Goal: Information Seeking & Learning: Learn about a topic

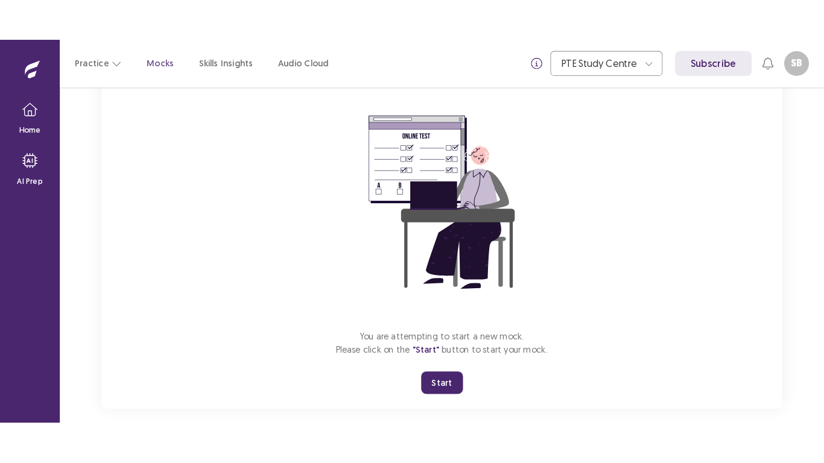
scroll to position [106, 0]
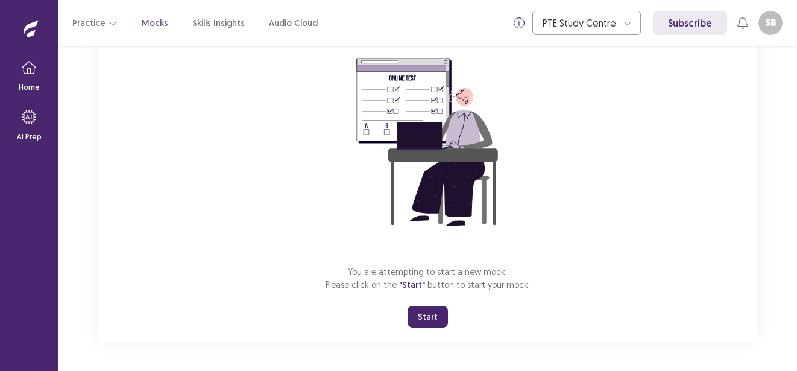
click at [422, 309] on button "Start" at bounding box center [428, 317] width 40 height 22
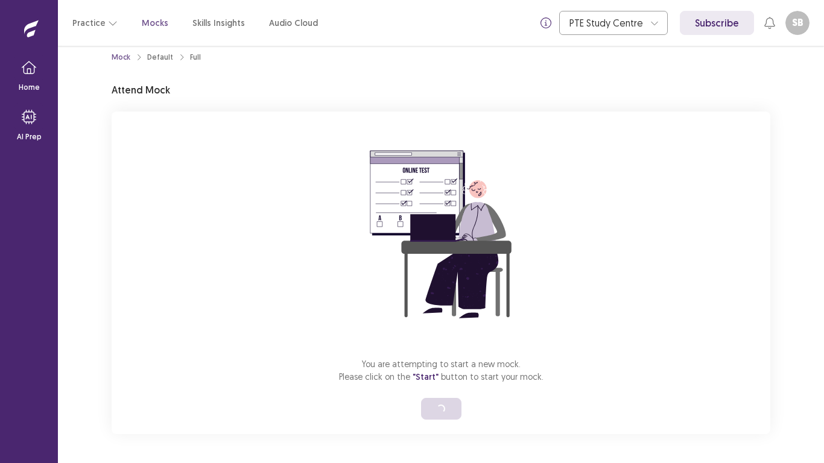
scroll to position [14, 0]
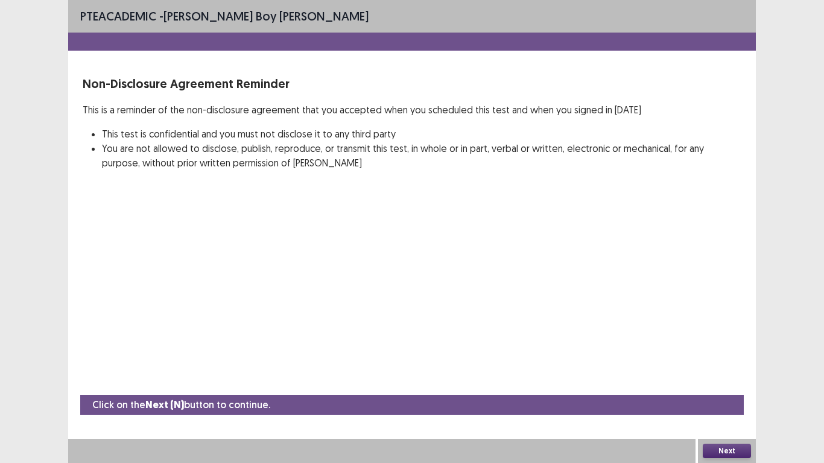
click at [717, 370] on button "Next" at bounding box center [726, 451] width 48 height 14
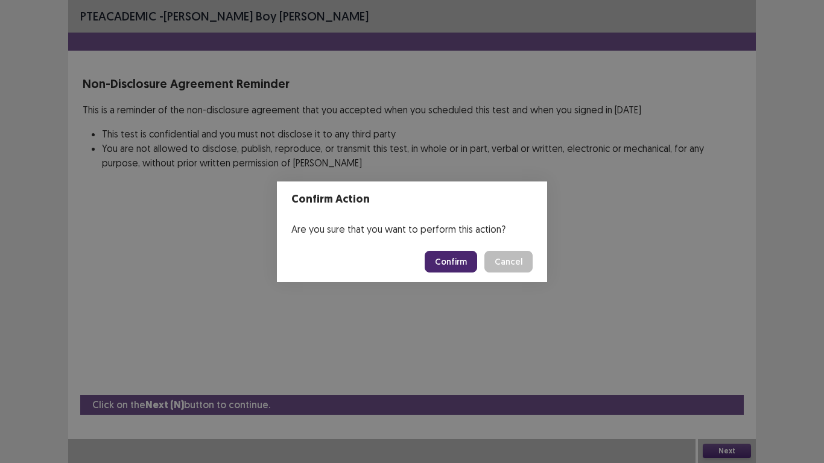
click at [466, 260] on button "Confirm" at bounding box center [450, 262] width 52 height 22
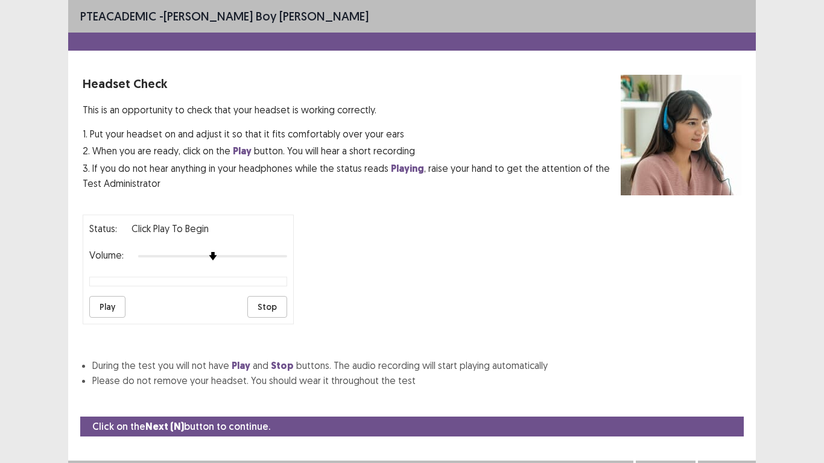
scroll to position [22, 0]
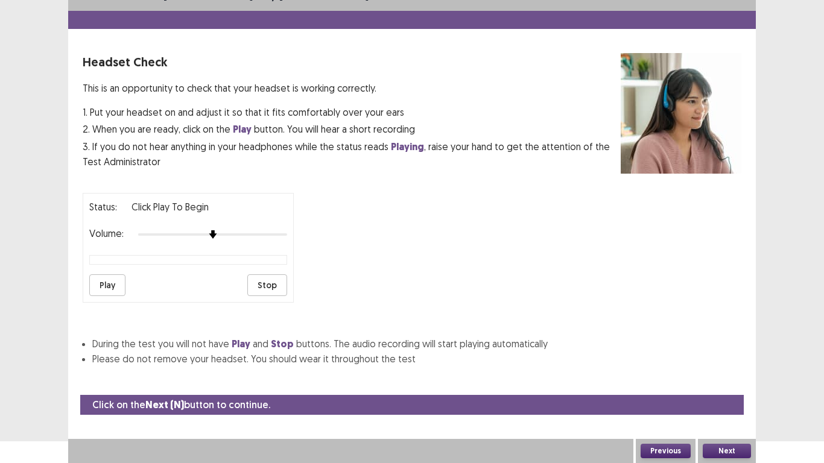
click at [119, 282] on button "Play" at bounding box center [107, 285] width 36 height 22
click at [236, 238] on div at bounding box center [212, 235] width 149 height 10
click at [107, 288] on button "Play" at bounding box center [107, 285] width 36 height 22
click at [172, 234] on img at bounding box center [168, 235] width 10 height 10
click at [95, 282] on button "Play" at bounding box center [107, 285] width 36 height 22
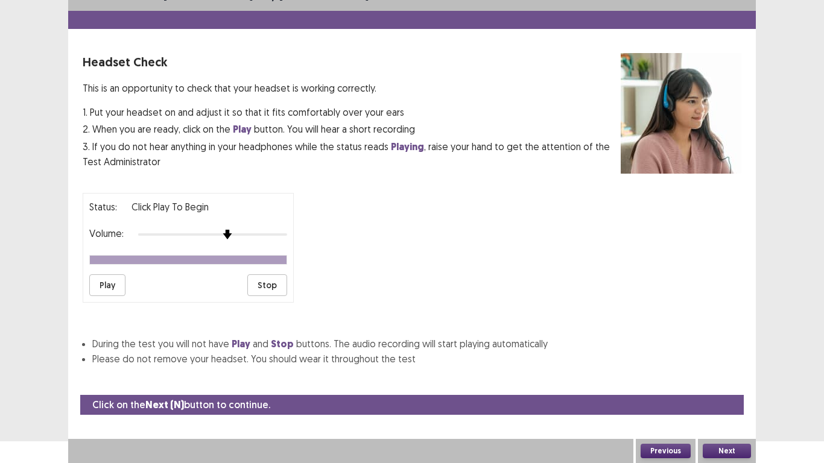
click at [222, 247] on div "Status: Click Play to Begin Volume: Play Stop" at bounding box center [188, 248] width 211 height 110
click at [725, 370] on button "Next" at bounding box center [726, 451] width 48 height 14
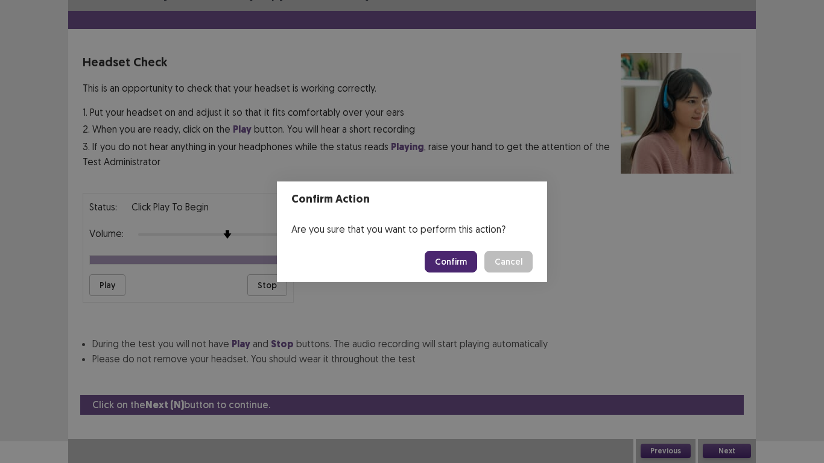
click at [456, 262] on button "Confirm" at bounding box center [450, 262] width 52 height 22
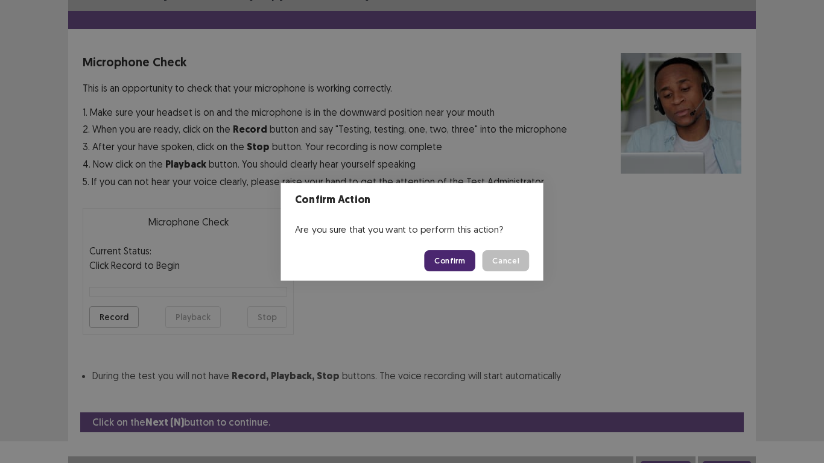
scroll to position [34, 0]
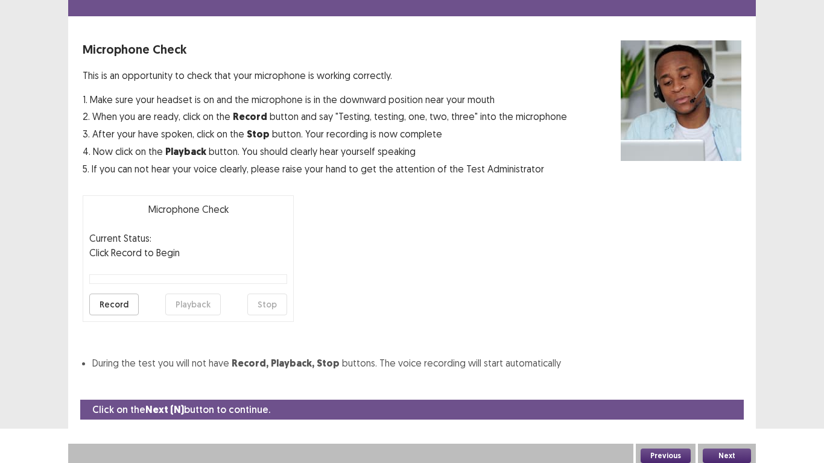
click at [120, 310] on button "Record" at bounding box center [113, 305] width 49 height 22
click at [251, 309] on button "Stop" at bounding box center [267, 305] width 40 height 22
click at [183, 303] on button "Playback" at bounding box center [192, 305] width 55 height 22
click at [111, 301] on button "Record" at bounding box center [113, 305] width 49 height 22
click at [271, 305] on button "Stop" at bounding box center [267, 305] width 40 height 22
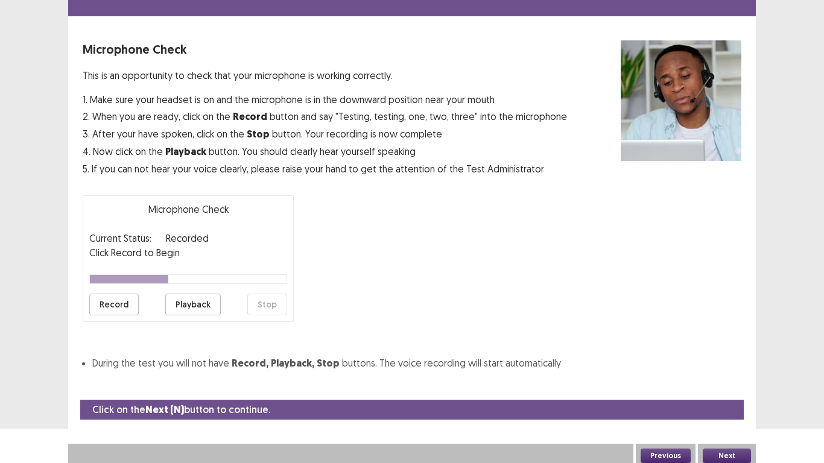
click at [188, 301] on button "Playback" at bounding box center [192, 305] width 55 height 22
click at [125, 300] on button "Record" at bounding box center [113, 305] width 49 height 22
click at [271, 303] on button "Stop" at bounding box center [267, 305] width 40 height 22
click at [191, 303] on button "Playback" at bounding box center [192, 305] width 55 height 22
click at [724, 370] on button "Next" at bounding box center [726, 456] width 48 height 14
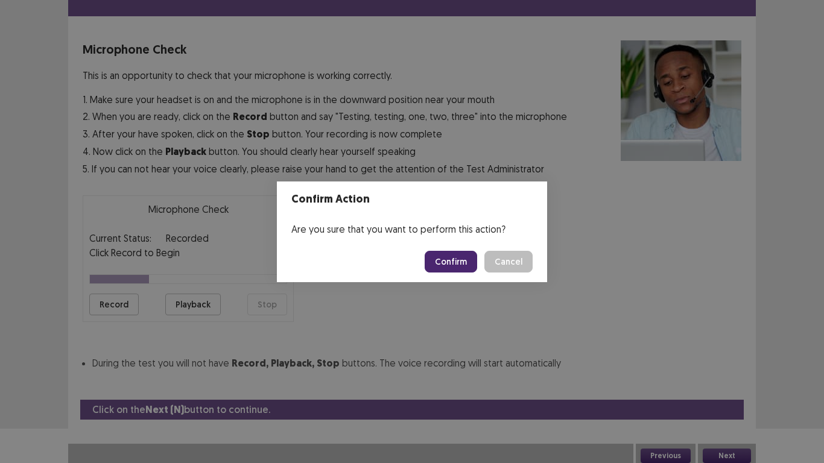
click at [455, 257] on button "Confirm" at bounding box center [450, 262] width 52 height 22
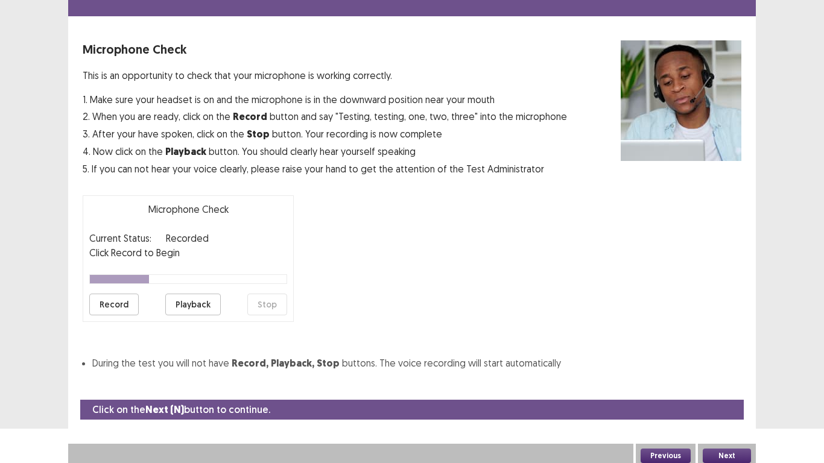
scroll to position [4, 0]
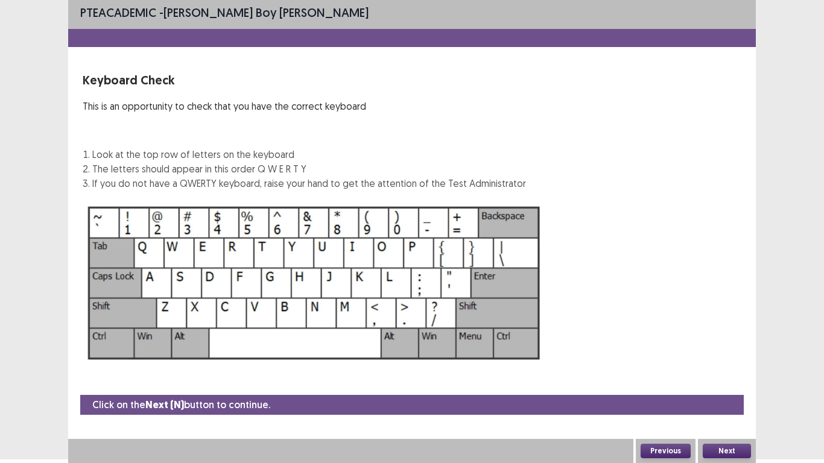
click at [722, 370] on button "Next" at bounding box center [726, 451] width 48 height 14
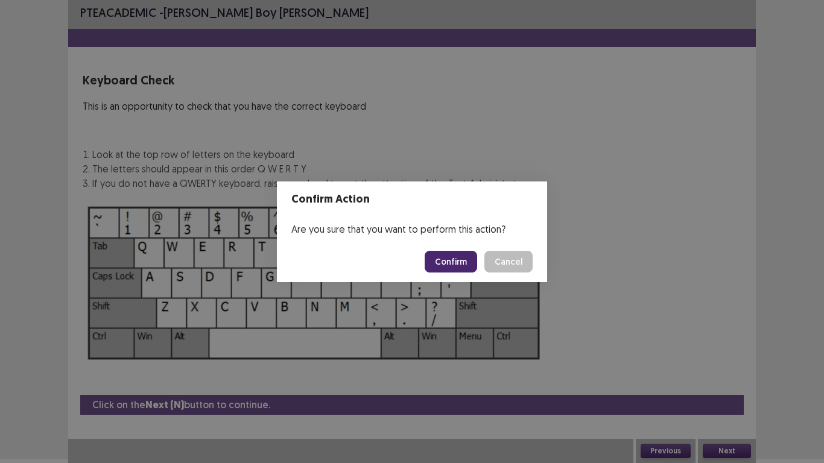
click at [452, 265] on button "Confirm" at bounding box center [450, 262] width 52 height 22
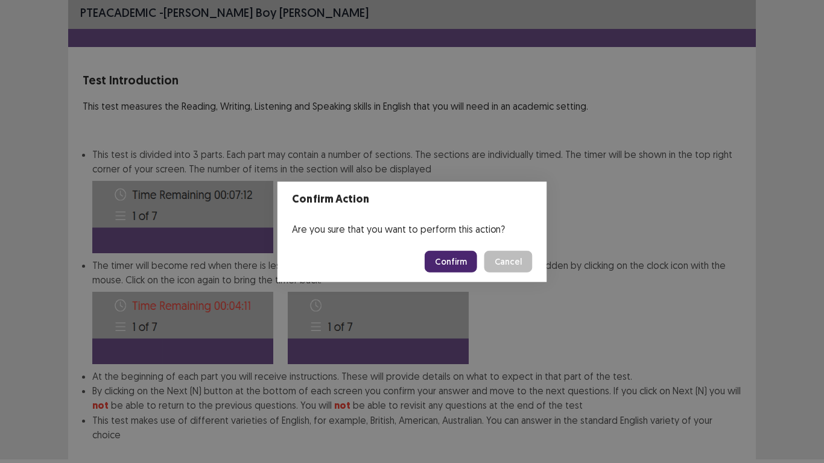
scroll to position [65, 0]
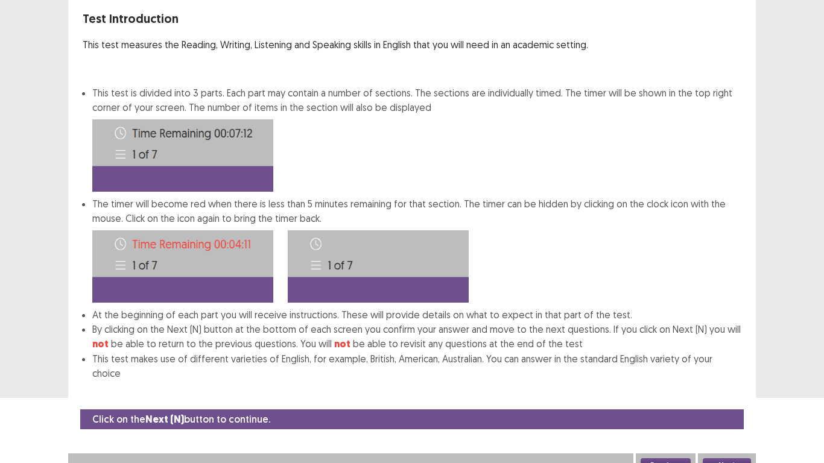
click at [731, 370] on button "Next" at bounding box center [726, 465] width 48 height 14
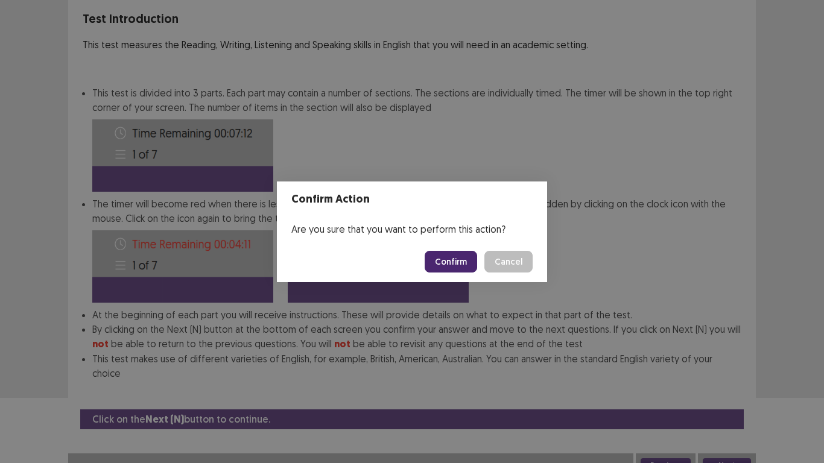
click at [464, 258] on button "Confirm" at bounding box center [450, 262] width 52 height 22
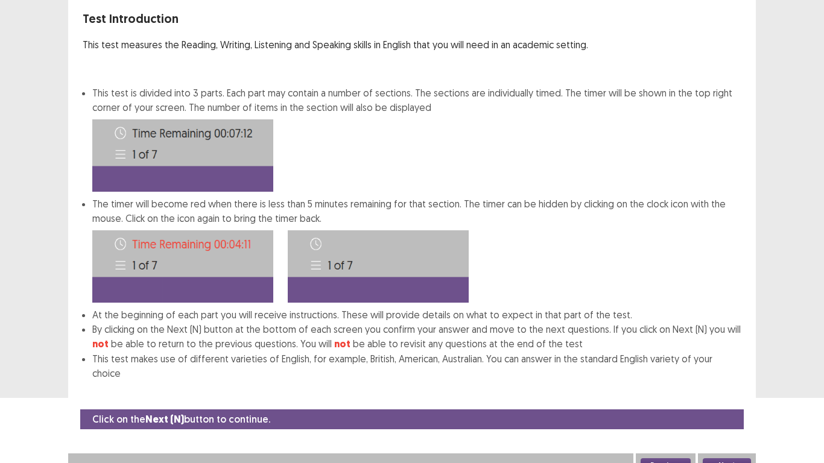
scroll to position [0, 0]
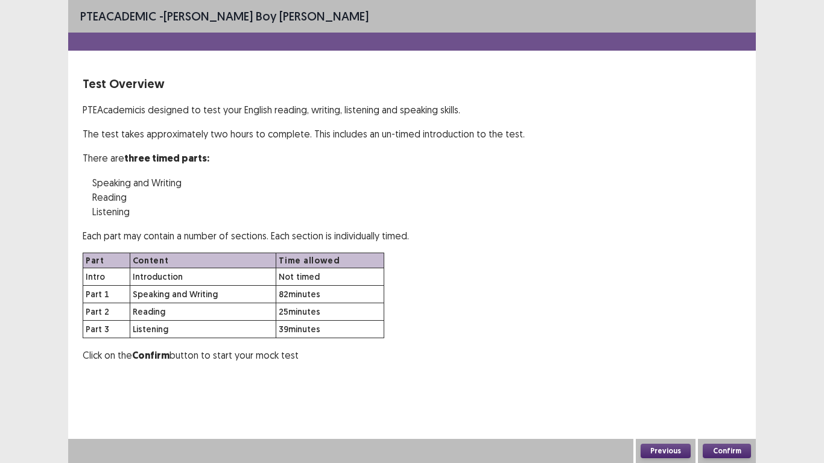
click at [729, 370] on button "Confirm" at bounding box center [726, 451] width 48 height 14
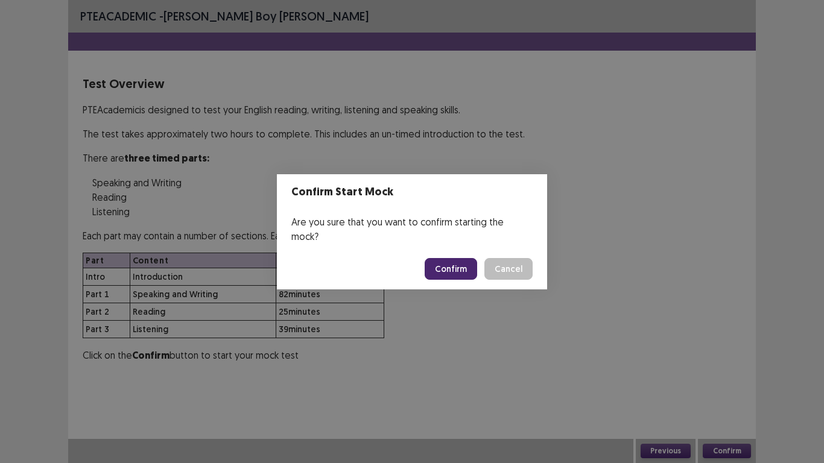
click at [452, 258] on button "Confirm" at bounding box center [450, 269] width 52 height 22
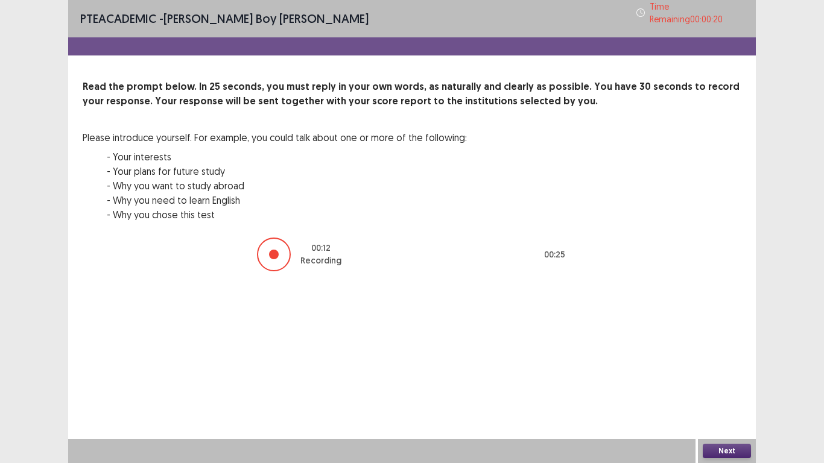
click at [726, 370] on button "Next" at bounding box center [726, 451] width 48 height 14
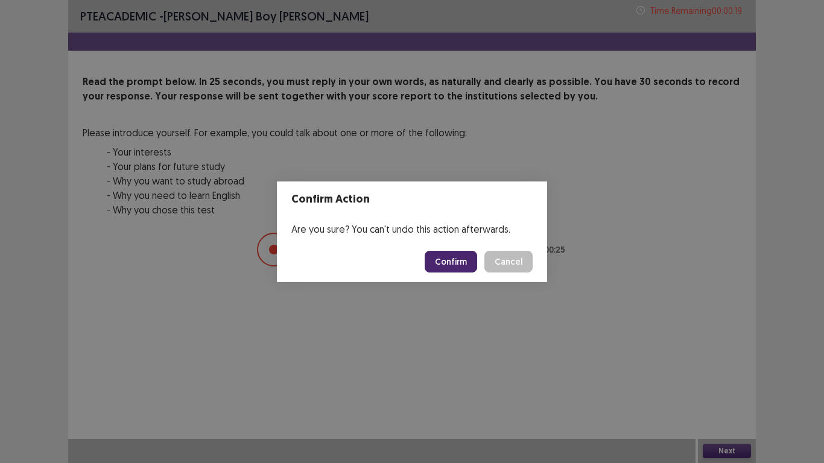
click at [453, 266] on button "Confirm" at bounding box center [450, 262] width 52 height 22
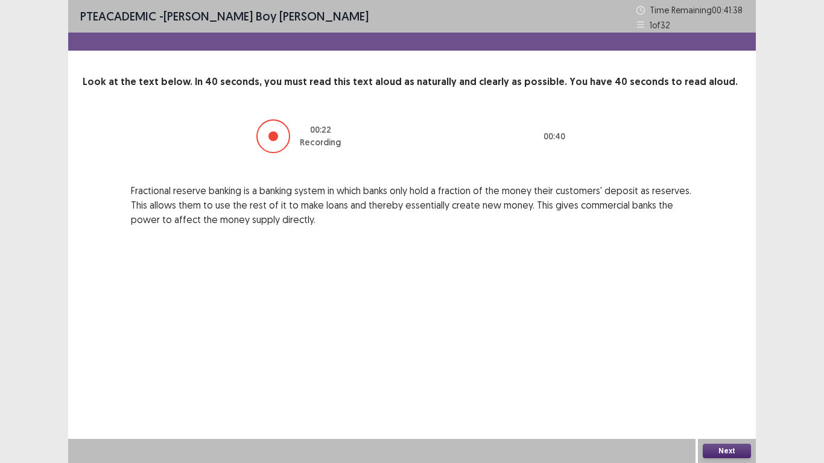
click at [737, 370] on button "Next" at bounding box center [726, 451] width 48 height 14
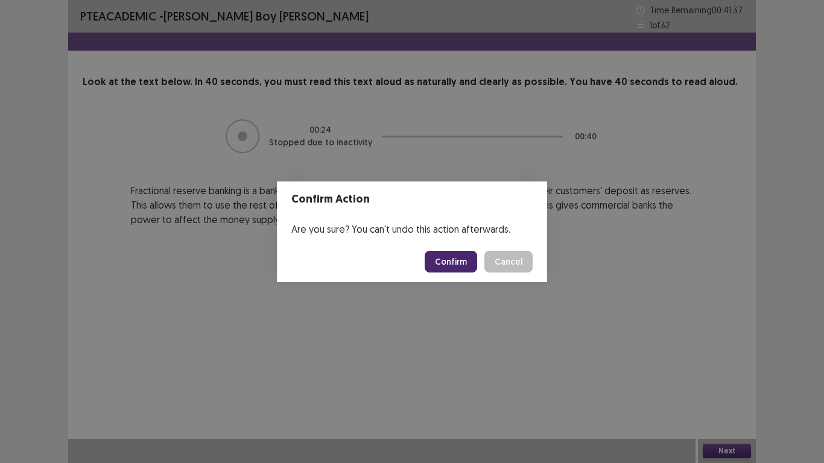
click at [465, 262] on button "Confirm" at bounding box center [450, 262] width 52 height 22
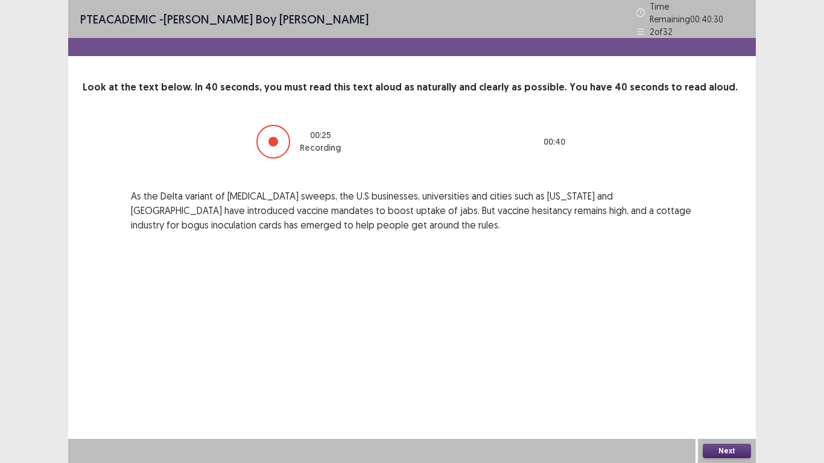
click at [719, 370] on button "Next" at bounding box center [726, 451] width 48 height 14
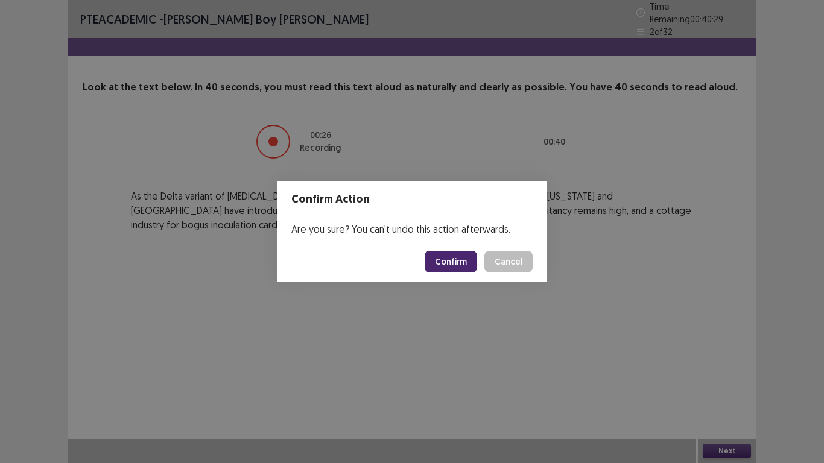
click at [458, 258] on button "Confirm" at bounding box center [450, 262] width 52 height 22
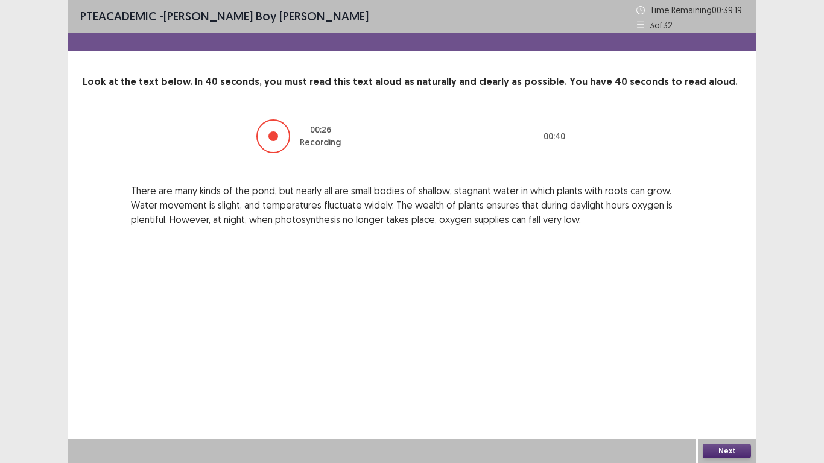
click at [723, 370] on button "Next" at bounding box center [726, 451] width 48 height 14
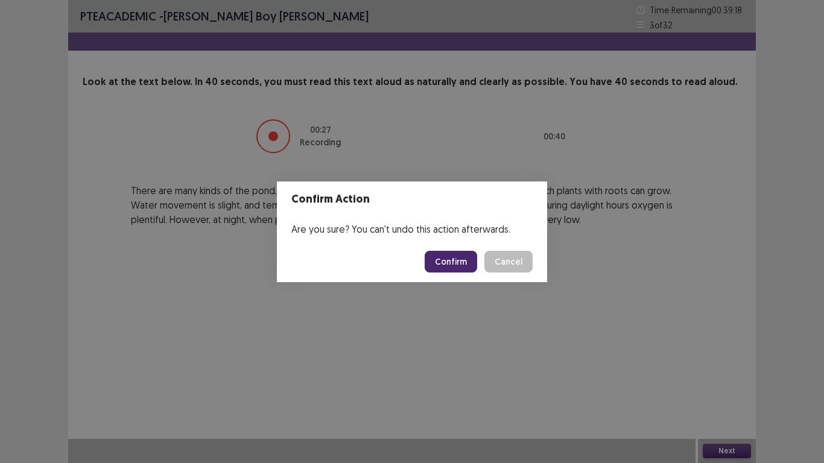
click at [461, 259] on button "Confirm" at bounding box center [450, 262] width 52 height 22
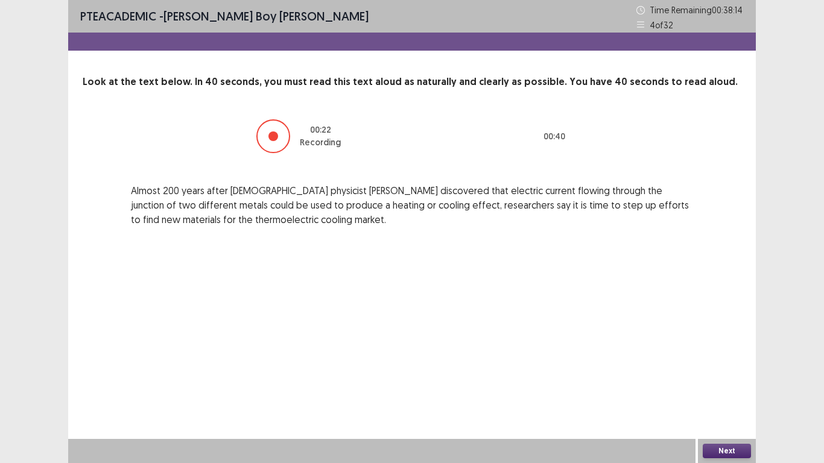
click at [731, 370] on button "Next" at bounding box center [726, 451] width 48 height 14
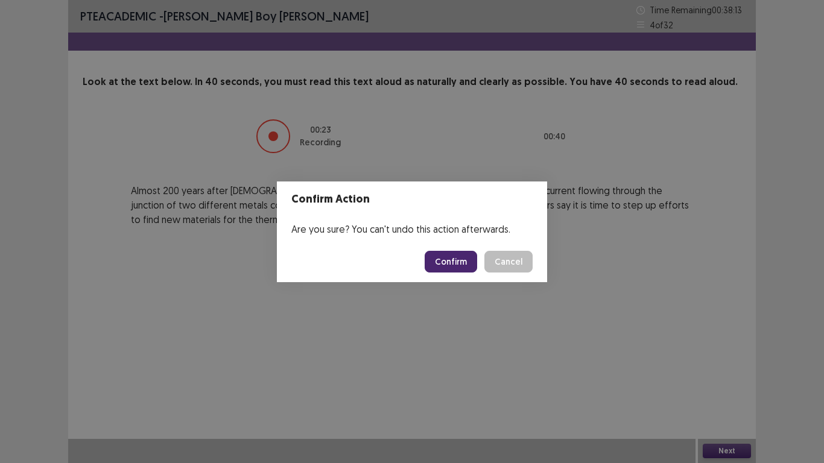
click at [450, 271] on button "Confirm" at bounding box center [450, 262] width 52 height 22
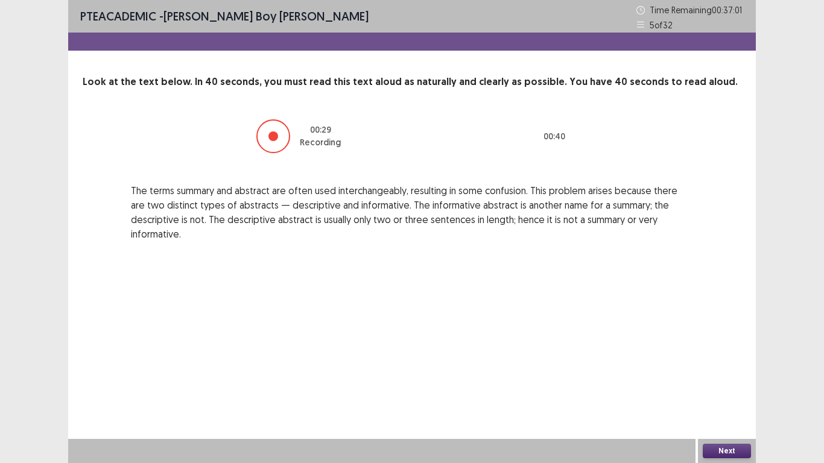
click at [719, 370] on button "Next" at bounding box center [726, 451] width 48 height 14
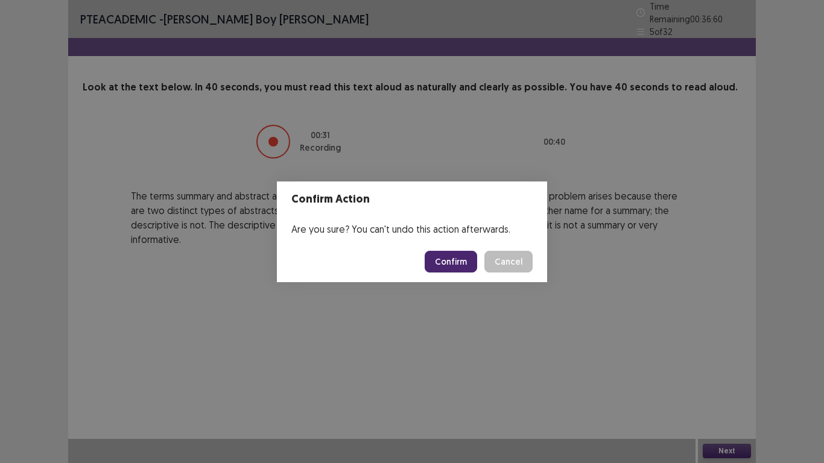
click at [459, 259] on button "Confirm" at bounding box center [450, 262] width 52 height 22
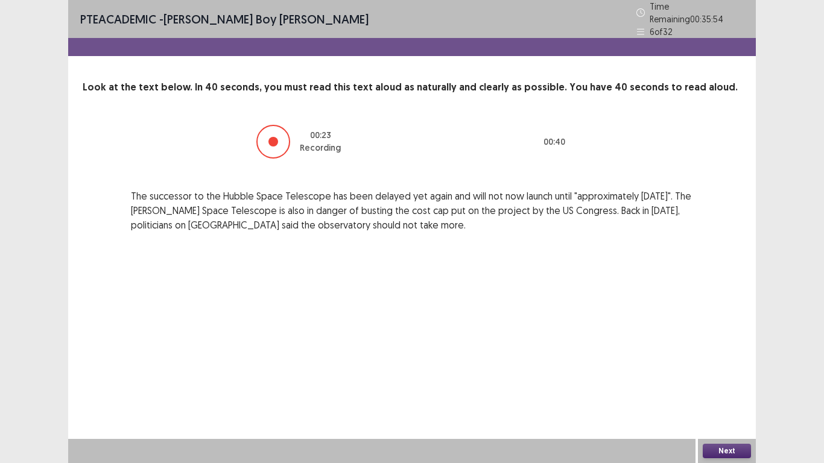
click at [730, 370] on button "Next" at bounding box center [726, 451] width 48 height 14
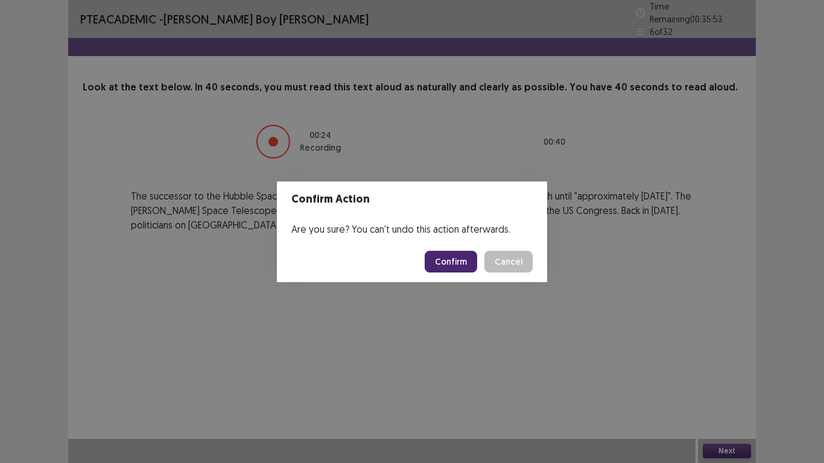
click at [455, 259] on button "Confirm" at bounding box center [450, 262] width 52 height 22
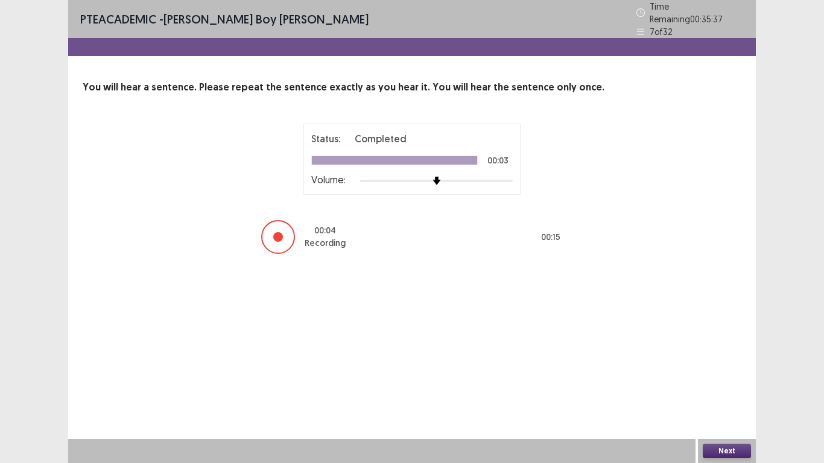
click at [712, 370] on button "Next" at bounding box center [726, 451] width 48 height 14
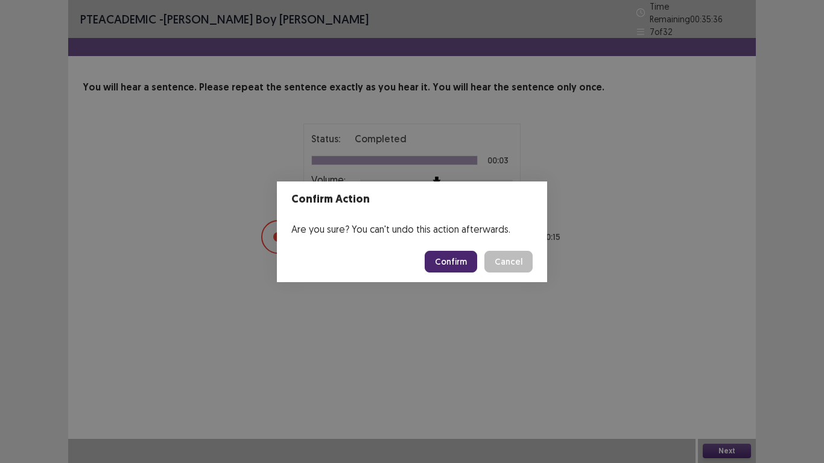
click at [452, 261] on button "Confirm" at bounding box center [450, 262] width 52 height 22
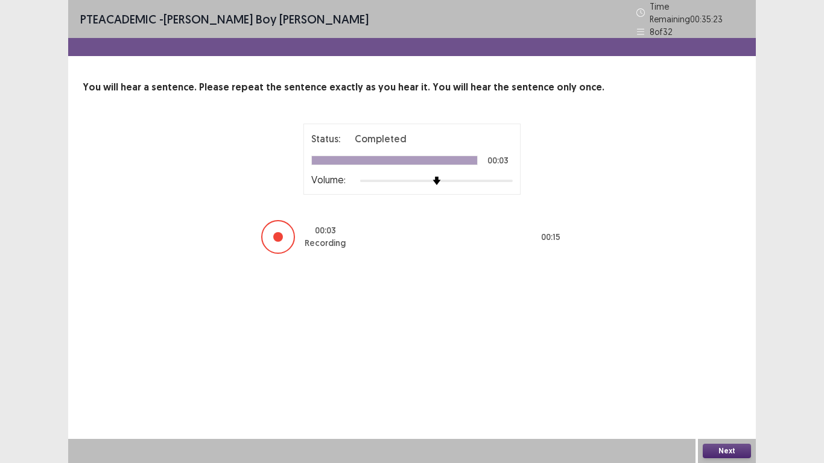
click at [722, 370] on button "Next" at bounding box center [726, 451] width 48 height 14
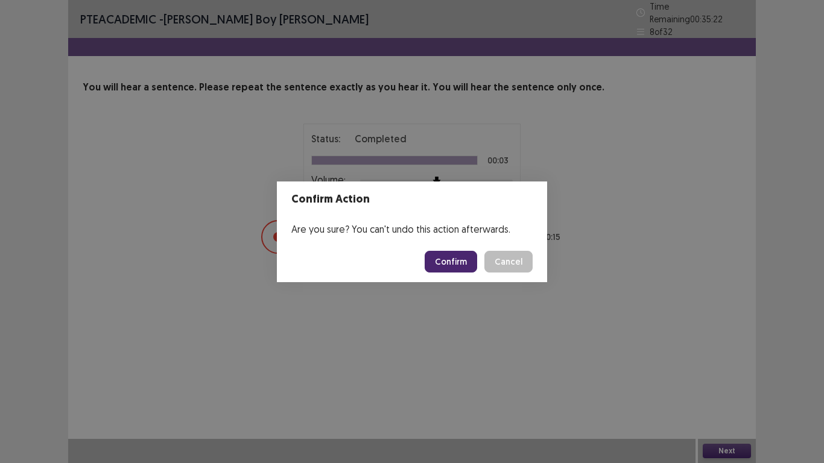
click at [439, 249] on footer "Confirm Cancel" at bounding box center [412, 261] width 270 height 41
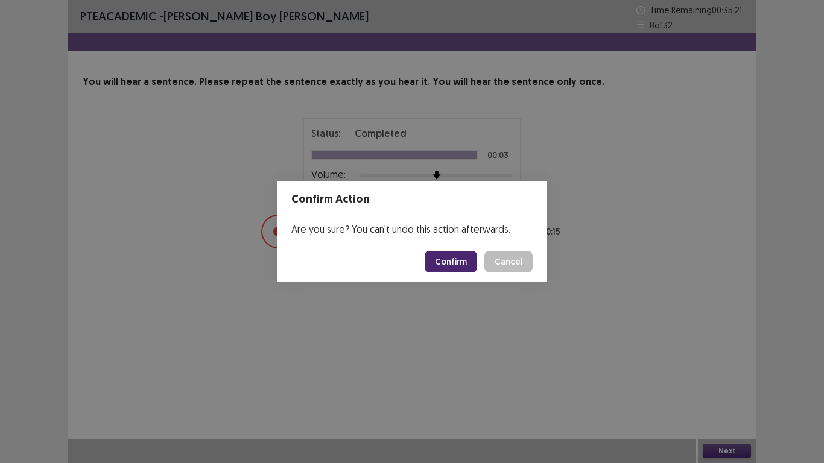
click at [449, 259] on button "Confirm" at bounding box center [450, 262] width 52 height 22
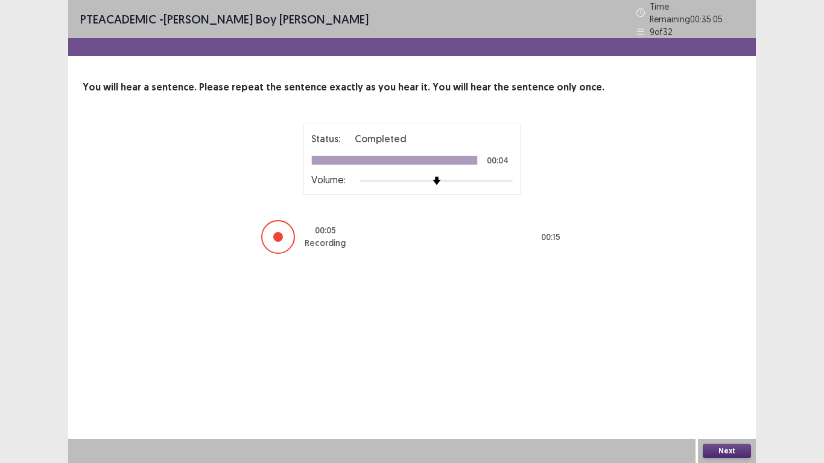
click at [726, 370] on button "Next" at bounding box center [726, 451] width 48 height 14
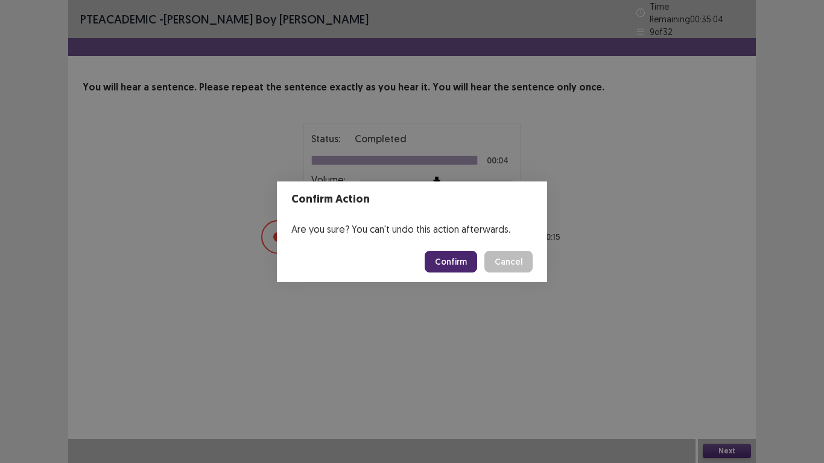
click at [442, 257] on button "Confirm" at bounding box center [450, 262] width 52 height 22
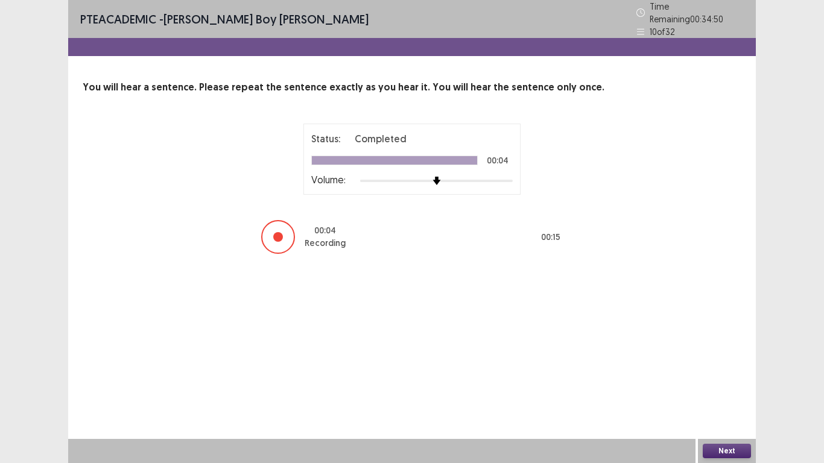
click at [717, 370] on button "Next" at bounding box center [726, 451] width 48 height 14
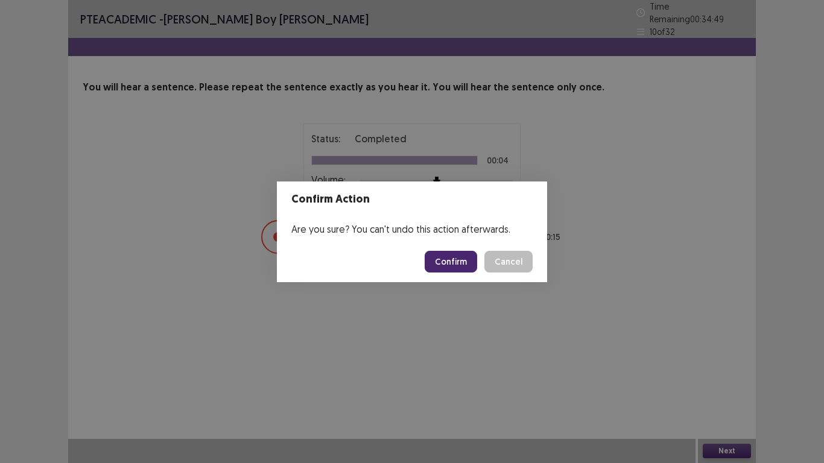
click at [460, 264] on button "Confirm" at bounding box center [450, 262] width 52 height 22
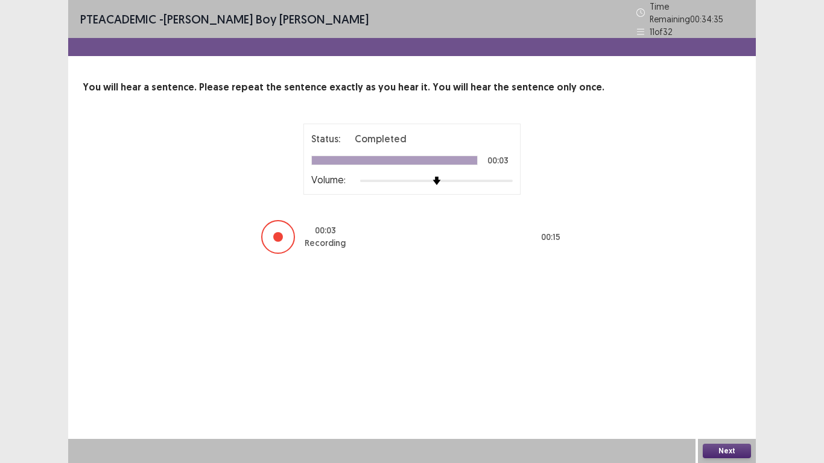
click at [729, 370] on button "Next" at bounding box center [726, 451] width 48 height 14
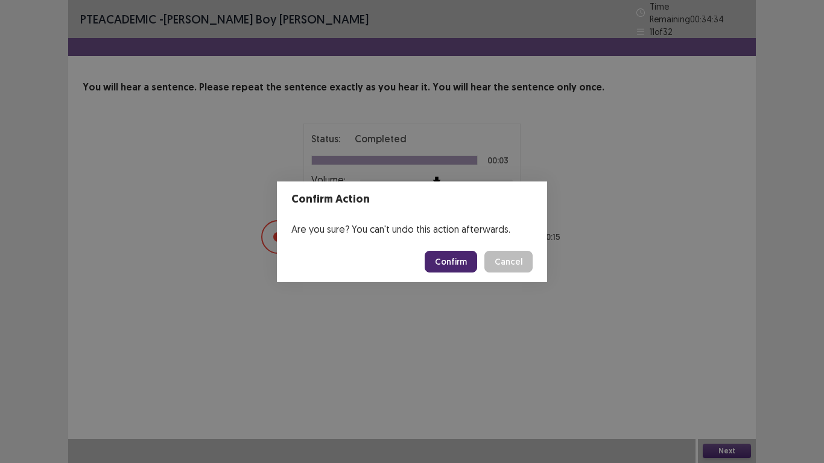
click at [467, 262] on button "Confirm" at bounding box center [450, 262] width 52 height 22
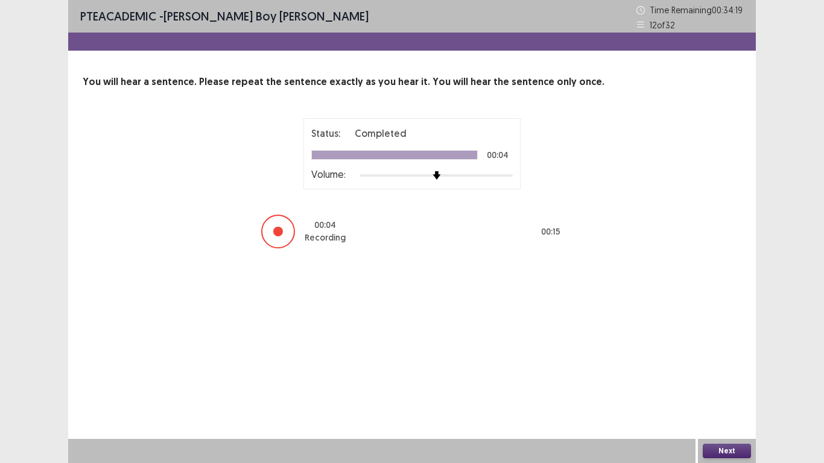
click at [717, 370] on button "Next" at bounding box center [726, 451] width 48 height 14
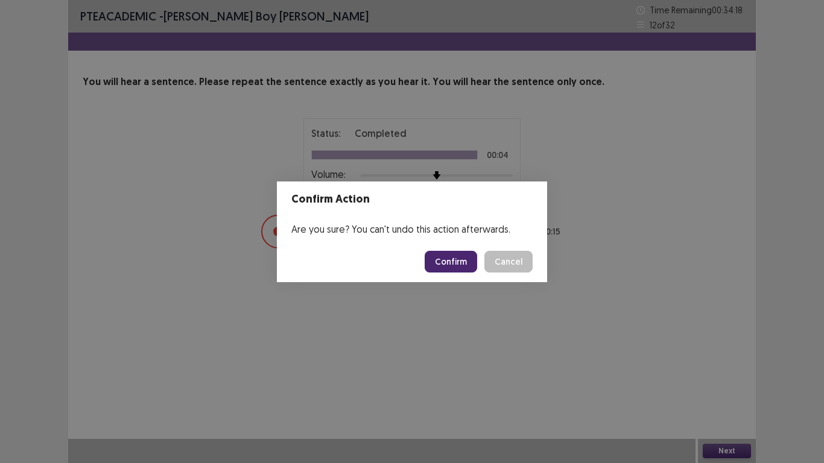
click at [461, 265] on button "Confirm" at bounding box center [450, 262] width 52 height 22
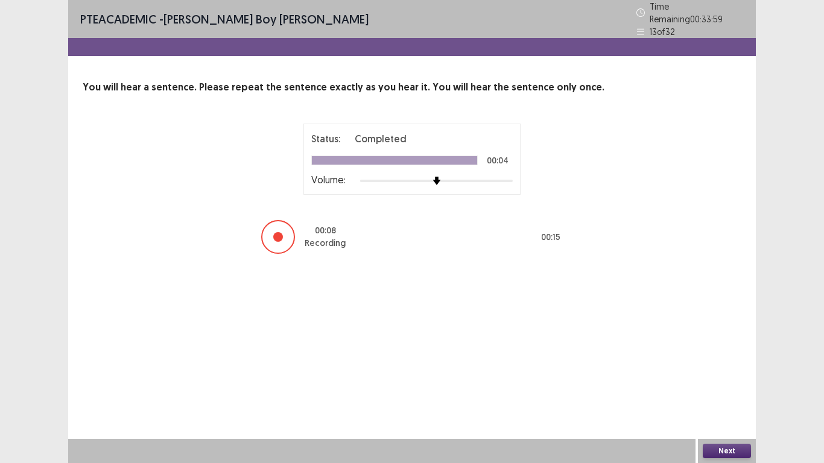
click at [731, 370] on button "Next" at bounding box center [726, 451] width 48 height 14
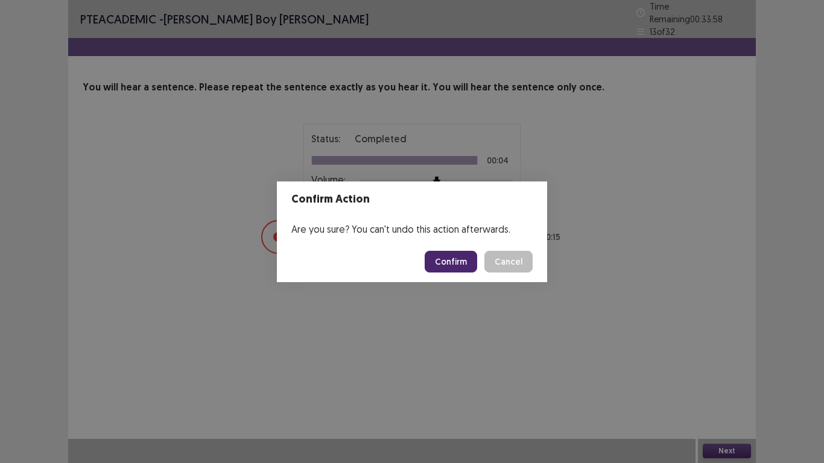
click at [452, 257] on button "Confirm" at bounding box center [450, 262] width 52 height 22
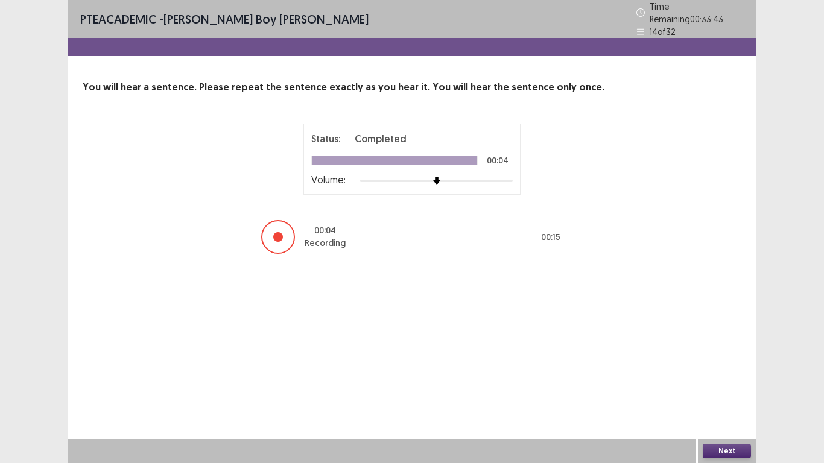
click at [728, 370] on button "Next" at bounding box center [726, 451] width 48 height 14
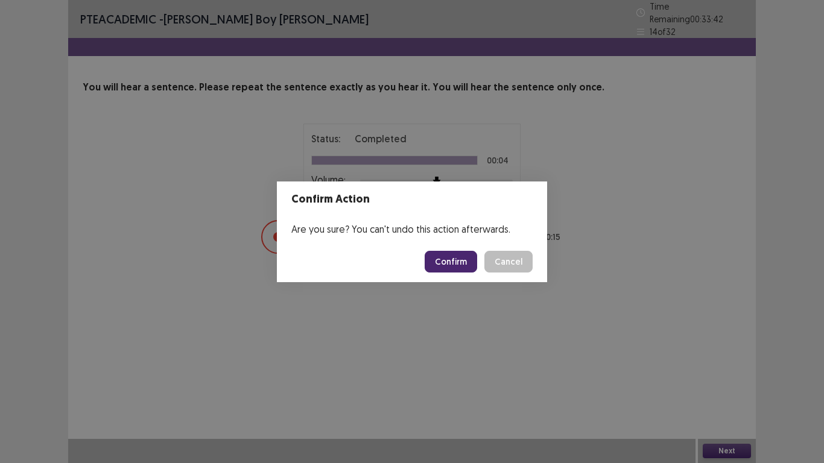
click at [459, 262] on button "Confirm" at bounding box center [450, 262] width 52 height 22
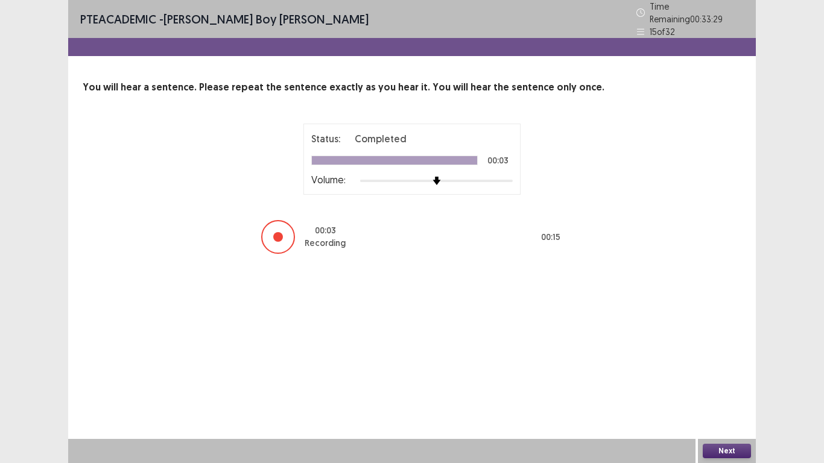
click at [732, 370] on button "Next" at bounding box center [726, 451] width 48 height 14
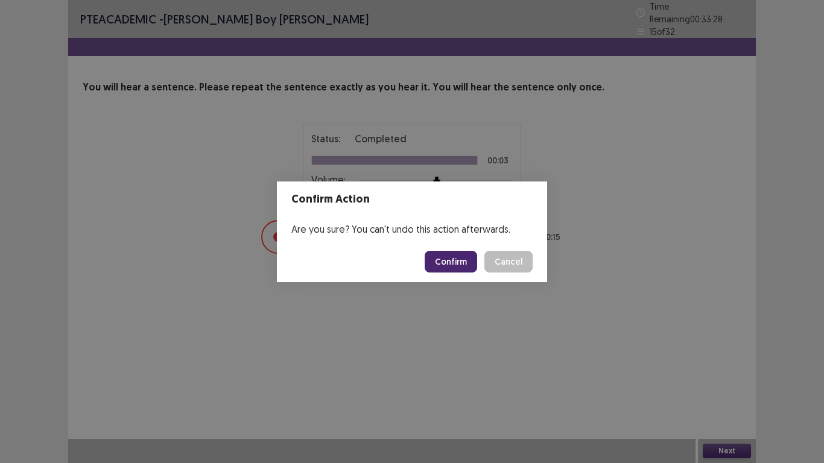
click at [466, 261] on button "Confirm" at bounding box center [450, 262] width 52 height 22
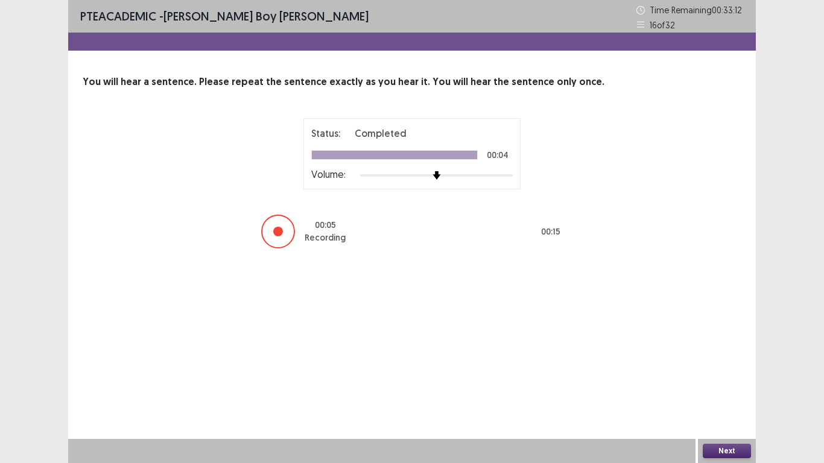
click at [729, 370] on button "Next" at bounding box center [726, 451] width 48 height 14
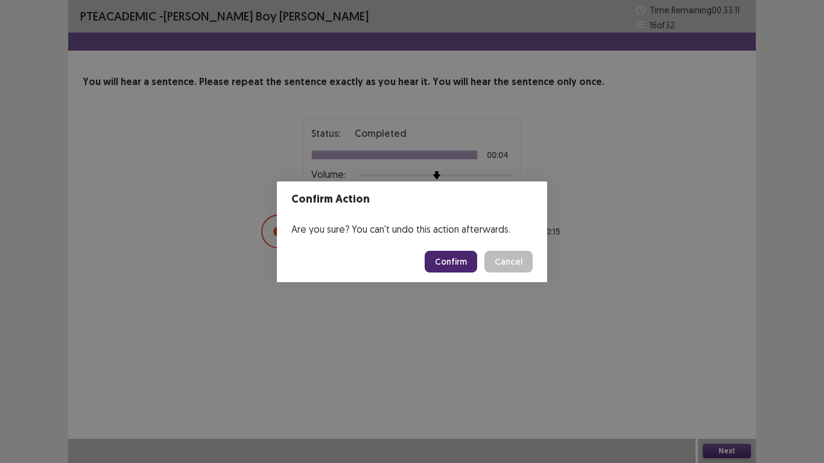
click at [458, 260] on button "Confirm" at bounding box center [450, 262] width 52 height 22
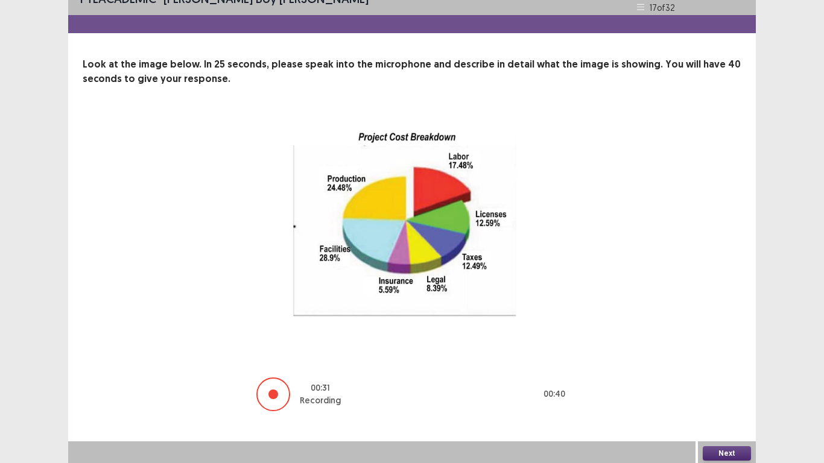
scroll to position [20, 0]
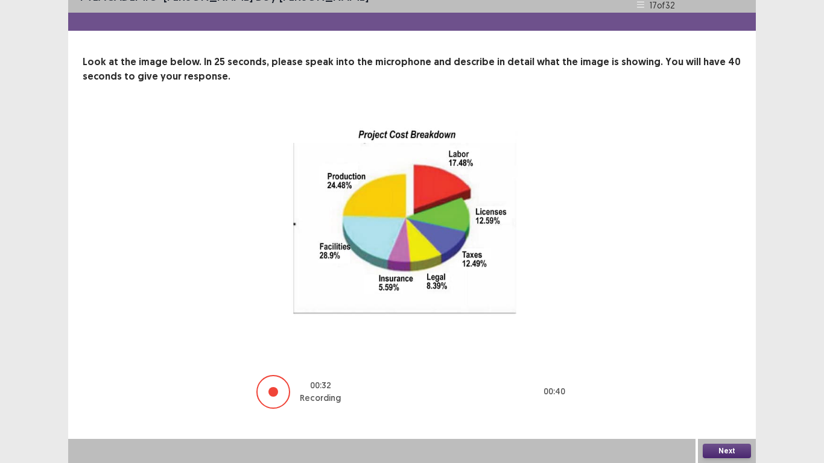
click at [729, 370] on button "Next" at bounding box center [726, 451] width 48 height 14
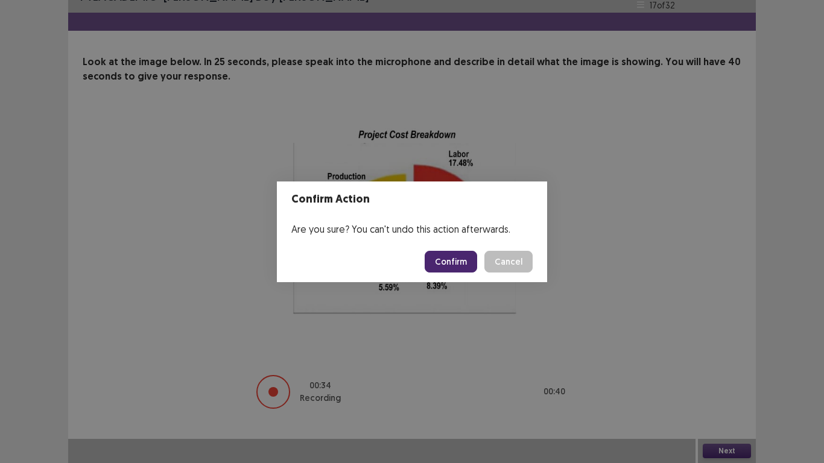
click at [451, 261] on button "Confirm" at bounding box center [450, 262] width 52 height 22
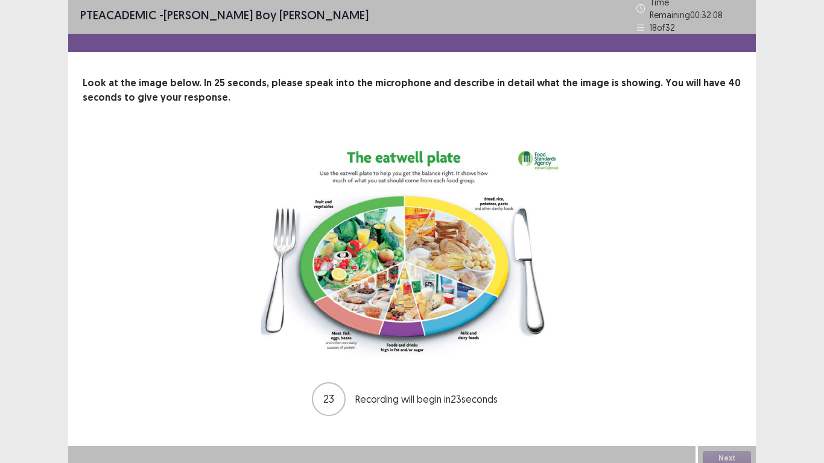
scroll to position [6, 0]
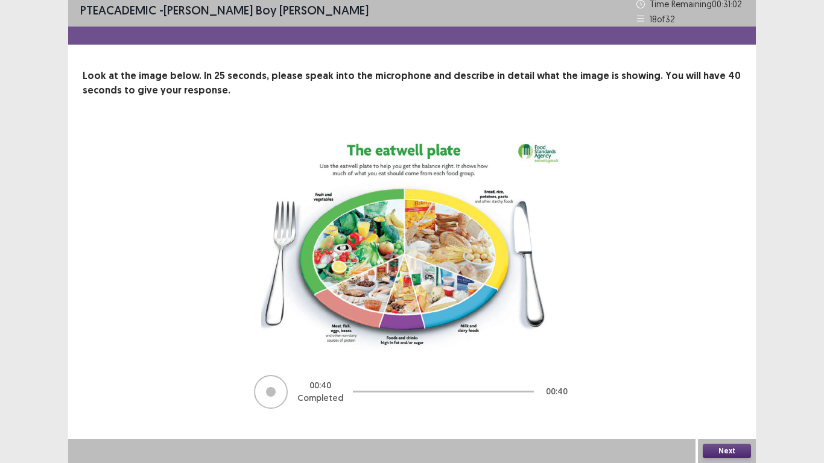
click at [719, 370] on button "Next" at bounding box center [726, 451] width 48 height 14
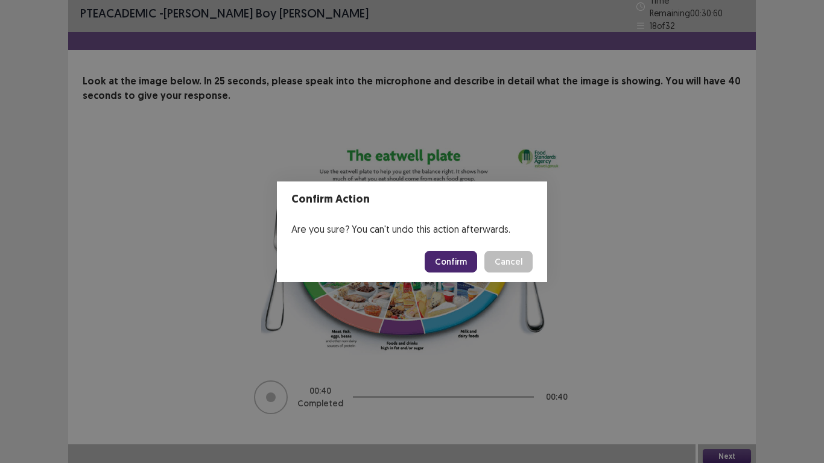
click at [465, 257] on button "Confirm" at bounding box center [450, 262] width 52 height 22
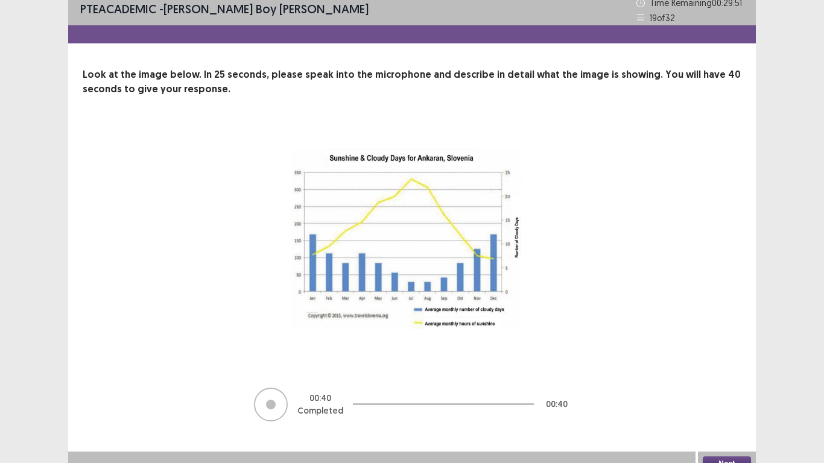
scroll to position [20, 0]
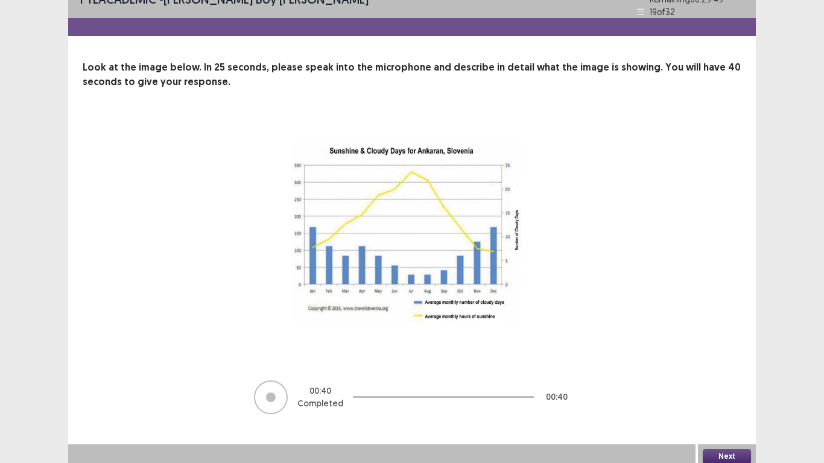
click at [733, 370] on button "Next" at bounding box center [726, 456] width 48 height 14
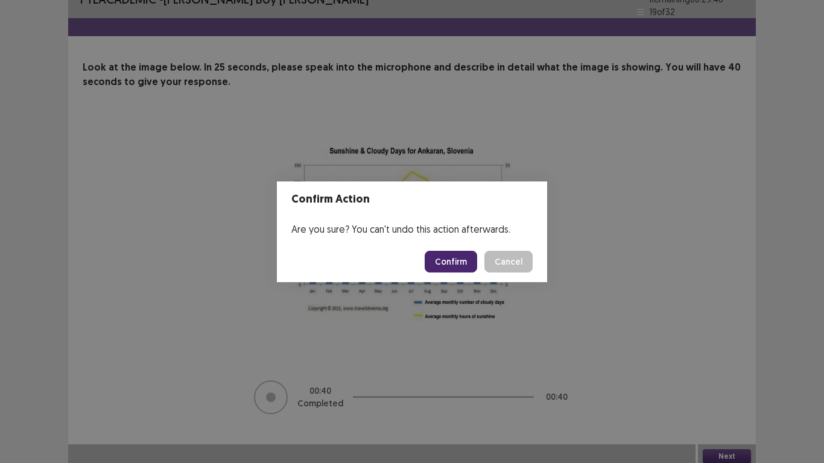
click at [443, 262] on button "Confirm" at bounding box center [450, 262] width 52 height 22
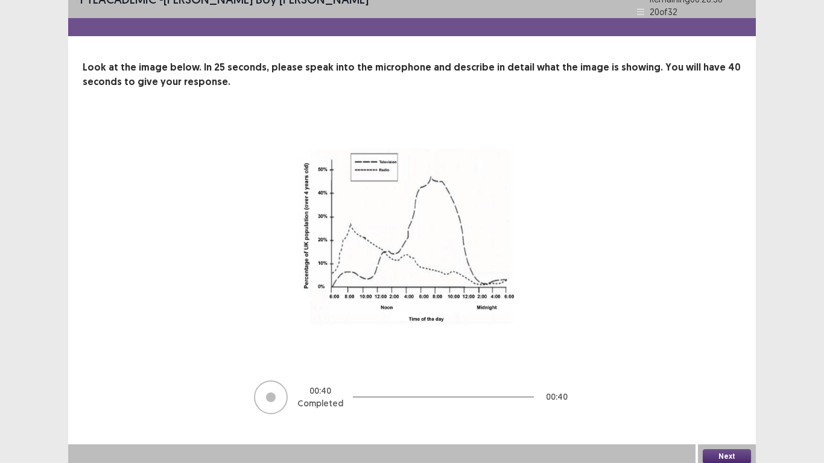
click at [719, 370] on button "Next" at bounding box center [726, 456] width 48 height 14
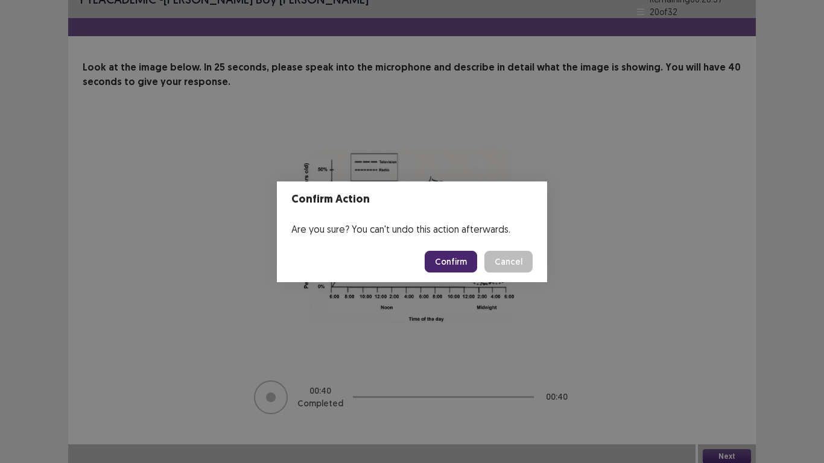
click at [451, 262] on button "Confirm" at bounding box center [450, 262] width 52 height 22
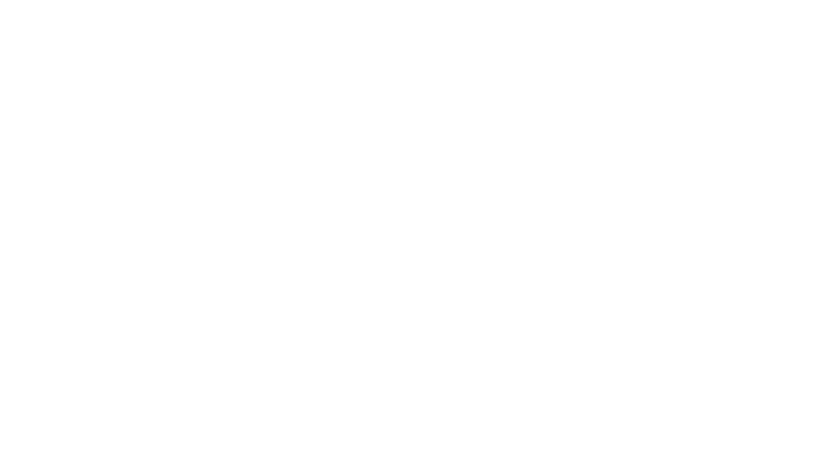
scroll to position [0, 0]
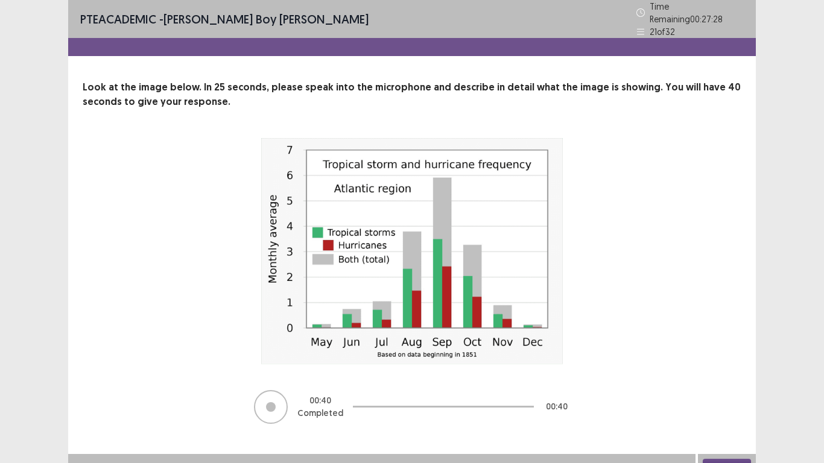
click at [729, 370] on button "Next" at bounding box center [726, 466] width 48 height 14
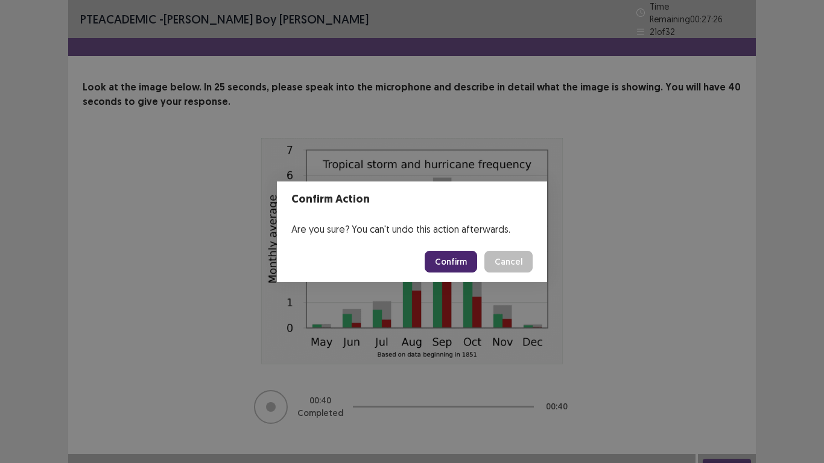
click at [443, 254] on button "Confirm" at bounding box center [450, 262] width 52 height 22
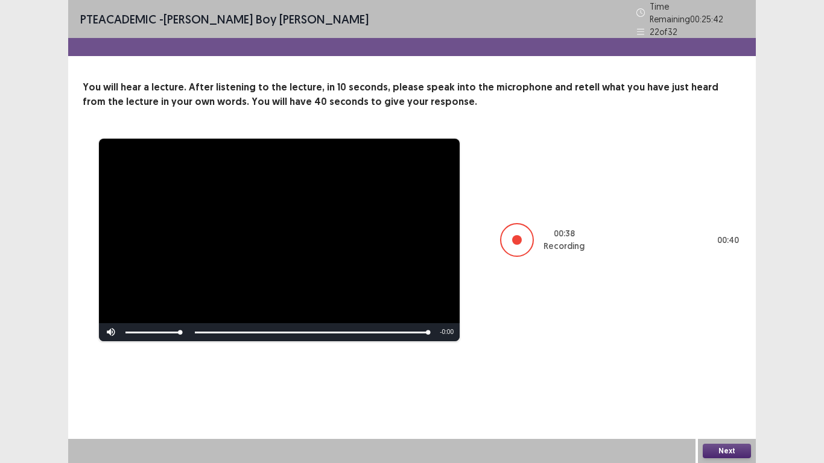
click at [722, 370] on button "Next" at bounding box center [726, 451] width 48 height 14
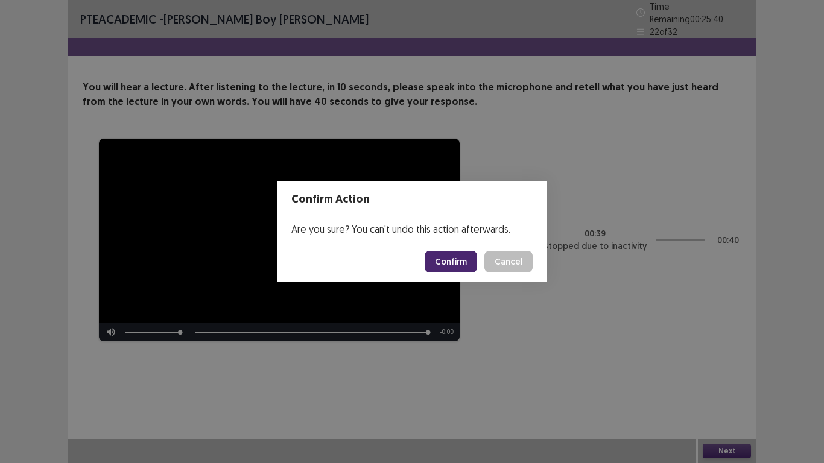
click at [459, 263] on button "Confirm" at bounding box center [450, 262] width 52 height 22
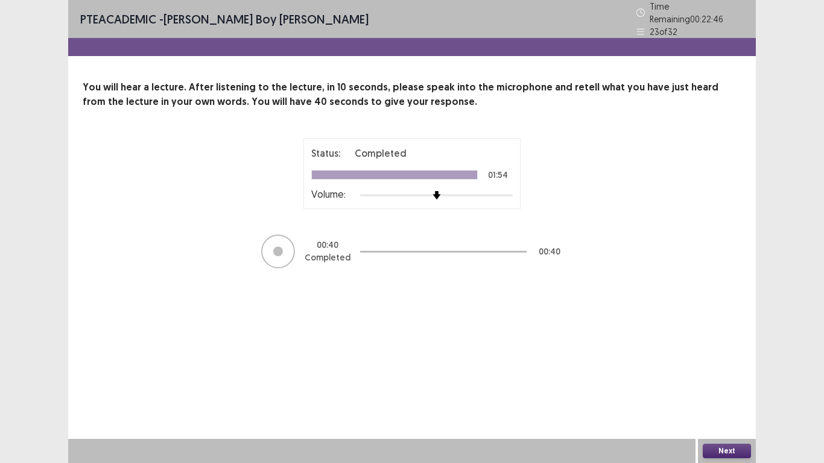
click at [715, 370] on button "Next" at bounding box center [726, 451] width 48 height 14
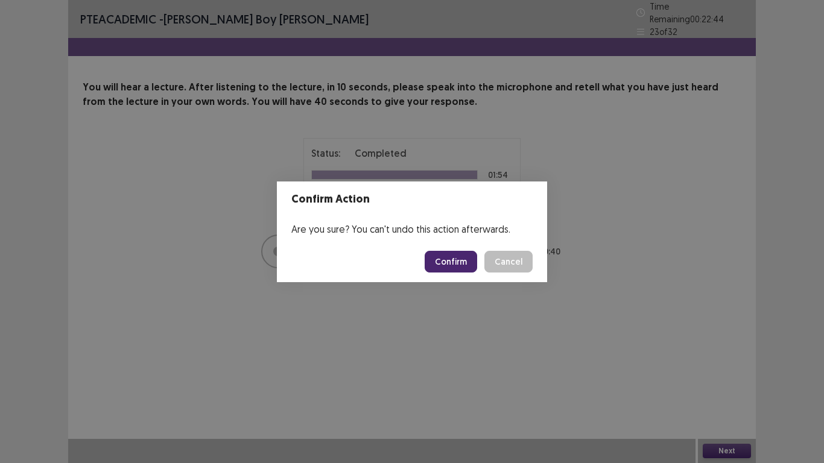
click at [465, 262] on button "Confirm" at bounding box center [450, 262] width 52 height 22
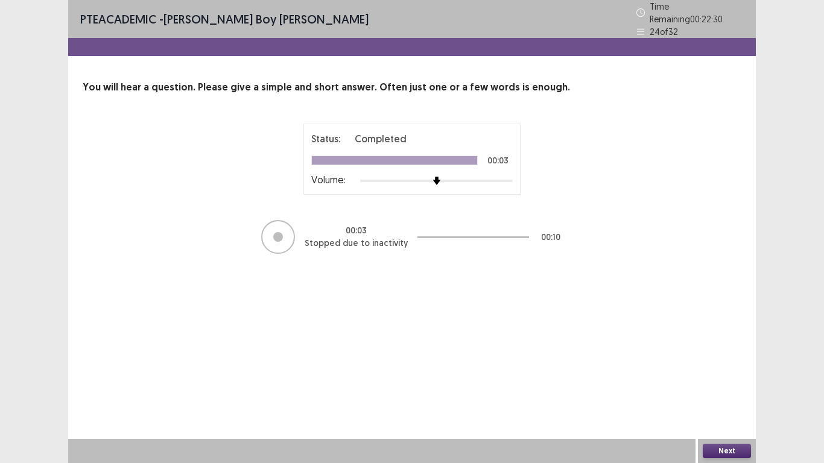
click at [728, 370] on button "Next" at bounding box center [726, 451] width 48 height 14
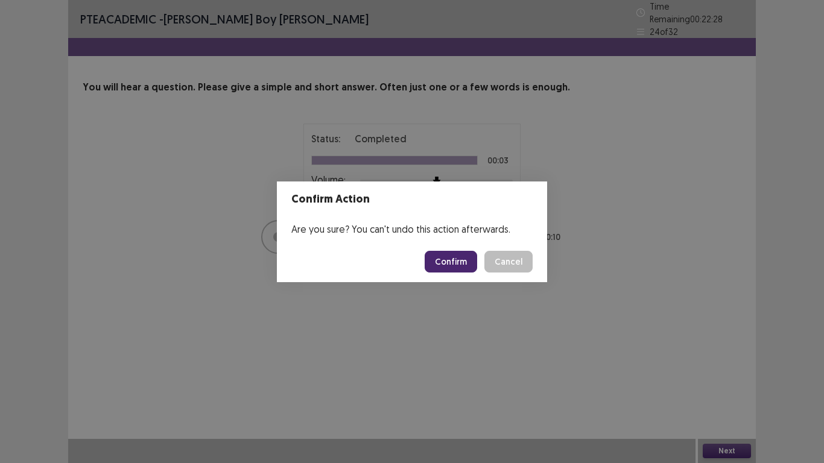
click at [459, 266] on button "Confirm" at bounding box center [450, 262] width 52 height 22
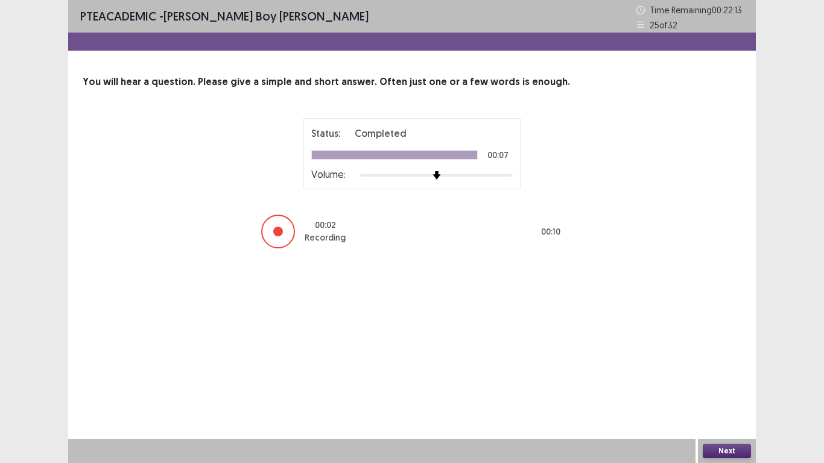
click at [731, 370] on button "Next" at bounding box center [726, 451] width 48 height 14
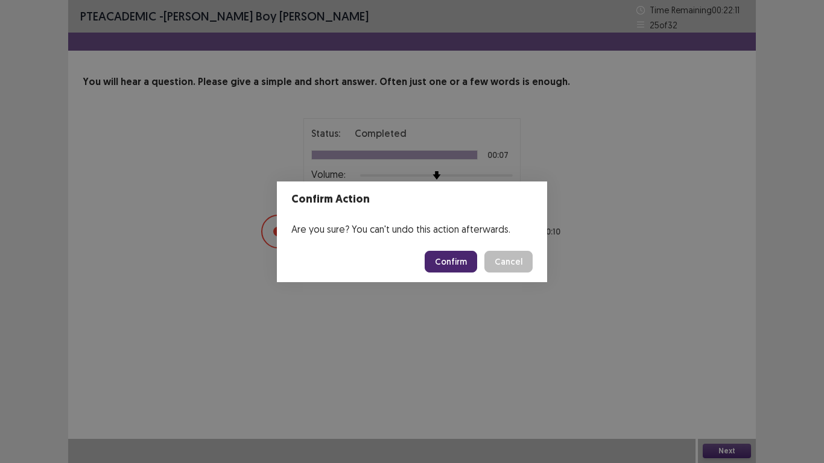
click at [465, 265] on button "Confirm" at bounding box center [450, 262] width 52 height 22
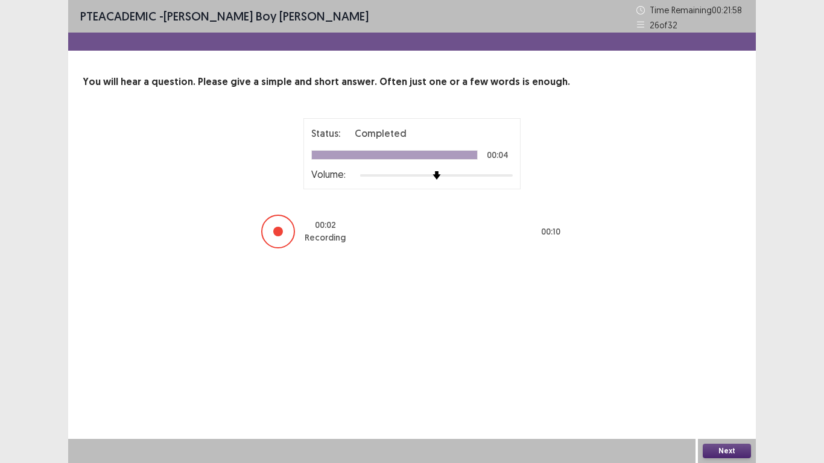
click at [711, 370] on button "Next" at bounding box center [726, 451] width 48 height 14
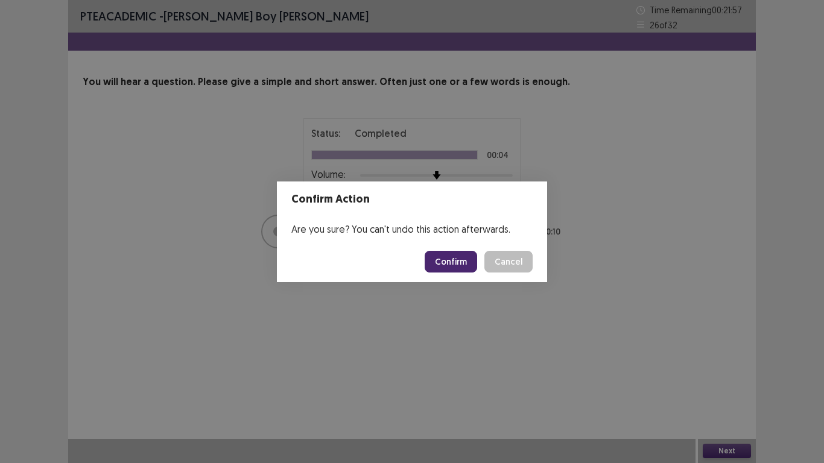
click at [452, 260] on button "Confirm" at bounding box center [450, 262] width 52 height 22
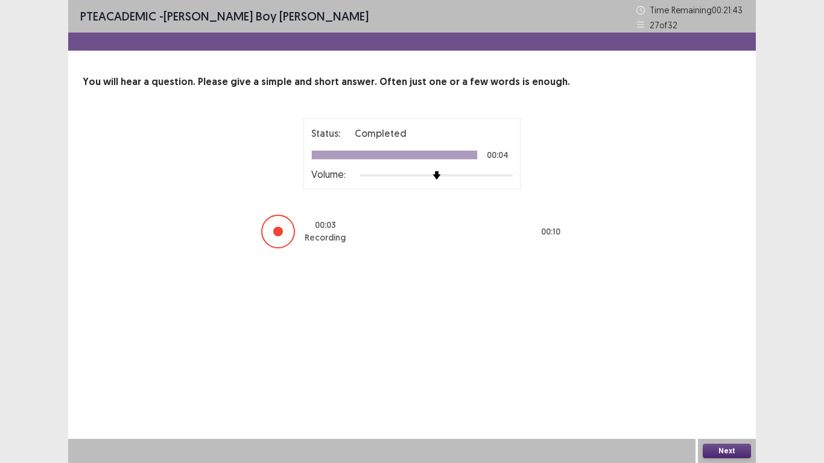
click at [717, 370] on button "Next" at bounding box center [726, 451] width 48 height 14
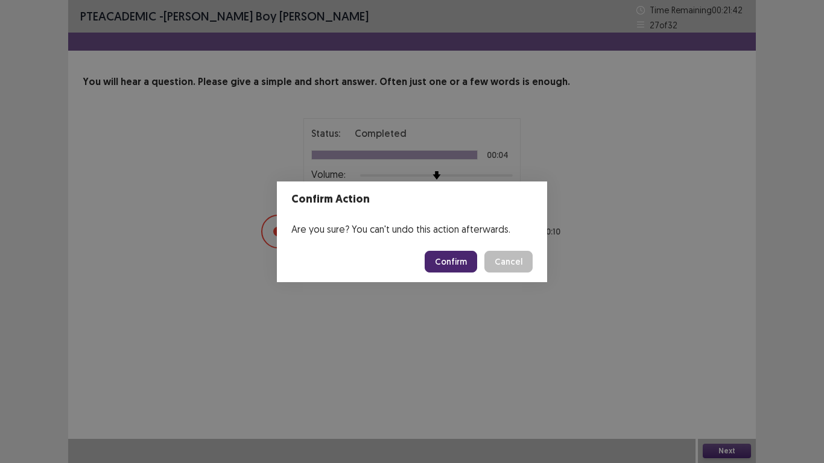
click at [460, 255] on button "Confirm" at bounding box center [450, 262] width 52 height 22
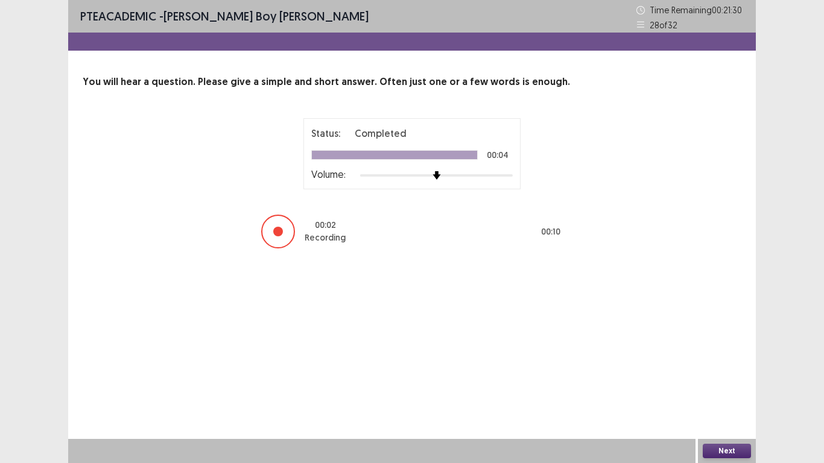
click at [720, 370] on button "Next" at bounding box center [726, 451] width 48 height 14
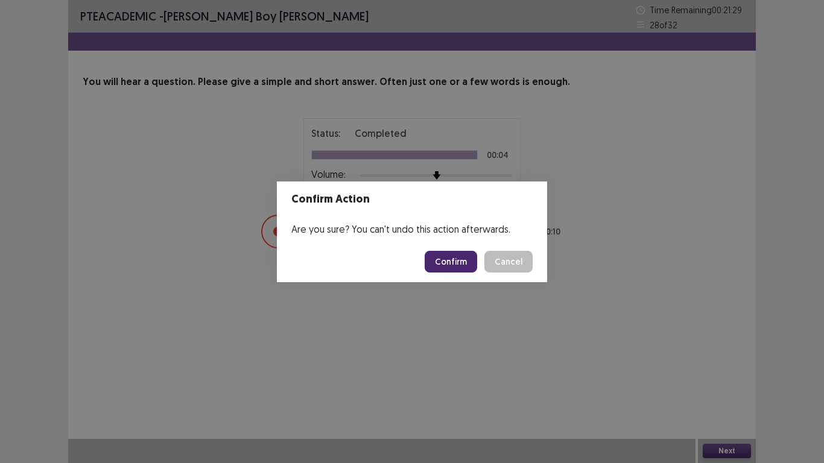
click at [445, 262] on button "Confirm" at bounding box center [450, 262] width 52 height 22
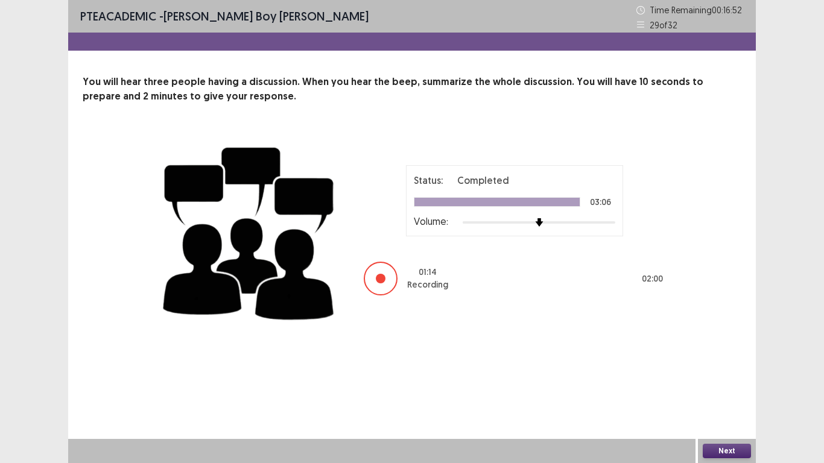
click at [725, 370] on button "Next" at bounding box center [726, 451] width 48 height 14
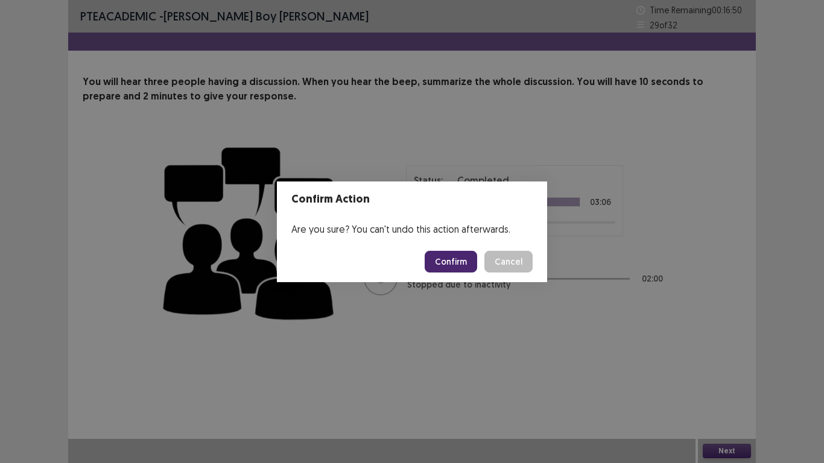
click at [459, 266] on button "Confirm" at bounding box center [450, 262] width 52 height 22
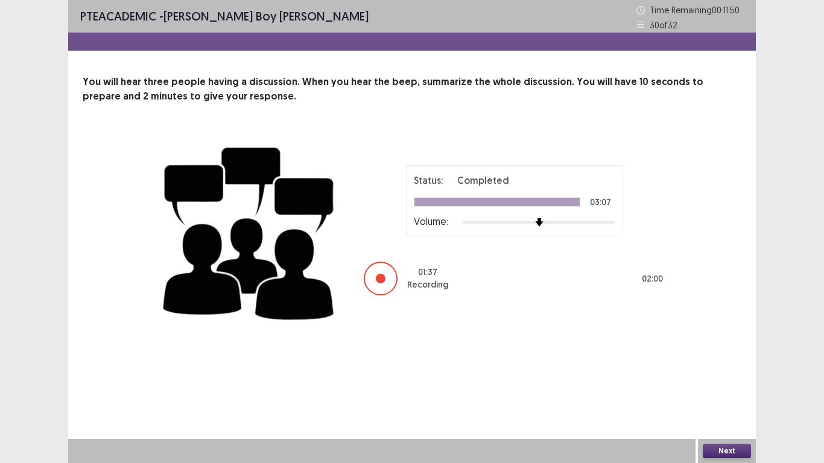
click at [728, 370] on button "Next" at bounding box center [726, 451] width 48 height 14
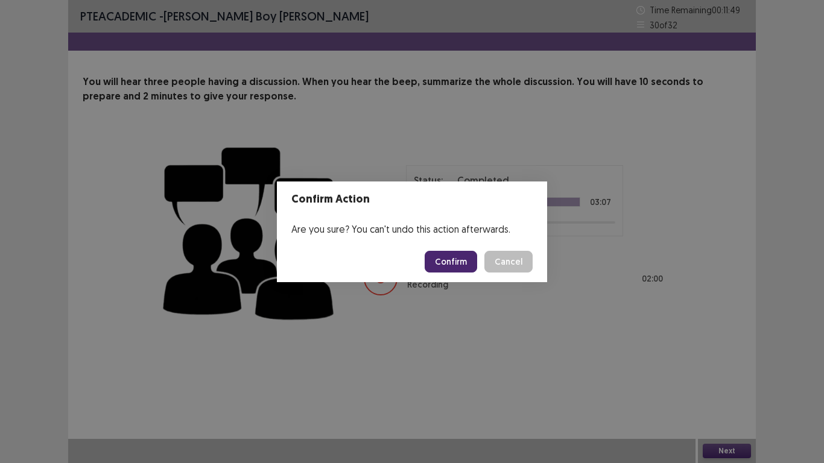
click at [447, 262] on button "Confirm" at bounding box center [450, 262] width 52 height 22
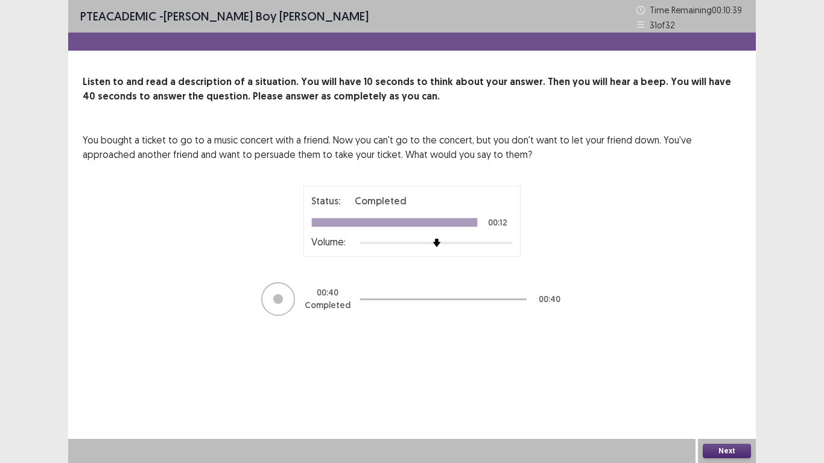
click at [735, 370] on button "Next" at bounding box center [726, 451] width 48 height 14
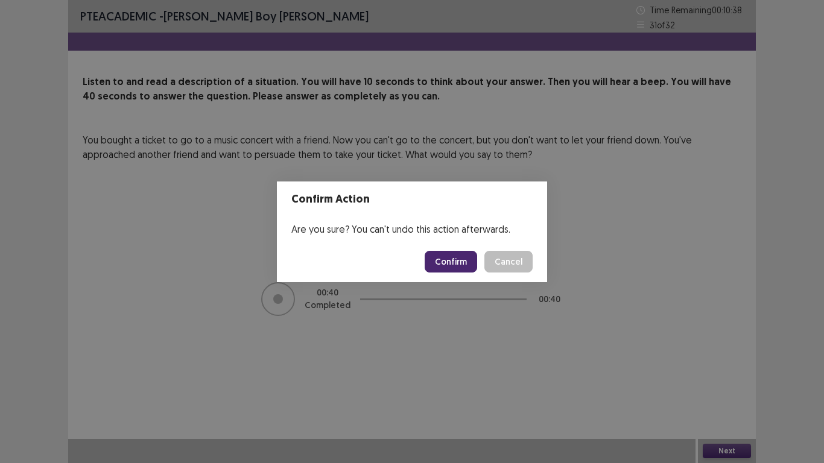
click at [469, 263] on button "Confirm" at bounding box center [450, 262] width 52 height 22
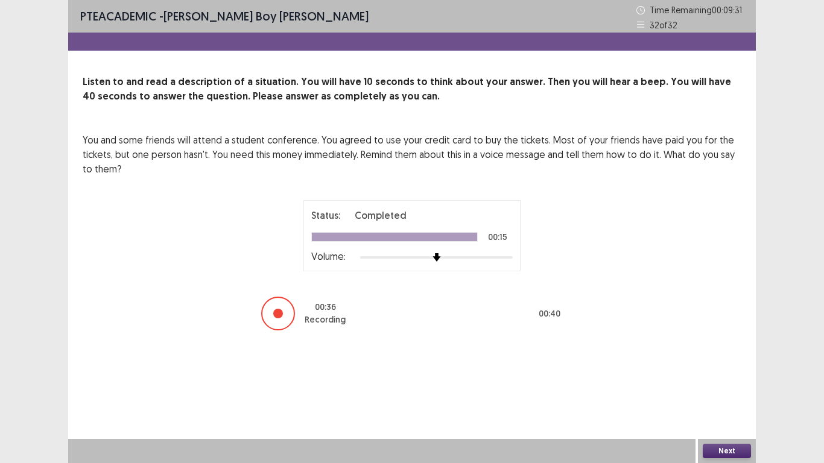
click at [725, 370] on button "Next" at bounding box center [726, 451] width 48 height 14
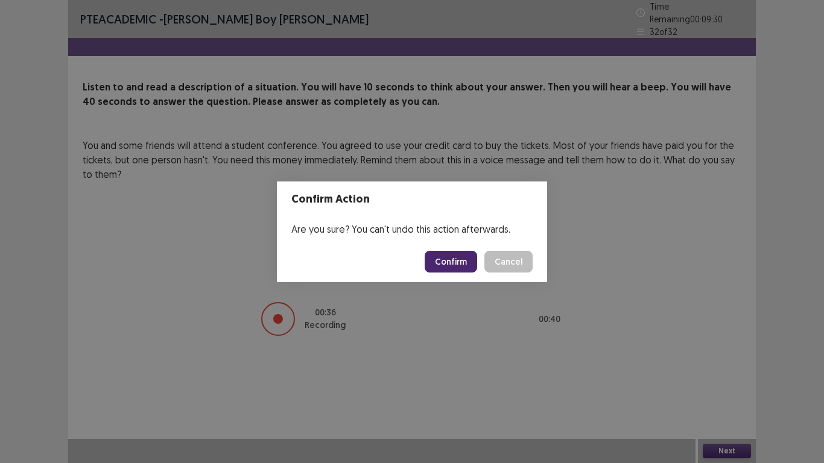
click at [458, 257] on button "Confirm" at bounding box center [450, 262] width 52 height 22
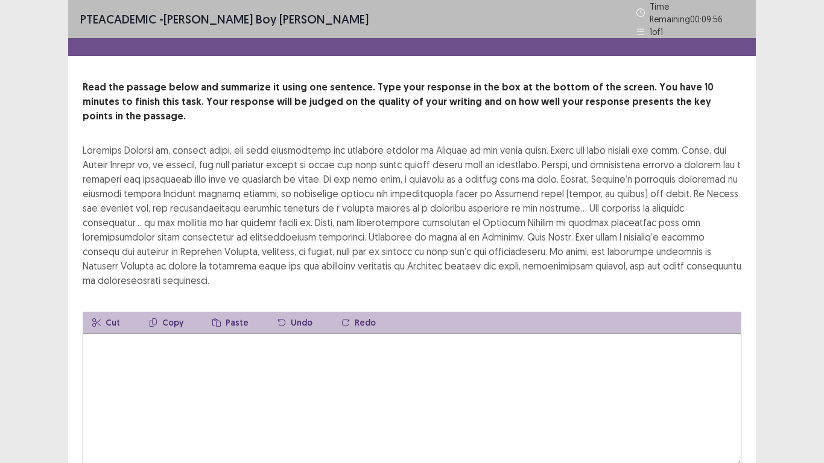
click at [138, 333] on textarea at bounding box center [412, 399] width 658 height 133
type textarea "*"
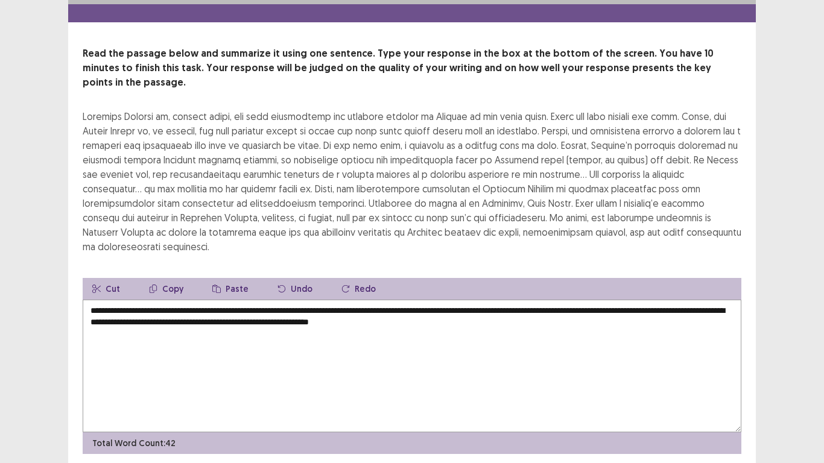
scroll to position [43, 0]
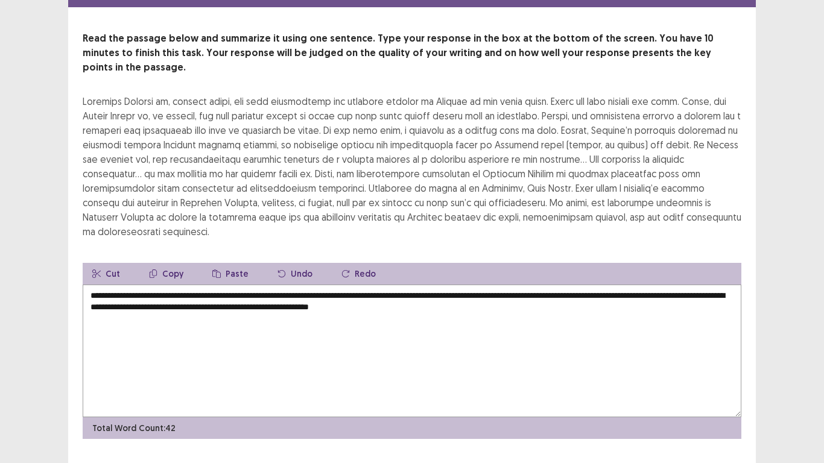
type textarea "**********"
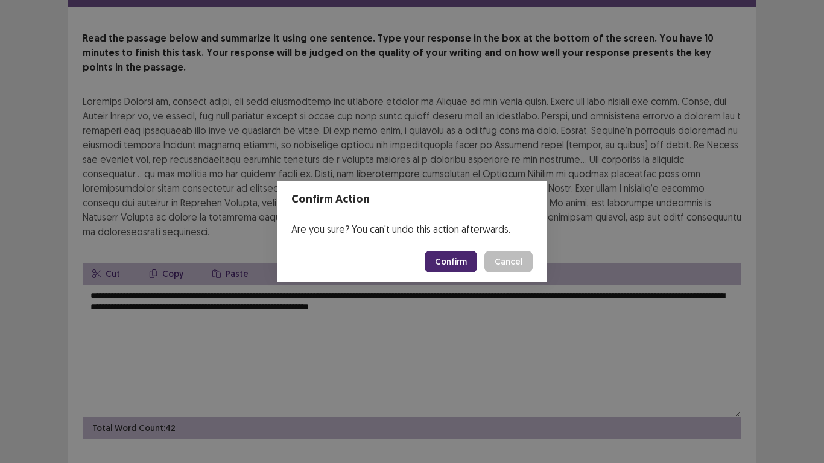
click at [458, 263] on button "Confirm" at bounding box center [450, 262] width 52 height 22
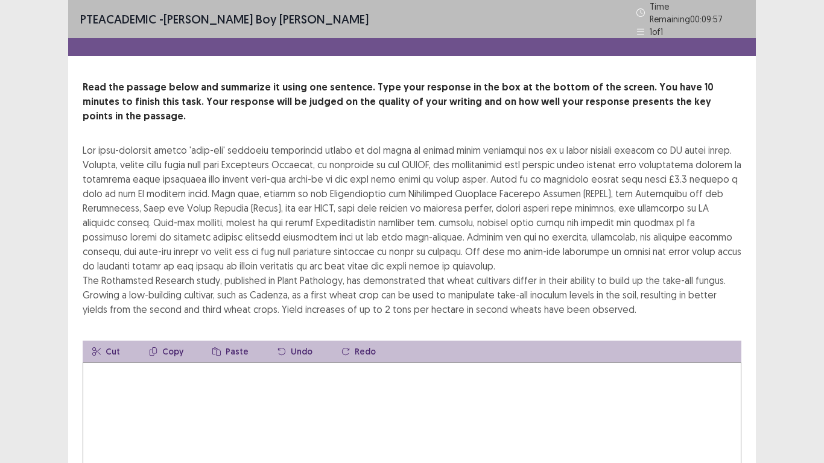
click at [168, 362] on textarea at bounding box center [412, 428] width 658 height 133
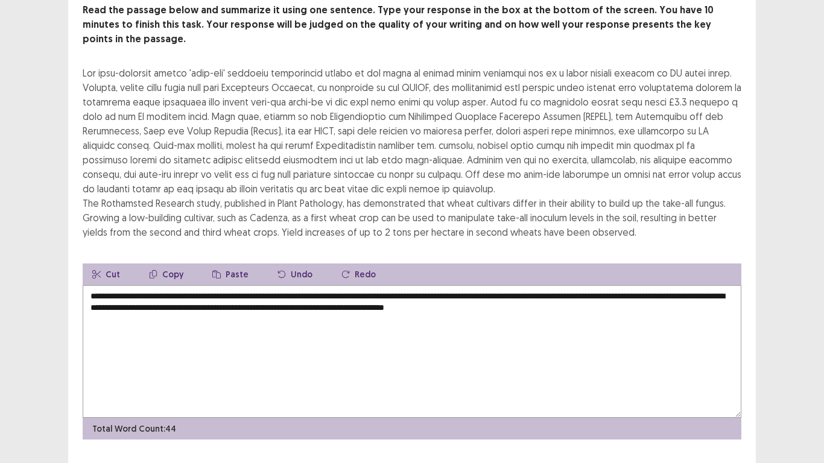
scroll to position [87, 0]
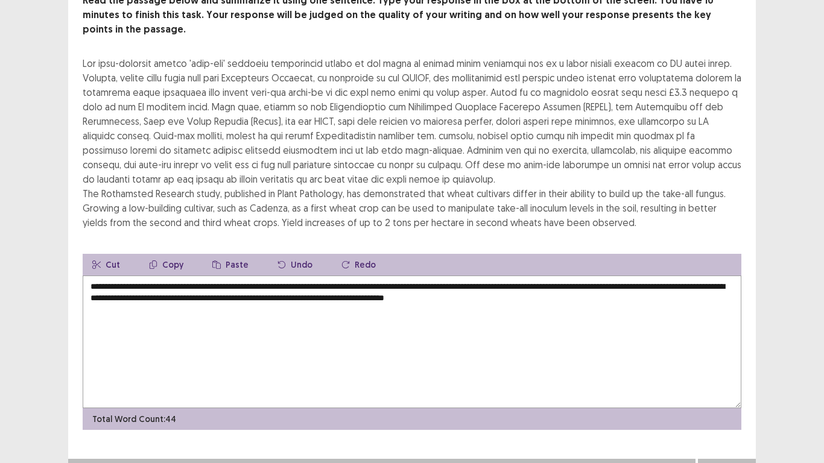
type textarea "**********"
click at [726, 370] on button "Next" at bounding box center [726, 471] width 48 height 14
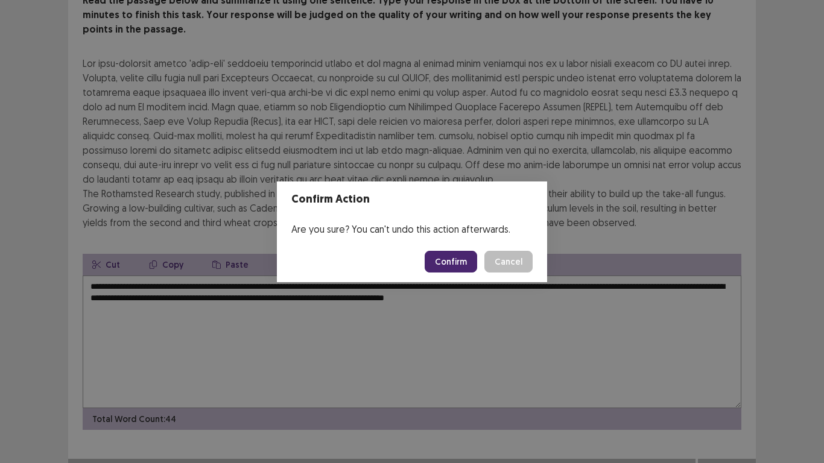
click at [458, 263] on button "Confirm" at bounding box center [450, 262] width 52 height 22
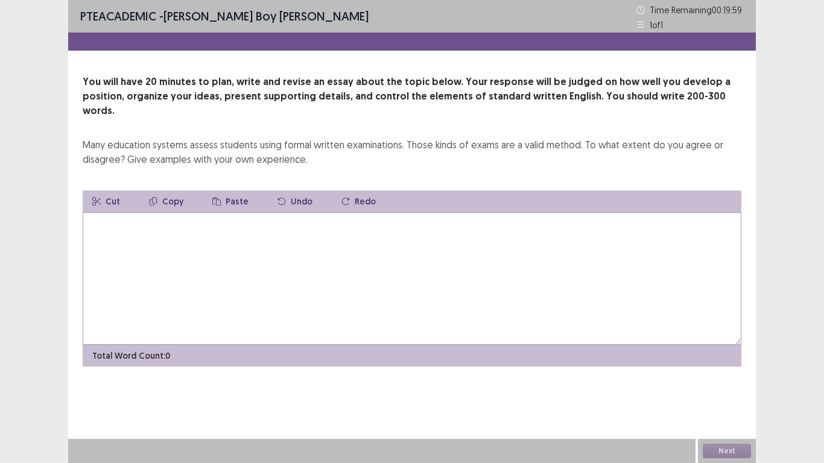
click at [133, 221] on textarea at bounding box center [412, 278] width 658 height 133
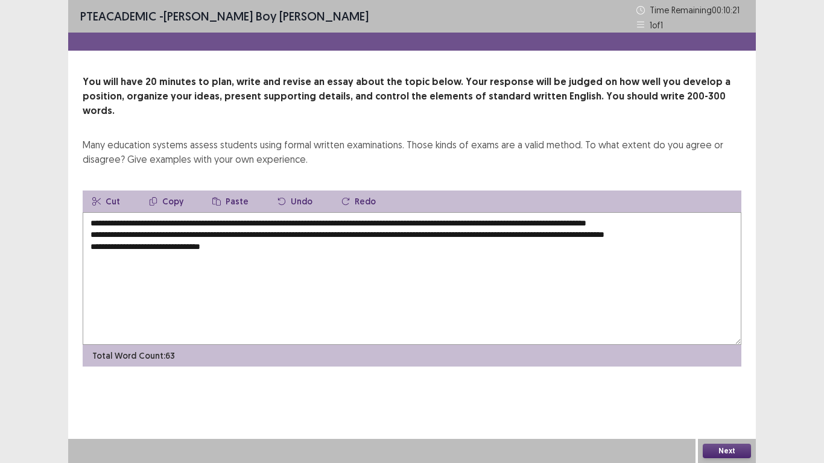
click at [157, 233] on textarea "**********" at bounding box center [412, 278] width 658 height 133
click at [158, 233] on textarea "**********" at bounding box center [412, 278] width 658 height 133
click at [160, 235] on textarea "**********" at bounding box center [412, 278] width 658 height 133
click at [243, 232] on textarea "**********" at bounding box center [412, 278] width 658 height 133
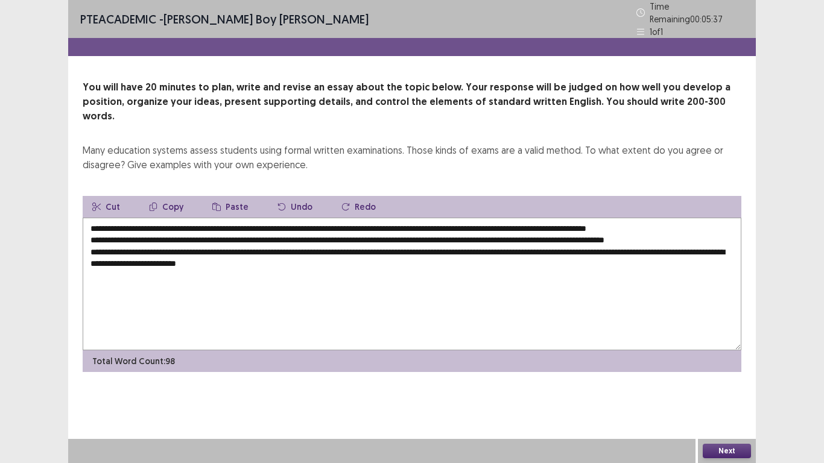
click at [93, 222] on textarea "**********" at bounding box center [412, 284] width 658 height 133
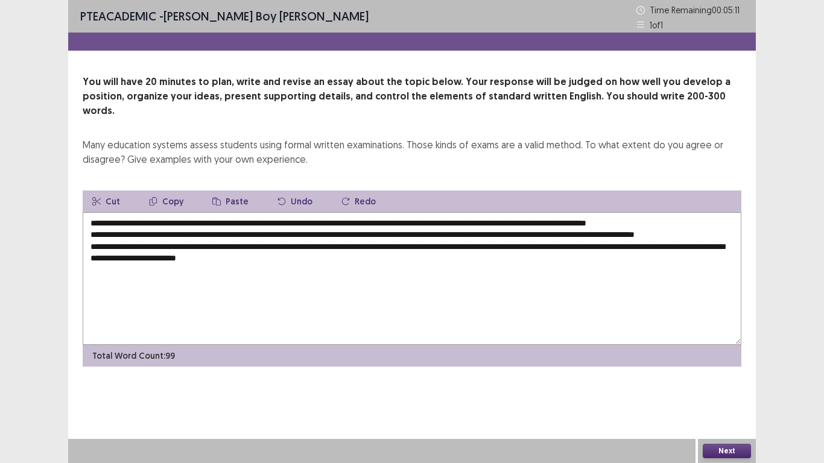
click at [135, 235] on textarea "**********" at bounding box center [412, 278] width 658 height 133
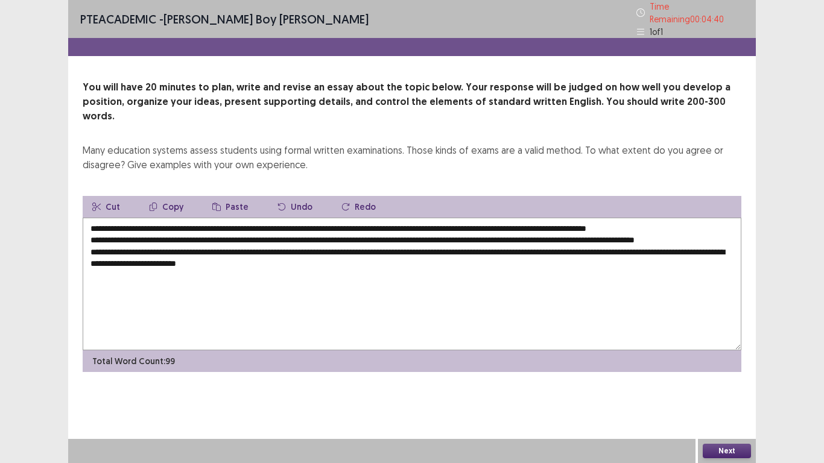
click at [332, 264] on textarea "**********" at bounding box center [412, 284] width 658 height 133
click at [336, 257] on textarea "**********" at bounding box center [412, 284] width 658 height 133
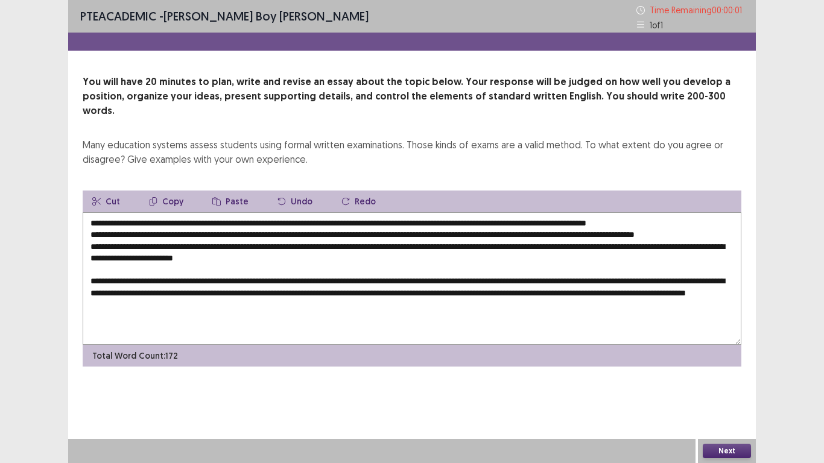
type textarea "**********"
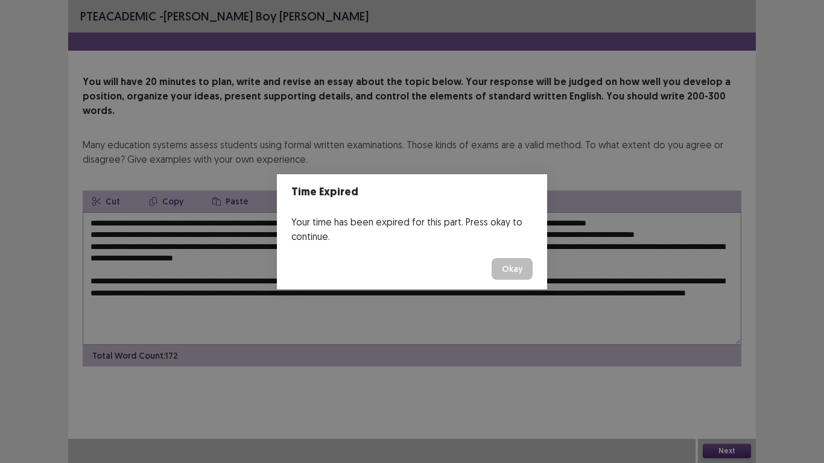
click at [512, 271] on button "Okay" at bounding box center [511, 269] width 41 height 22
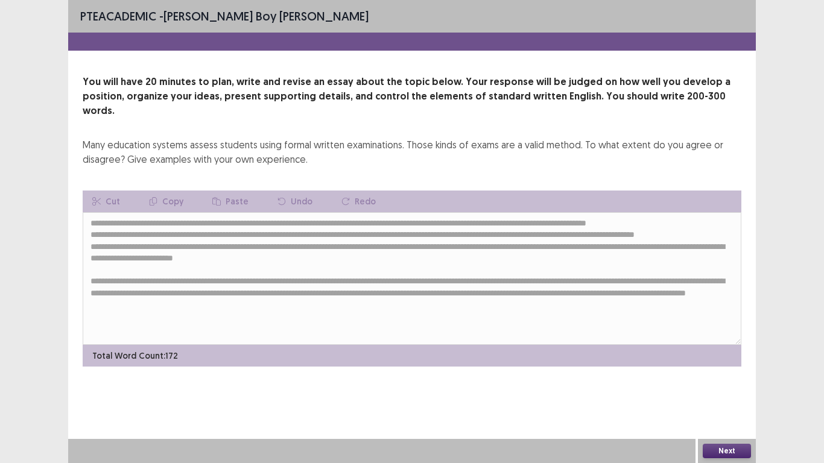
click at [726, 370] on button "Next" at bounding box center [726, 451] width 48 height 14
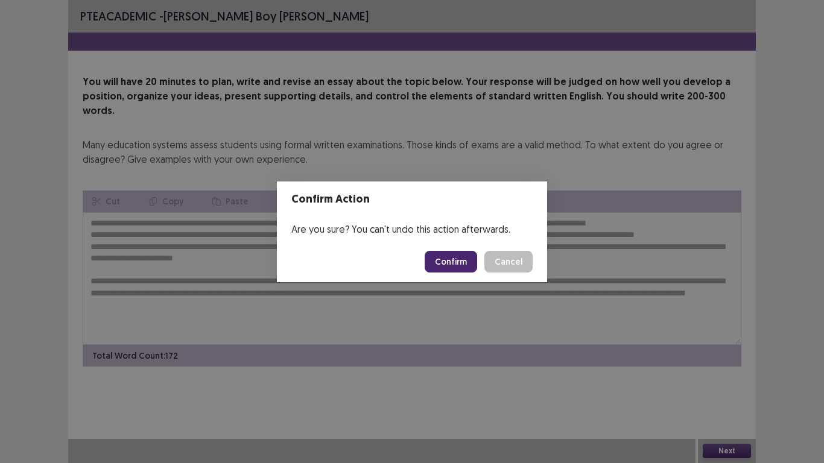
click at [439, 259] on button "Confirm" at bounding box center [450, 262] width 52 height 22
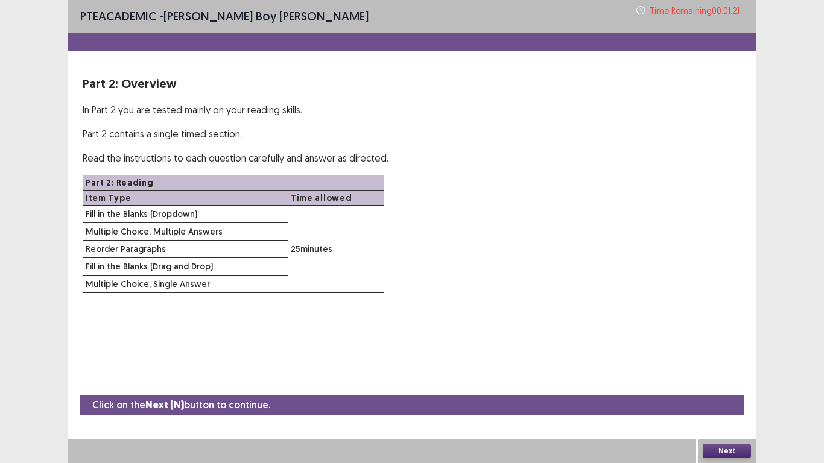
click at [707, 370] on button "Next" at bounding box center [726, 451] width 48 height 14
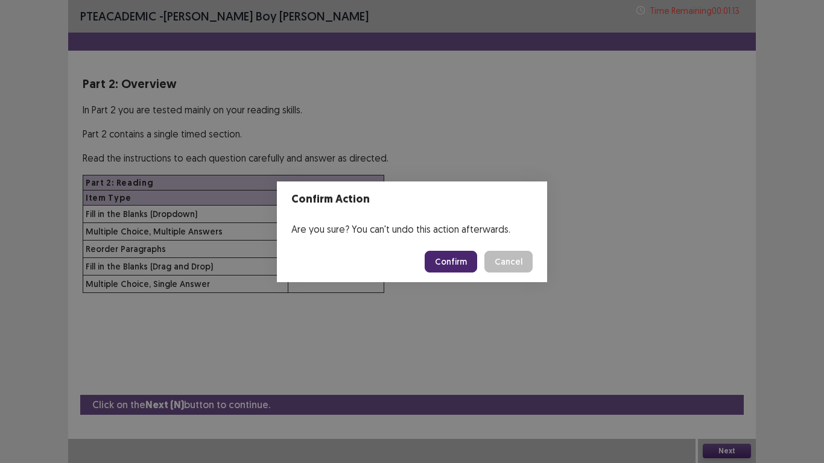
click at [445, 256] on button "Confirm" at bounding box center [450, 262] width 52 height 22
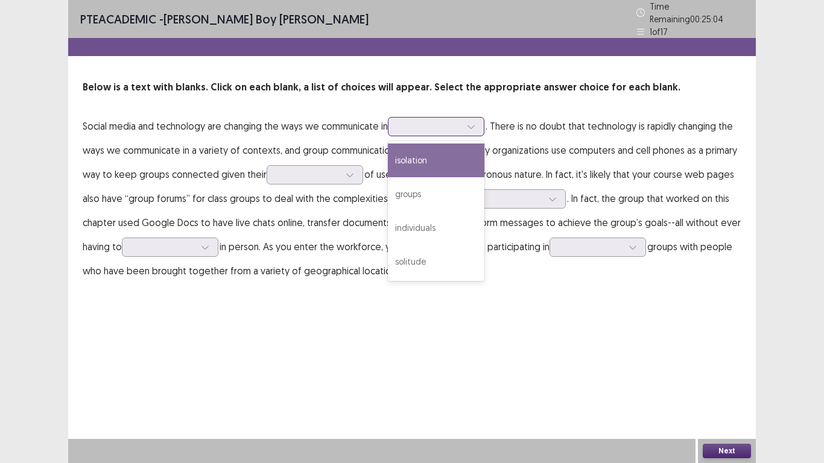
click at [454, 121] on div at bounding box center [429, 126] width 63 height 11
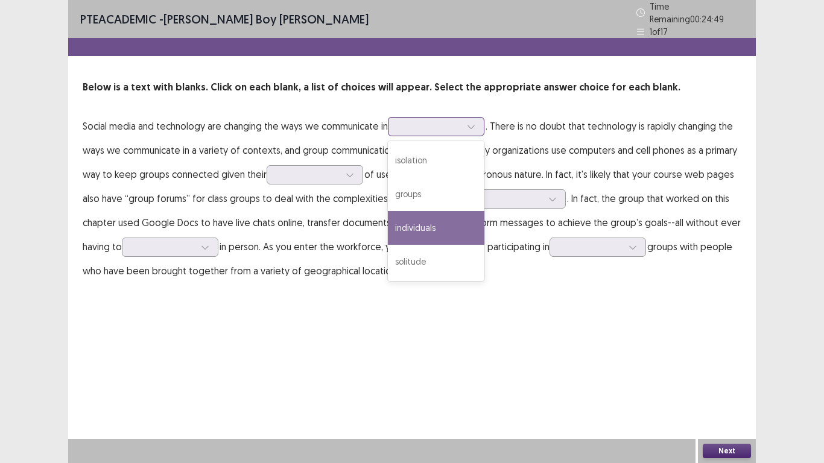
click at [432, 215] on div "individuals" at bounding box center [436, 228] width 96 height 34
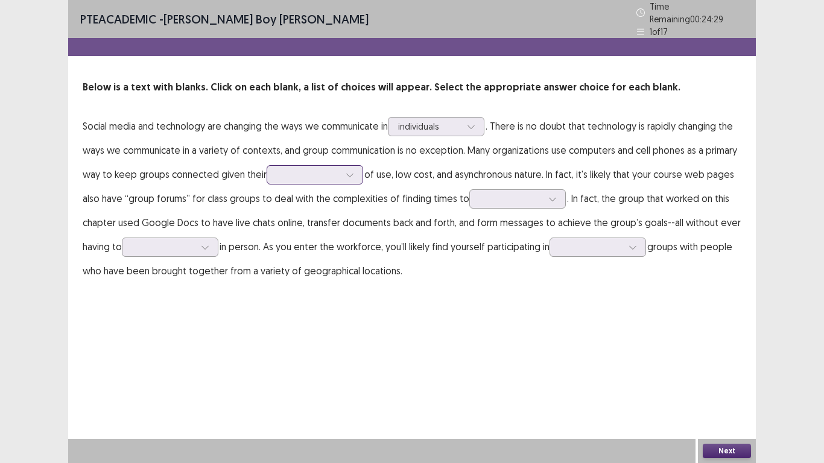
click at [326, 172] on div at bounding box center [308, 174] width 63 height 11
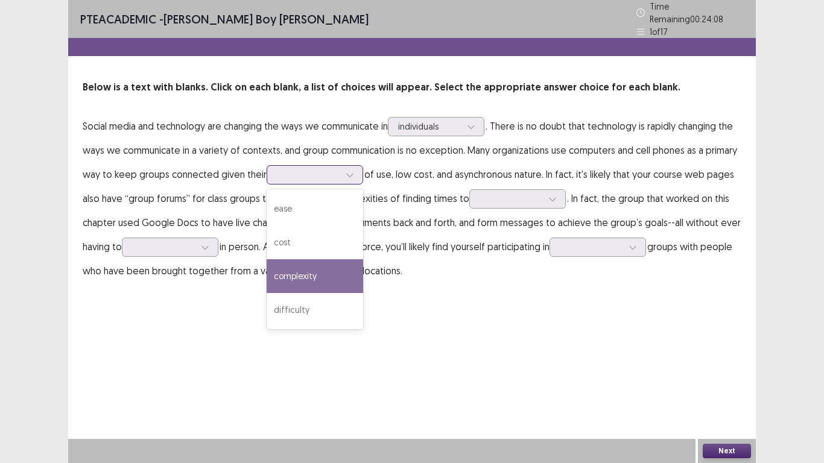
click at [319, 271] on div "complexity" at bounding box center [314, 276] width 96 height 34
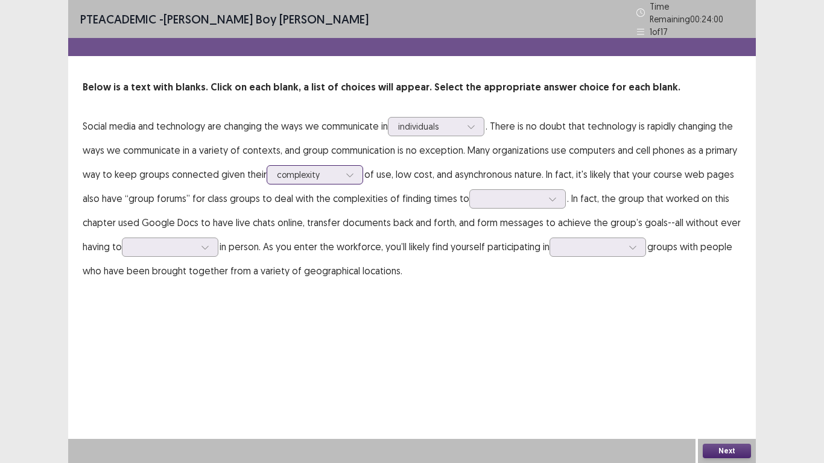
click at [345, 171] on icon at bounding box center [349, 175] width 8 height 8
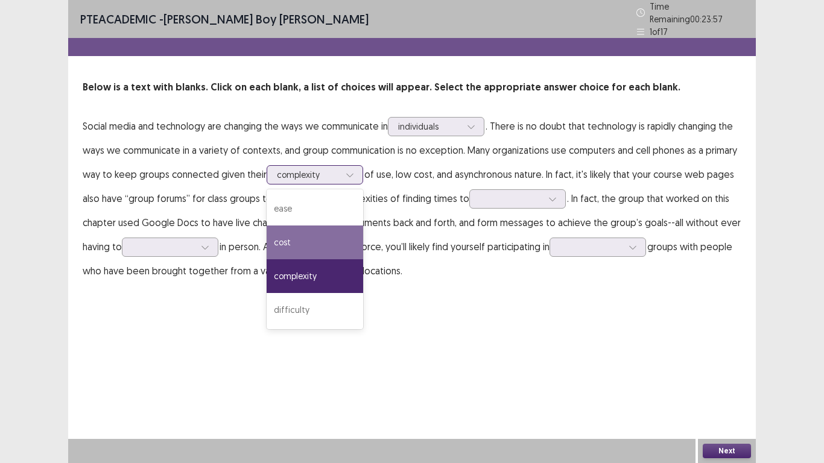
click at [306, 244] on div "cost" at bounding box center [314, 242] width 96 height 34
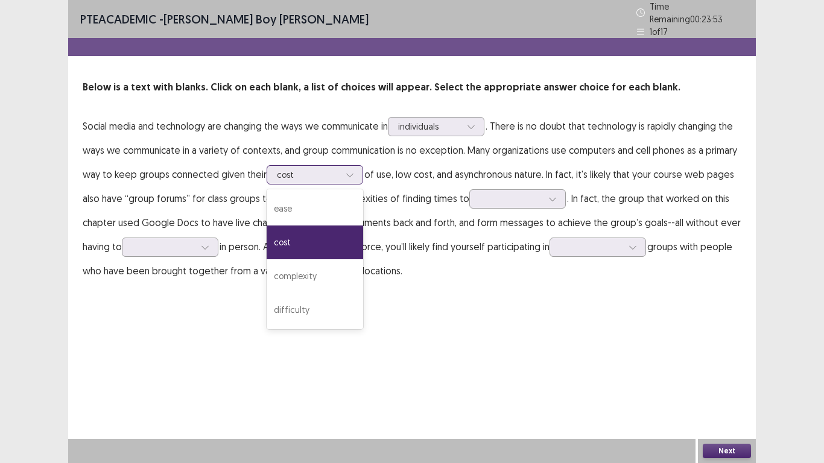
click at [342, 168] on div at bounding box center [350, 175] width 18 height 18
click at [329, 267] on div "complexity" at bounding box center [314, 276] width 96 height 34
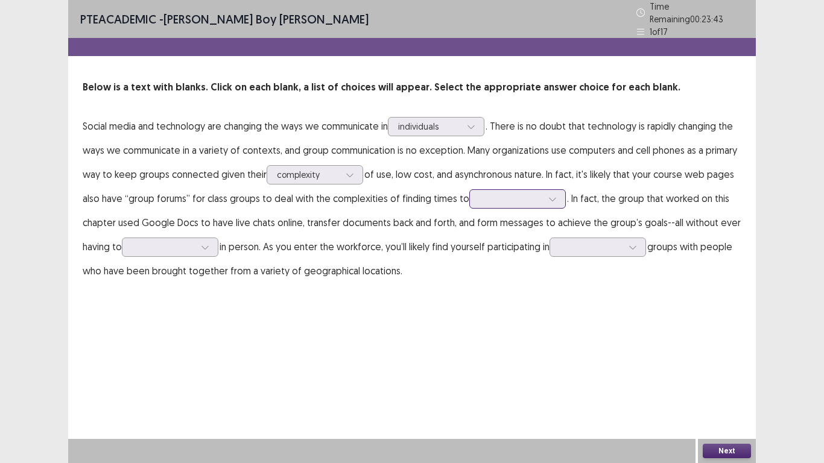
click at [527, 193] on div at bounding box center [510, 198] width 63 height 11
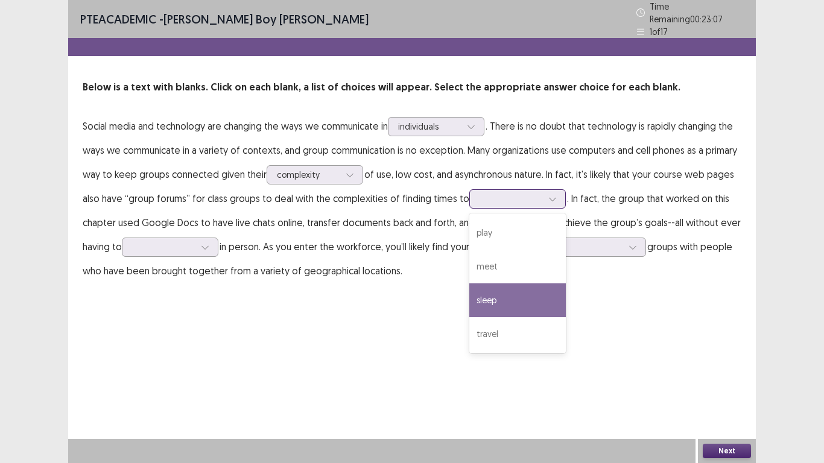
click at [494, 298] on div "sleep" at bounding box center [517, 300] width 96 height 34
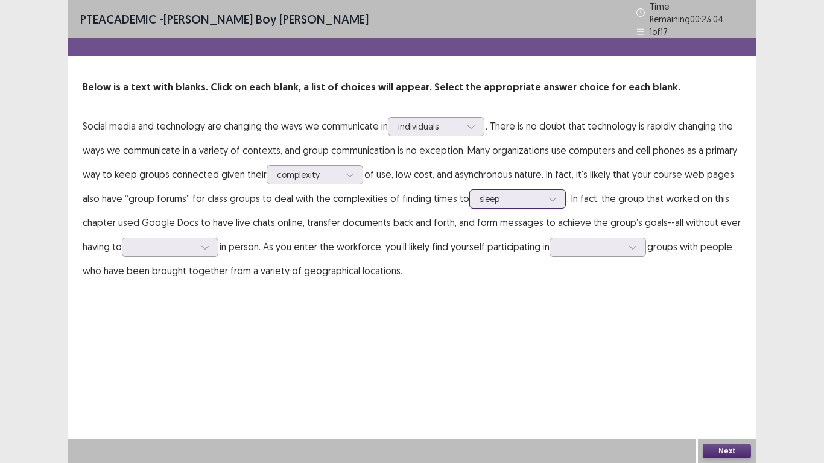
click at [521, 193] on div at bounding box center [510, 198] width 63 height 11
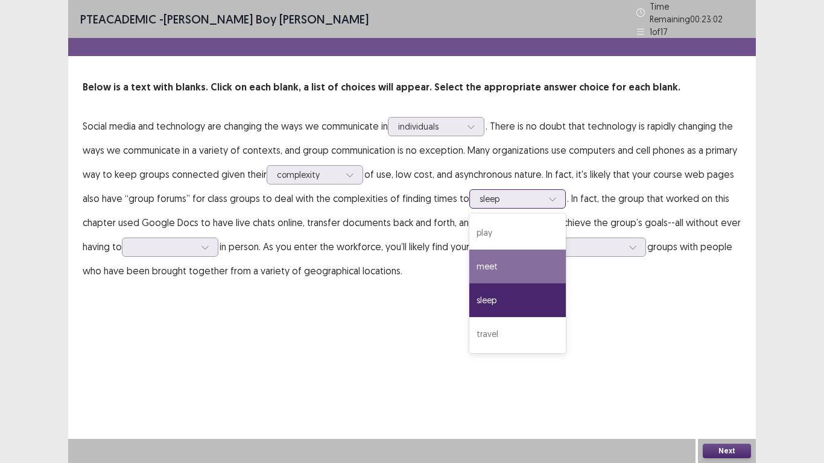
click at [509, 254] on div "meet" at bounding box center [517, 267] width 96 height 34
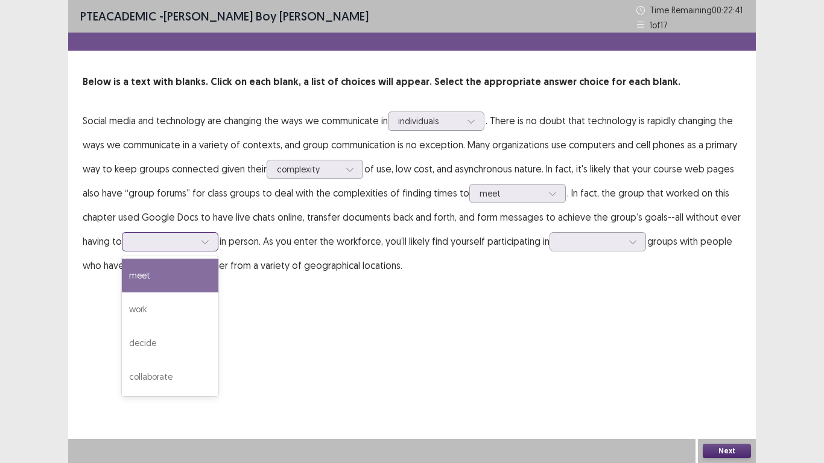
click at [191, 236] on div at bounding box center [163, 241] width 63 height 11
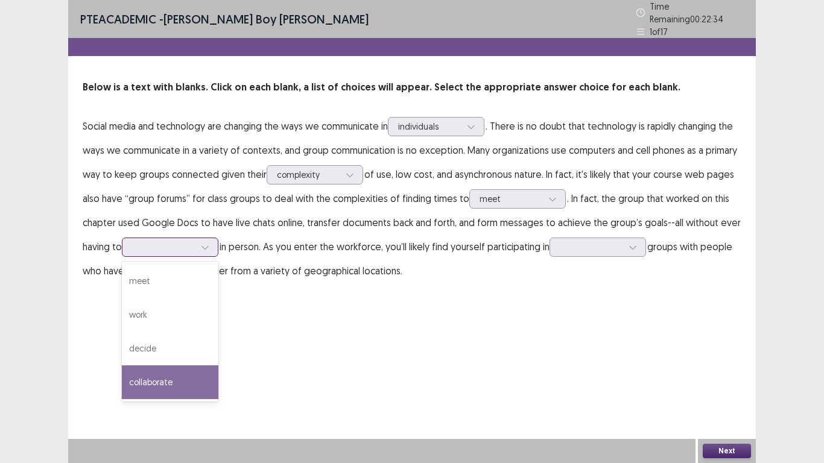
click at [184, 370] on div "collaborate" at bounding box center [170, 382] width 96 height 34
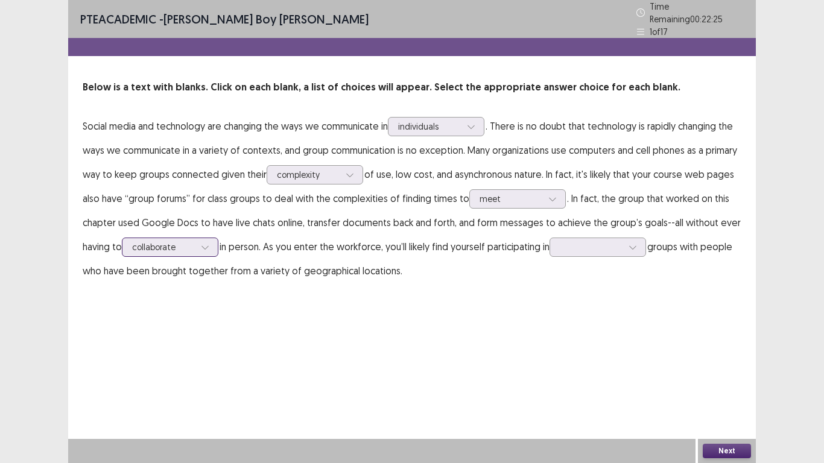
click at [209, 243] on icon at bounding box center [205, 247] width 8 height 8
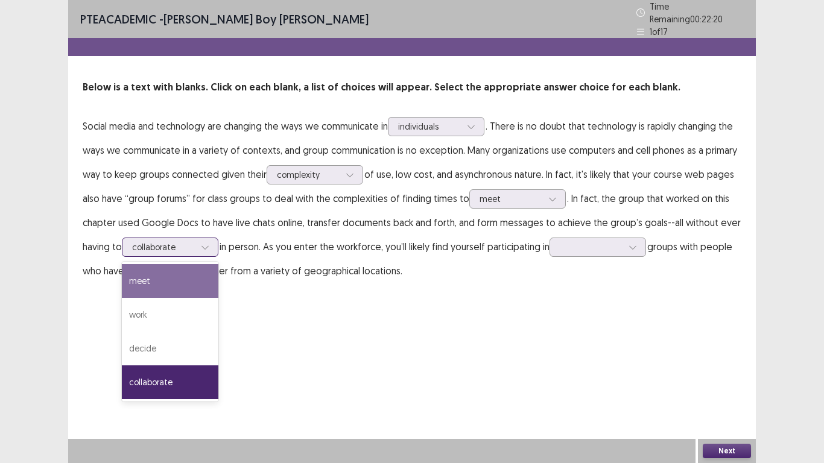
click at [167, 279] on div "meet" at bounding box center [170, 281] width 96 height 34
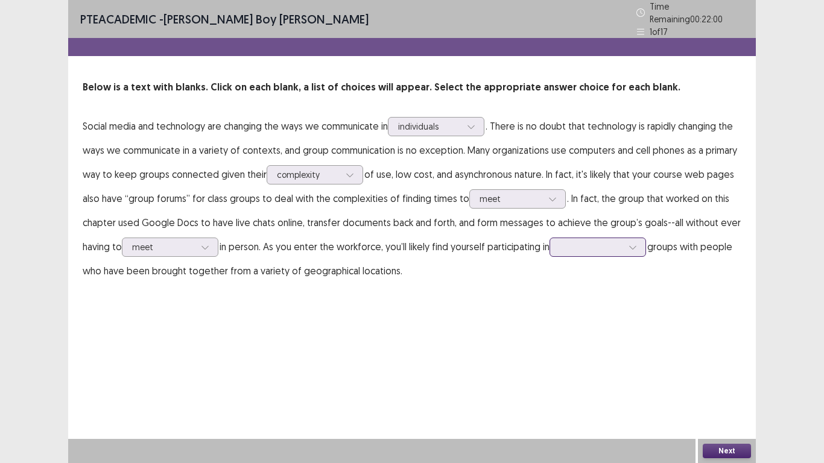
click at [603, 244] on div at bounding box center [590, 246] width 63 height 11
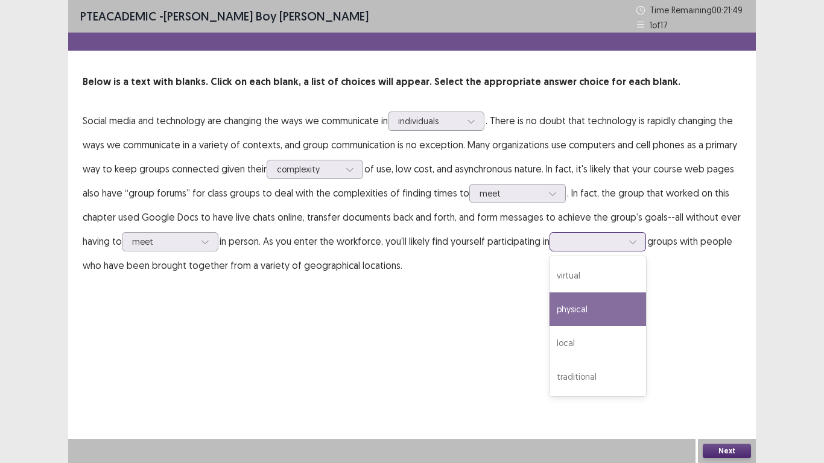
click at [585, 310] on div "physical" at bounding box center [597, 309] width 96 height 34
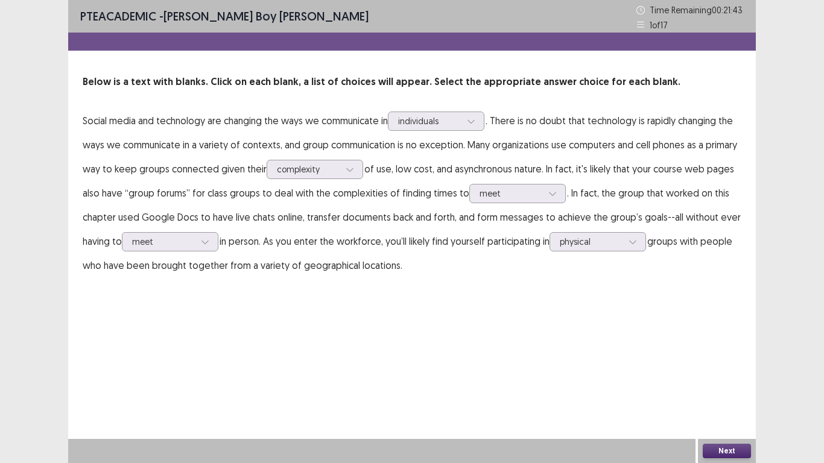
click at [725, 370] on button "Next" at bounding box center [726, 451] width 48 height 14
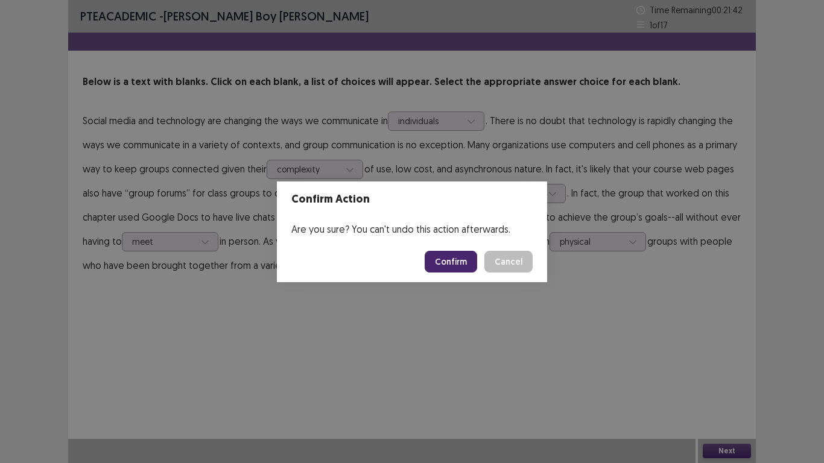
click at [454, 258] on button "Confirm" at bounding box center [450, 262] width 52 height 22
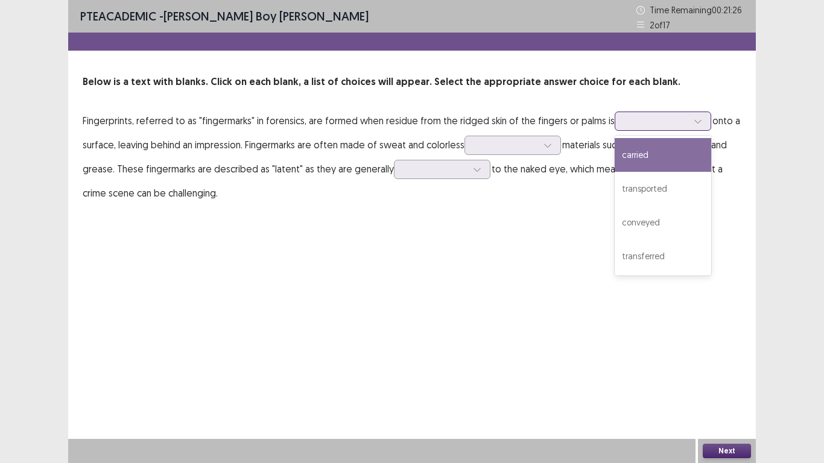
click at [655, 126] on div at bounding box center [656, 120] width 63 height 11
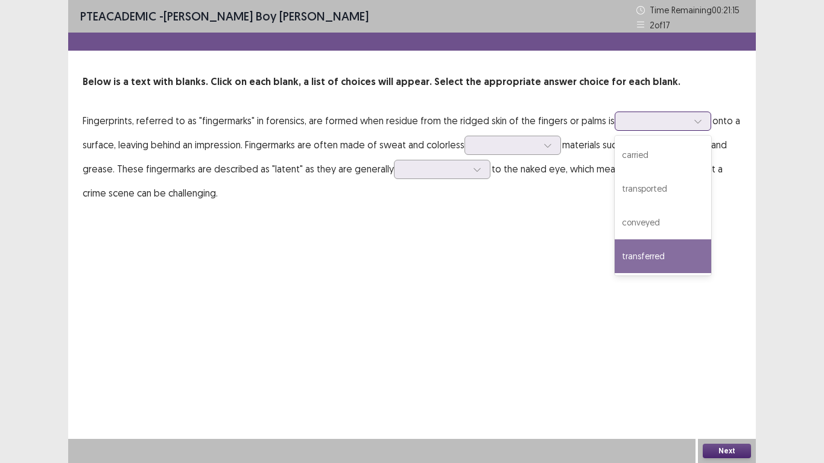
click at [639, 260] on div "transferred" at bounding box center [662, 256] width 96 height 34
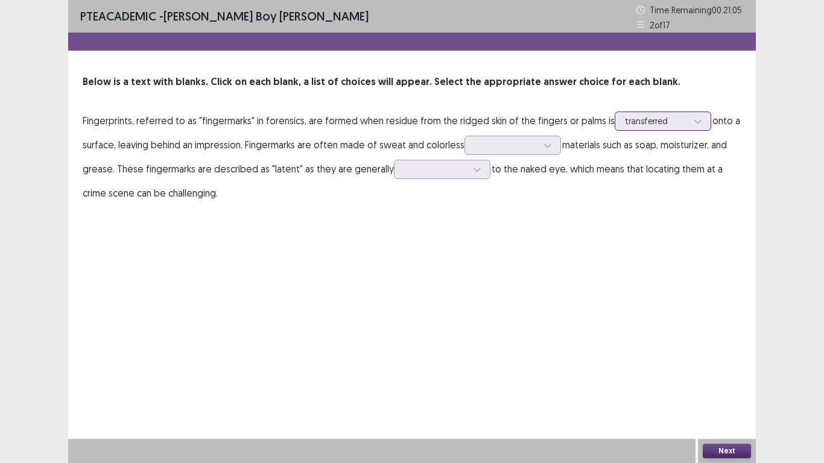
click at [664, 125] on div at bounding box center [656, 120] width 63 height 11
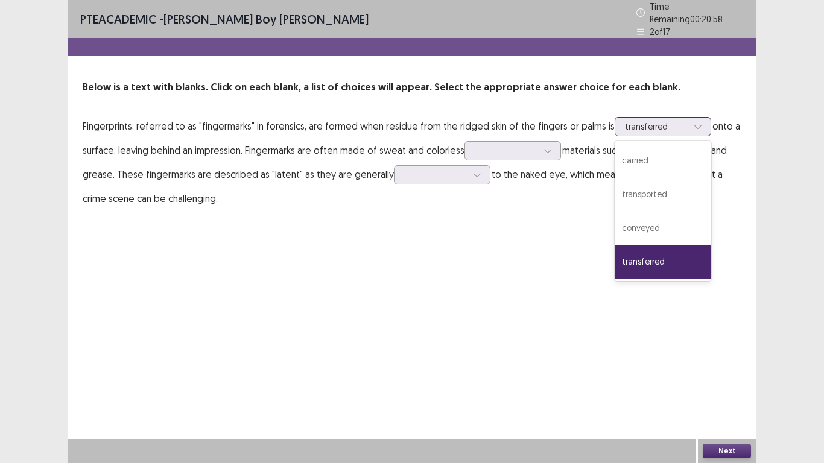
click at [660, 246] on div "transferred" at bounding box center [662, 262] width 96 height 34
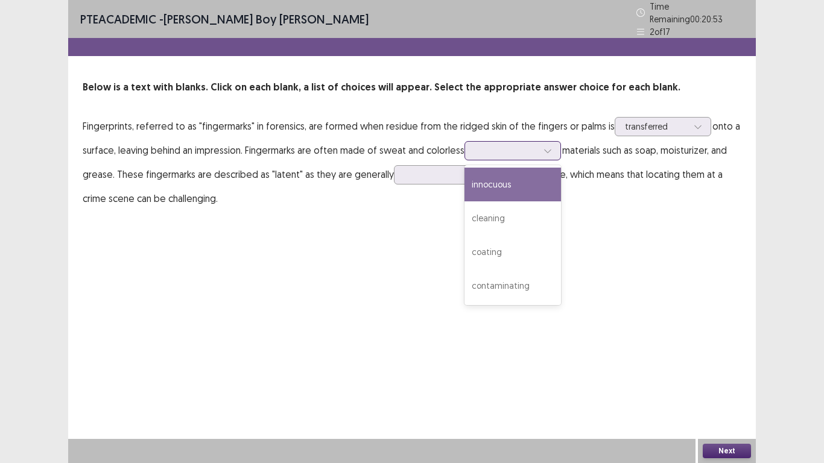
click at [535, 146] on div at bounding box center [505, 150] width 63 height 11
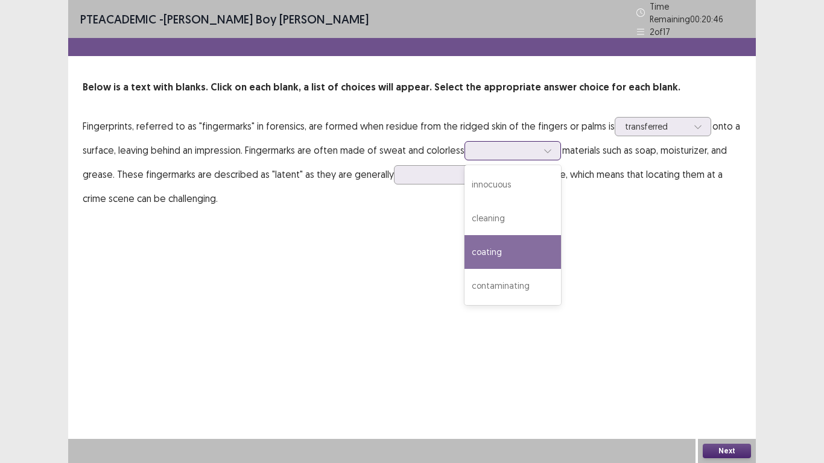
click at [486, 241] on div "coating" at bounding box center [512, 252] width 96 height 34
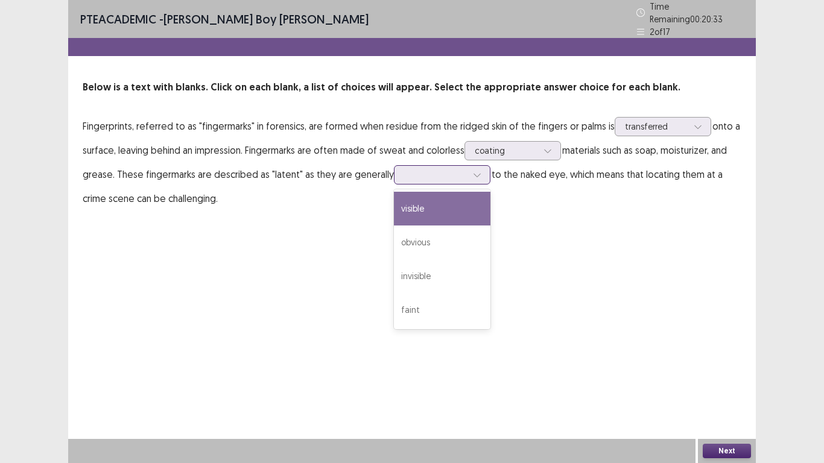
click at [432, 176] on div at bounding box center [435, 175] width 65 height 14
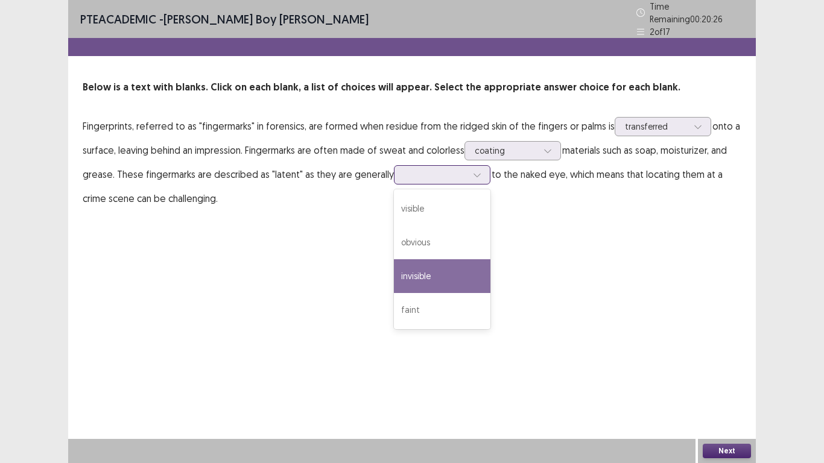
click at [423, 259] on div "invisible" at bounding box center [442, 276] width 96 height 34
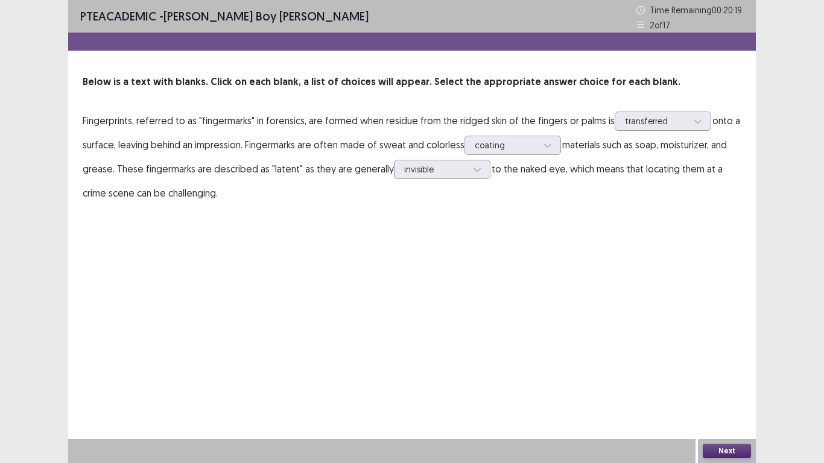
click at [717, 370] on button "Next" at bounding box center [726, 451] width 48 height 14
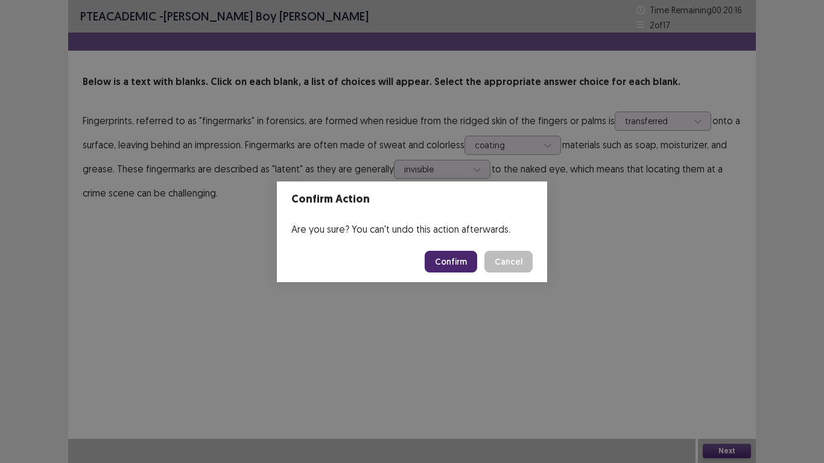
click at [452, 262] on button "Confirm" at bounding box center [450, 262] width 52 height 22
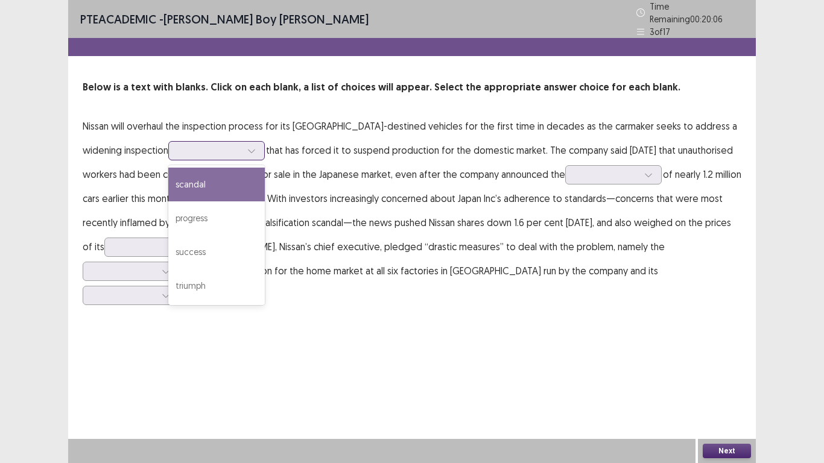
click at [247, 147] on icon at bounding box center [251, 150] width 8 height 8
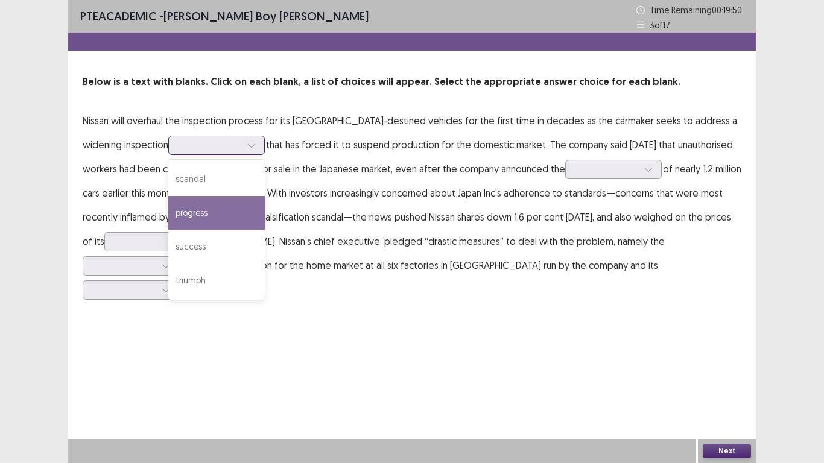
click at [173, 207] on div "progress" at bounding box center [216, 213] width 96 height 34
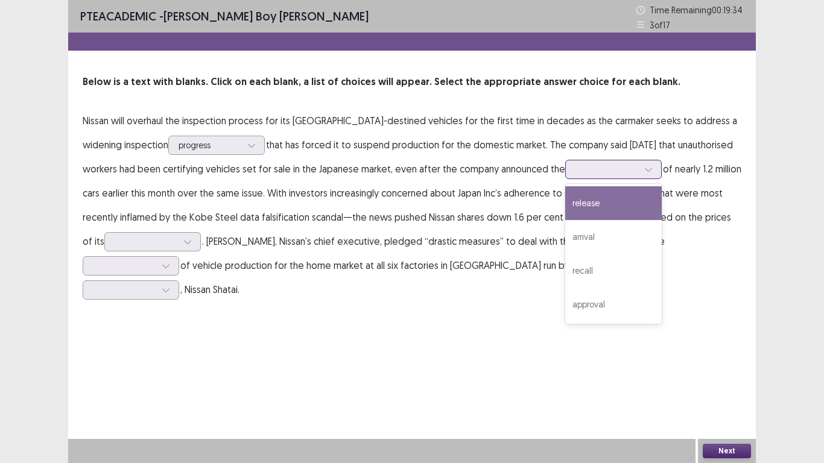
click at [633, 165] on div at bounding box center [606, 169] width 65 height 14
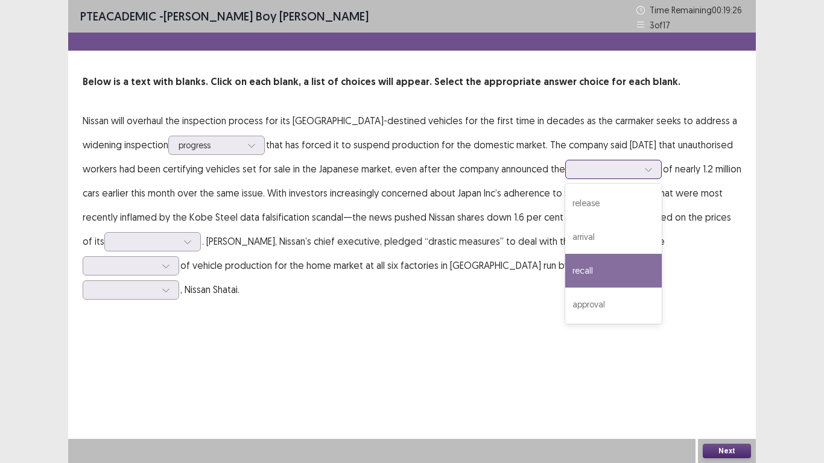
click at [611, 266] on div "recall" at bounding box center [613, 271] width 96 height 34
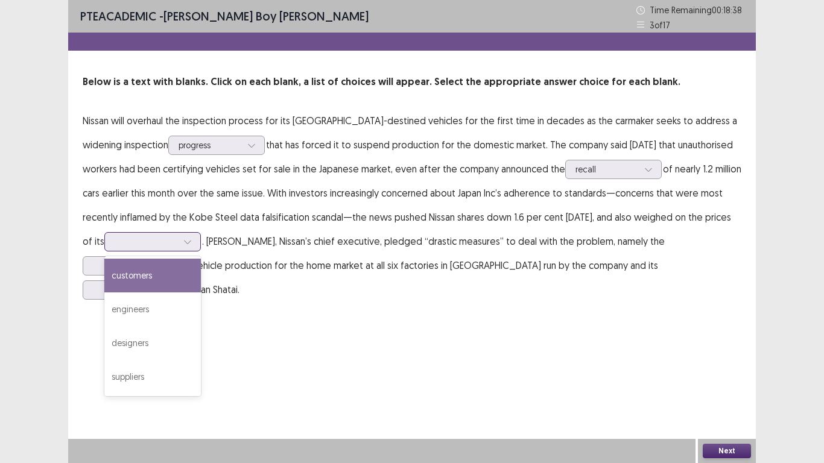
click at [195, 239] on div at bounding box center [187, 242] width 18 height 18
click at [156, 281] on div "customers" at bounding box center [152, 276] width 96 height 34
click at [160, 238] on div at bounding box center [146, 241] width 63 height 11
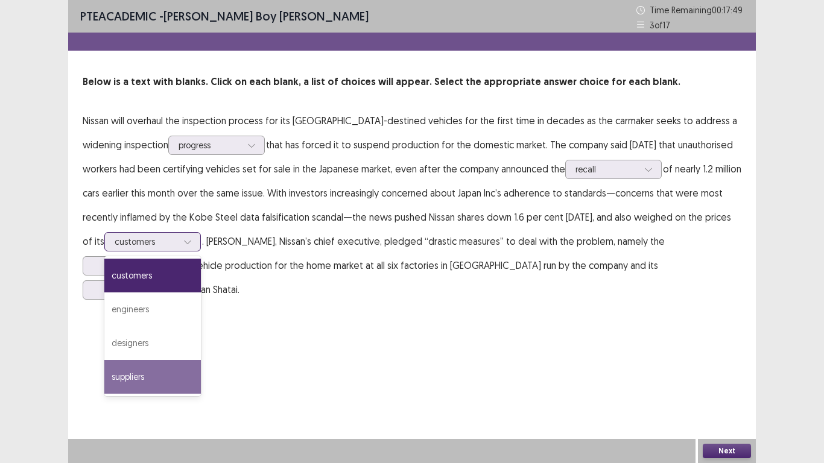
click at [144, 370] on div "suppliers" at bounding box center [152, 377] width 96 height 34
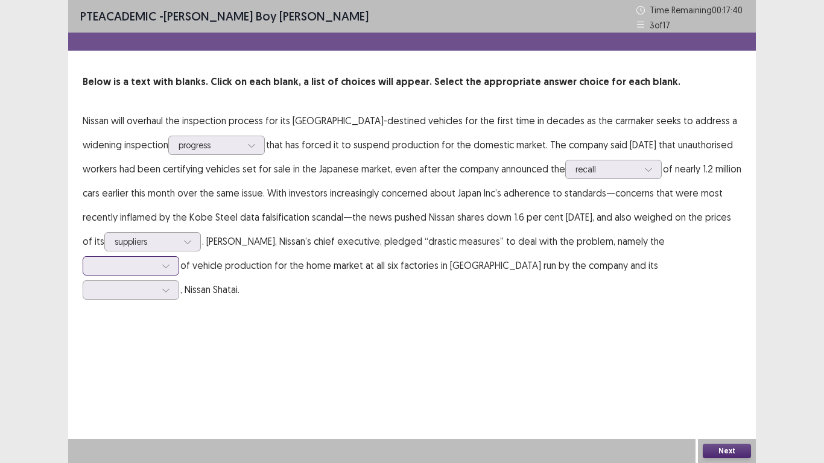
click at [168, 269] on icon at bounding box center [166, 266] width 8 height 8
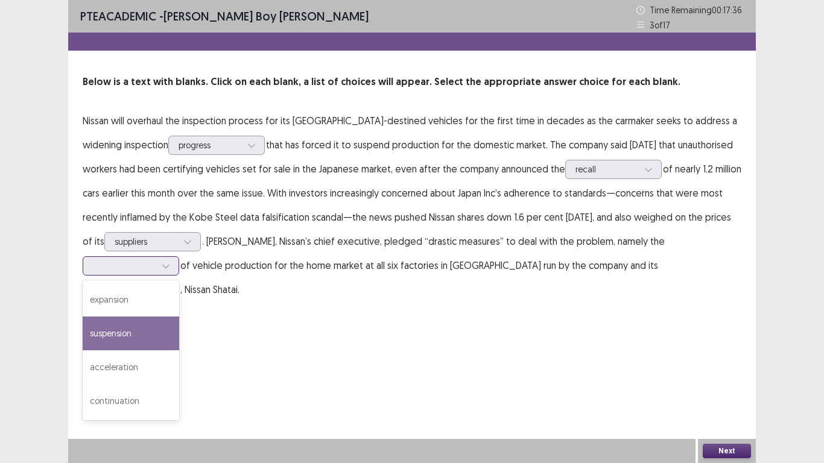
click at [135, 325] on div "suspension" at bounding box center [131, 334] width 96 height 34
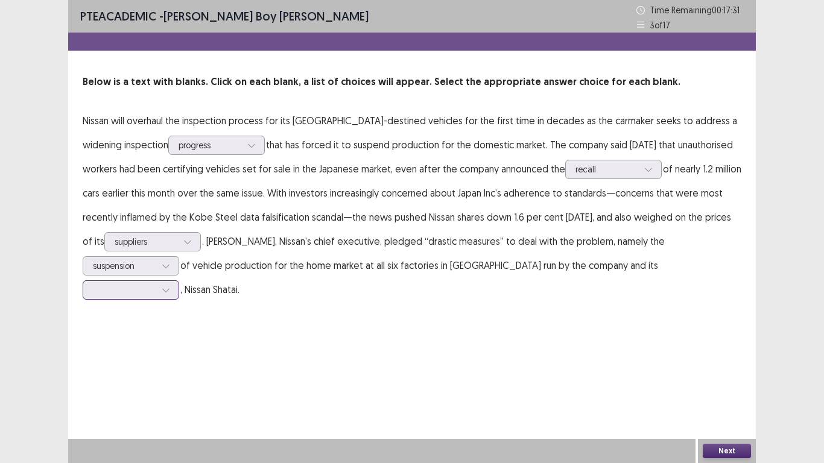
click at [156, 284] on div at bounding box center [124, 289] width 63 height 11
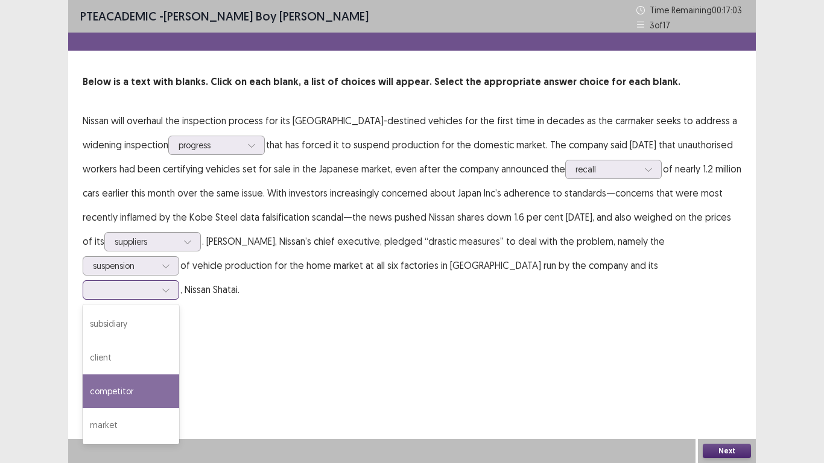
click at [179, 370] on div "competitor" at bounding box center [131, 391] width 96 height 34
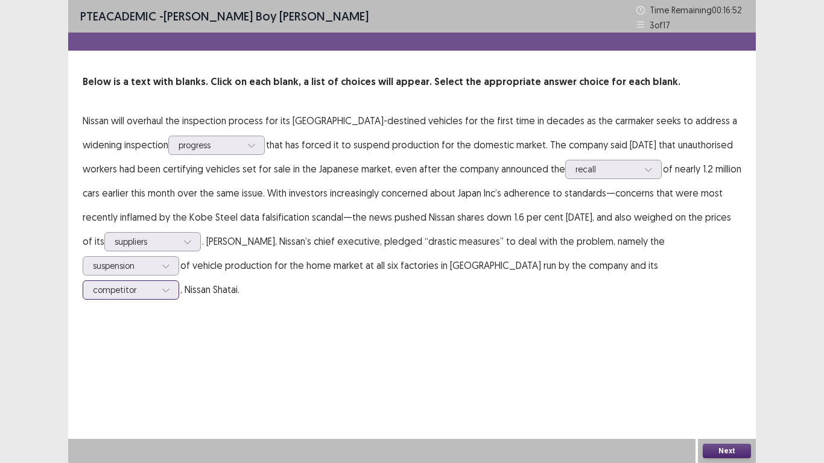
click at [156, 284] on div at bounding box center [124, 289] width 63 height 11
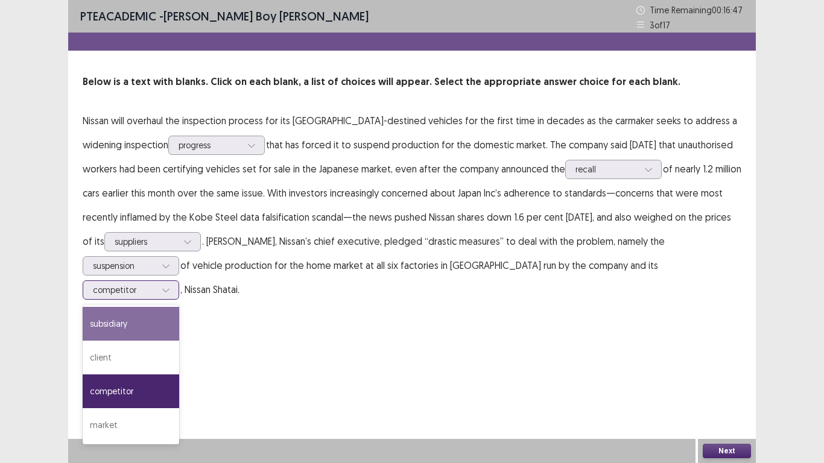
click at [179, 307] on div "subsidiary" at bounding box center [131, 324] width 96 height 34
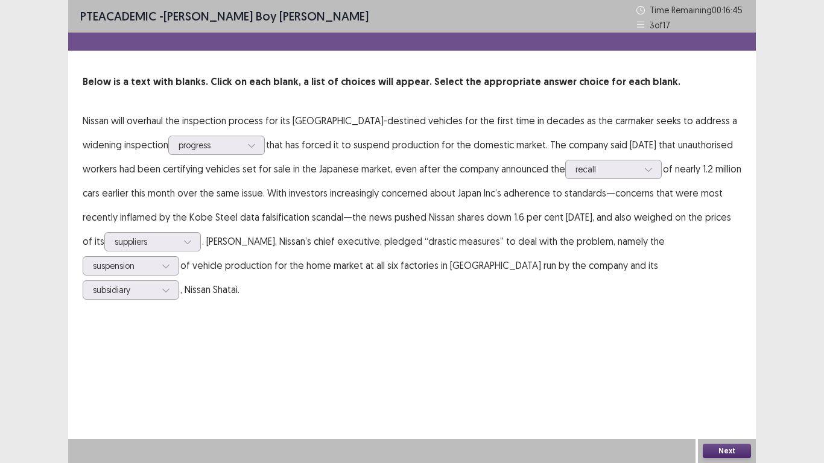
click at [736, 370] on button "Next" at bounding box center [726, 451] width 48 height 14
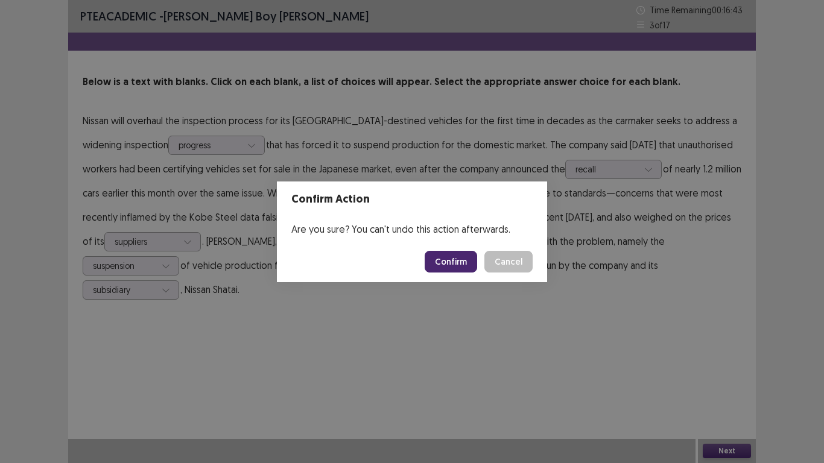
click at [447, 264] on button "Confirm" at bounding box center [450, 262] width 52 height 22
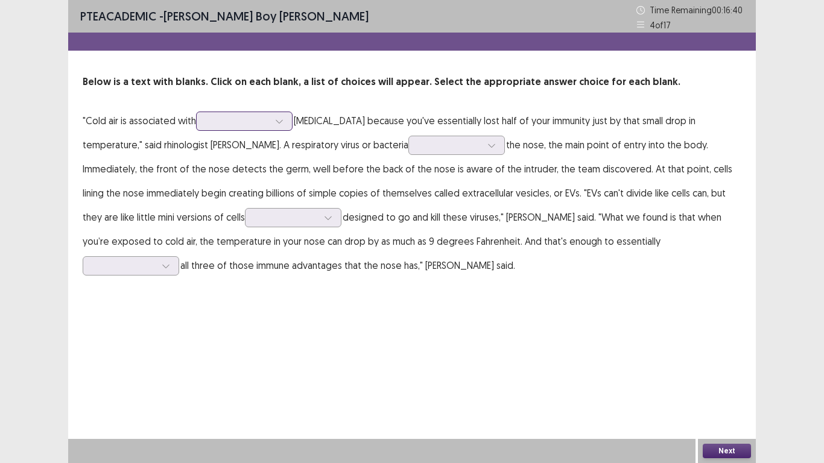
click at [287, 119] on div at bounding box center [279, 121] width 18 height 18
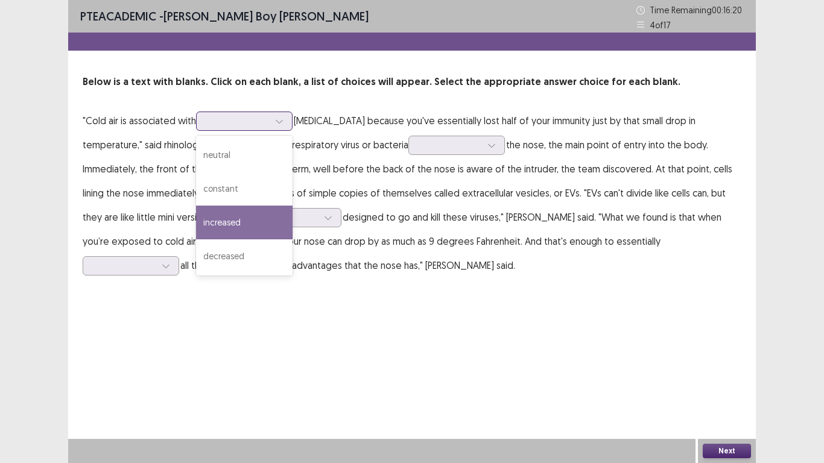
click at [228, 219] on div "increased" at bounding box center [244, 223] width 96 height 34
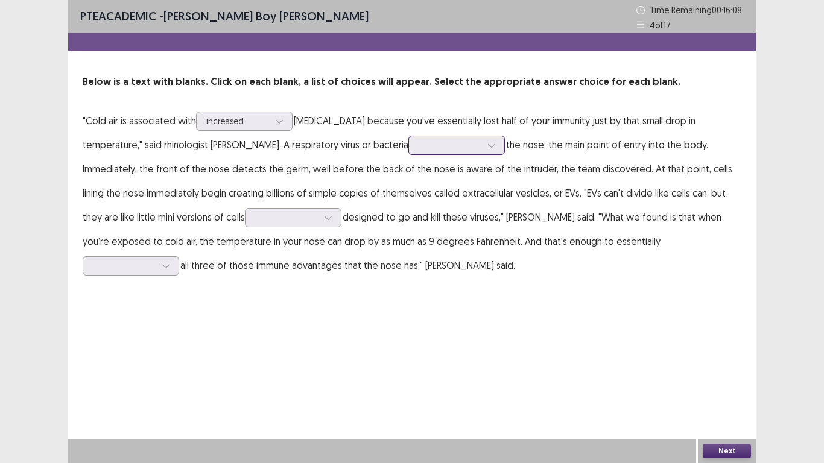
click at [500, 145] on div at bounding box center [491, 145] width 18 height 18
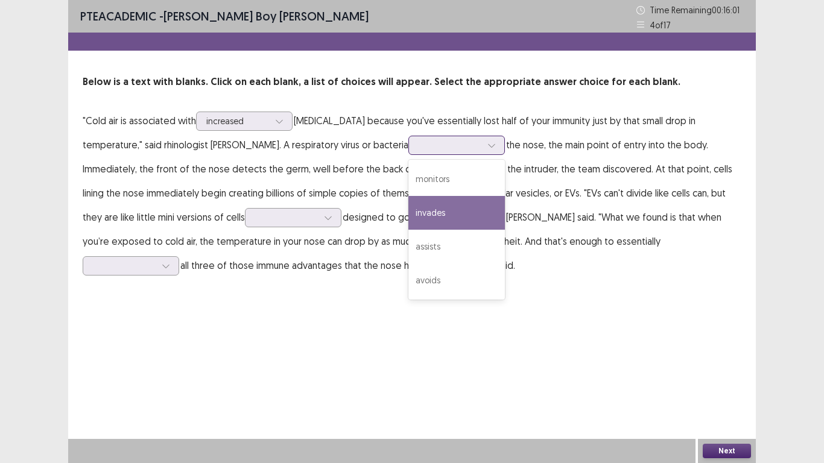
click at [468, 207] on div "invades" at bounding box center [456, 213] width 96 height 34
click at [481, 143] on div at bounding box center [449, 144] width 63 height 11
click at [471, 208] on div "invades" at bounding box center [456, 213] width 96 height 34
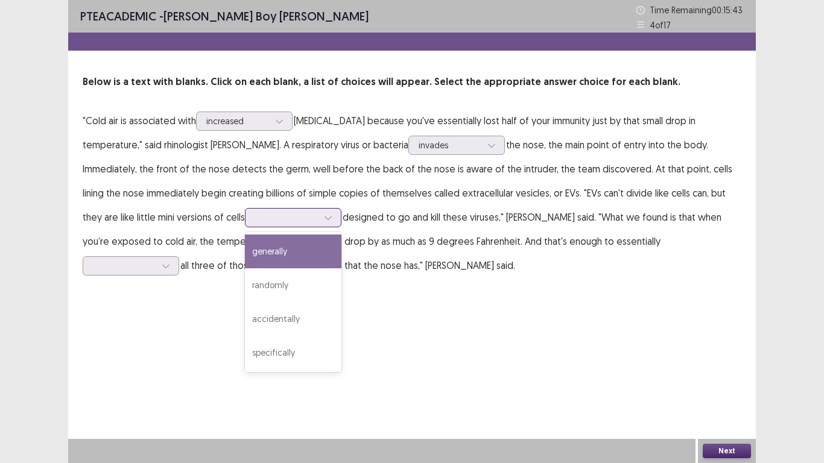
click at [324, 217] on icon at bounding box center [328, 217] width 8 height 8
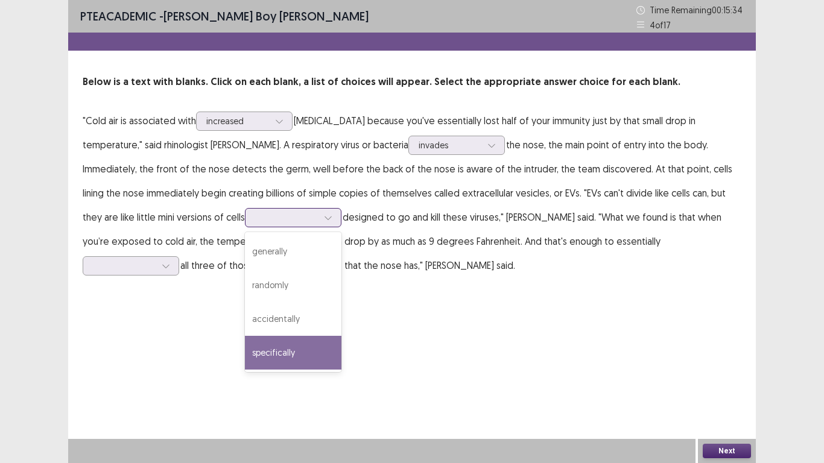
click at [276, 348] on div "specifically" at bounding box center [293, 353] width 96 height 34
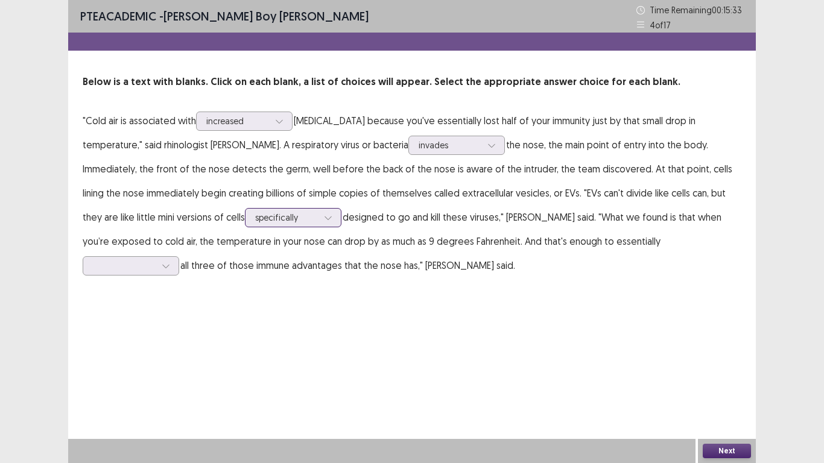
click at [266, 216] on div at bounding box center [286, 217] width 63 height 11
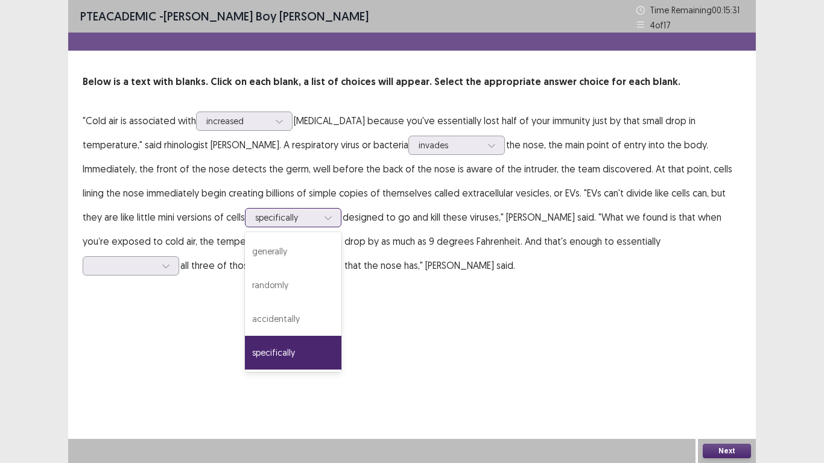
click at [269, 347] on div "specifically" at bounding box center [293, 353] width 96 height 34
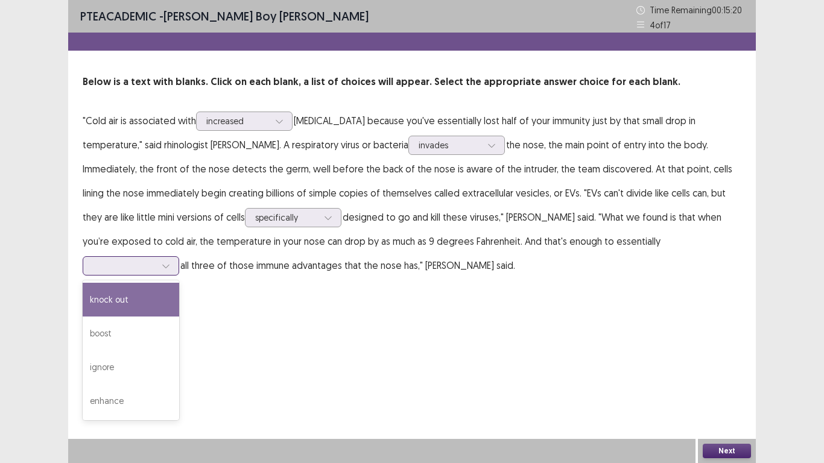
click at [156, 260] on div at bounding box center [124, 265] width 63 height 11
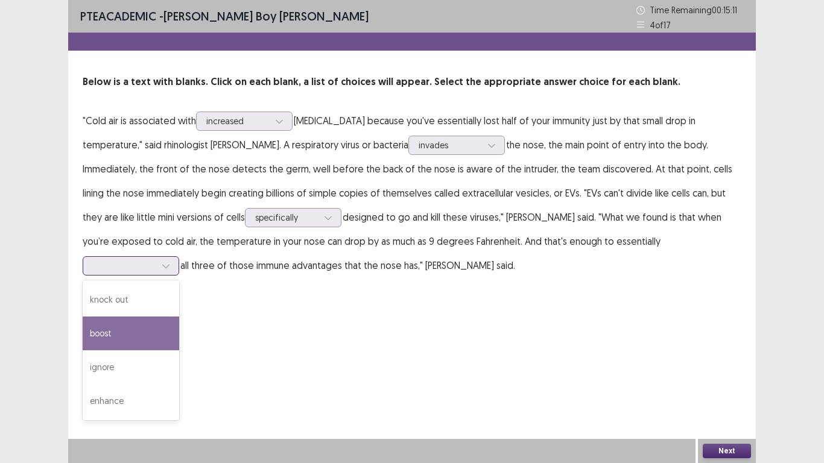
click at [179, 317] on div "boost" at bounding box center [131, 334] width 96 height 34
click at [175, 257] on div at bounding box center [166, 266] width 18 height 18
click at [179, 317] on div "boost" at bounding box center [131, 334] width 96 height 34
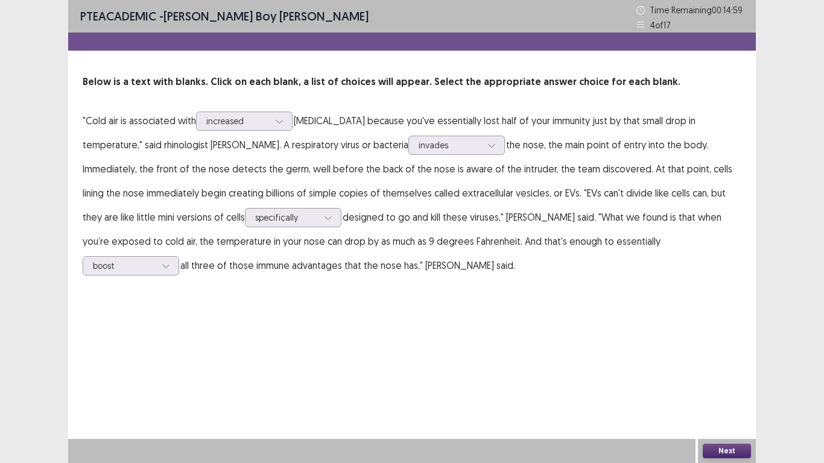
click at [732, 370] on button "Next" at bounding box center [726, 451] width 48 height 14
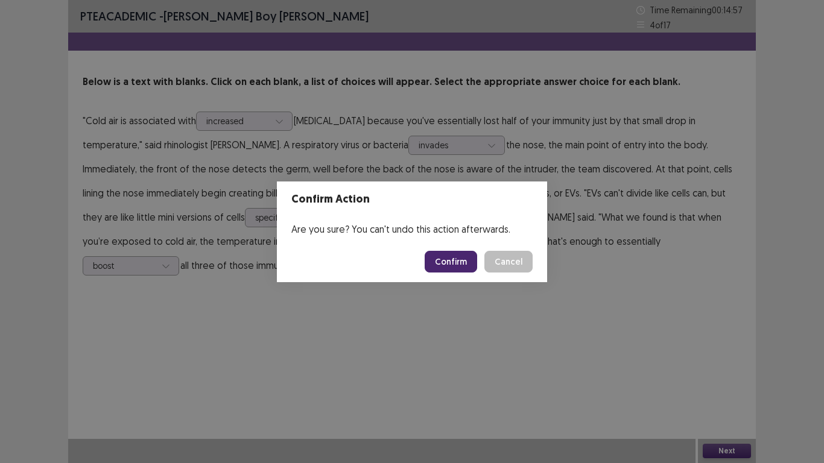
click at [438, 262] on button "Confirm" at bounding box center [450, 262] width 52 height 22
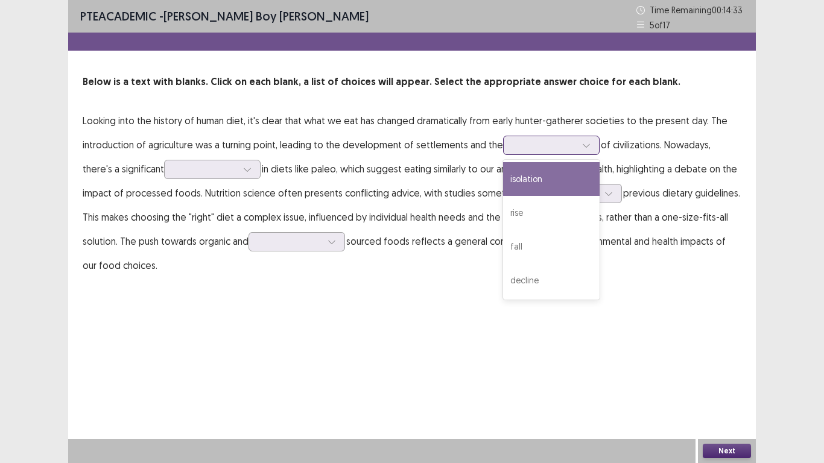
click at [588, 151] on div at bounding box center [586, 145] width 18 height 18
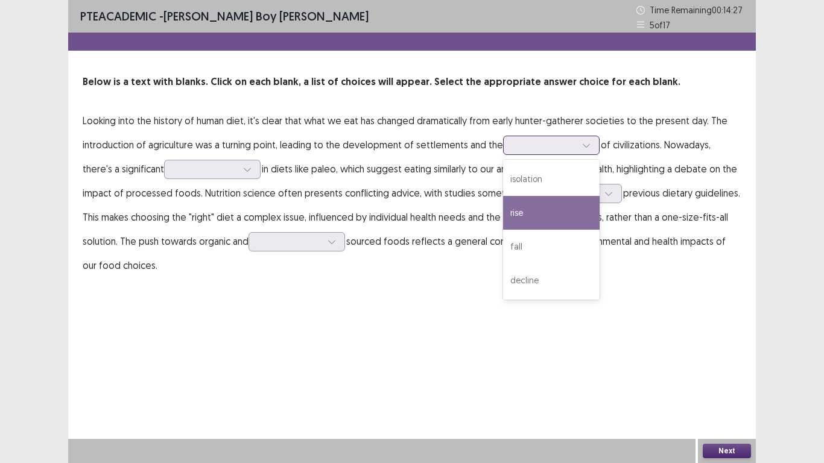
click at [537, 222] on div "rise" at bounding box center [551, 213] width 96 height 34
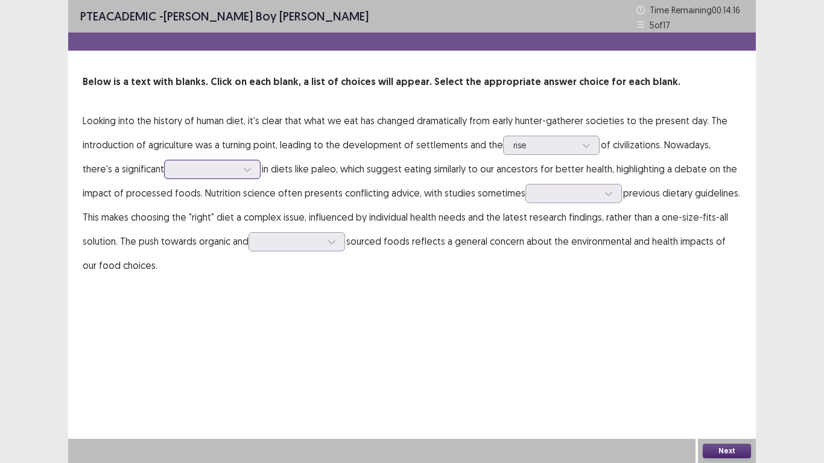
click at [238, 171] on div at bounding box center [247, 169] width 18 height 18
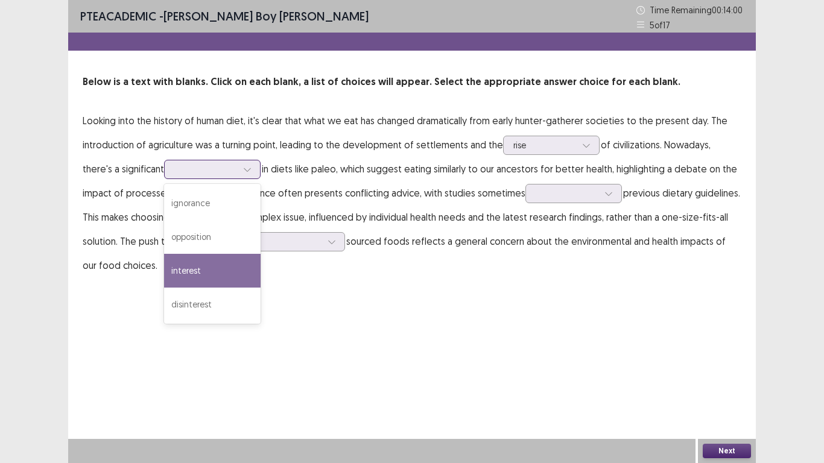
click at [170, 260] on div "interest" at bounding box center [212, 271] width 96 height 34
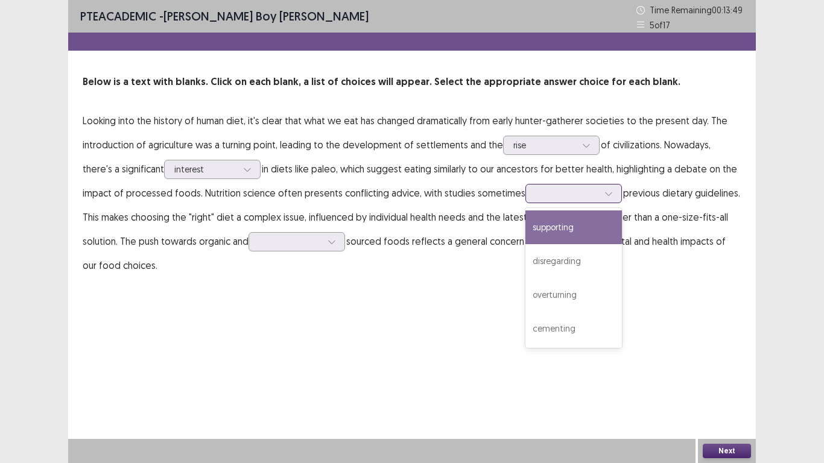
click at [599, 194] on div at bounding box center [608, 193] width 18 height 18
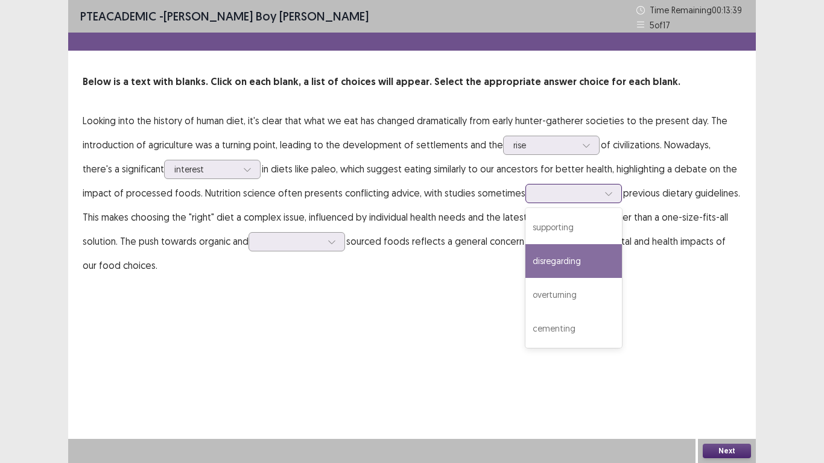
click at [557, 254] on div "disregarding" at bounding box center [573, 261] width 96 height 34
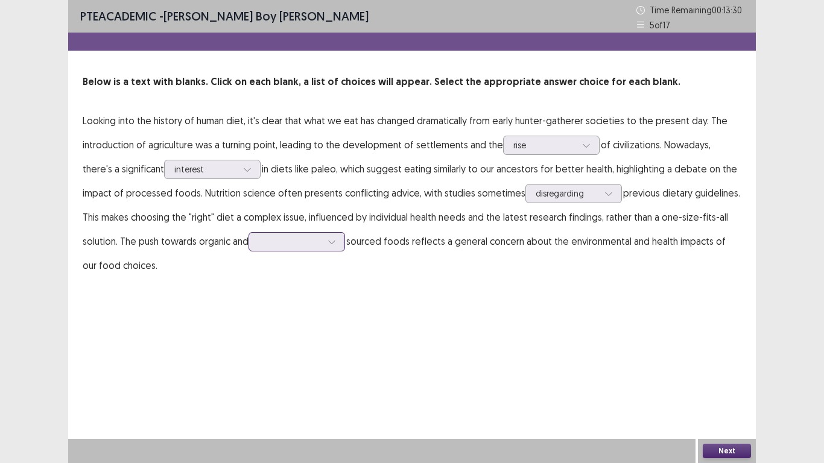
click at [323, 241] on div at bounding box center [332, 242] width 18 height 18
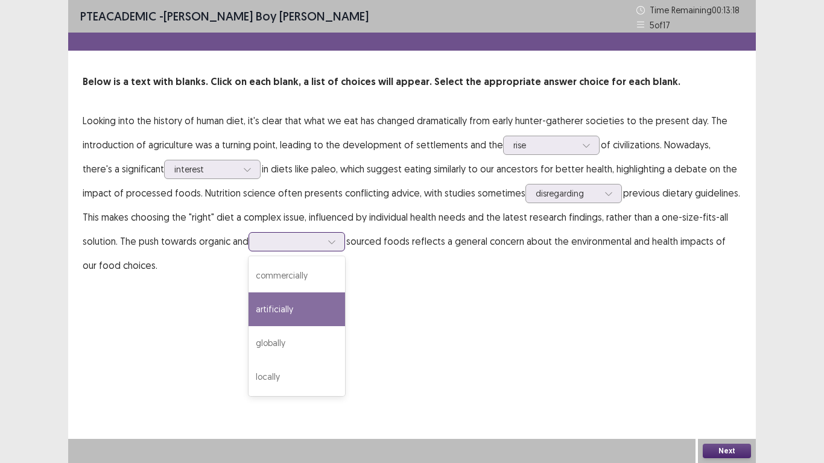
click at [266, 307] on div "artificially" at bounding box center [296, 309] width 96 height 34
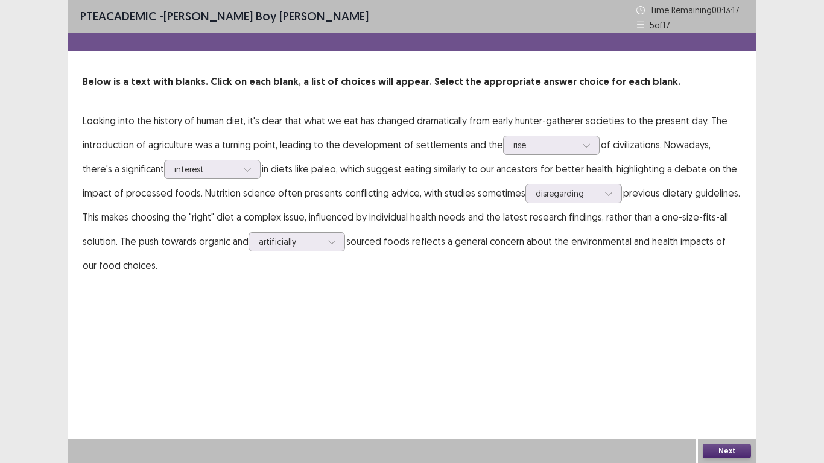
click at [731, 370] on button "Next" at bounding box center [726, 451] width 48 height 14
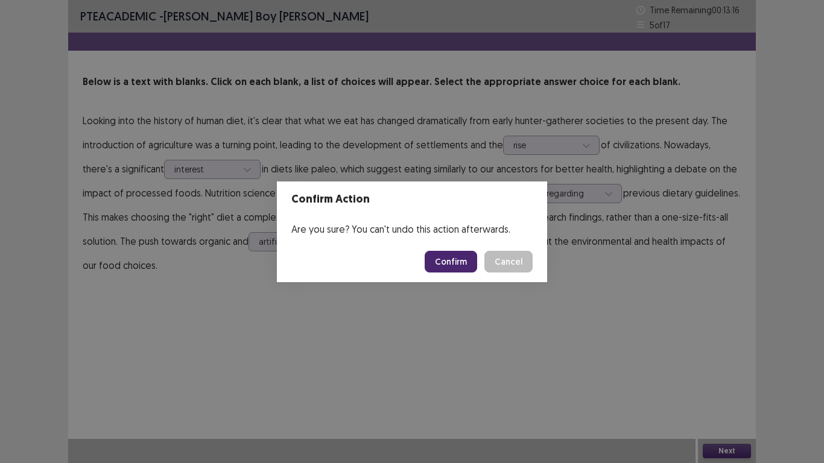
click at [451, 264] on button "Confirm" at bounding box center [450, 262] width 52 height 22
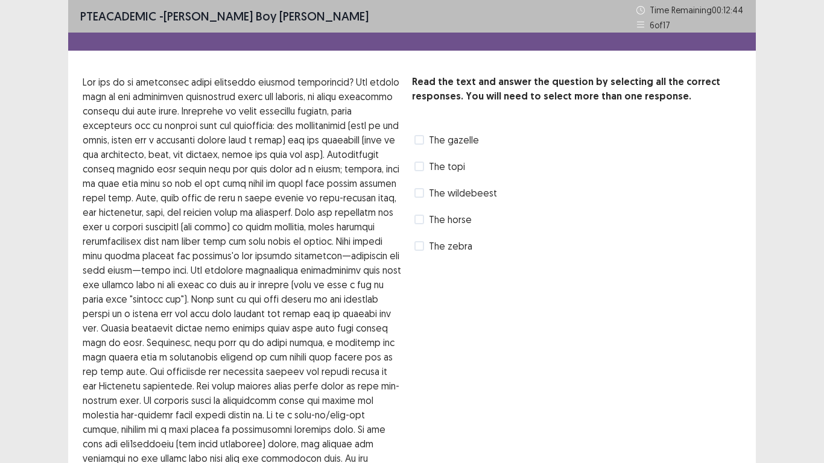
click at [426, 234] on div "Read the text and answer the question by selecting all the correct responses. Y…" at bounding box center [576, 165] width 329 height 181
click at [422, 241] on label "The zebra" at bounding box center [443, 246] width 58 height 14
click at [425, 139] on label "The gazelle" at bounding box center [446, 140] width 65 height 14
click at [418, 242] on div at bounding box center [418, 245] width 7 height 7
click at [417, 224] on span at bounding box center [419, 220] width 10 height 10
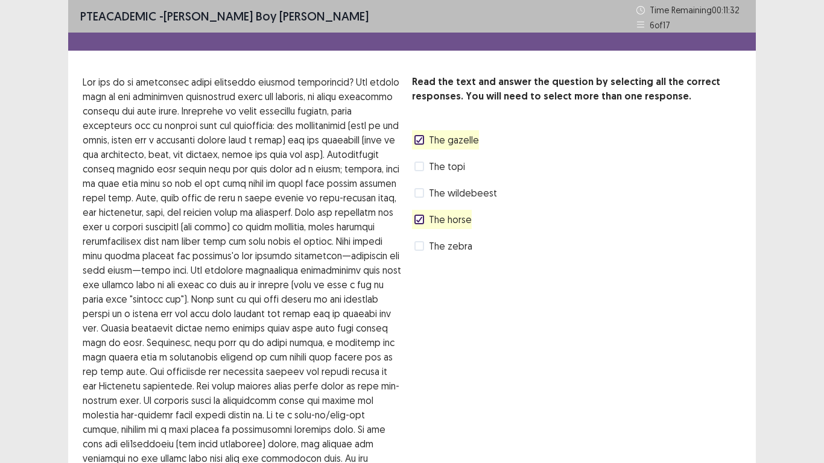
click at [420, 200] on div "The wildebeest" at bounding box center [454, 192] width 85 height 19
click at [421, 191] on span at bounding box center [419, 193] width 10 height 10
click at [421, 189] on span at bounding box center [419, 193] width 10 height 10
click at [421, 247] on span at bounding box center [419, 246] width 10 height 10
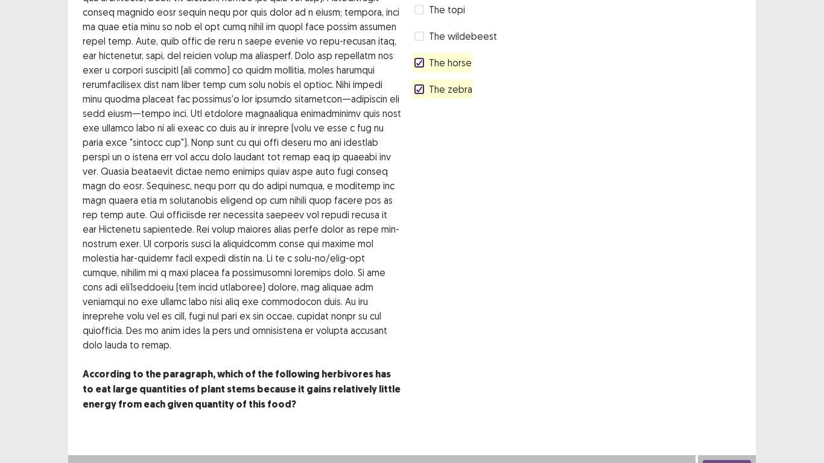
scroll to position [173, 0]
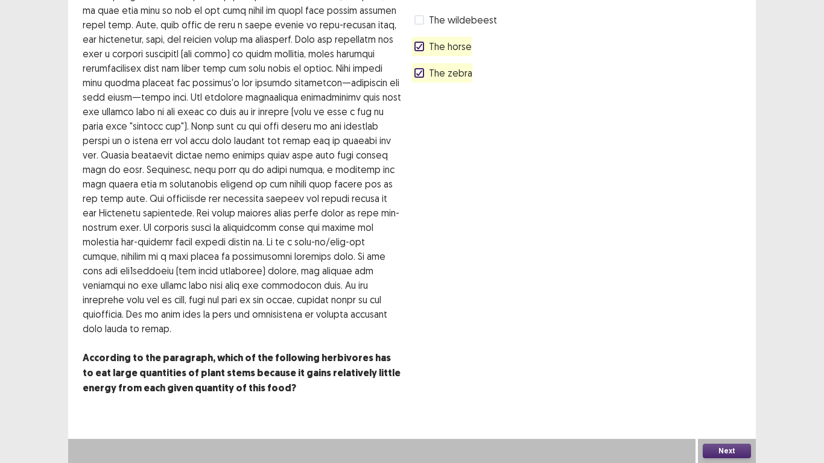
click at [733, 370] on button "Next" at bounding box center [726, 451] width 48 height 14
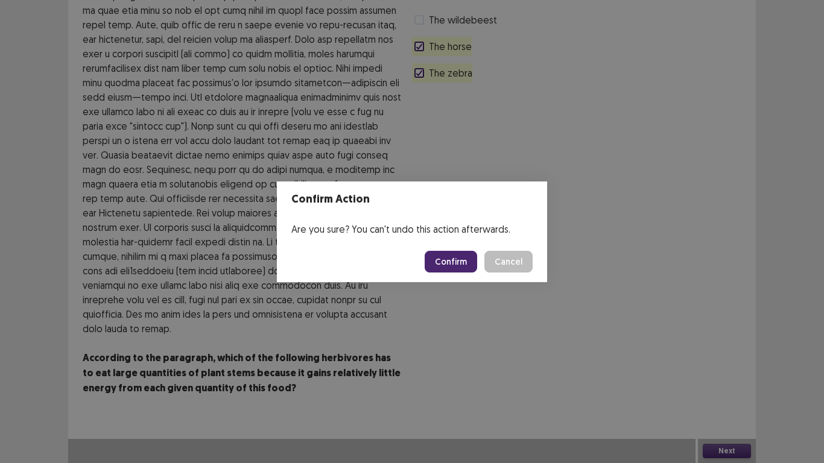
click at [449, 265] on button "Confirm" at bounding box center [450, 262] width 52 height 22
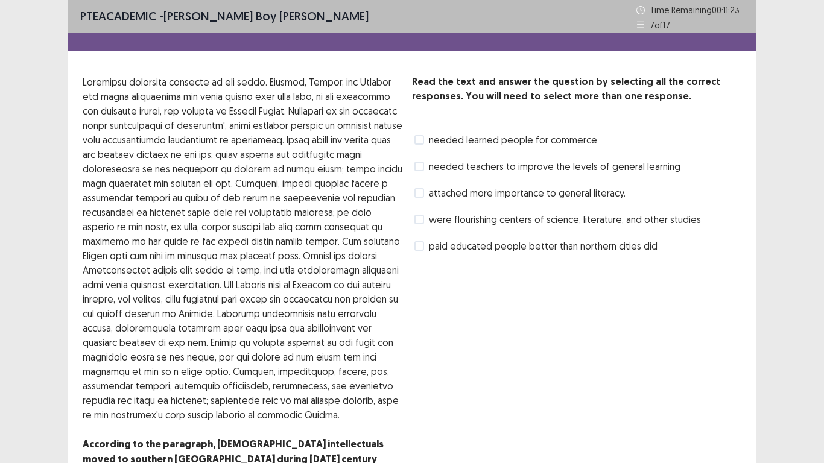
click at [435, 149] on div "needed learned people for commerce" at bounding box center [504, 139] width 185 height 19
drag, startPoint x: 418, startPoint y: 140, endPoint x: 421, endPoint y: 198, distance: 58.0
click at [418, 140] on span at bounding box center [419, 140] width 10 height 10
click at [423, 207] on div "Read the text and answer the question by selecting all the correct responses. Y…" at bounding box center [576, 165] width 329 height 181
click at [423, 191] on label "attached more importance to general literacy." at bounding box center [519, 193] width 211 height 14
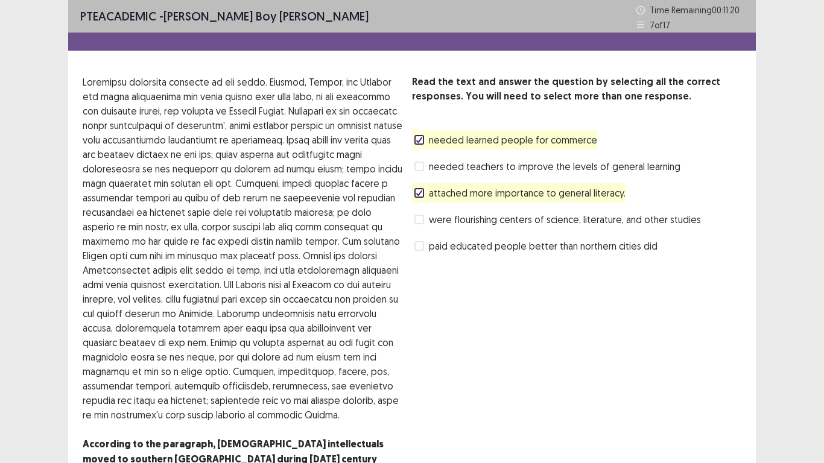
click at [428, 225] on label "were flourishing centers of science, literature, and other studies" at bounding box center [557, 219] width 286 height 14
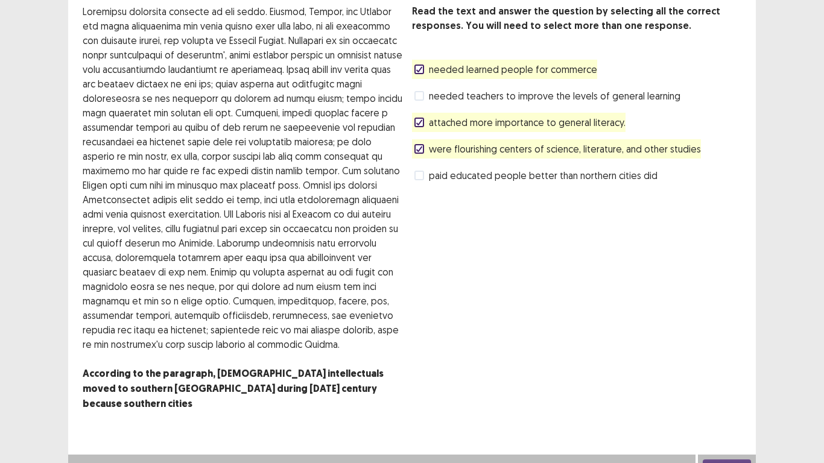
scroll to position [71, 0]
click at [722, 370] on button "Next" at bounding box center [726, 466] width 48 height 14
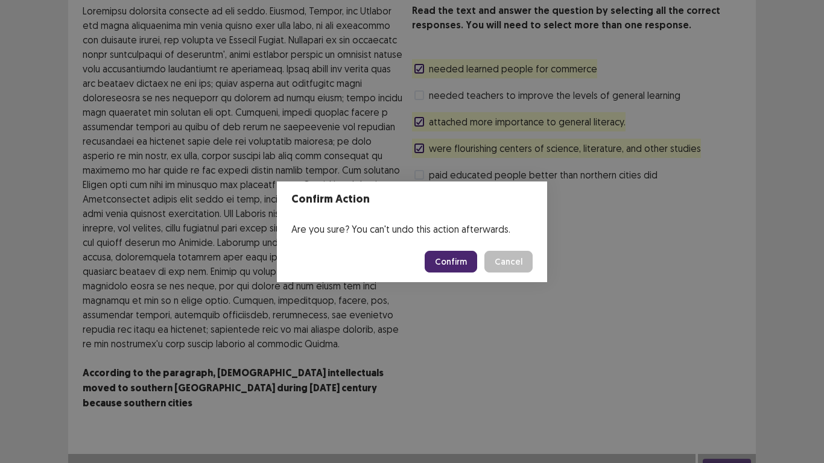
click at [451, 260] on button "Confirm" at bounding box center [450, 262] width 52 height 22
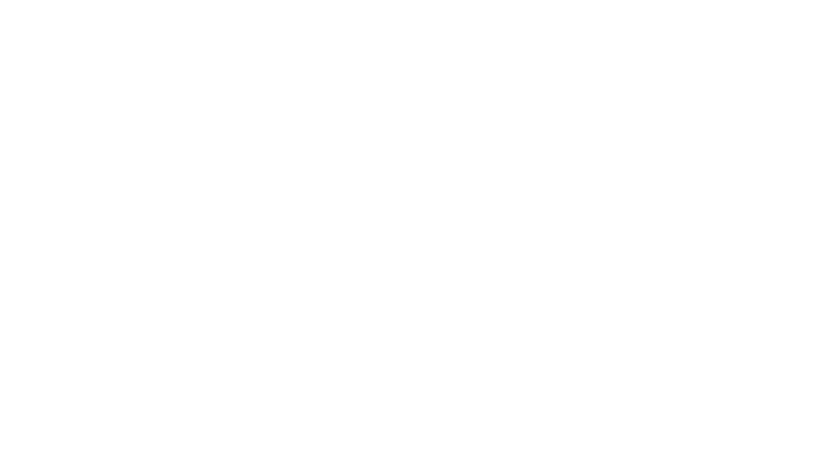
scroll to position [0, 0]
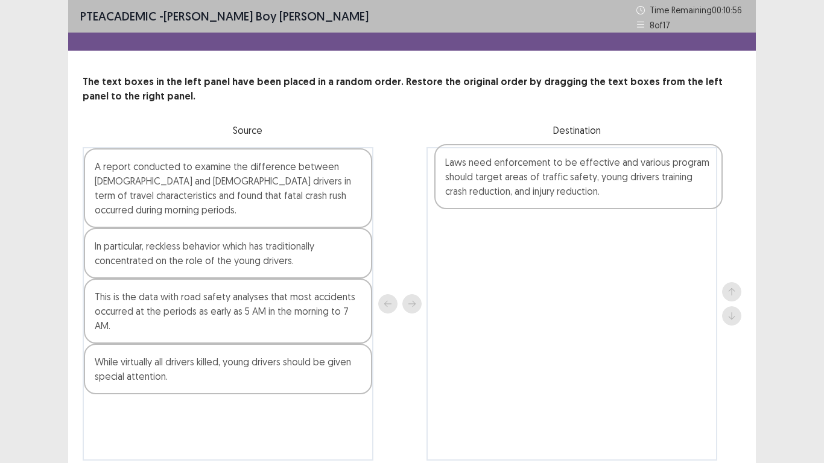
drag, startPoint x: 165, startPoint y: 295, endPoint x: 518, endPoint y: 175, distance: 373.1
click at [518, 175] on div "A report conducted to examine the difference between [DEMOGRAPHIC_DATA] and [DE…" at bounding box center [412, 303] width 658 height 313
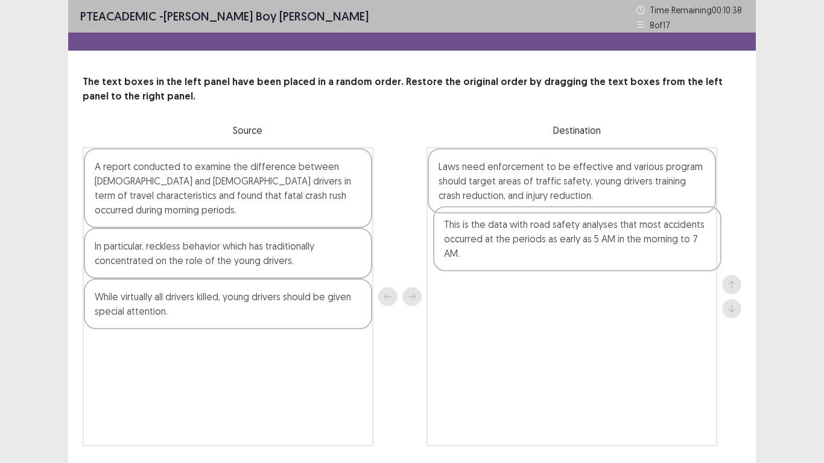
drag, startPoint x: 169, startPoint y: 295, endPoint x: 523, endPoint y: 238, distance: 359.1
click at [523, 238] on div "A report conducted to examine the difference between [DEMOGRAPHIC_DATA] and [DE…" at bounding box center [412, 296] width 658 height 299
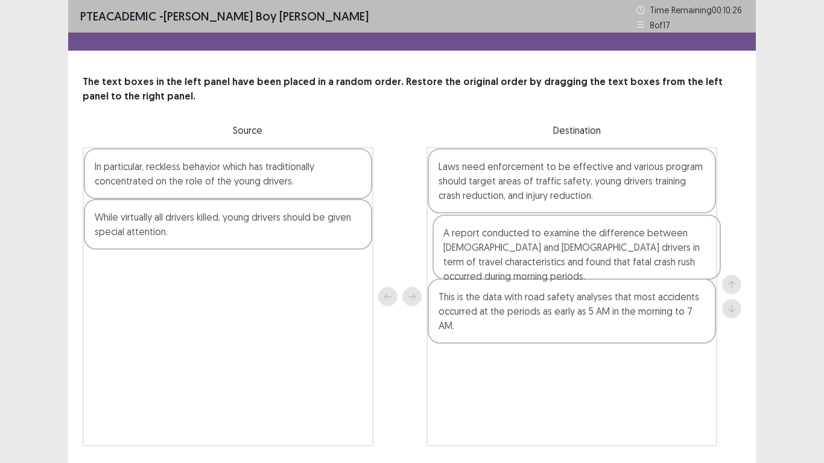
drag, startPoint x: 174, startPoint y: 181, endPoint x: 526, endPoint y: 247, distance: 358.9
click at [526, 247] on div "A report conducted to examine the difference between [DEMOGRAPHIC_DATA] and [DE…" at bounding box center [412, 296] width 658 height 299
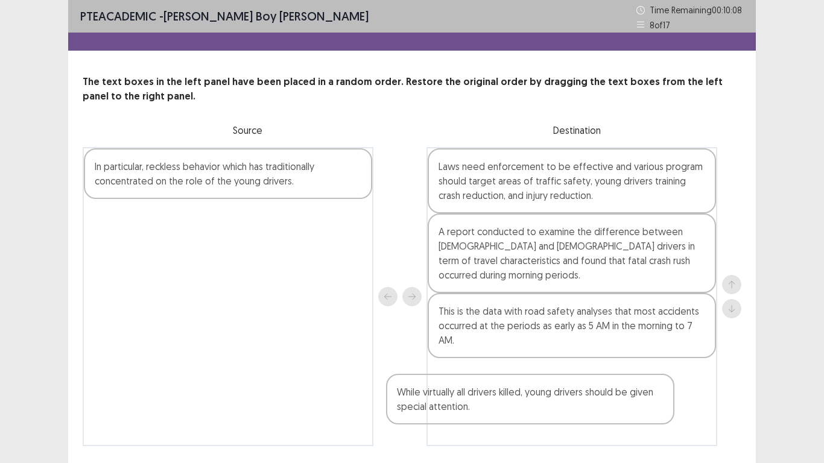
scroll to position [36, 0]
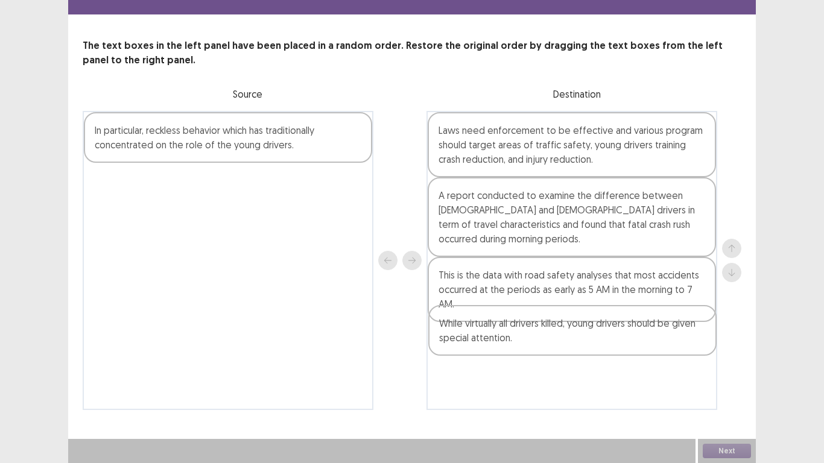
drag, startPoint x: 180, startPoint y: 228, endPoint x: 523, endPoint y: 334, distance: 359.1
click at [523, 334] on div "In particular, reckless behavior which has traditionally concentrated on the ro…" at bounding box center [412, 260] width 658 height 299
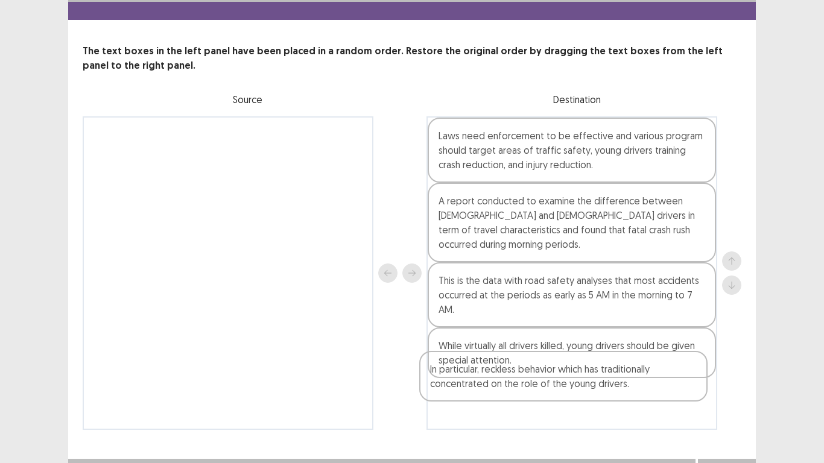
drag, startPoint x: 169, startPoint y: 145, endPoint x: 505, endPoint y: 385, distance: 412.2
click at [508, 370] on div "In particular, reckless behavior which has traditionally concentrated on the ro…" at bounding box center [412, 272] width 658 height 313
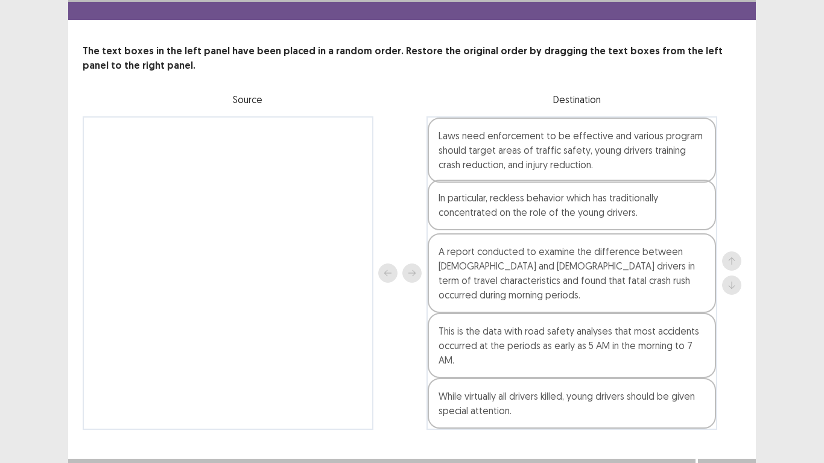
drag, startPoint x: 515, startPoint y: 390, endPoint x: 518, endPoint y: 206, distance: 183.9
click at [518, 206] on div "Laws need enforcement to be effective and various program should target areas o…" at bounding box center [571, 272] width 291 height 313
click at [730, 370] on button "Next" at bounding box center [726, 471] width 48 height 14
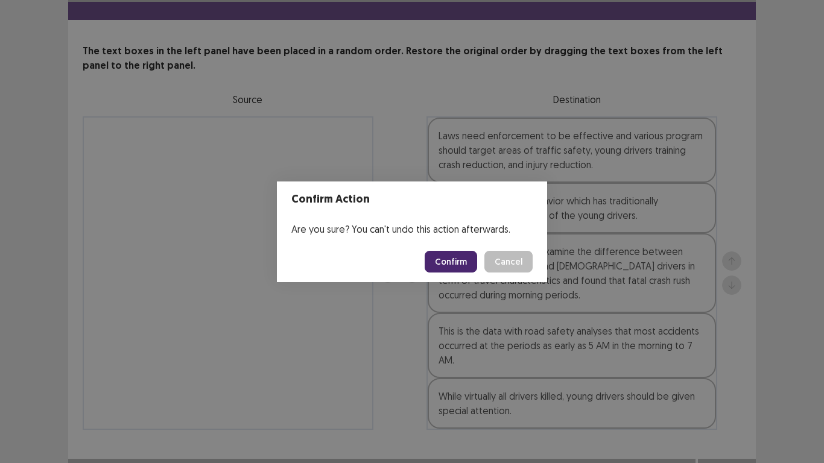
click at [459, 262] on button "Confirm" at bounding box center [450, 262] width 52 height 22
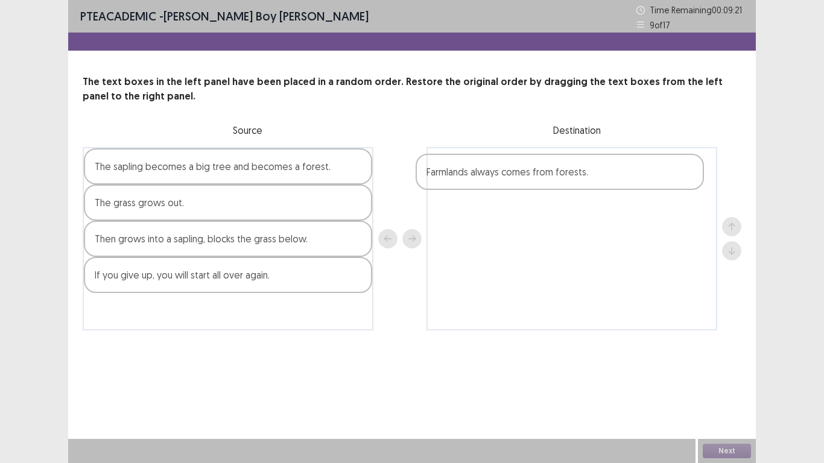
drag, startPoint x: 155, startPoint y: 254, endPoint x: 493, endPoint y: 186, distance: 345.0
click at [493, 186] on div "The sapling becomes a big tree and becomes a forest. The grass grows out. Farml…" at bounding box center [412, 238] width 658 height 183
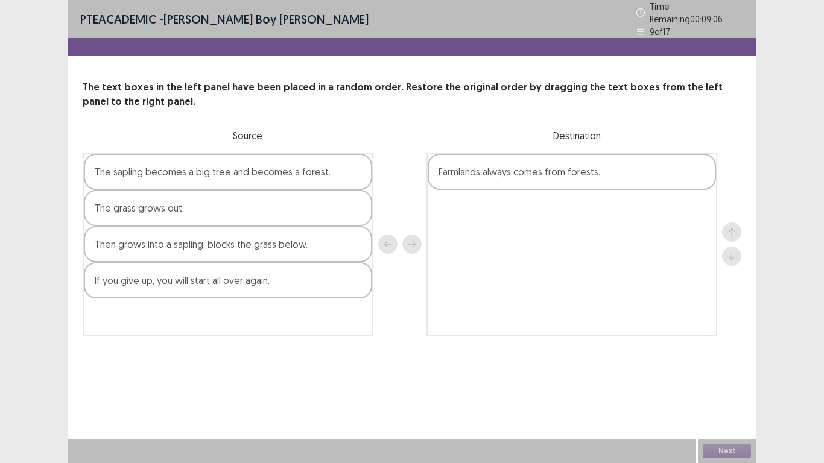
click at [113, 245] on div "Then grows into a sapling, blocks the grass below." at bounding box center [228, 244] width 288 height 36
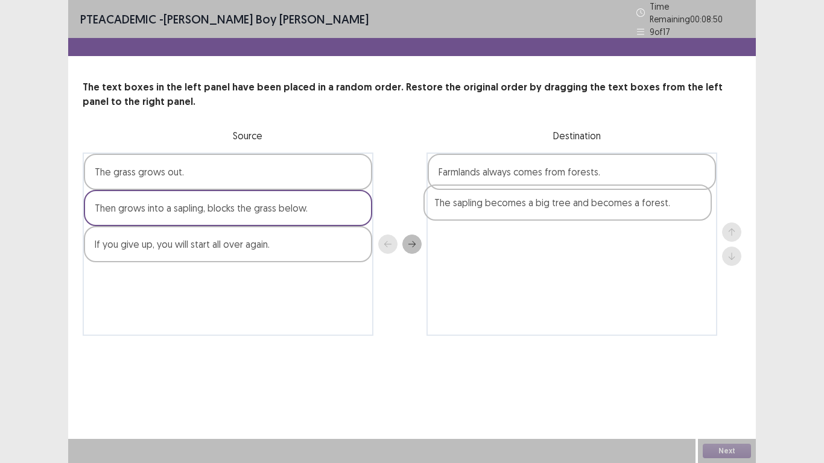
drag, startPoint x: 151, startPoint y: 176, endPoint x: 494, endPoint y: 214, distance: 345.1
click at [494, 214] on div "The sapling becomes a big tree and becomes a forest. The grass grows out. Then …" at bounding box center [412, 244] width 658 height 183
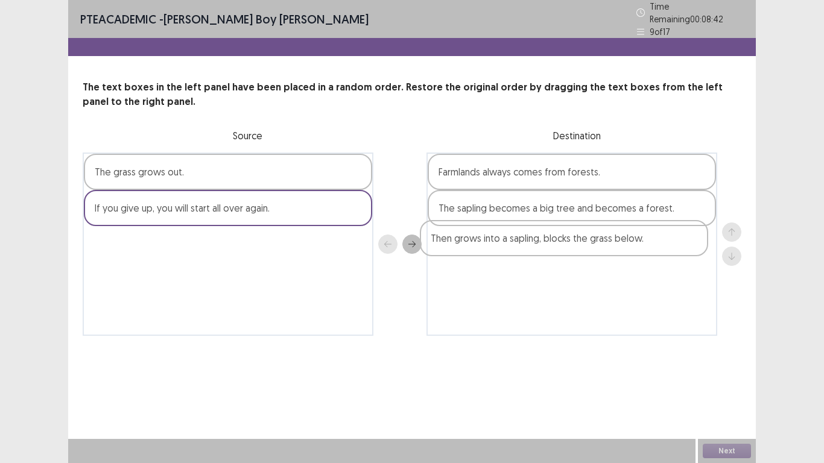
drag, startPoint x: 178, startPoint y: 206, endPoint x: 523, endPoint y: 244, distance: 346.9
click at [523, 244] on div "The grass grows out. Then grows into a sapling, blocks the grass below. If you …" at bounding box center [412, 244] width 658 height 183
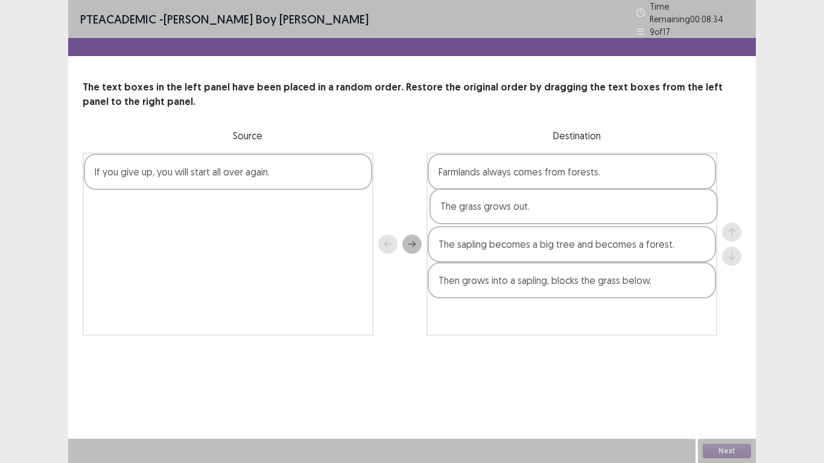
drag, startPoint x: 119, startPoint y: 174, endPoint x: 471, endPoint y: 214, distance: 354.4
click at [471, 214] on div "The grass grows out. If you give up, you will start all over again. Farmlands a…" at bounding box center [412, 244] width 658 height 183
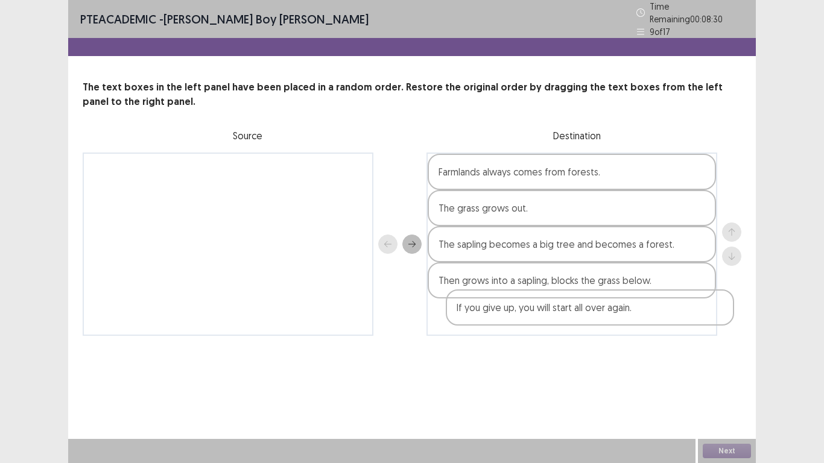
drag, startPoint x: 145, startPoint y: 175, endPoint x: 506, endPoint y: 316, distance: 387.1
click at [509, 316] on div "If you give up, you will start all over again. Farmlands always comes from fore…" at bounding box center [412, 244] width 658 height 183
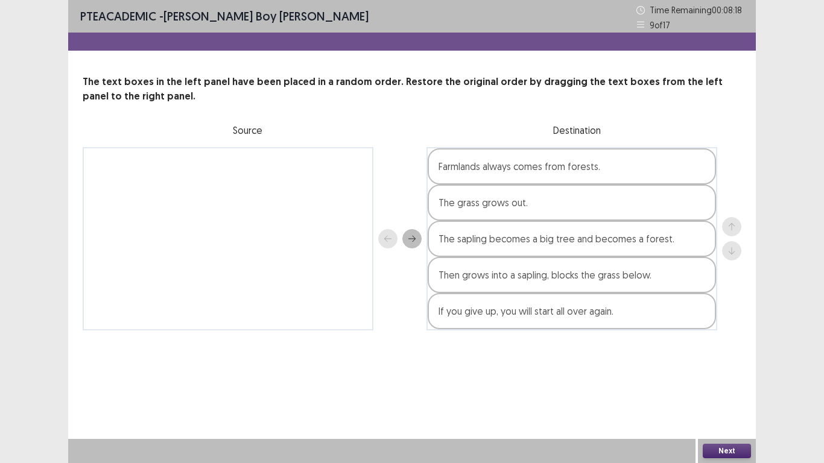
click at [722, 370] on button "Next" at bounding box center [726, 451] width 48 height 14
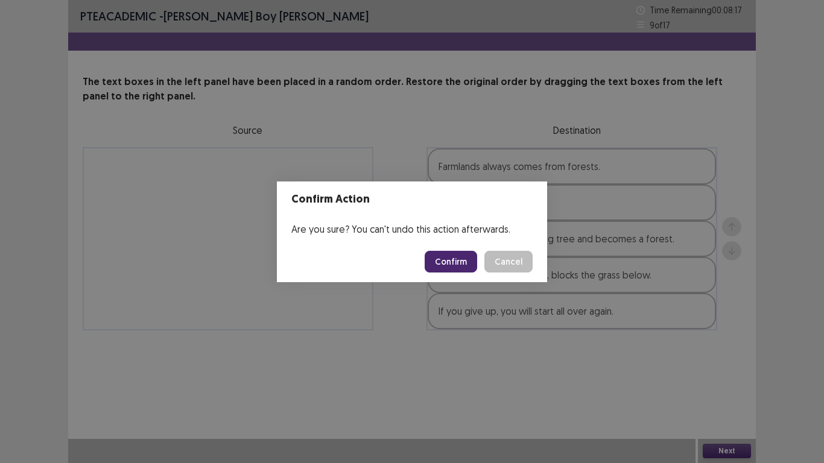
click at [460, 263] on button "Confirm" at bounding box center [450, 262] width 52 height 22
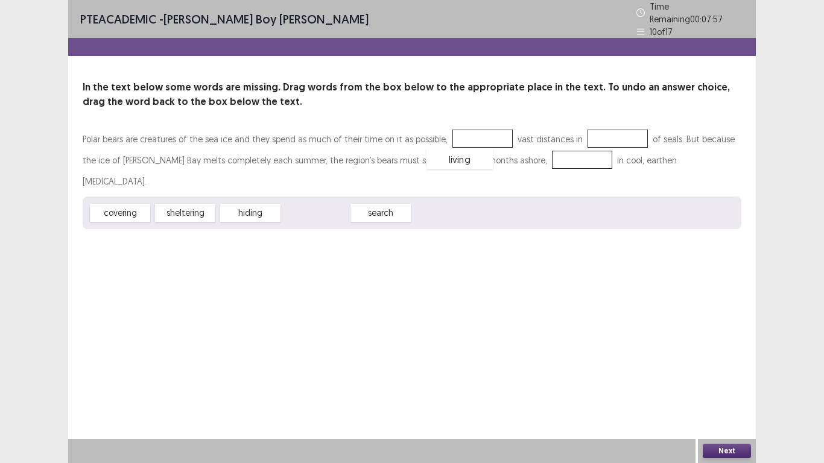
drag, startPoint x: 326, startPoint y: 186, endPoint x: 470, endPoint y: 133, distance: 153.8
drag, startPoint x: 184, startPoint y: 191, endPoint x: 501, endPoint y: 155, distance: 318.6
drag, startPoint x: 185, startPoint y: 191, endPoint x: 602, endPoint y: 139, distance: 420.4
click at [736, 370] on button "Next" at bounding box center [726, 451] width 48 height 14
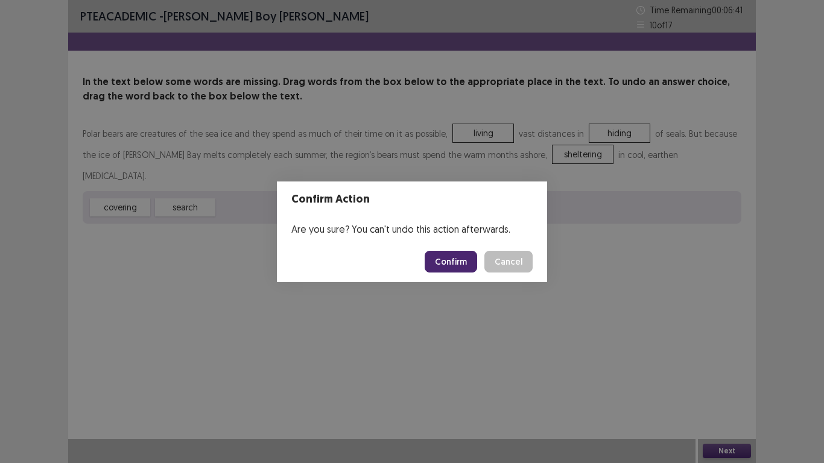
click at [464, 267] on button "Confirm" at bounding box center [450, 262] width 52 height 22
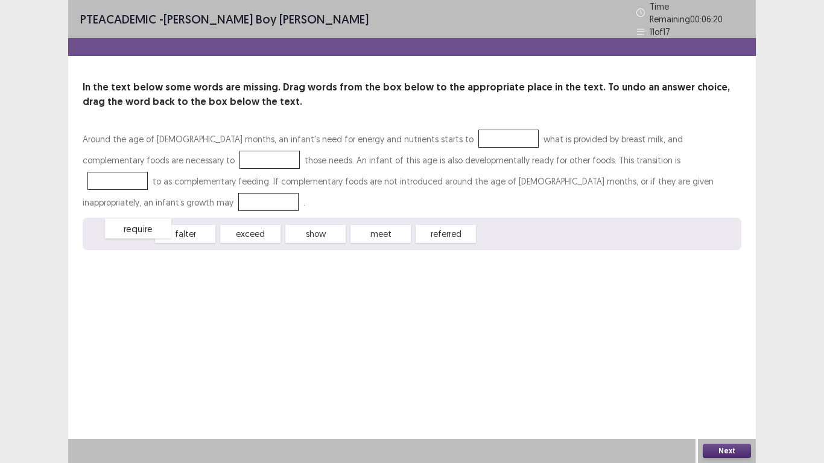
drag, startPoint x: 120, startPoint y: 209, endPoint x: 134, endPoint y: 204, distance: 15.5
click at [134, 219] on div "require" at bounding box center [138, 229] width 66 height 20
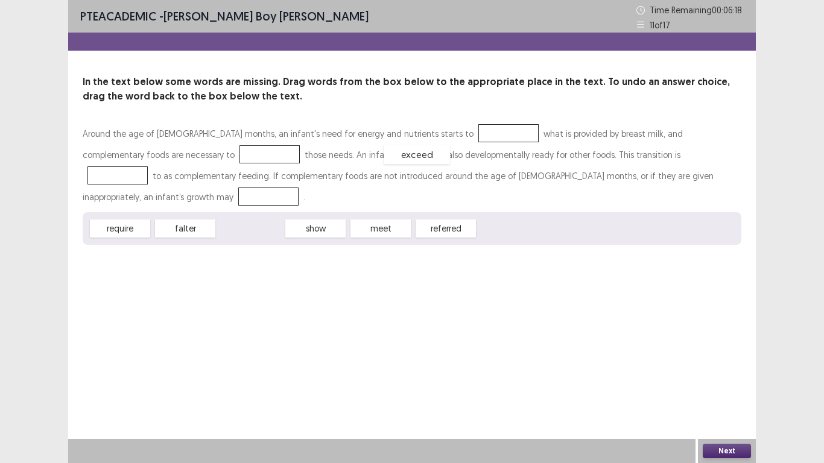
drag, startPoint x: 248, startPoint y: 211, endPoint x: 415, endPoint y: 137, distance: 182.2
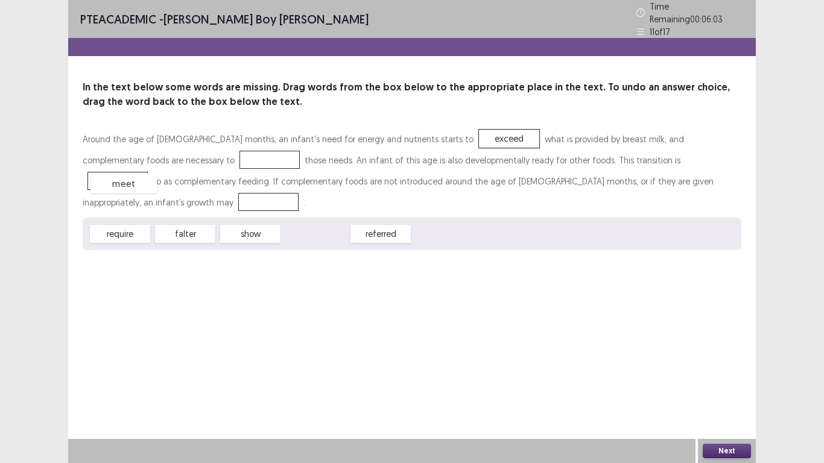
drag, startPoint x: 306, startPoint y: 207, endPoint x: 115, endPoint y: 157, distance: 198.3
drag, startPoint x: 119, startPoint y: 209, endPoint x: 543, endPoint y: 153, distance: 427.6
drag, startPoint x: 127, startPoint y: 209, endPoint x: 603, endPoint y: 177, distance: 477.4
click at [732, 370] on button "Next" at bounding box center [726, 451] width 48 height 14
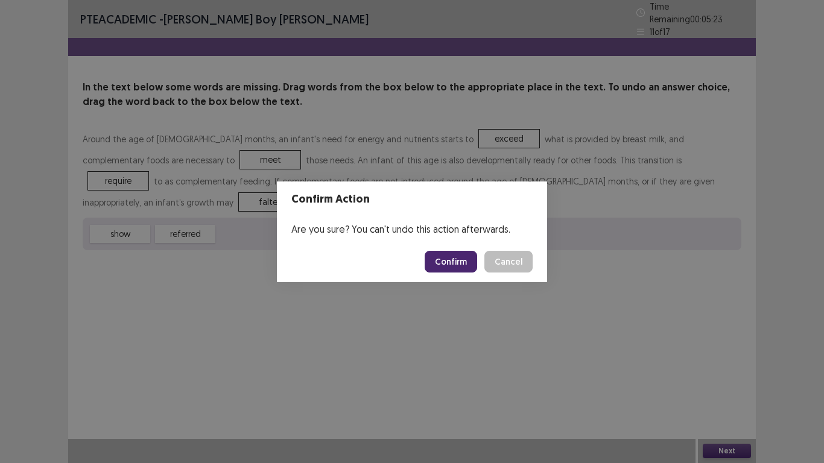
click at [452, 265] on button "Confirm" at bounding box center [450, 262] width 52 height 22
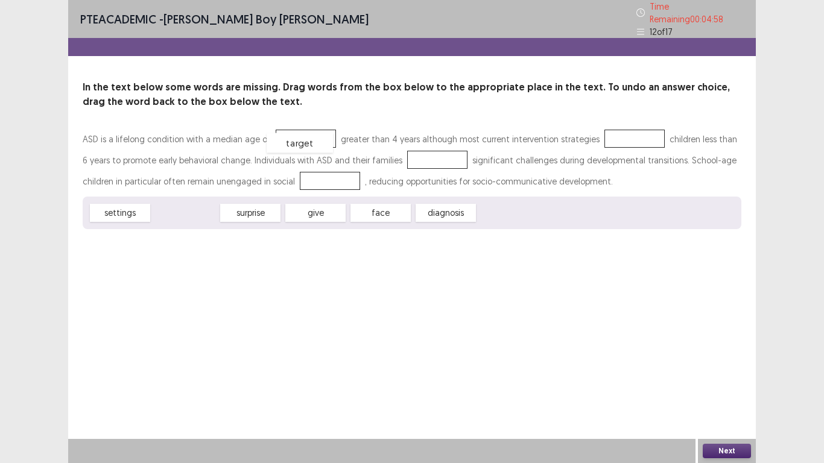
drag, startPoint x: 194, startPoint y: 206, endPoint x: 308, endPoint y: 137, distance: 133.1
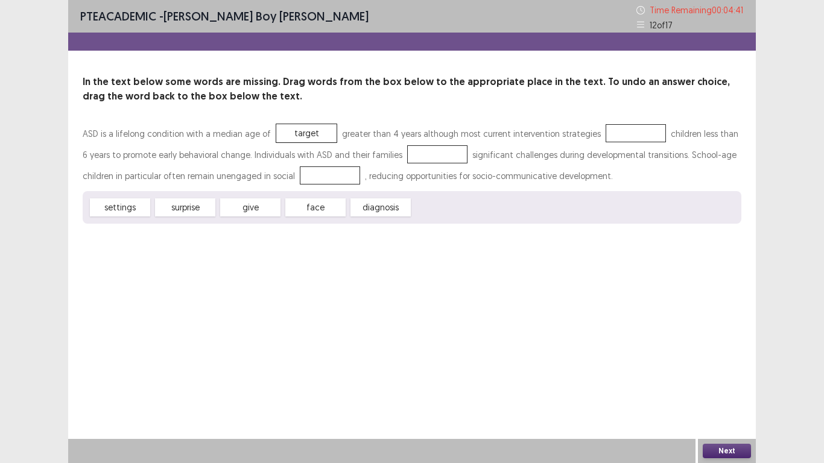
drag, startPoint x: 384, startPoint y: 209, endPoint x: 332, endPoint y: 162, distance: 70.4
click at [326, 156] on div "ASD is a lifelong condition with a median age of target greater than 4 years al…" at bounding box center [412, 173] width 658 height 101
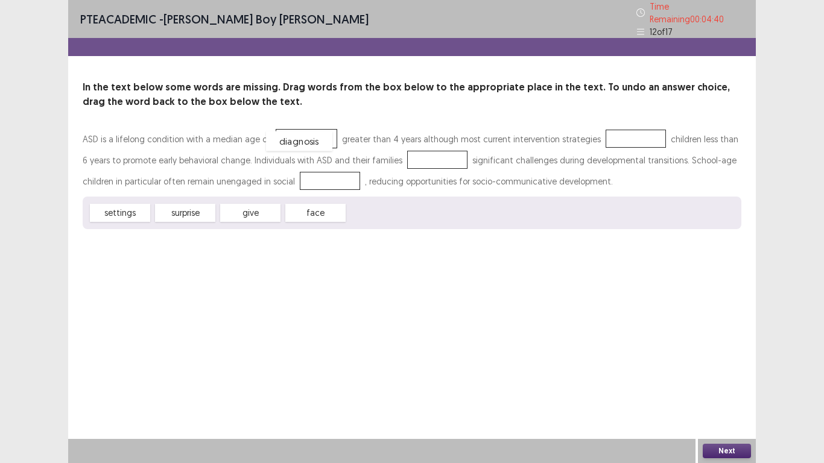
drag, startPoint x: 369, startPoint y: 203, endPoint x: 288, endPoint y: 131, distance: 108.5
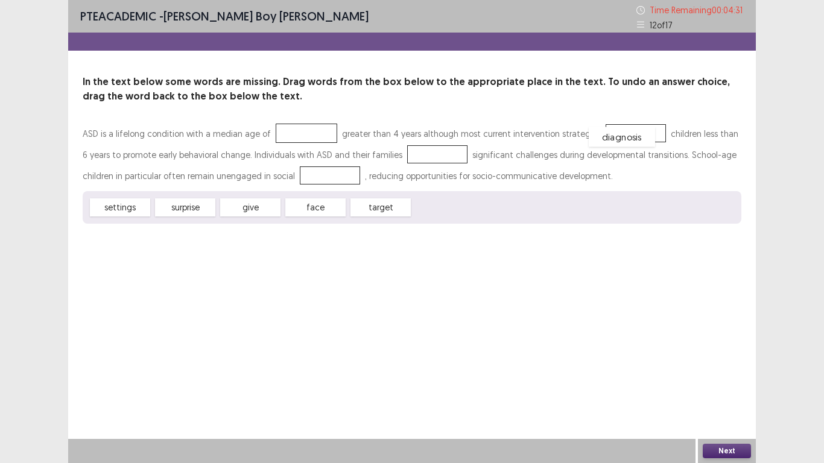
drag, startPoint x: 283, startPoint y: 133, endPoint x: 598, endPoint y: 136, distance: 315.3
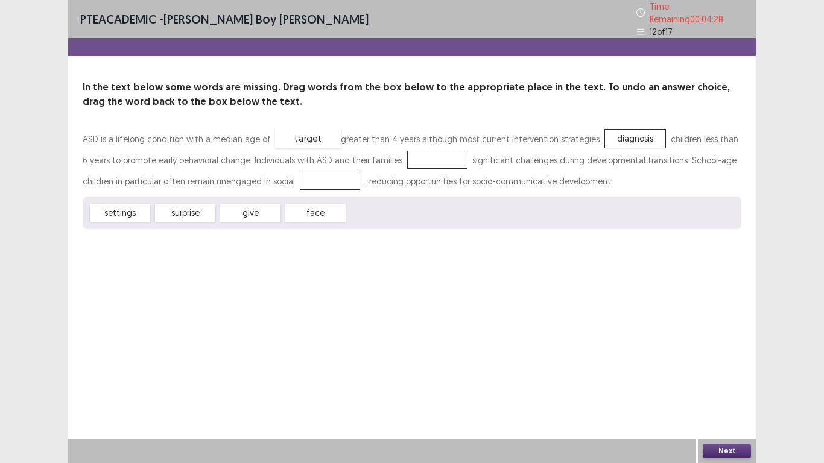
drag, startPoint x: 358, startPoint y: 204, endPoint x: 285, endPoint y: 130, distance: 104.0
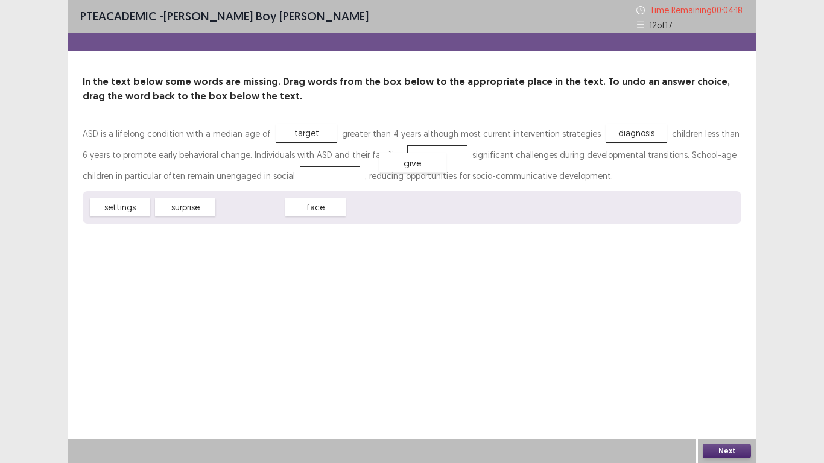
drag, startPoint x: 242, startPoint y: 209, endPoint x: 405, endPoint y: 164, distance: 168.2
drag, startPoint x: 251, startPoint y: 211, endPoint x: 427, endPoint y: 160, distance: 182.8
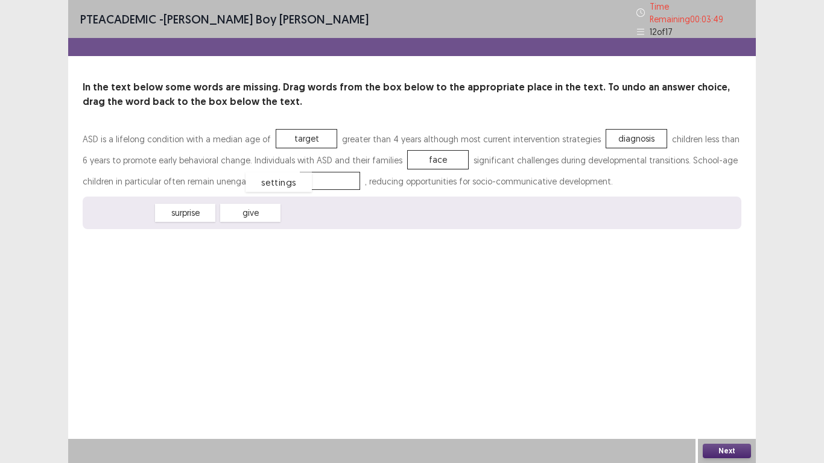
drag, startPoint x: 131, startPoint y: 210, endPoint x: 291, endPoint y: 180, distance: 162.7
drag, startPoint x: 713, startPoint y: 444, endPoint x: 536, endPoint y: 321, distance: 215.2
click at [711, 370] on div "Next" at bounding box center [727, 451] width 58 height 24
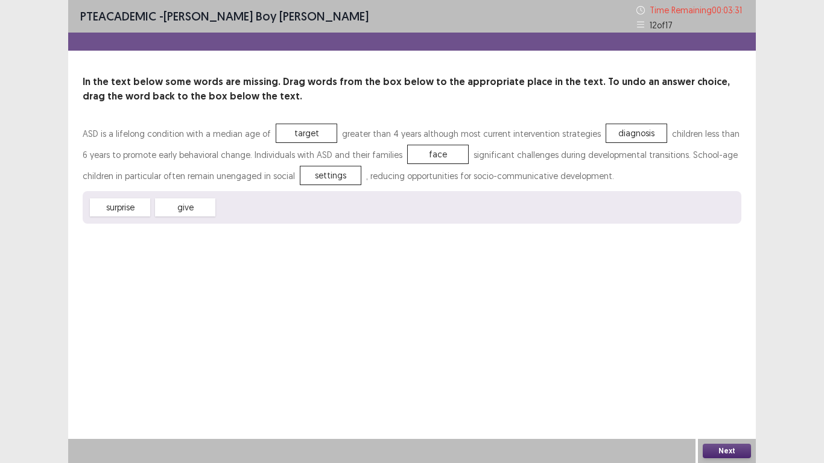
click at [734, 370] on button "Next" at bounding box center [726, 451] width 48 height 14
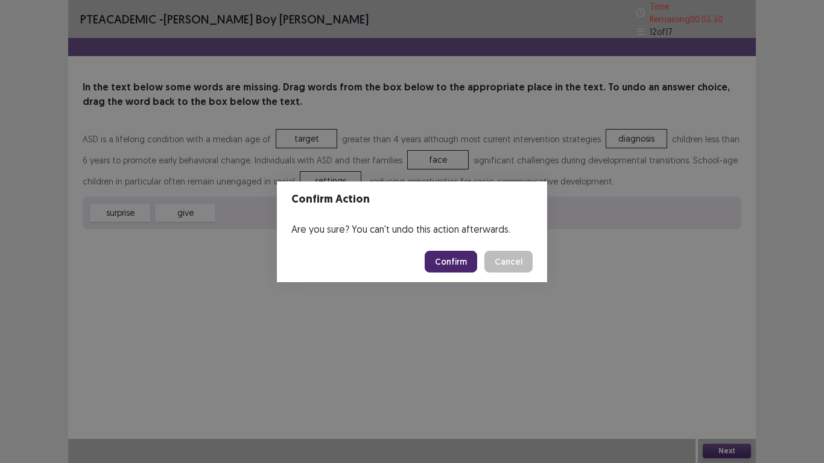
click at [445, 254] on button "Confirm" at bounding box center [450, 262] width 52 height 22
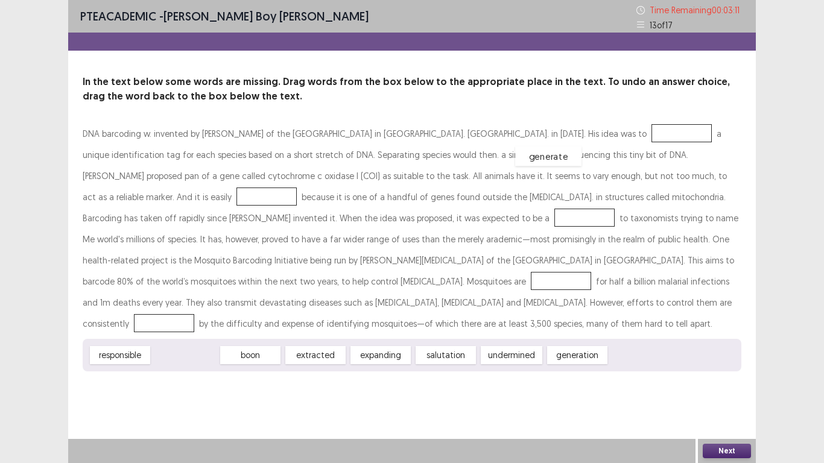
drag, startPoint x: 195, startPoint y: 338, endPoint x: 558, endPoint y: 140, distance: 413.6
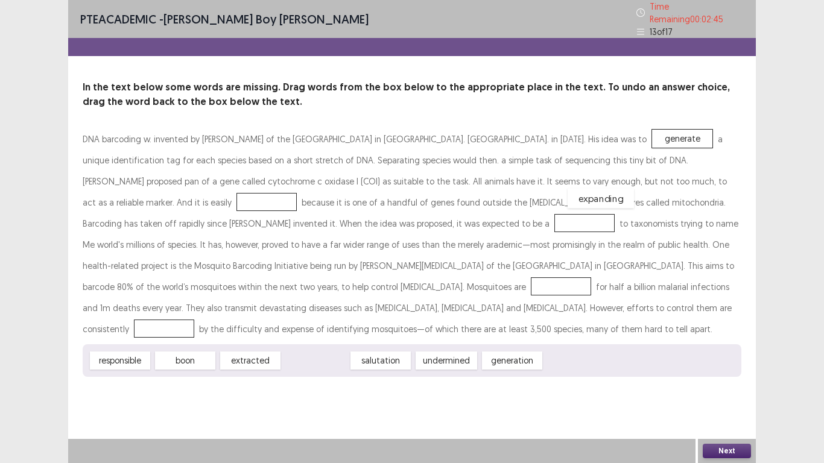
drag, startPoint x: 330, startPoint y: 338, endPoint x: 628, endPoint y: 182, distance: 336.3
drag, startPoint x: 529, startPoint y: 132, endPoint x: 681, endPoint y: 264, distance: 201.3
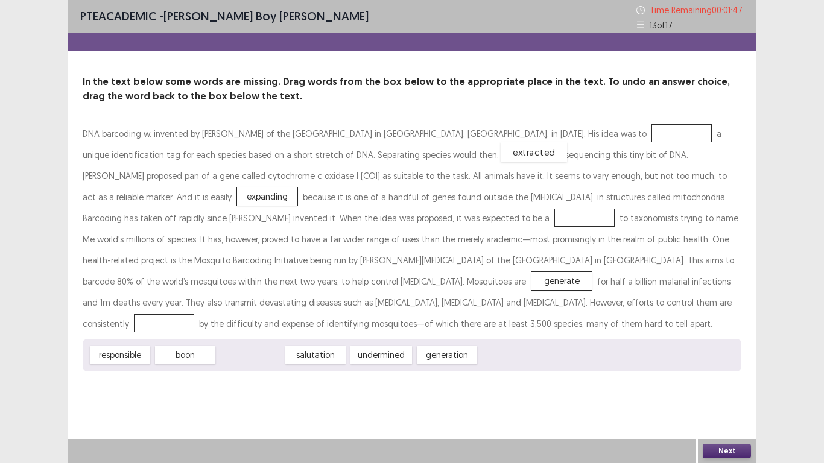
drag, startPoint x: 253, startPoint y: 337, endPoint x: 537, endPoint y: 134, distance: 348.7
drag, startPoint x: 130, startPoint y: 332, endPoint x: 200, endPoint y: 218, distance: 132.9
drag, startPoint x: 294, startPoint y: 331, endPoint x: 183, endPoint y: 298, distance: 115.6
drag, startPoint x: 227, startPoint y: 332, endPoint x: 184, endPoint y: 295, distance: 56.8
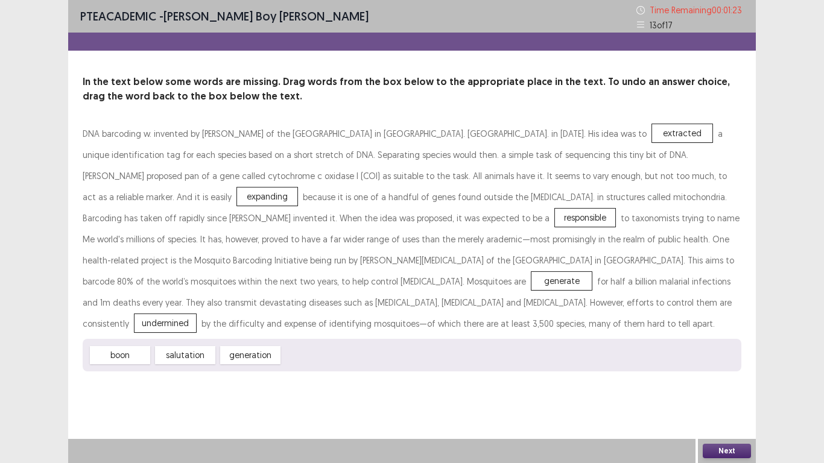
click at [734, 370] on button "Next" at bounding box center [726, 451] width 48 height 14
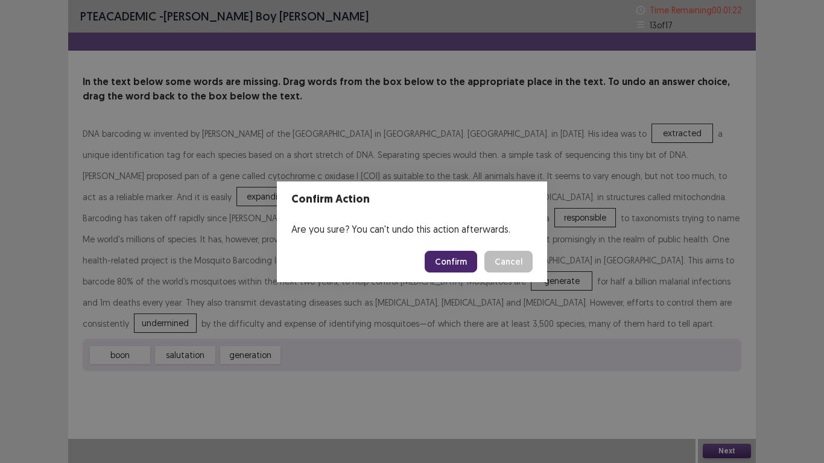
click at [463, 263] on button "Confirm" at bounding box center [450, 262] width 52 height 22
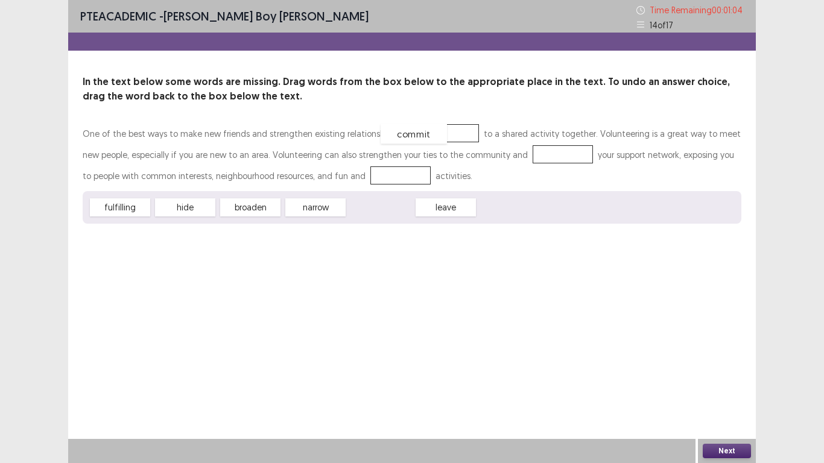
drag, startPoint x: 389, startPoint y: 211, endPoint x: 424, endPoint y: 136, distance: 83.1
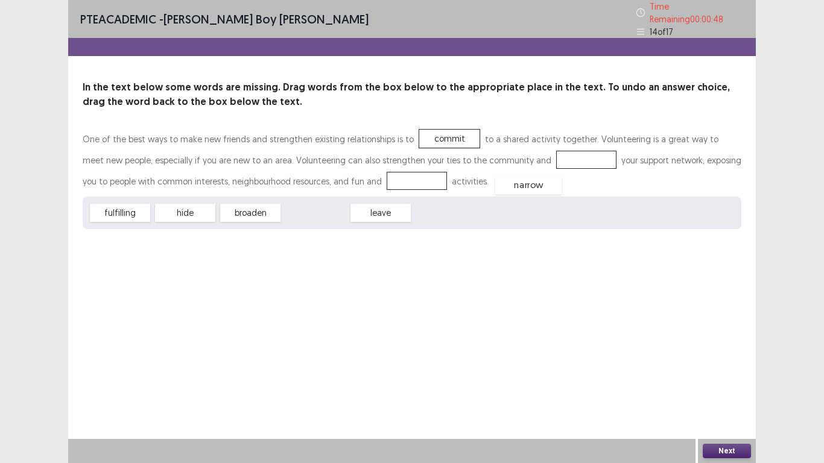
drag, startPoint x: 312, startPoint y: 210, endPoint x: 535, endPoint y: 165, distance: 227.0
drag, startPoint x: 126, startPoint y: 212, endPoint x: 351, endPoint y: 186, distance: 227.0
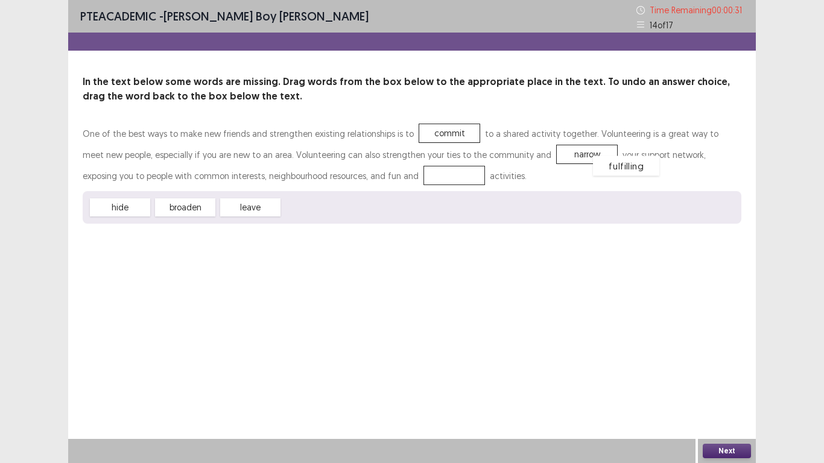
drag, startPoint x: 354, startPoint y: 171, endPoint x: 538, endPoint y: 154, distance: 184.6
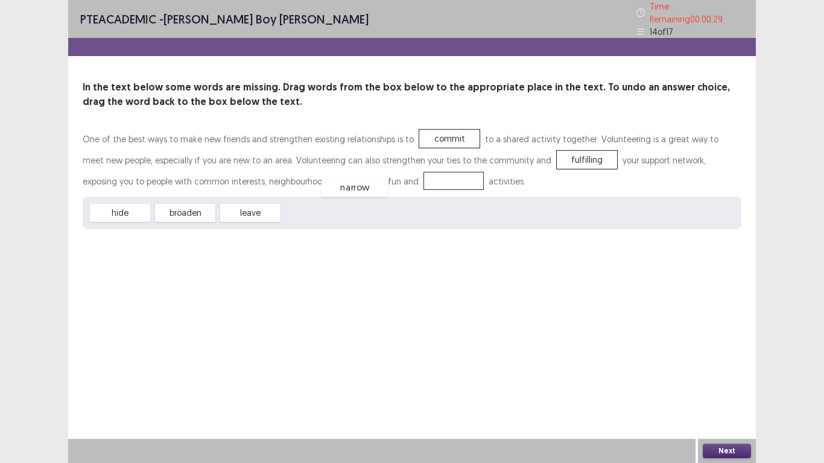
drag, startPoint x: 315, startPoint y: 200, endPoint x: 354, endPoint y: 174, distance: 47.0
click at [733, 370] on button "Next" at bounding box center [726, 451] width 48 height 14
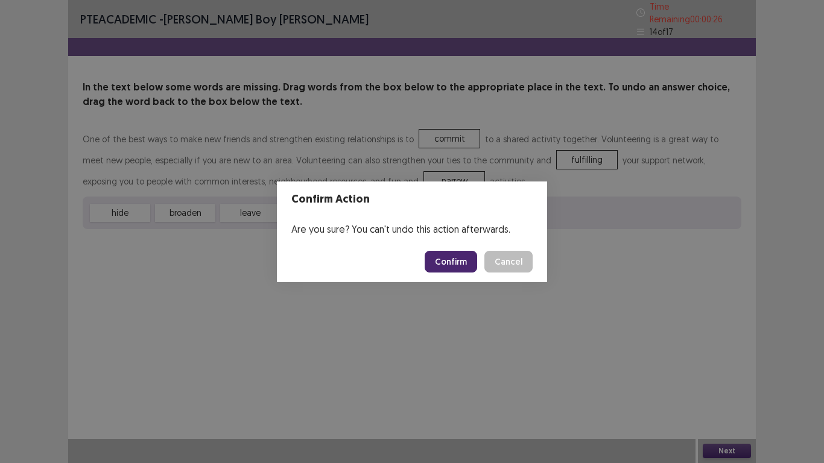
click at [451, 253] on button "Confirm" at bounding box center [450, 262] width 52 height 22
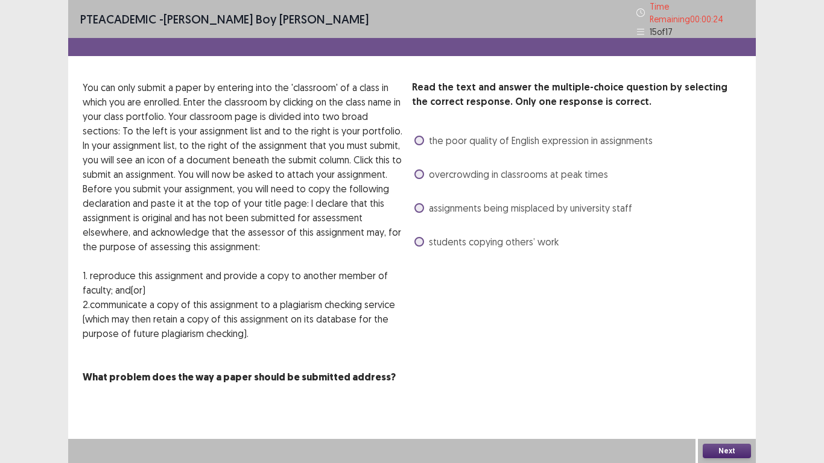
click at [428, 174] on label "overcrowding in classrooms at peak times" at bounding box center [511, 174] width 194 height 14
click at [420, 203] on span at bounding box center [419, 208] width 10 height 10
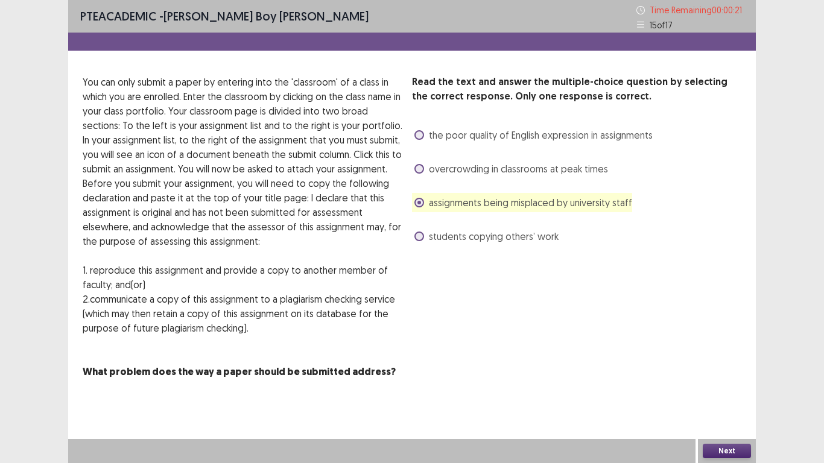
click at [720, 370] on button "Next" at bounding box center [726, 451] width 48 height 14
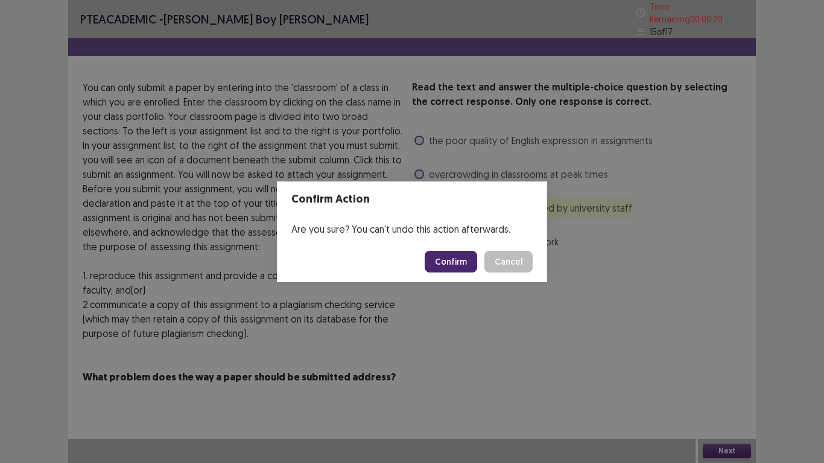
click at [461, 262] on button "Confirm" at bounding box center [450, 262] width 52 height 22
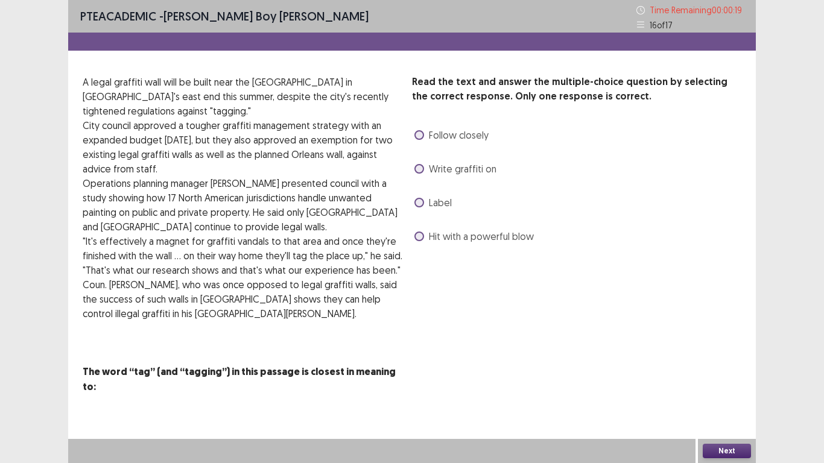
click at [424, 206] on label "Label" at bounding box center [432, 202] width 37 height 14
click at [722, 370] on button "Next" at bounding box center [726, 451] width 48 height 14
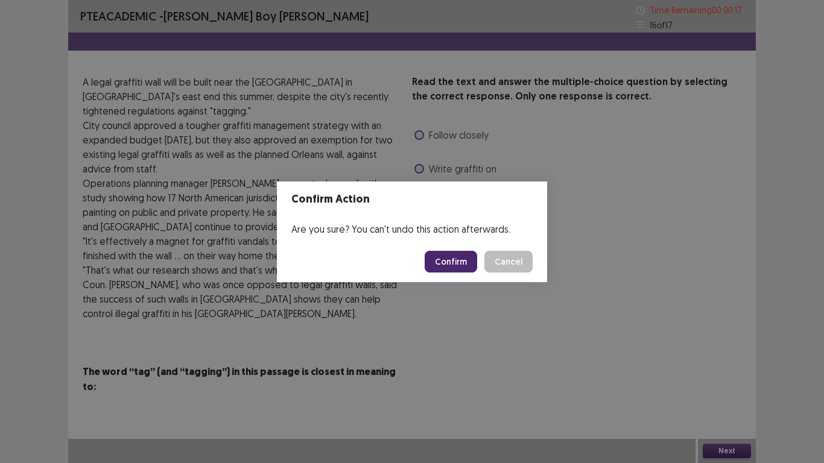
click at [467, 263] on button "Confirm" at bounding box center [450, 262] width 52 height 22
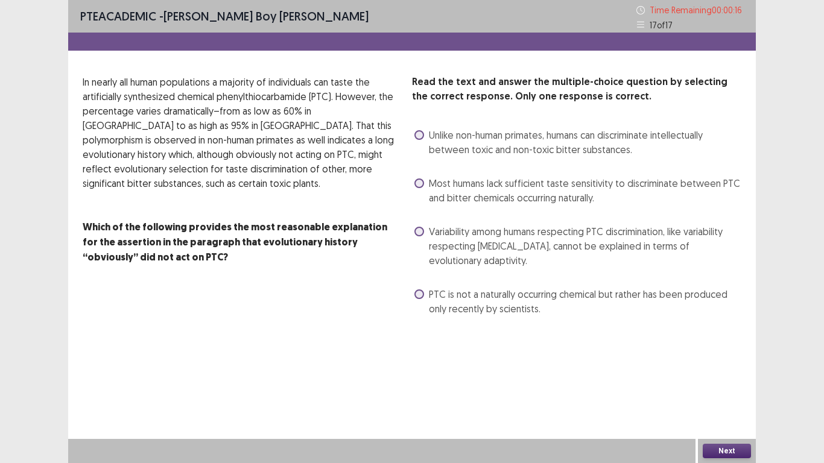
click at [415, 226] on label "Variability among humans respecting PTC discrimination, like variability respec…" at bounding box center [577, 245] width 327 height 43
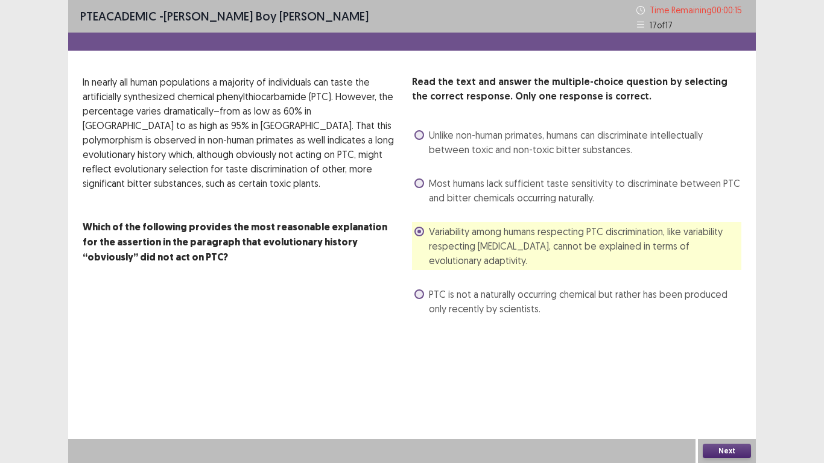
click at [705, 370] on button "Next" at bounding box center [726, 451] width 48 height 14
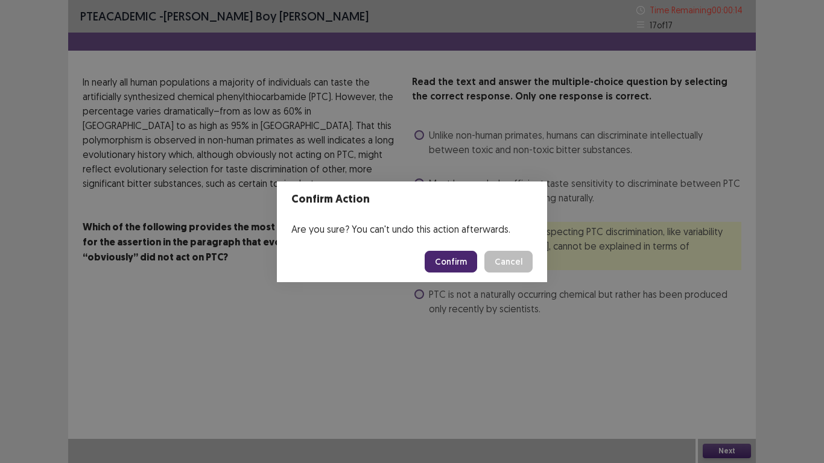
click at [464, 263] on button "Confirm" at bounding box center [450, 262] width 52 height 22
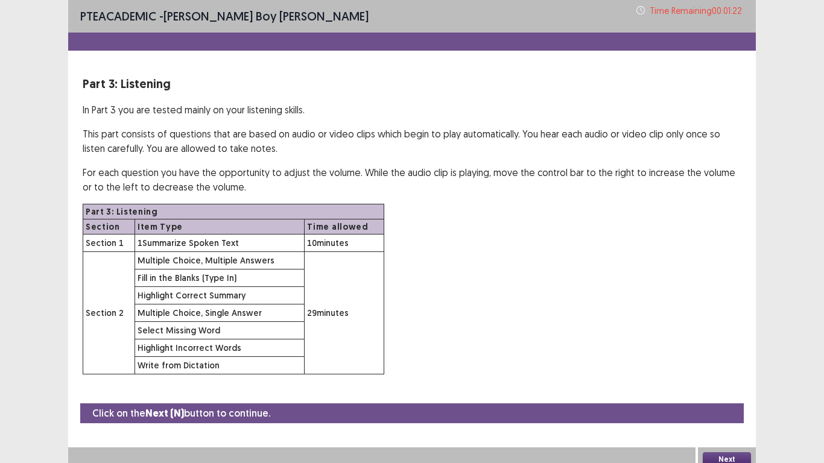
scroll to position [8, 0]
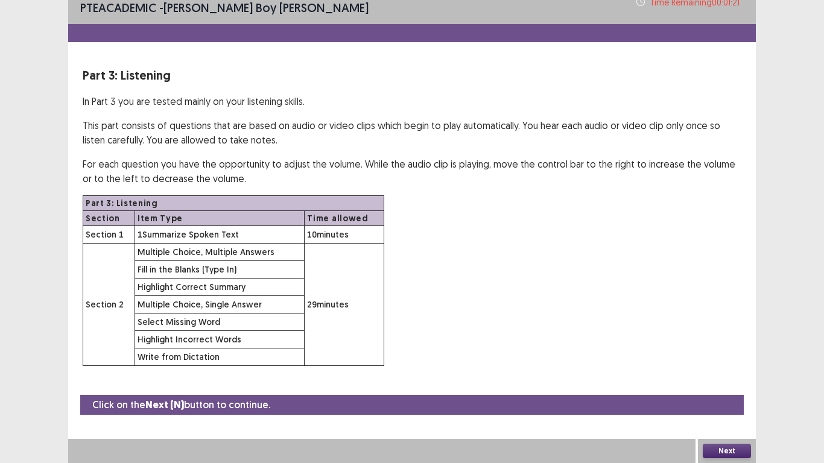
click at [717, 370] on button "Next" at bounding box center [726, 451] width 48 height 14
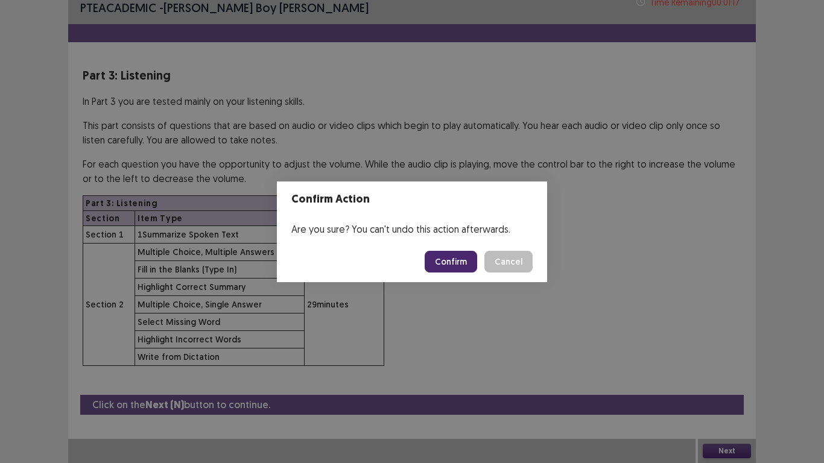
click at [451, 259] on button "Confirm" at bounding box center [450, 262] width 52 height 22
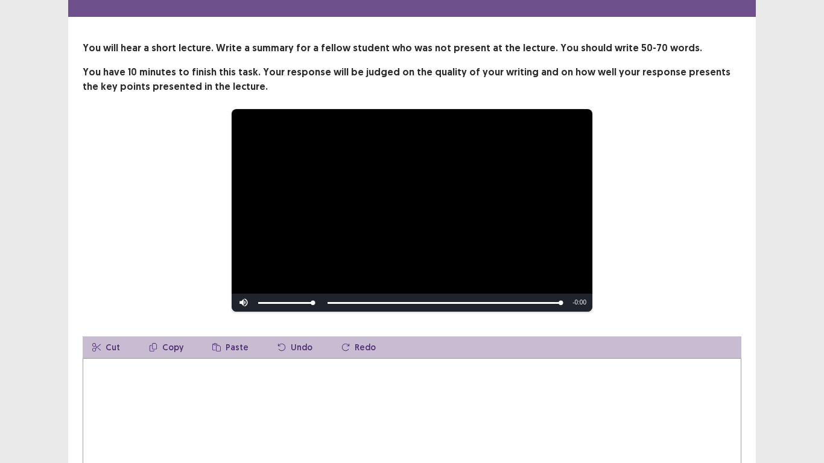
scroll to position [60, 0]
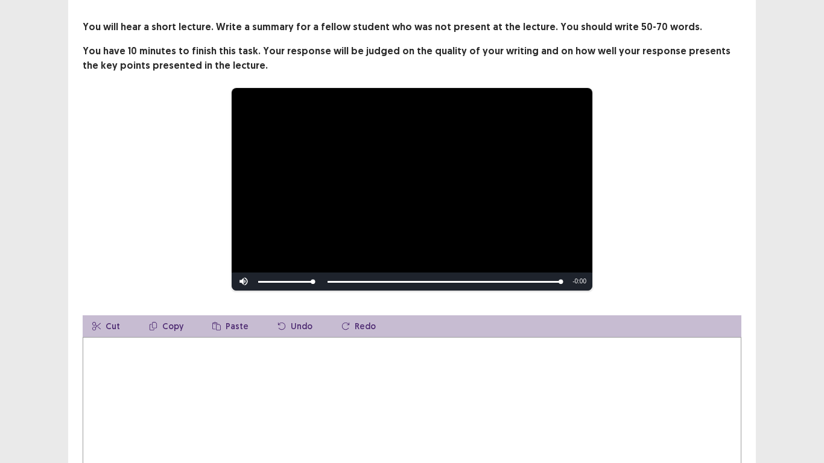
click at [111, 346] on textarea at bounding box center [412, 403] width 658 height 133
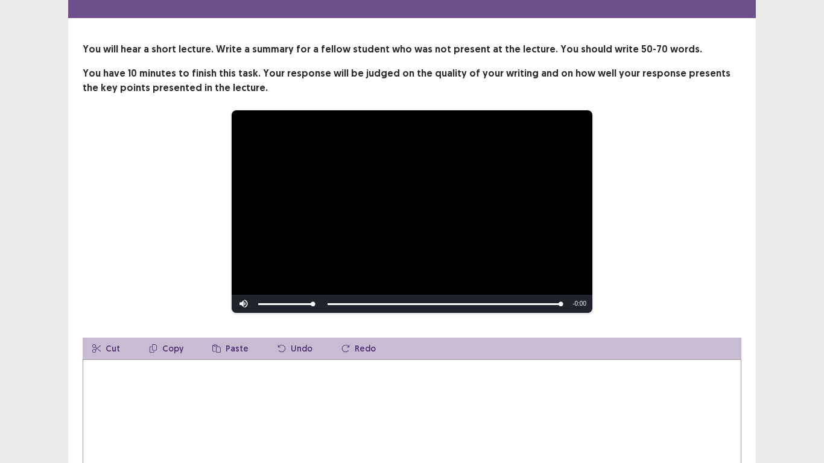
scroll to position [58, 0]
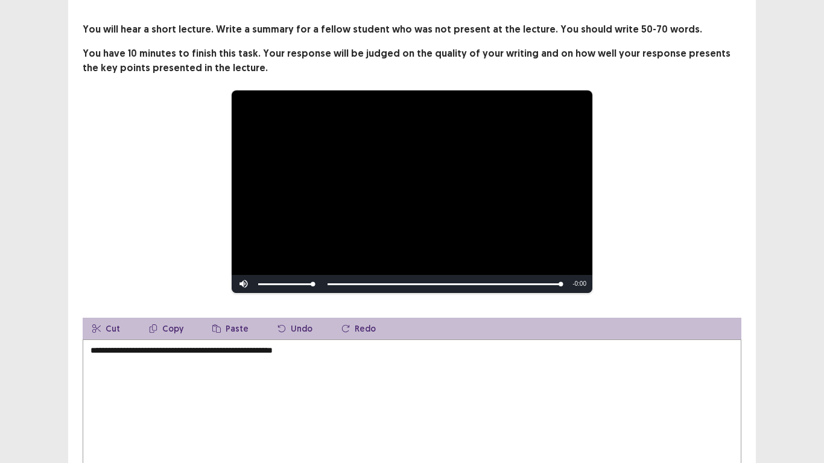
click at [315, 347] on textarea "**********" at bounding box center [412, 405] width 658 height 133
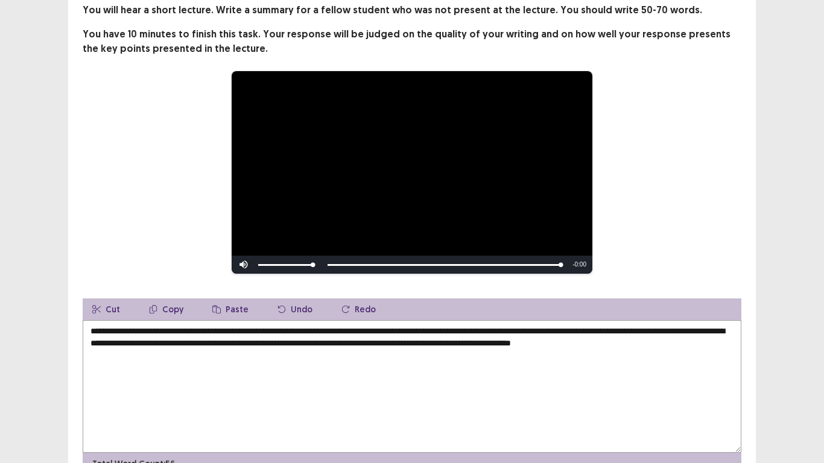
scroll to position [136, 0]
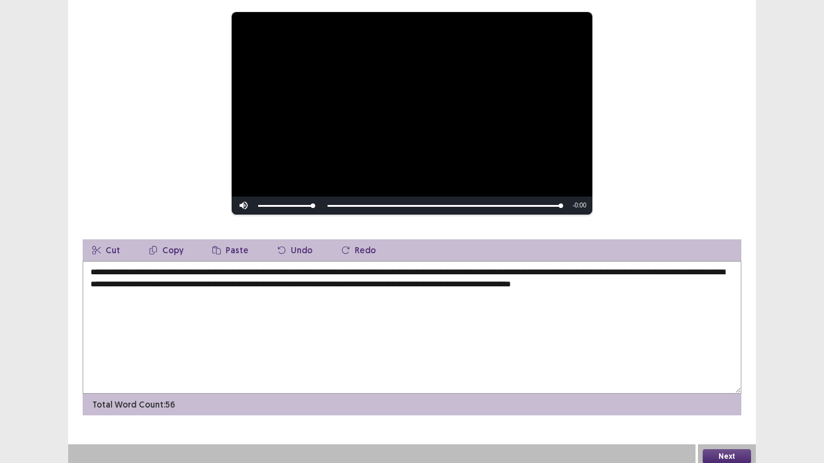
type textarea "**********"
click at [715, 370] on button "Next" at bounding box center [726, 456] width 48 height 14
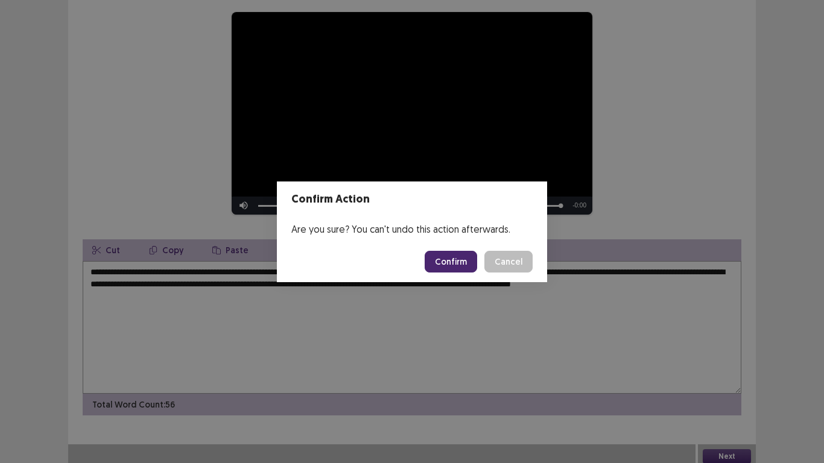
click at [458, 257] on button "Confirm" at bounding box center [450, 262] width 52 height 22
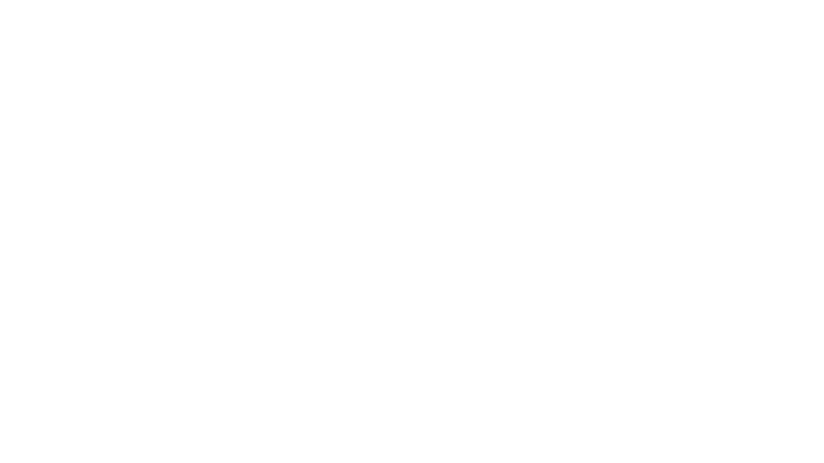
scroll to position [0, 0]
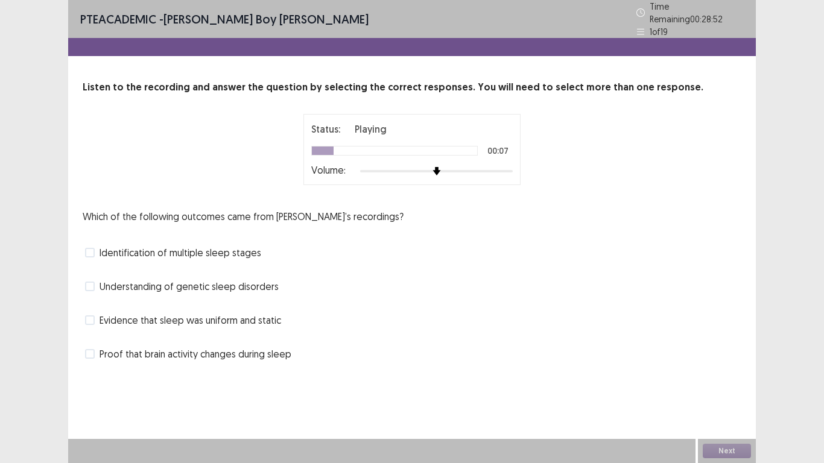
click at [139, 247] on span "Identification of multiple sleep stages" at bounding box center [180, 252] width 162 height 14
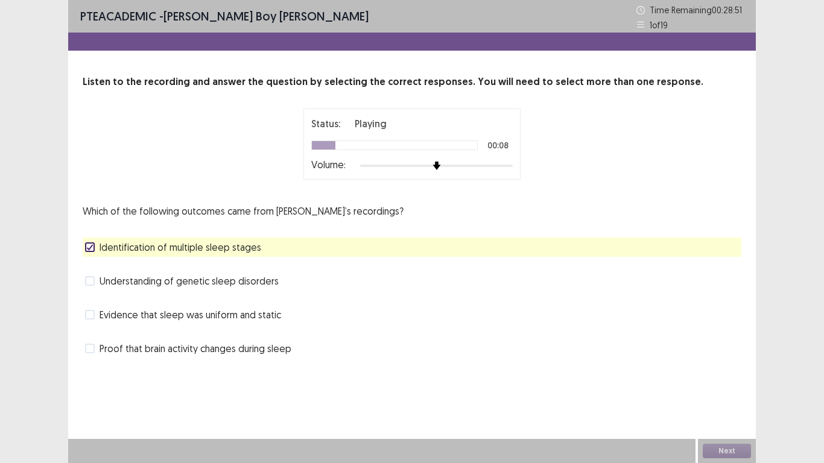
click at [115, 284] on span "Understanding of genetic sleep disorders" at bounding box center [188, 281] width 179 height 14
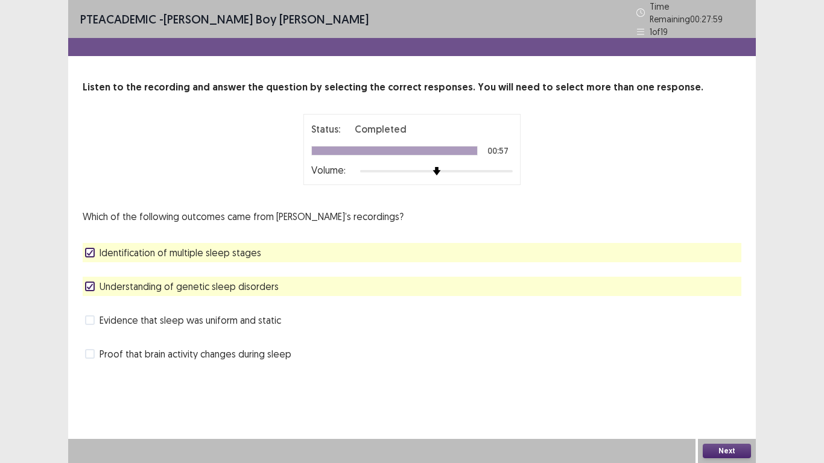
click at [178, 316] on span "Evidence that sleep was uniform and static" at bounding box center [189, 320] width 181 height 14
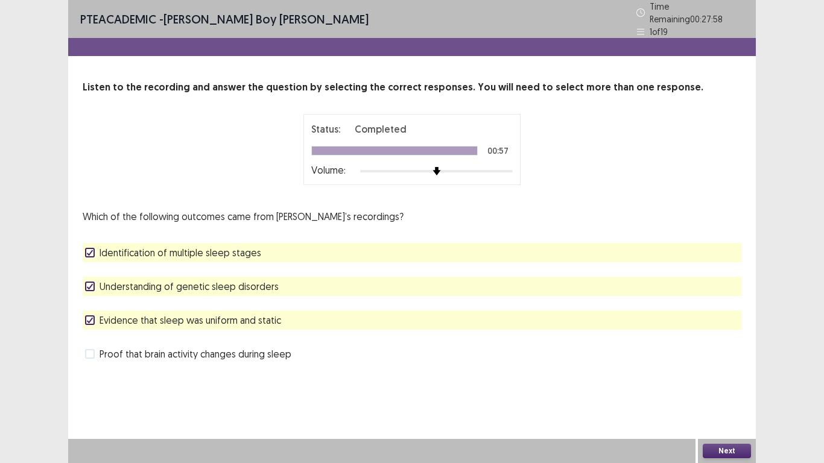
click at [181, 354] on span "Proof that brain activity changes during sleep" at bounding box center [195, 354] width 192 height 14
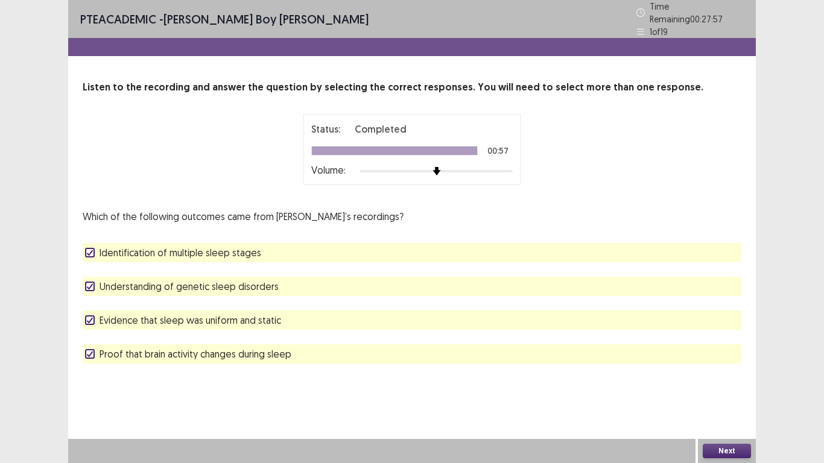
click at [161, 313] on span "Evidence that sleep was uniform and static" at bounding box center [189, 320] width 181 height 14
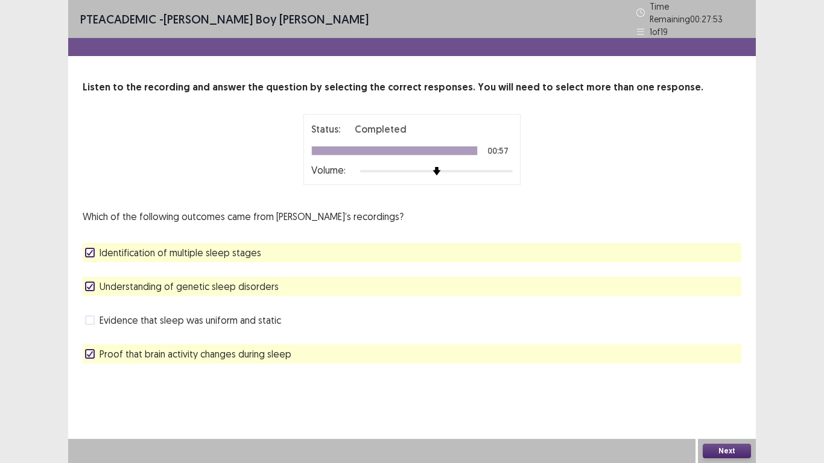
click at [165, 282] on span "Understanding of genetic sleep disorders" at bounding box center [188, 286] width 179 height 14
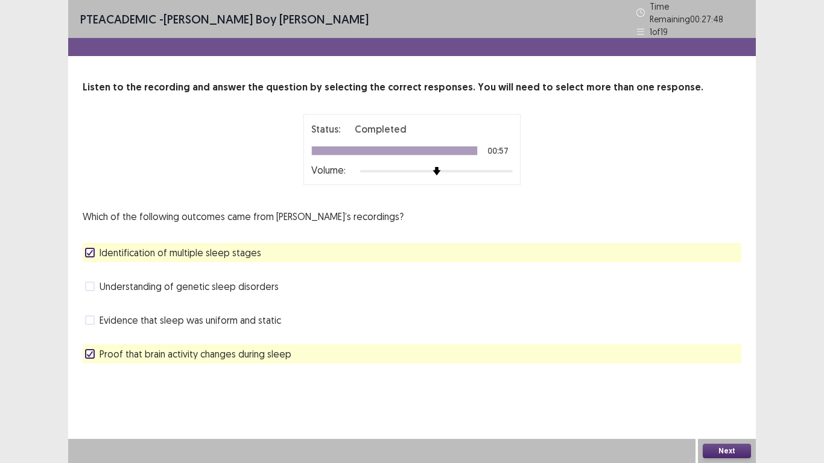
click at [131, 315] on span "Evidence that sleep was uniform and static" at bounding box center [189, 320] width 181 height 14
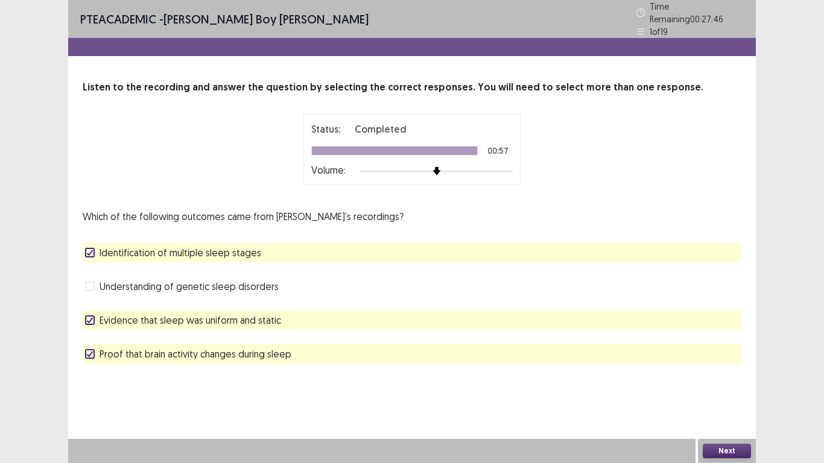
click at [740, 370] on button "Next" at bounding box center [726, 451] width 48 height 14
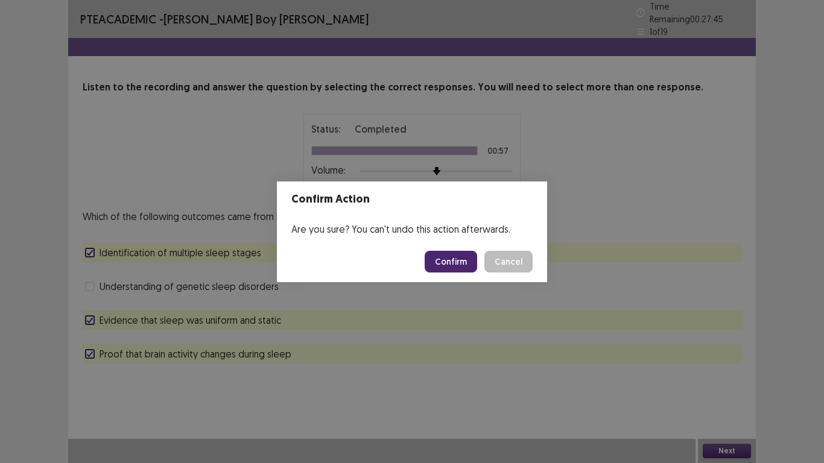
click at [441, 257] on button "Confirm" at bounding box center [450, 262] width 52 height 22
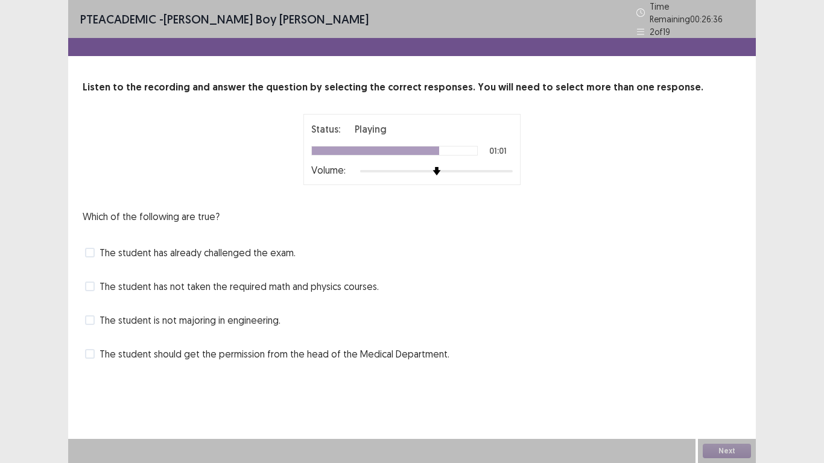
click at [139, 350] on span "The student should get the permission from the head of the Medical Department." at bounding box center [274, 354] width 350 height 14
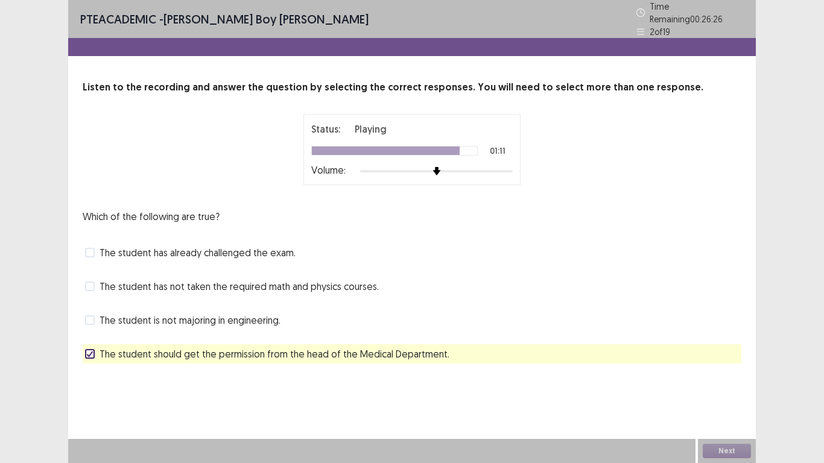
click at [150, 251] on span "The student has already challenged the exam." at bounding box center [197, 252] width 196 height 14
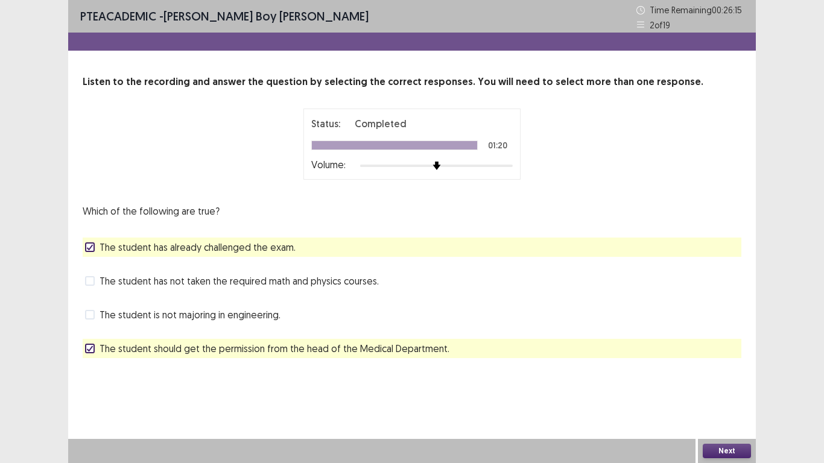
click at [342, 347] on span "The student should get the permission from the head of the Medical Department." at bounding box center [274, 348] width 350 height 14
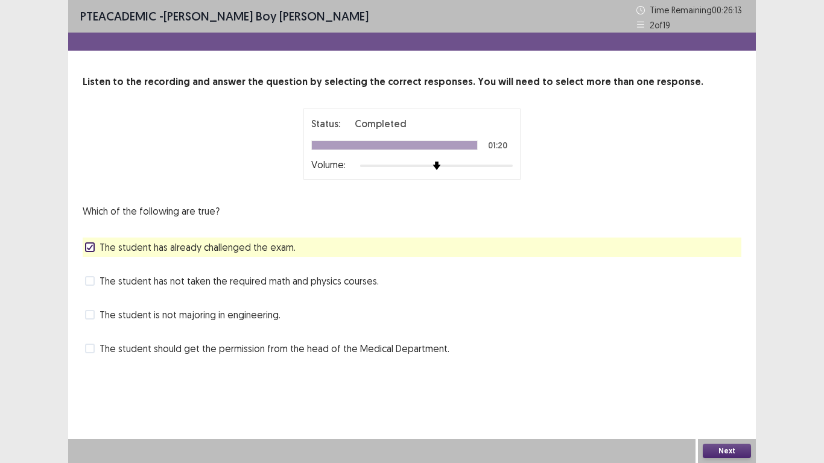
click at [146, 311] on span "The student is not majoring in engineering." at bounding box center [189, 314] width 181 height 14
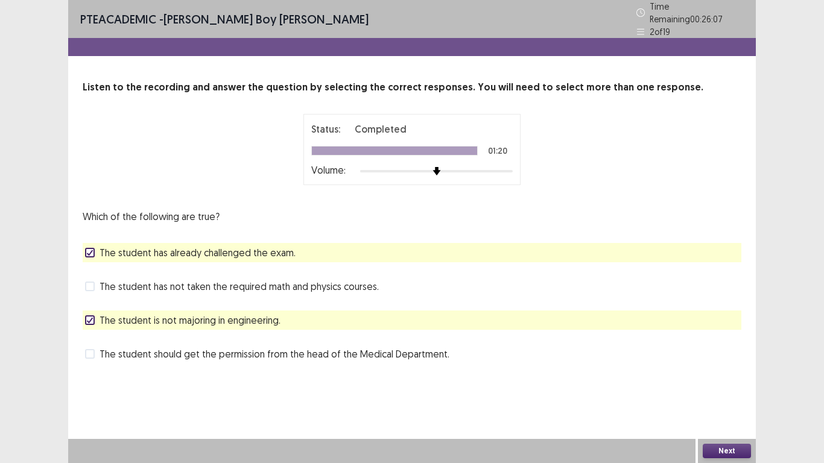
click at [184, 279] on span "The student has not taken the required math and physics courses." at bounding box center [238, 286] width 279 height 14
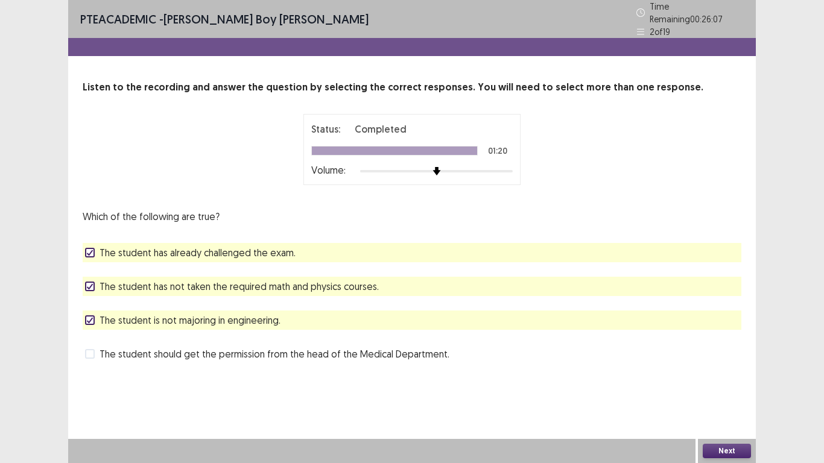
click at [177, 313] on span "The student is not majoring in engineering." at bounding box center [189, 320] width 181 height 14
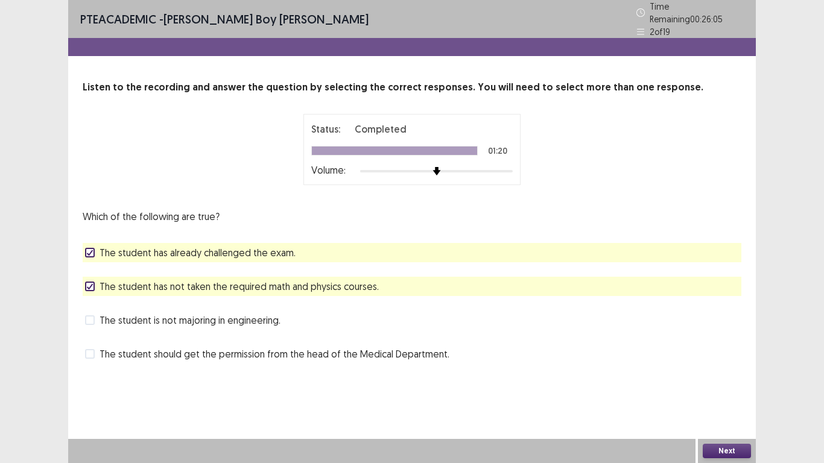
click at [708, 370] on button "Next" at bounding box center [726, 451] width 48 height 14
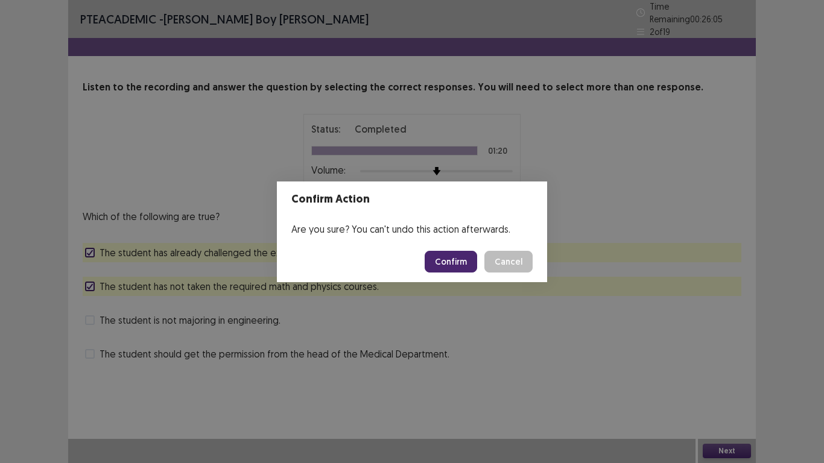
click at [467, 257] on button "Confirm" at bounding box center [450, 262] width 52 height 22
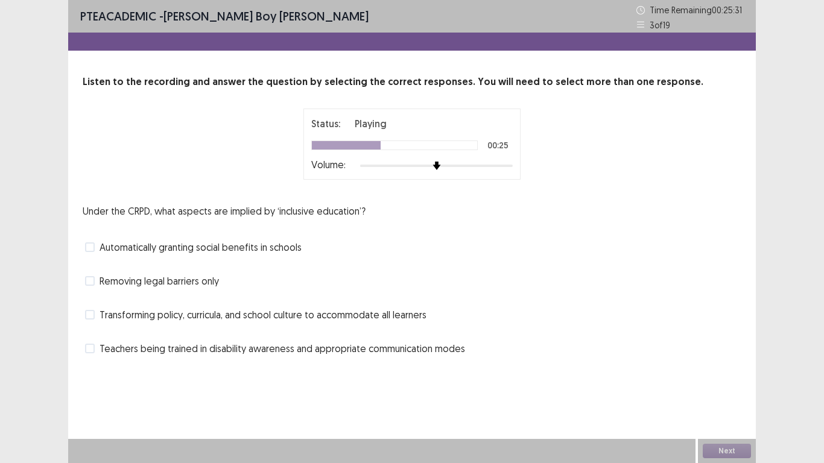
click at [104, 313] on span "Transforming policy, curricula, and school culture to accommodate all learners" at bounding box center [262, 314] width 327 height 14
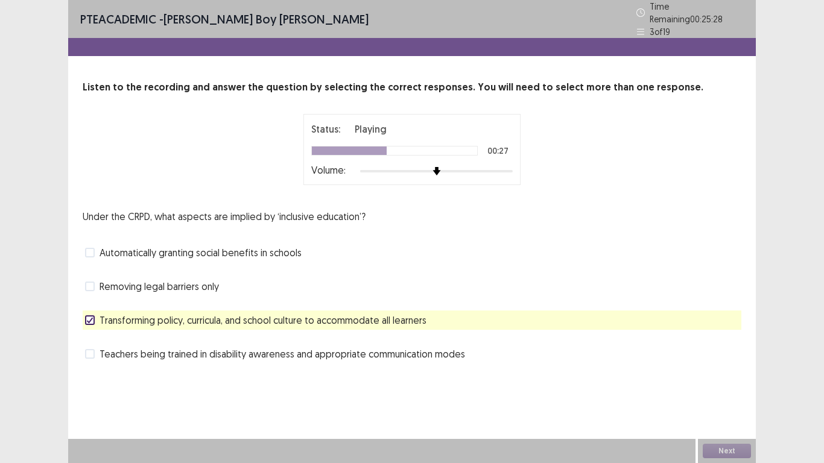
click at [127, 350] on span "Teachers being trained in disability awareness and appropriate communication mo…" at bounding box center [281, 354] width 365 height 14
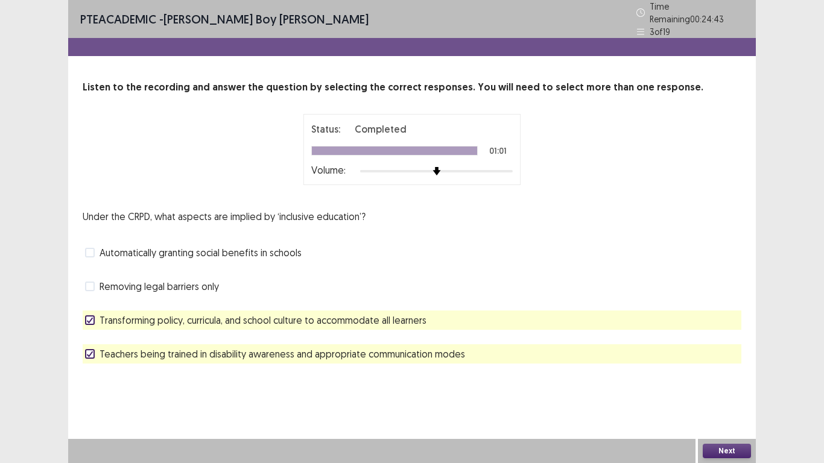
click at [230, 251] on span "Automatically granting social benefits in schools" at bounding box center [200, 252] width 202 height 14
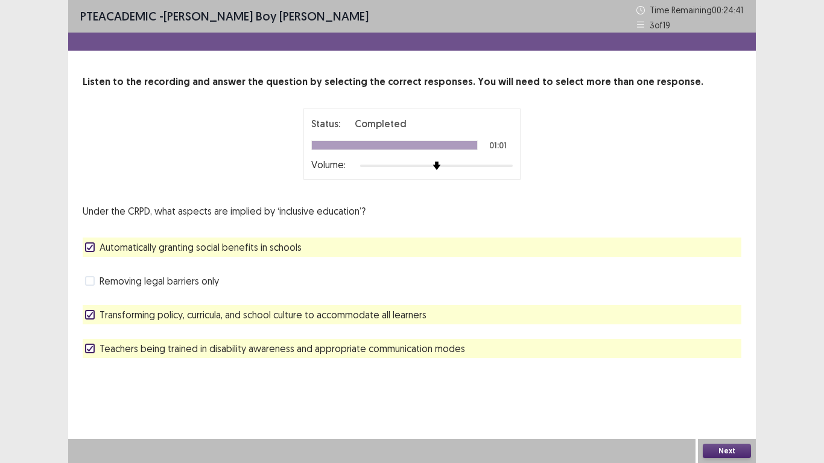
click at [145, 310] on span "Transforming policy, curricula, and school culture to accommodate all learners" at bounding box center [262, 314] width 327 height 14
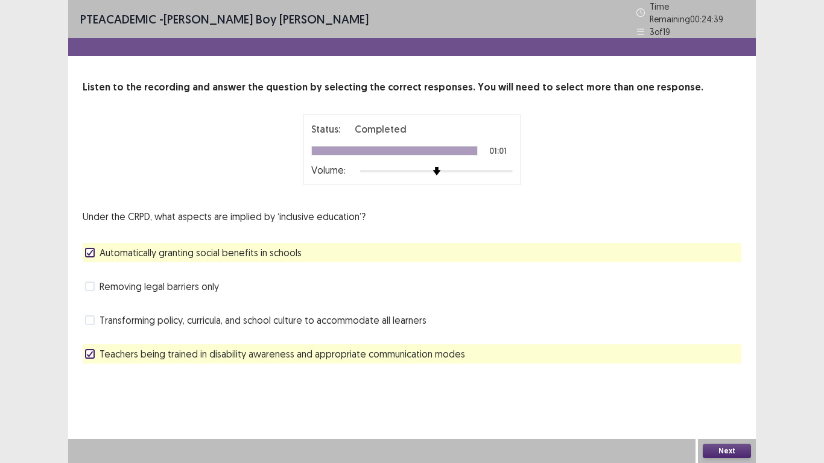
click at [715, 370] on button "Next" at bounding box center [726, 451] width 48 height 14
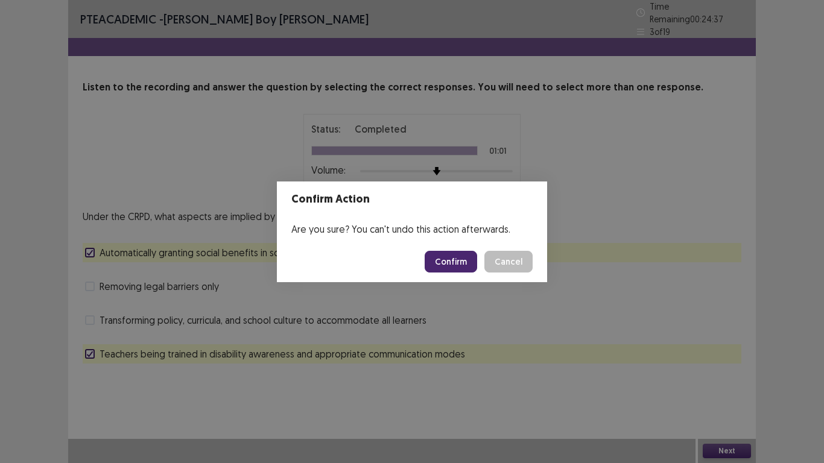
click at [451, 261] on button "Confirm" at bounding box center [450, 262] width 52 height 22
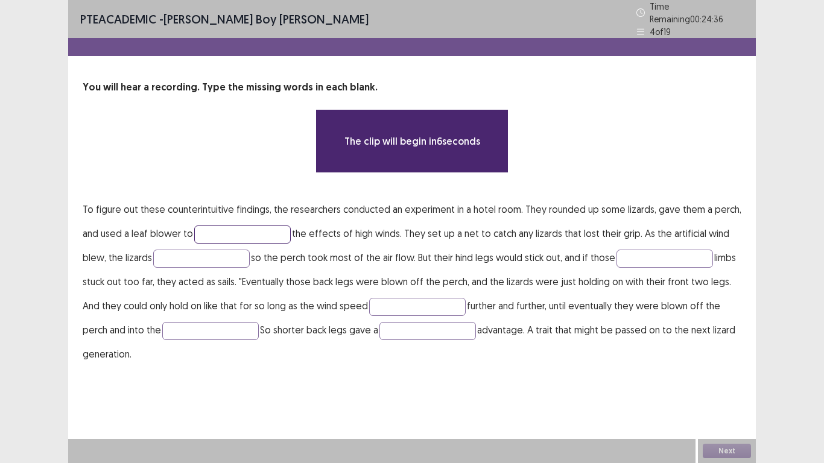
click at [230, 225] on input "text" at bounding box center [242, 234] width 96 height 18
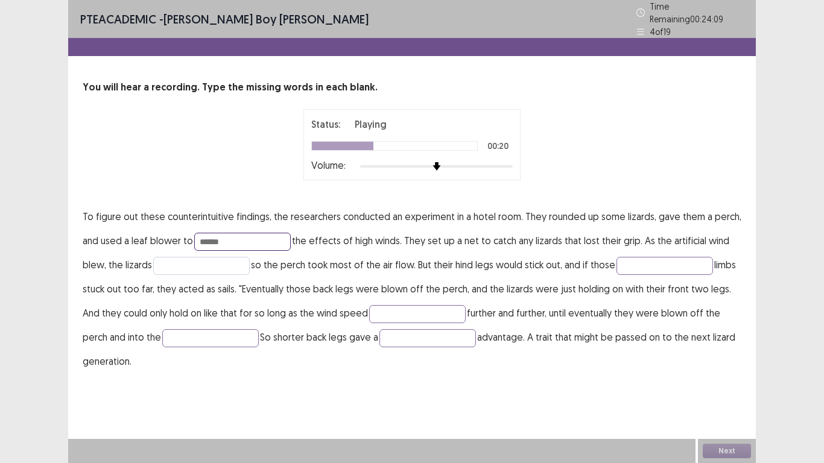
type input "******"
click at [180, 259] on input "text" at bounding box center [201, 266] width 96 height 18
type input "*****"
click at [641, 259] on input "text" at bounding box center [664, 266] width 96 height 18
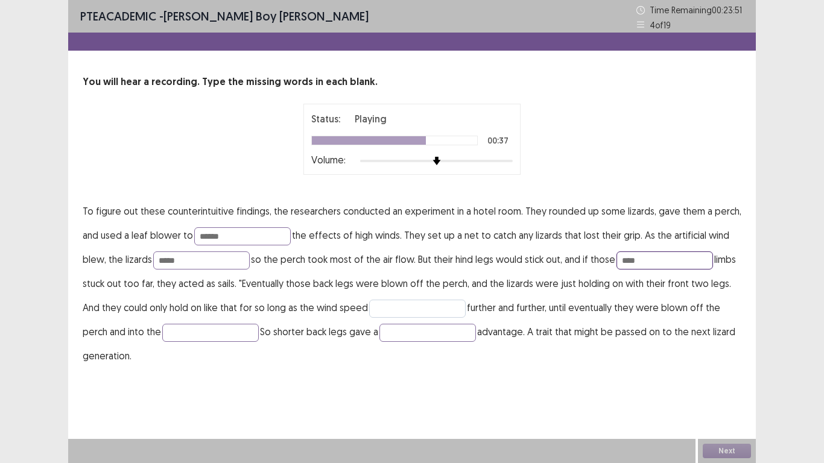
type input "****"
click at [432, 308] on input "text" at bounding box center [417, 309] width 96 height 18
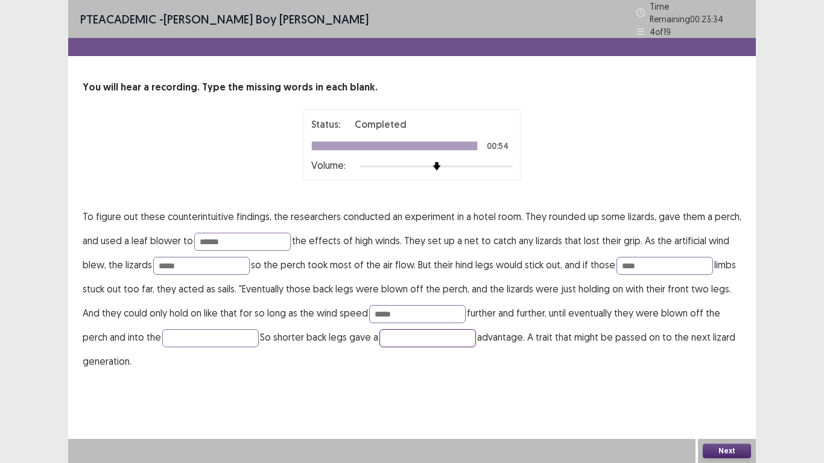
click at [397, 335] on input "text" at bounding box center [427, 338] width 96 height 18
click at [408, 305] on input "*****" at bounding box center [417, 314] width 96 height 18
type input "********"
click at [237, 234] on input "******" at bounding box center [242, 242] width 96 height 18
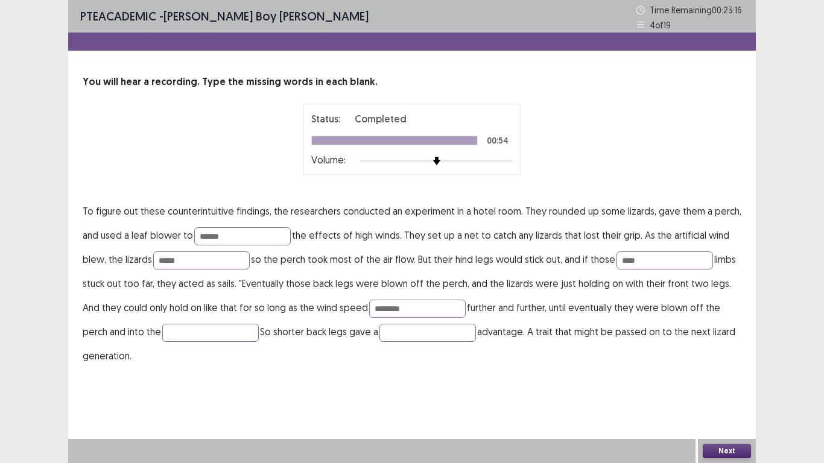
click at [734, 370] on button "Next" at bounding box center [726, 451] width 48 height 14
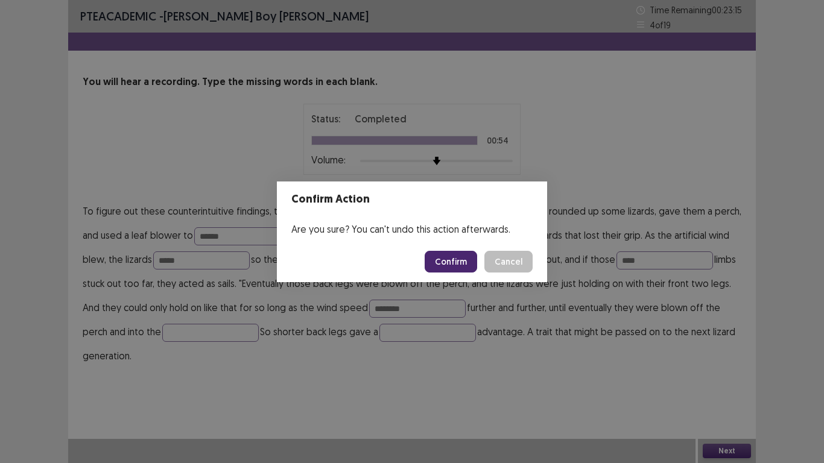
click at [463, 264] on button "Confirm" at bounding box center [450, 262] width 52 height 22
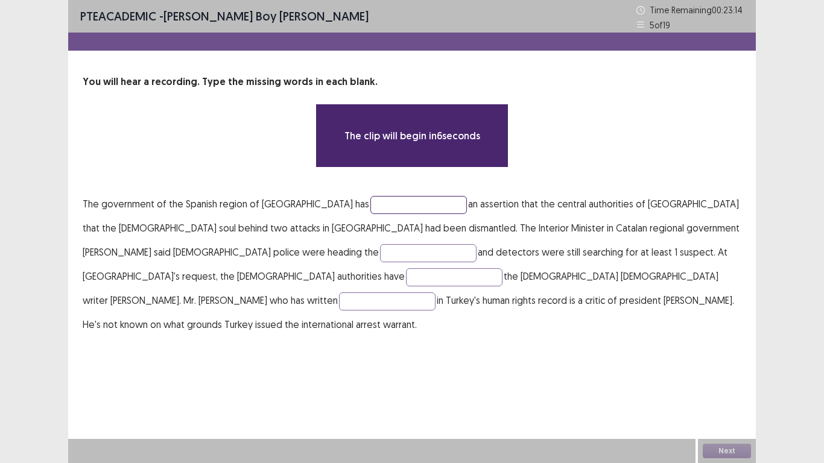
click at [370, 204] on input "text" at bounding box center [418, 205] width 96 height 18
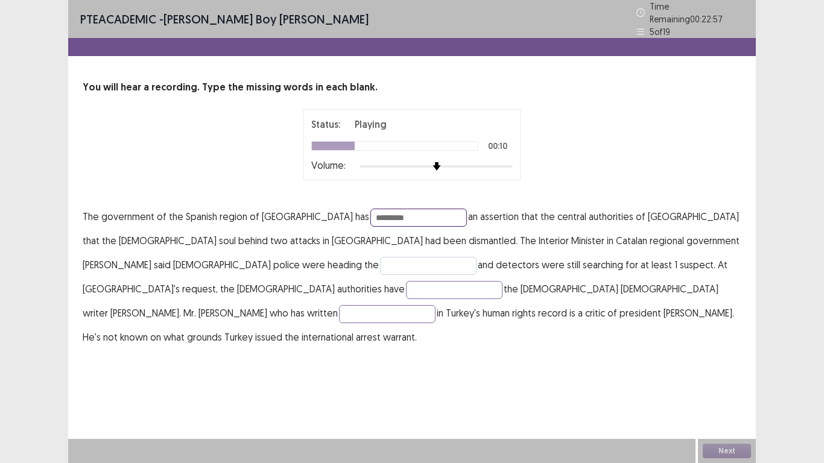
type input "*********"
click at [380, 261] on input "text" at bounding box center [428, 266] width 96 height 18
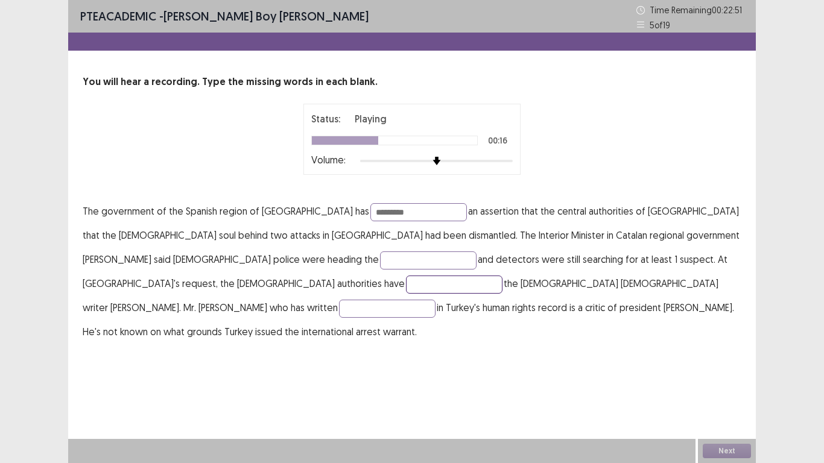
click at [502, 276] on input "text" at bounding box center [454, 285] width 96 height 18
click at [421, 300] on input "text" at bounding box center [387, 309] width 96 height 18
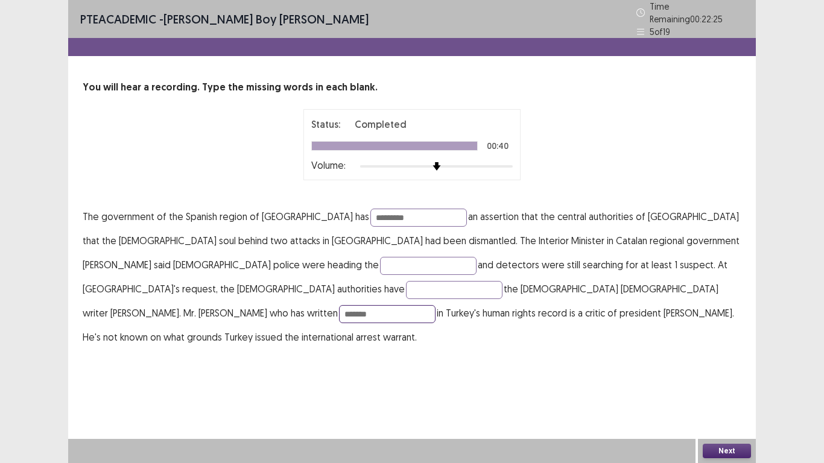
click at [398, 305] on input "*******" at bounding box center [387, 314] width 96 height 18
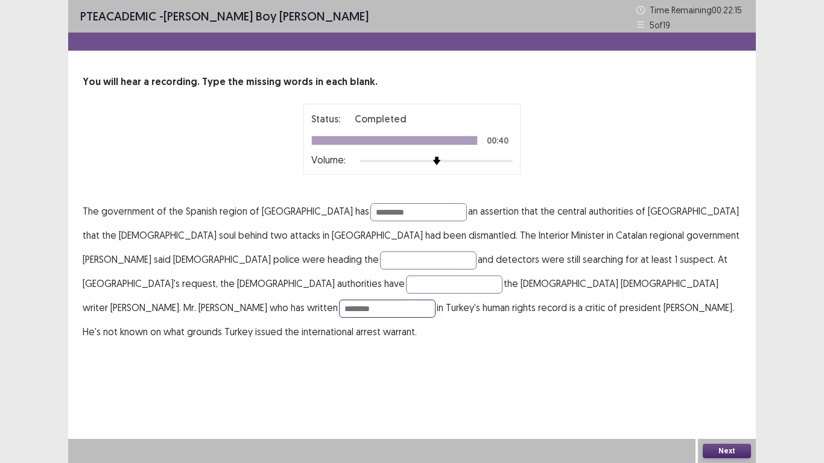
click at [417, 300] on input "********" at bounding box center [387, 309] width 96 height 18
type input "********"
click at [376, 213] on input "*********" at bounding box center [418, 212] width 96 height 18
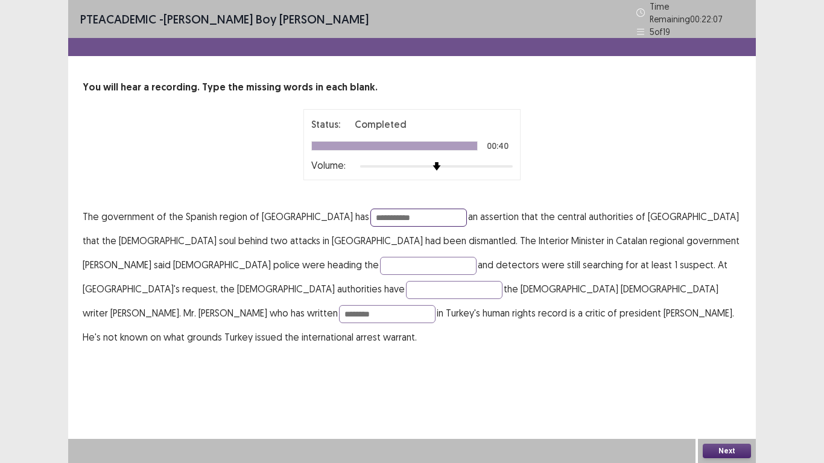
type input "**********"
click at [719, 370] on button "Next" at bounding box center [726, 451] width 48 height 14
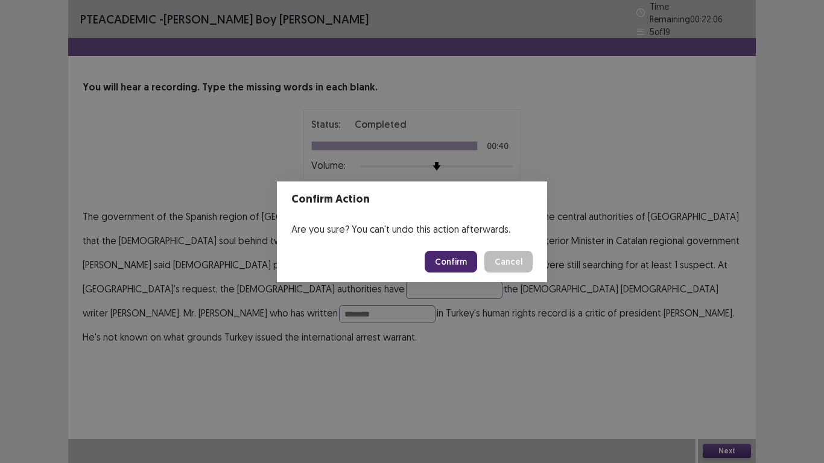
click at [459, 262] on button "Confirm" at bounding box center [450, 262] width 52 height 22
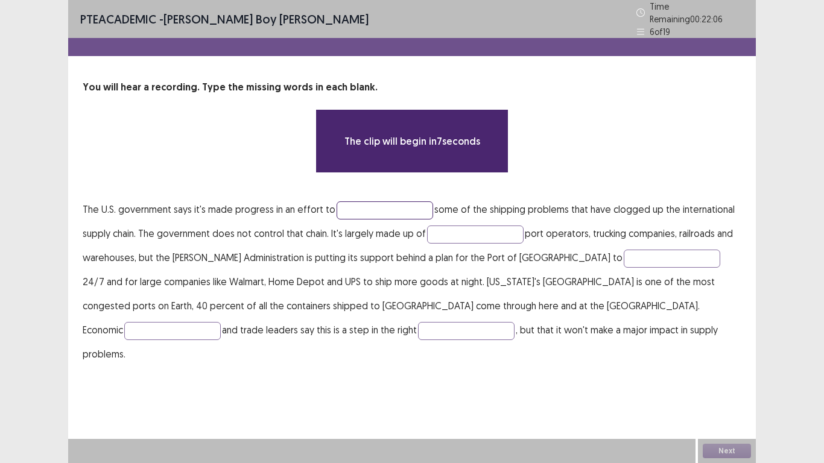
click at [348, 209] on input "text" at bounding box center [384, 210] width 96 height 18
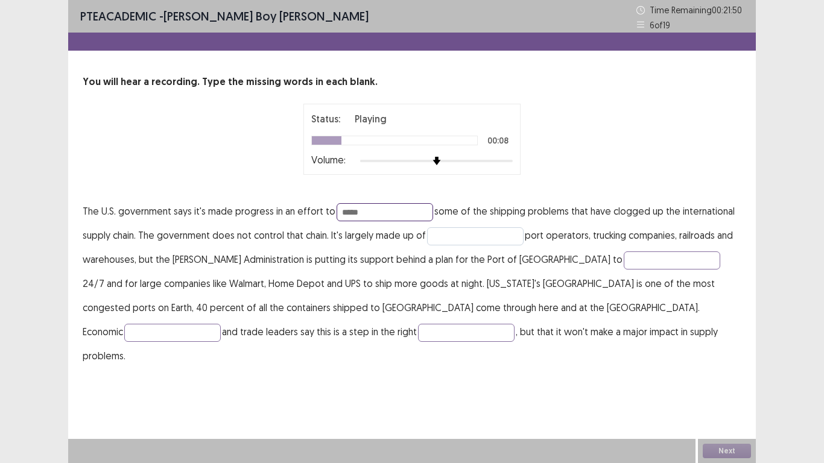
type input "*****"
click at [458, 230] on input "text" at bounding box center [475, 236] width 96 height 18
type input "******"
click at [623, 258] on input "text" at bounding box center [671, 260] width 96 height 18
click at [623, 263] on input "******" at bounding box center [671, 260] width 96 height 18
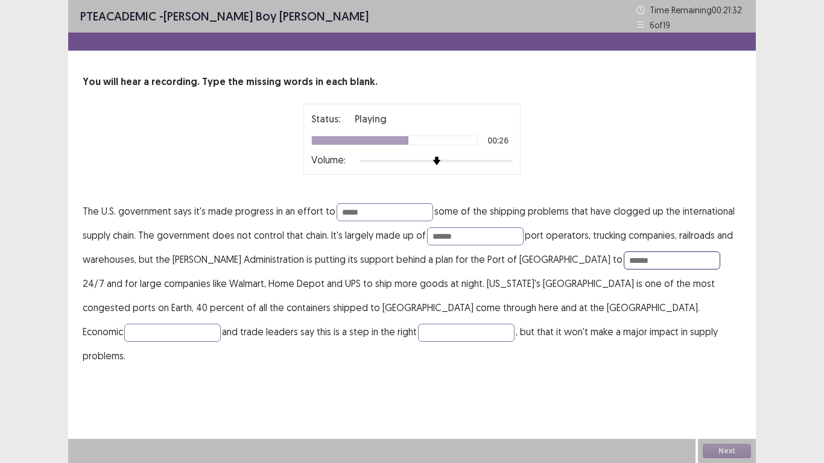
click at [623, 263] on input "******" at bounding box center [671, 260] width 96 height 18
click at [623, 259] on input "******" at bounding box center [671, 260] width 96 height 18
type input "******"
click at [221, 324] on input "text" at bounding box center [172, 333] width 96 height 18
type input "******"
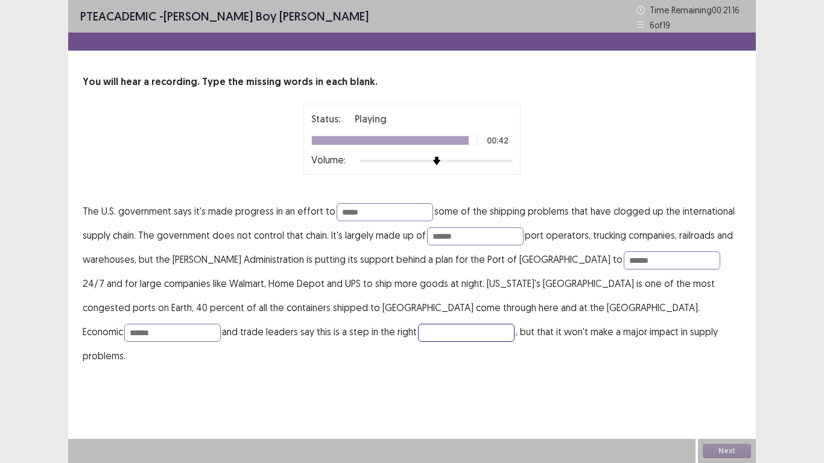
drag, startPoint x: 218, startPoint y: 330, endPoint x: 260, endPoint y: 330, distance: 41.6
click at [418, 330] on input "text" at bounding box center [466, 333] width 96 height 18
click at [418, 333] on input "*********" at bounding box center [466, 333] width 96 height 18
type input "*********"
click at [623, 259] on input "******" at bounding box center [671, 260] width 96 height 18
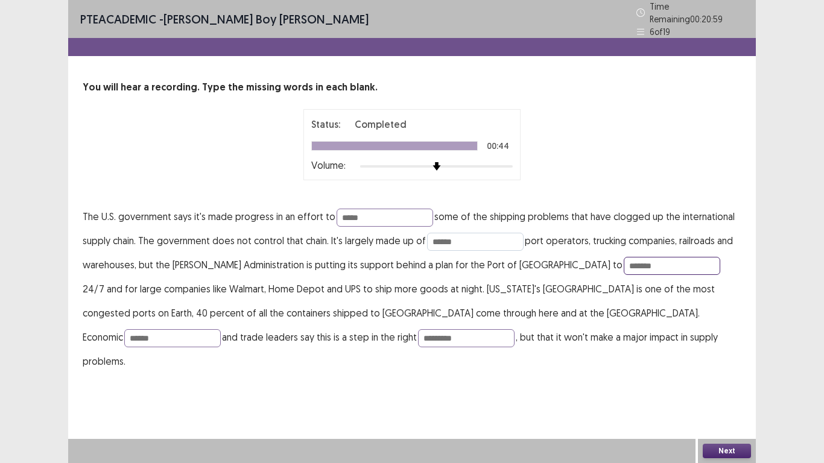
type input "*******"
click at [459, 235] on input "******" at bounding box center [475, 242] width 96 height 18
type input "*******"
click at [363, 212] on input "*****" at bounding box center [384, 218] width 96 height 18
type input "*******"
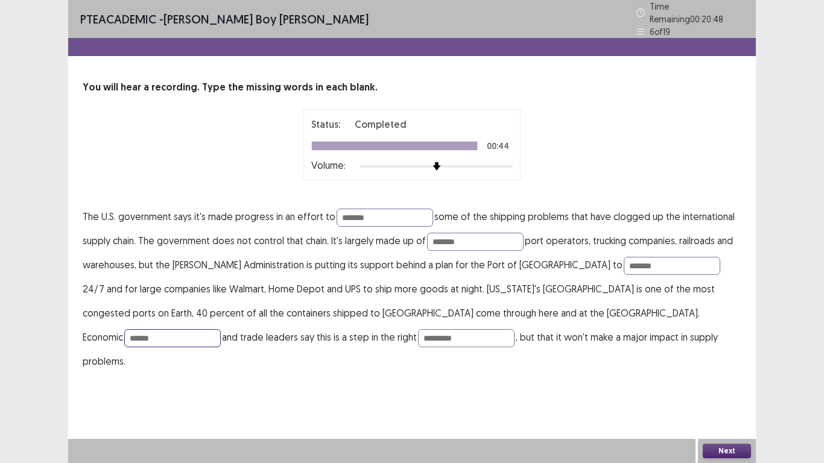
click at [221, 329] on input "******" at bounding box center [172, 338] width 96 height 18
type input "*******"
click at [730, 370] on button "Next" at bounding box center [726, 451] width 48 height 14
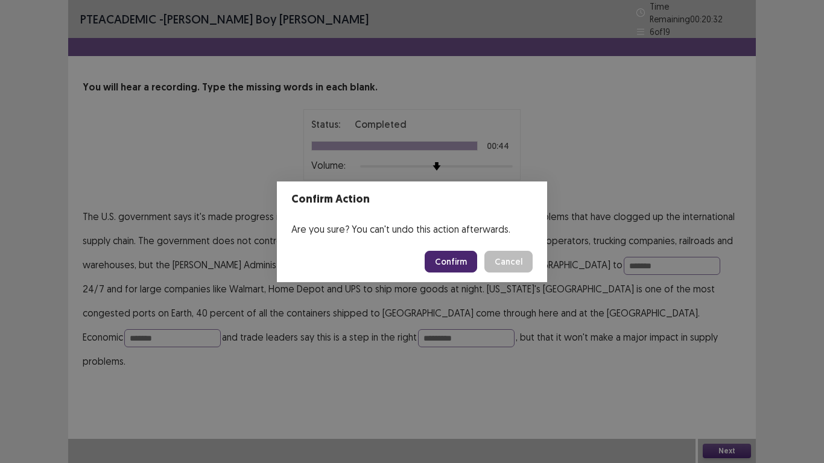
click at [454, 259] on button "Confirm" at bounding box center [450, 262] width 52 height 22
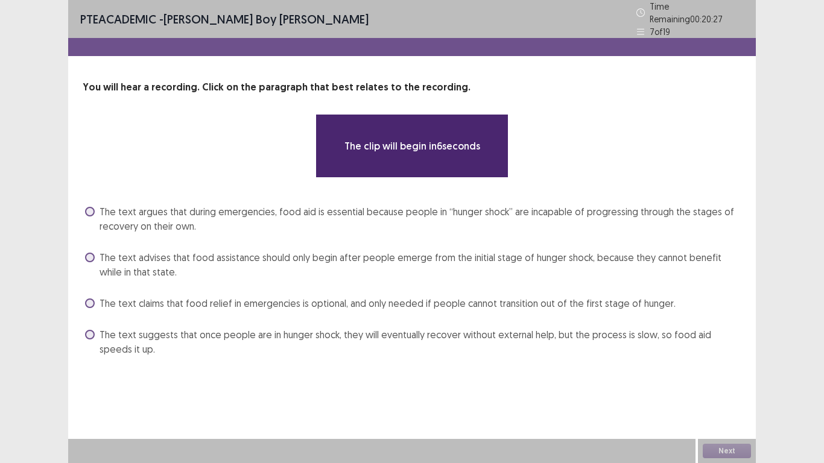
click at [136, 206] on span "The text argues that during emergencies, food aid is essential because people i…" at bounding box center [419, 218] width 641 height 29
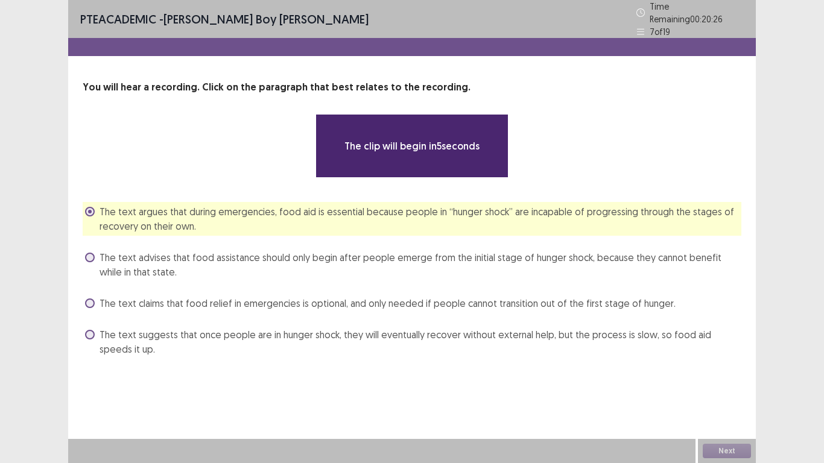
click at [142, 211] on span "The text argues that during emergencies, food aid is essential because people i…" at bounding box center [419, 218] width 641 height 29
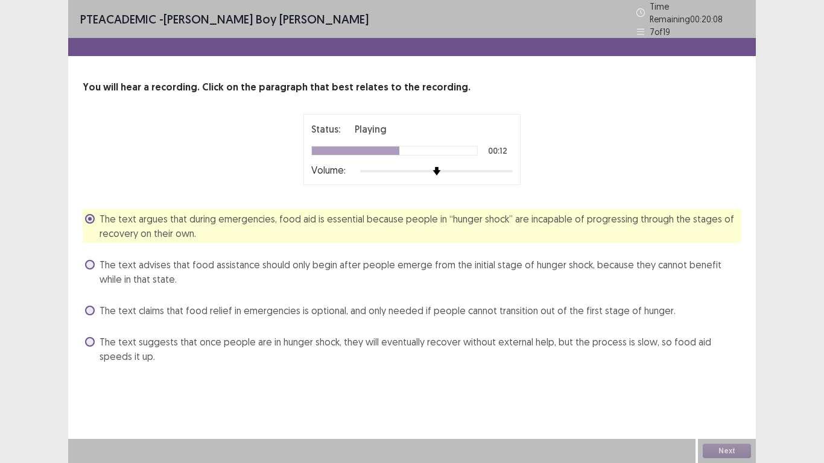
click at [109, 266] on span "The text advises that food assistance should only begin after people emerge fro…" at bounding box center [419, 271] width 641 height 29
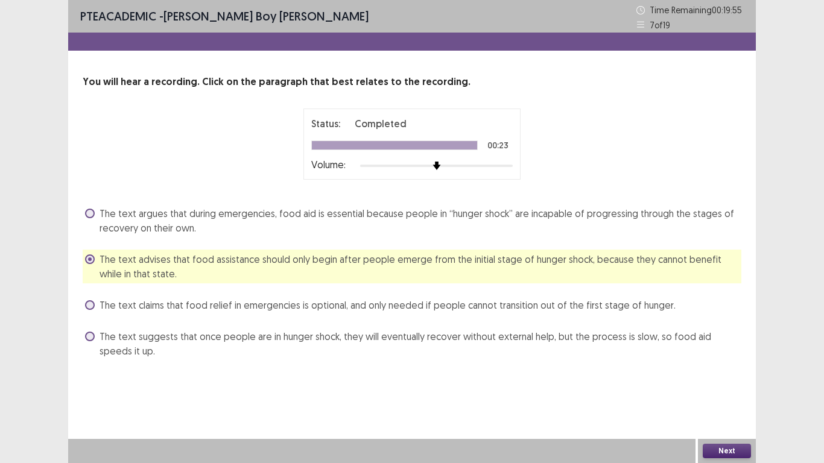
click at [115, 229] on span "The text argues that during emergencies, food aid is essential because people i…" at bounding box center [419, 220] width 641 height 29
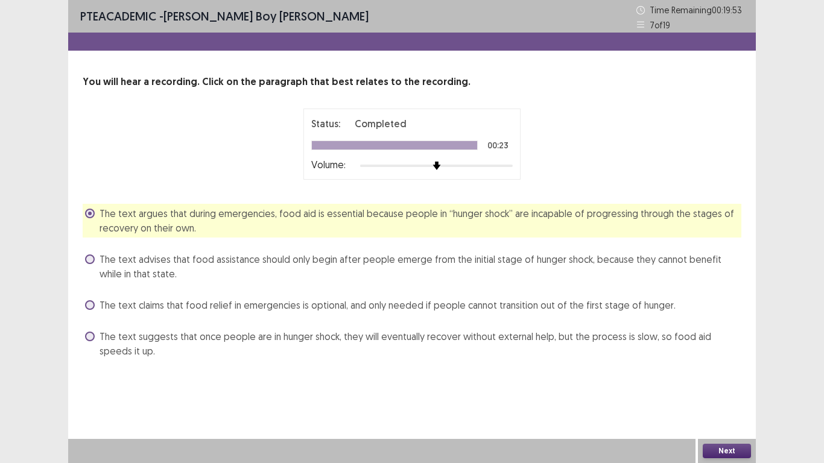
click at [745, 370] on button "Next" at bounding box center [726, 451] width 48 height 14
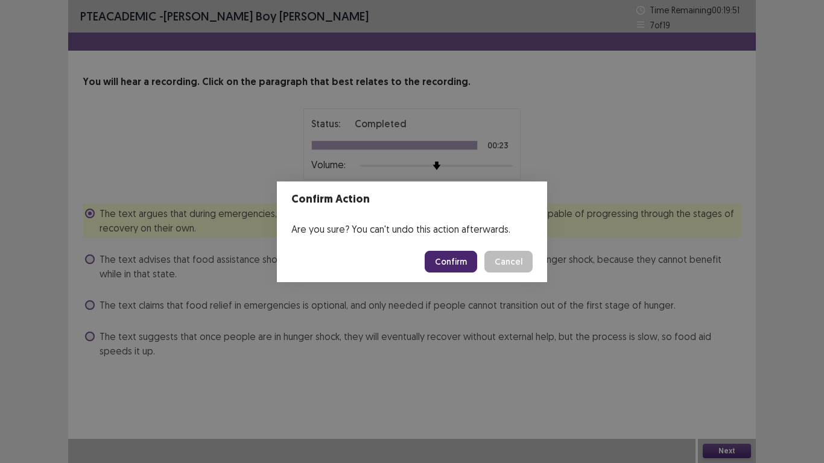
click at [456, 257] on button "Confirm" at bounding box center [450, 262] width 52 height 22
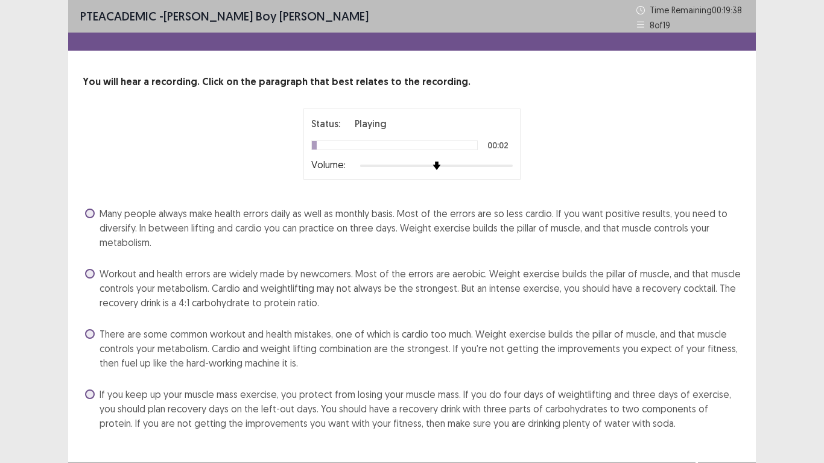
click at [206, 239] on span "Many people always make health errors daily as well as monthly basis. Most of t…" at bounding box center [419, 227] width 641 height 43
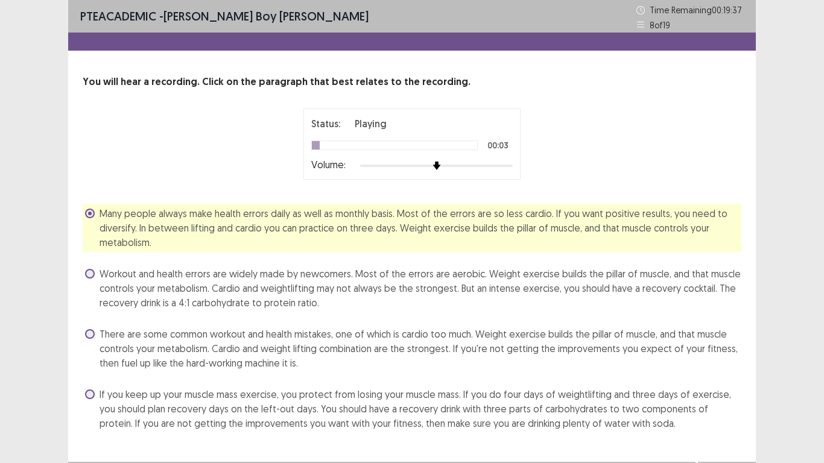
click at [156, 274] on span "Workout and health errors are widely made by newcomers. Most of the errors are …" at bounding box center [419, 287] width 641 height 43
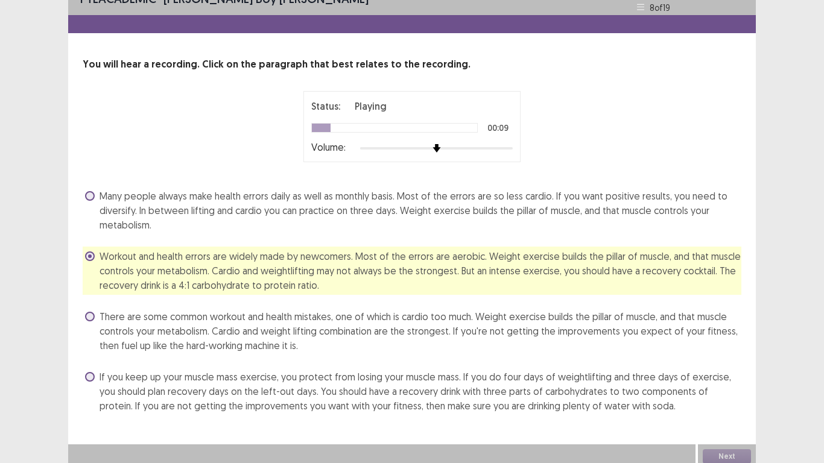
scroll to position [23, 0]
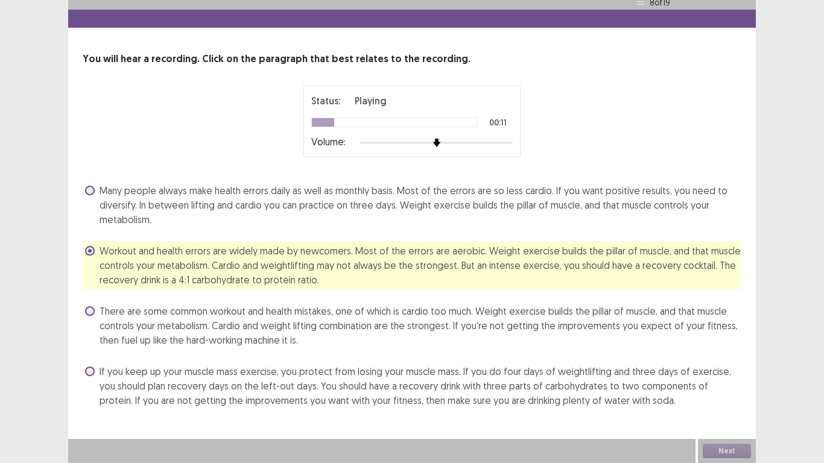
click at [180, 323] on span "There are some common workout and health mistakes, one of which is cardio too m…" at bounding box center [419, 325] width 641 height 43
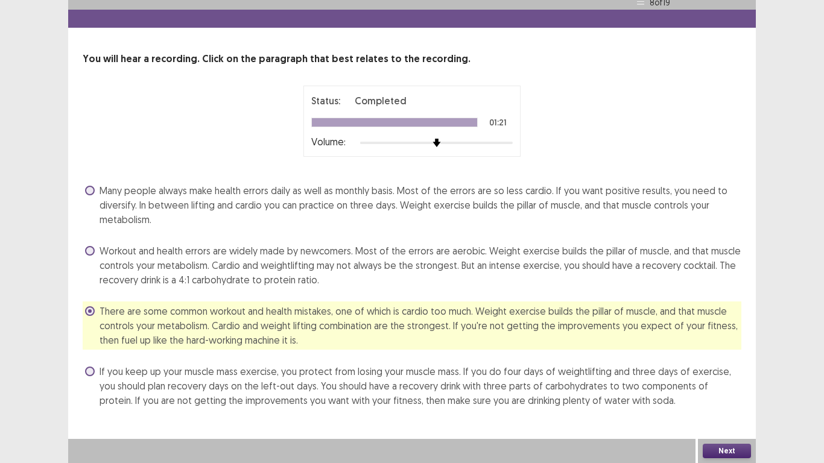
click at [735, 370] on button "Next" at bounding box center [726, 451] width 48 height 14
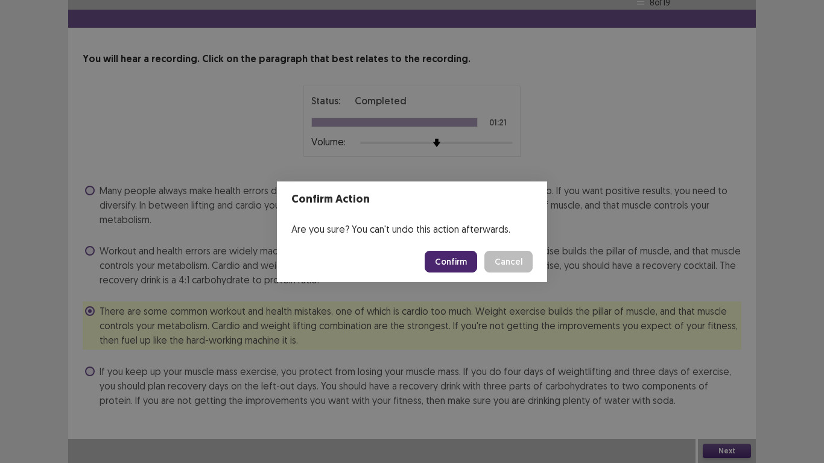
click at [450, 256] on button "Confirm" at bounding box center [450, 262] width 52 height 22
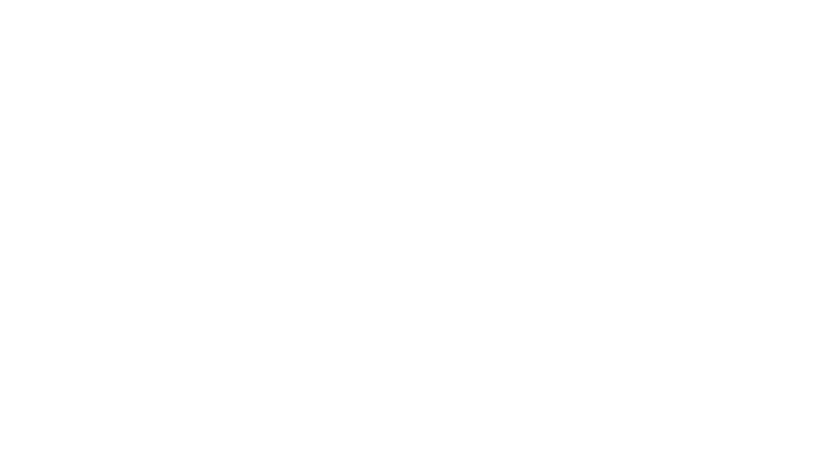
scroll to position [0, 0]
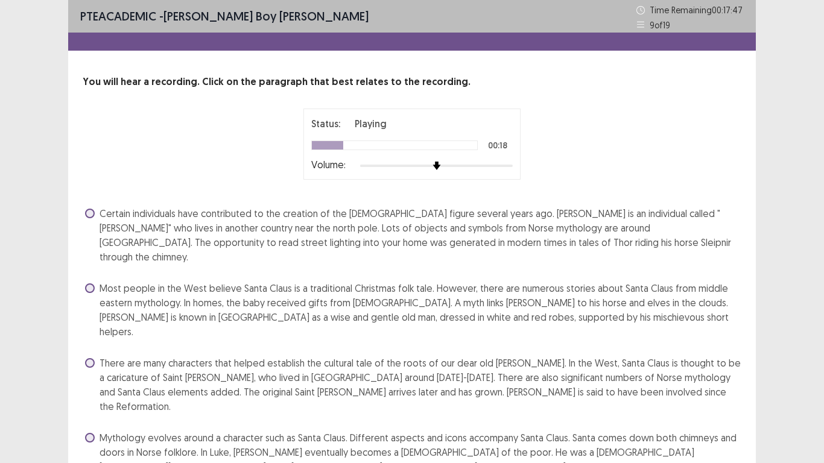
click at [277, 358] on span "There are many characters that helped establish the cultural tale of the roots …" at bounding box center [419, 385] width 641 height 58
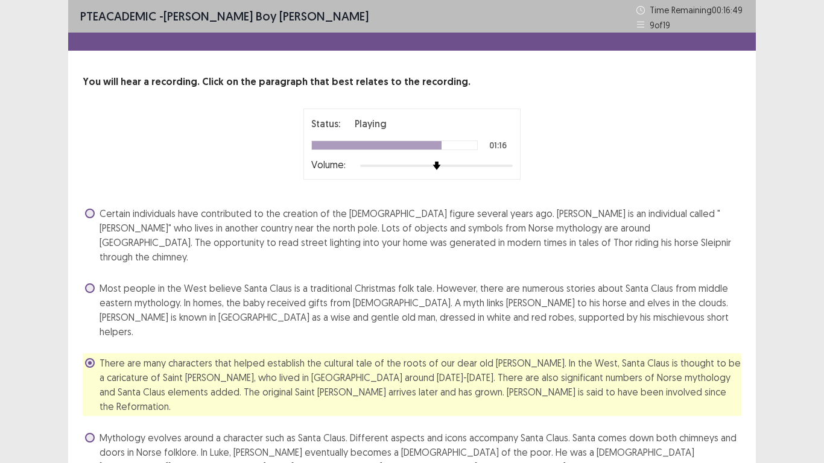
click at [500, 370] on span "Mythology evolves around a character such as Santa Claus. Different aspects and…" at bounding box center [419, 459] width 641 height 58
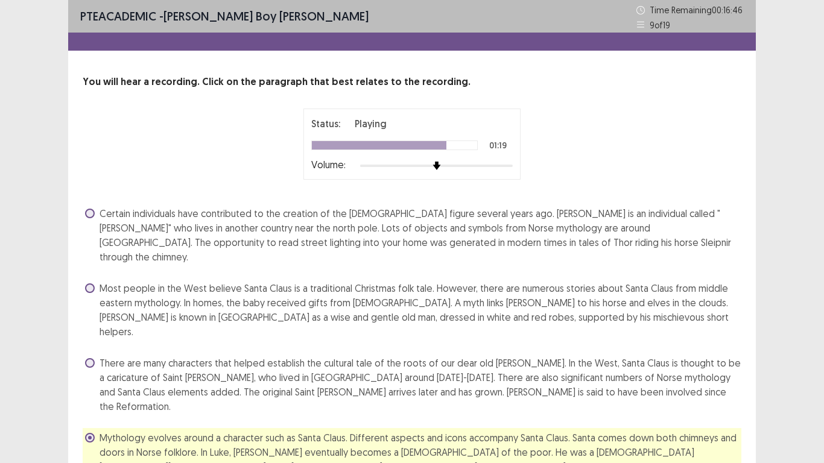
scroll to position [23, 0]
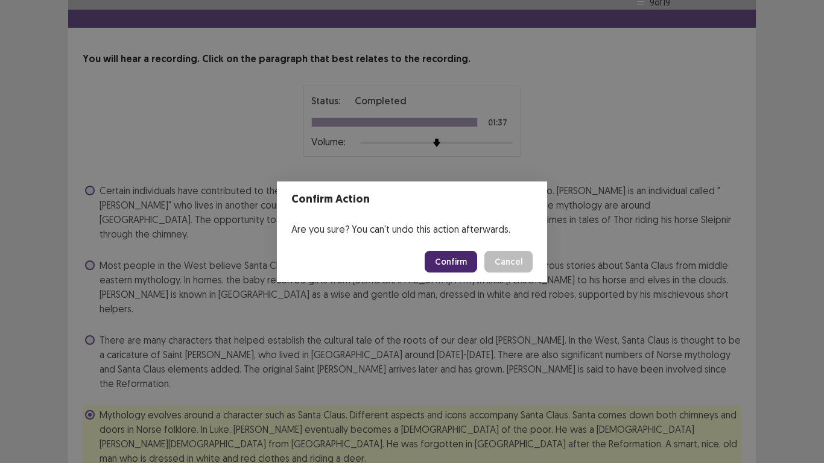
click at [453, 263] on button "Confirm" at bounding box center [450, 262] width 52 height 22
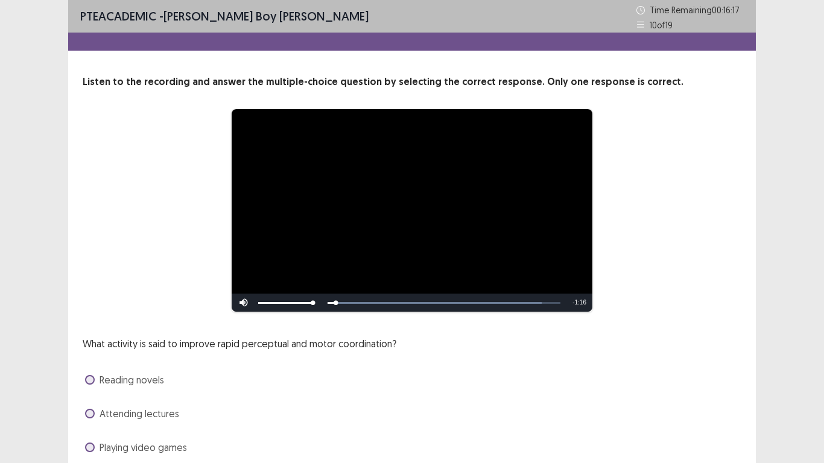
scroll to position [60, 0]
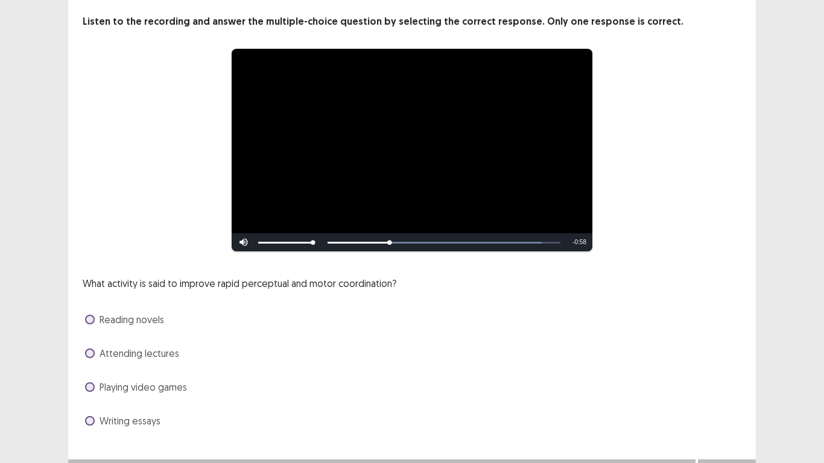
click at [94, 370] on span at bounding box center [90, 387] width 10 height 10
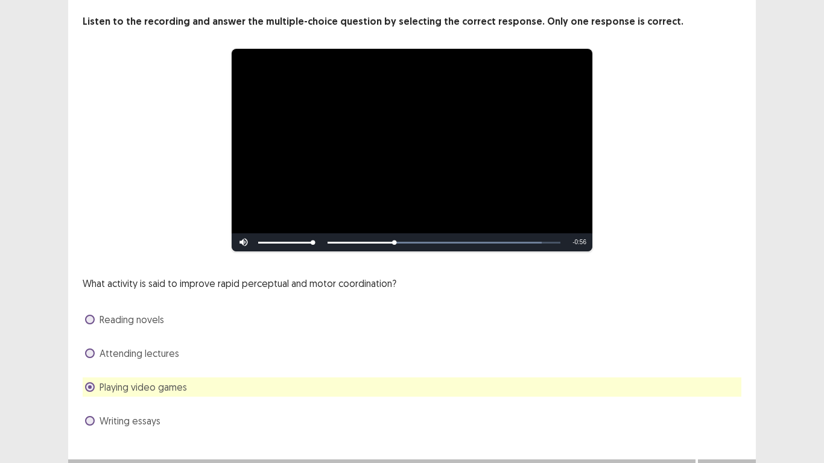
click at [150, 354] on span "Attending lectures" at bounding box center [139, 353] width 80 height 14
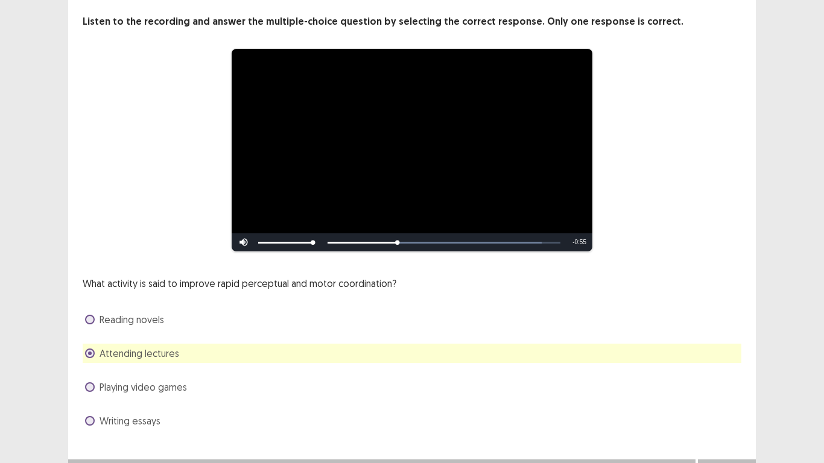
click at [116, 370] on span "Playing video games" at bounding box center [142, 387] width 87 height 14
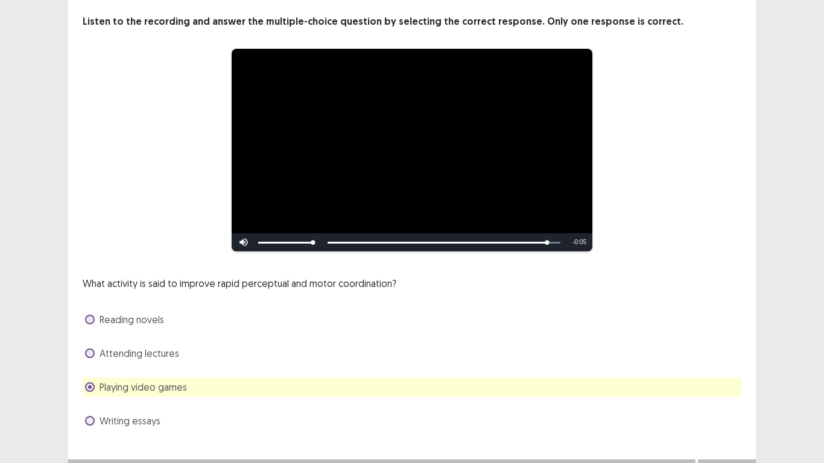
click at [112, 356] on span "Attending lectures" at bounding box center [139, 353] width 80 height 14
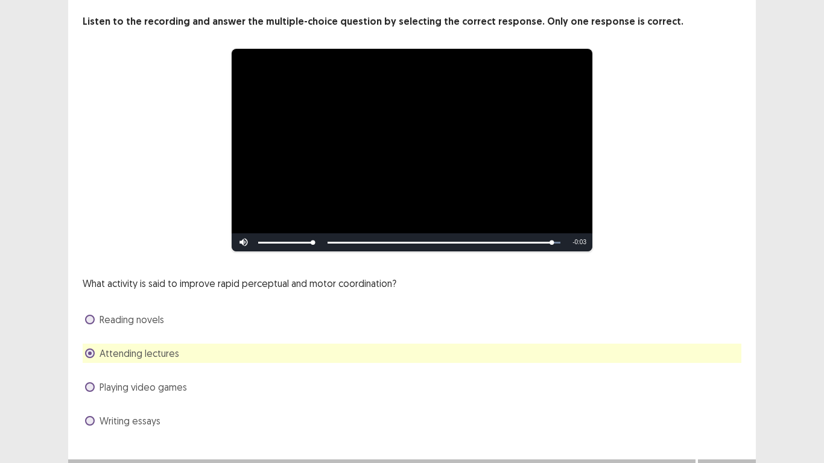
click at [107, 370] on span "Writing essays" at bounding box center [129, 421] width 61 height 14
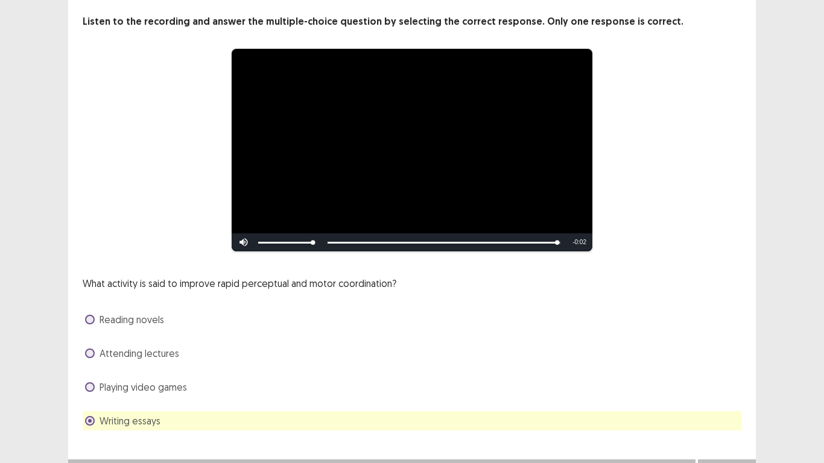
click at [137, 353] on span "Attending lectures" at bounding box center [139, 353] width 80 height 14
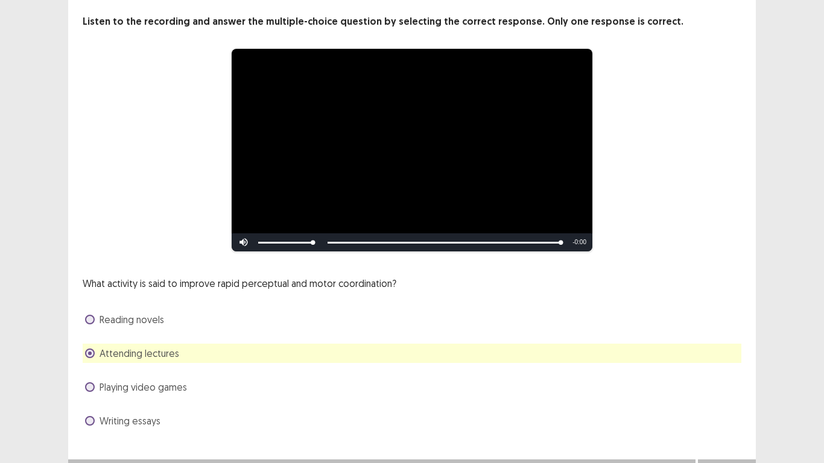
click at [172, 370] on span "Playing video games" at bounding box center [142, 387] width 87 height 14
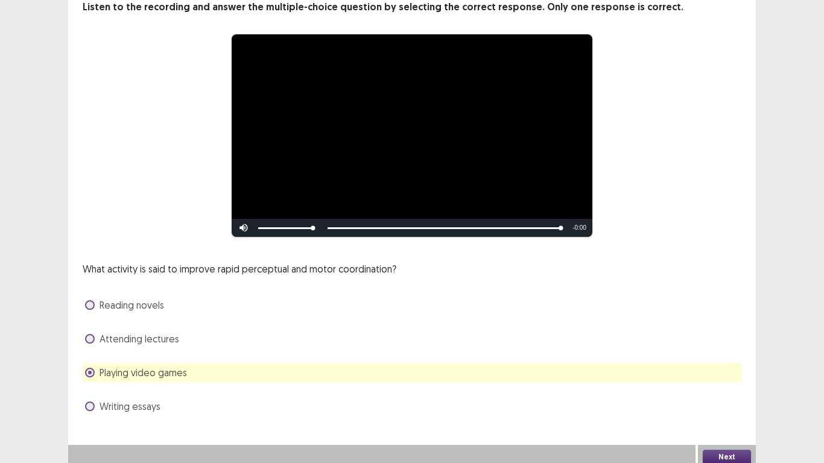
scroll to position [81, 0]
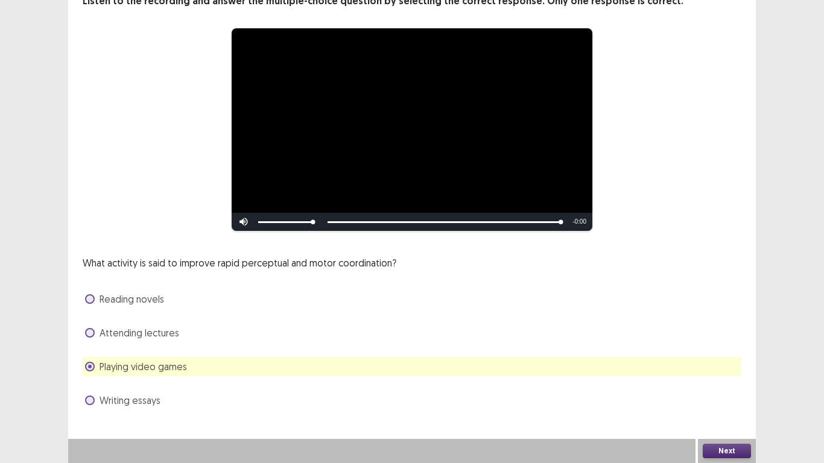
click at [148, 330] on span "Attending lectures" at bounding box center [139, 333] width 80 height 14
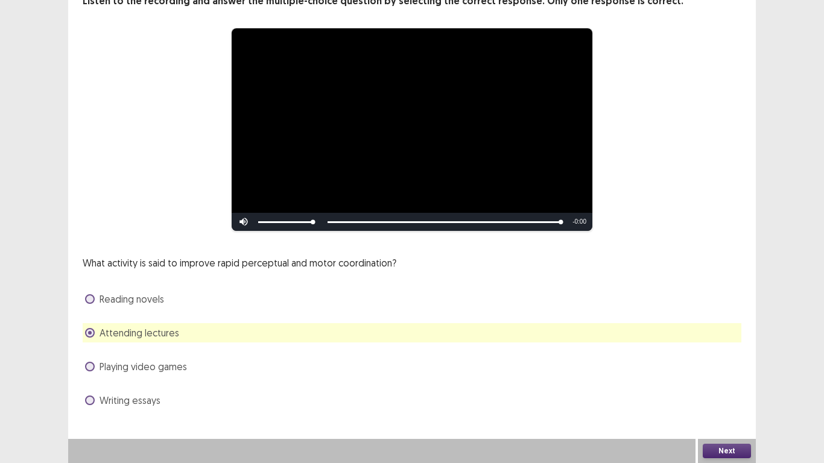
click at [722, 370] on button "Next" at bounding box center [726, 451] width 48 height 14
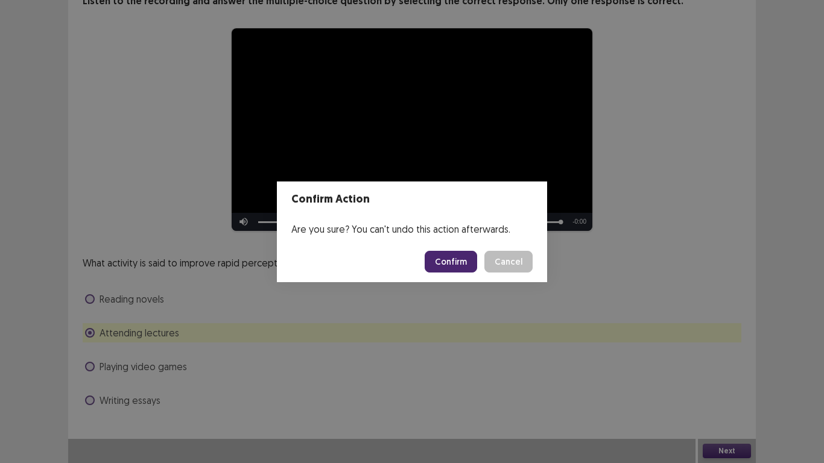
click at [469, 266] on button "Confirm" at bounding box center [450, 262] width 52 height 22
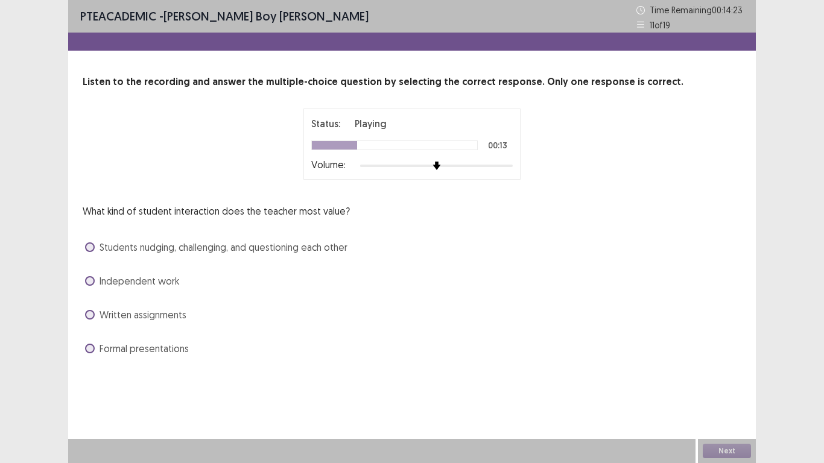
click at [157, 249] on span "Students nudging, challenging, and questioning each other" at bounding box center [223, 247] width 248 height 14
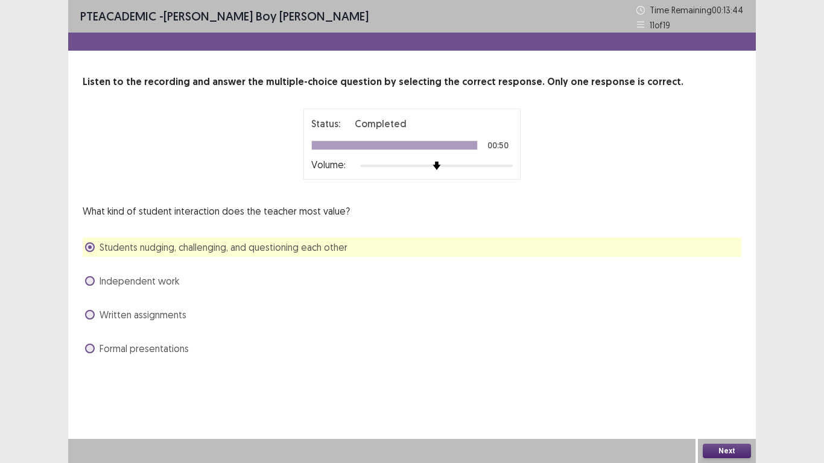
click at [721, 370] on button "Next" at bounding box center [726, 451] width 48 height 14
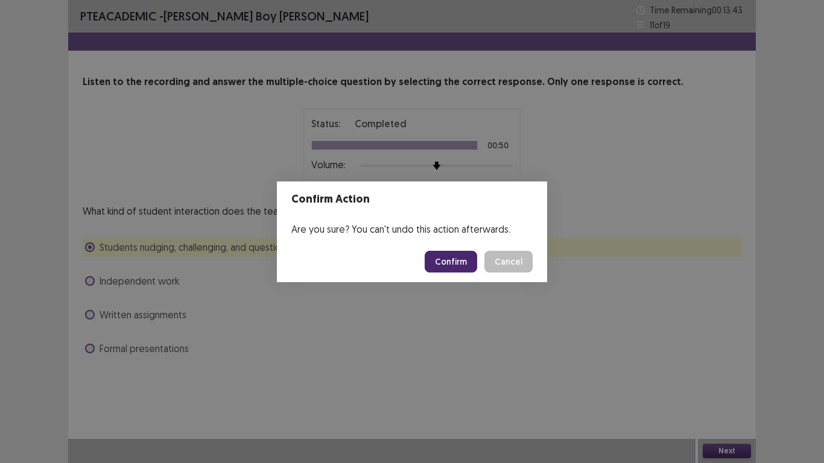
click at [439, 253] on button "Confirm" at bounding box center [450, 262] width 52 height 22
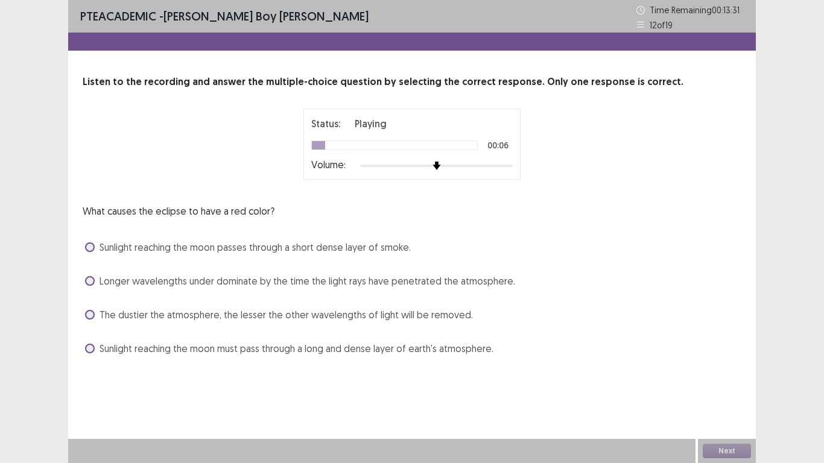
click at [323, 250] on span "Sunlight reaching the moon passes through a short dense layer of smoke." at bounding box center [254, 247] width 311 height 14
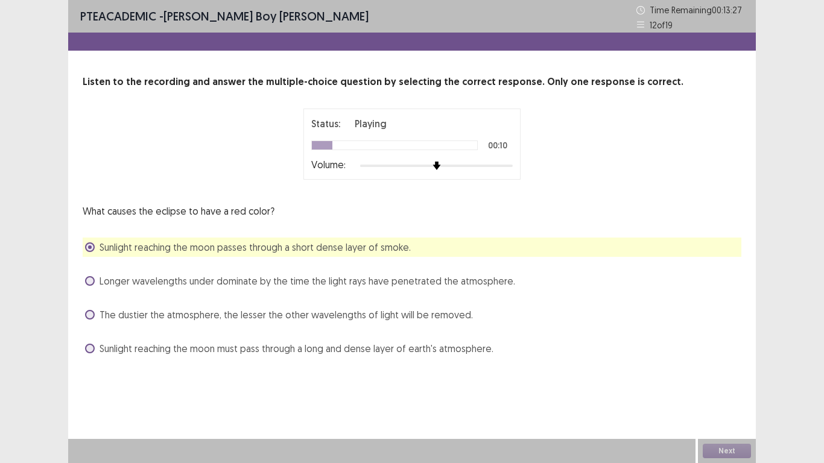
click at [465, 288] on div "Longer wavelengths under dominate by the time the light rays have penetrated th…" at bounding box center [412, 280] width 658 height 19
click at [460, 285] on span "Longer wavelengths under dominate by the time the light rays have penetrated th…" at bounding box center [306, 281] width 415 height 14
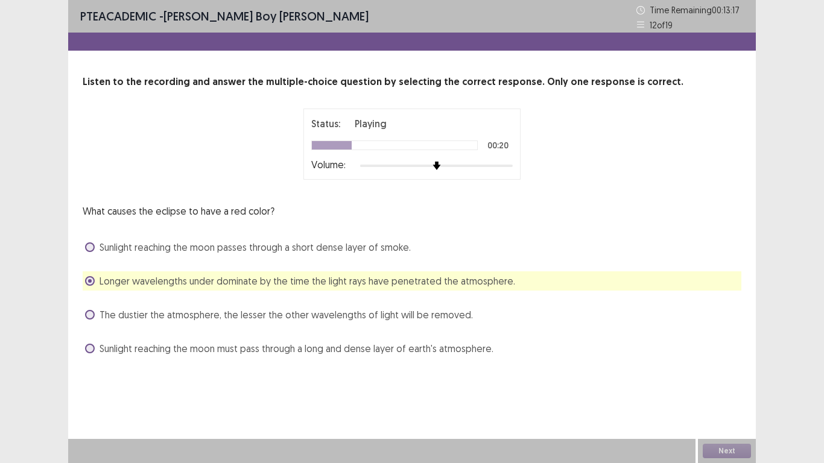
click at [310, 348] on span "Sunlight reaching the moon must pass through a long and dense layer of earth's …" at bounding box center [296, 348] width 394 height 14
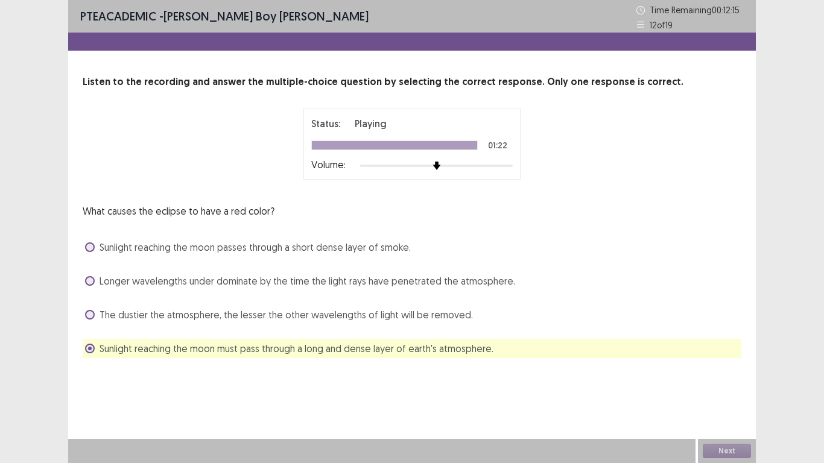
click at [326, 244] on span "Sunlight reaching the moon passes through a short dense layer of smoke." at bounding box center [254, 247] width 311 height 14
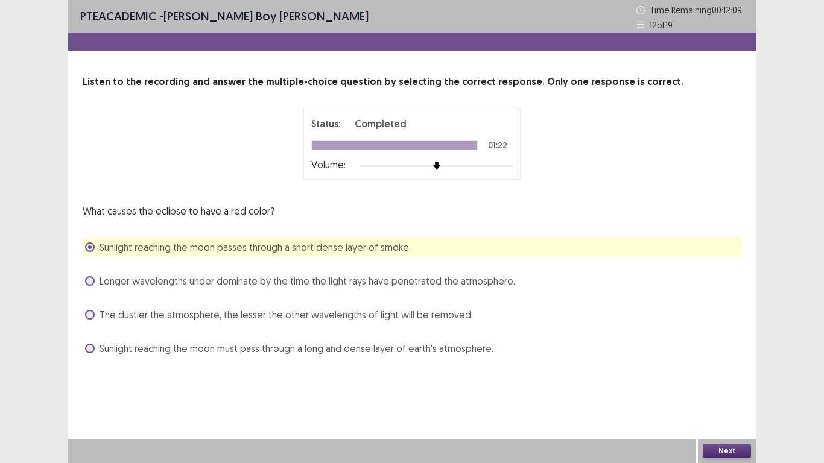
click at [717, 370] on button "Next" at bounding box center [726, 451] width 48 height 14
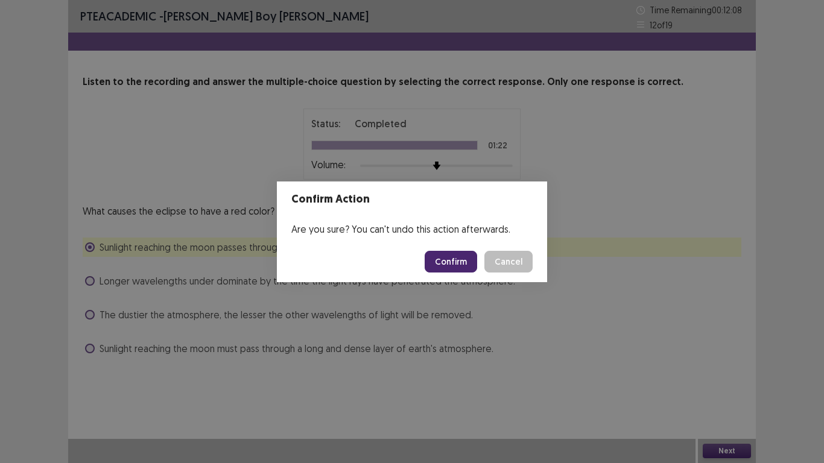
click at [455, 255] on button "Confirm" at bounding box center [450, 262] width 52 height 22
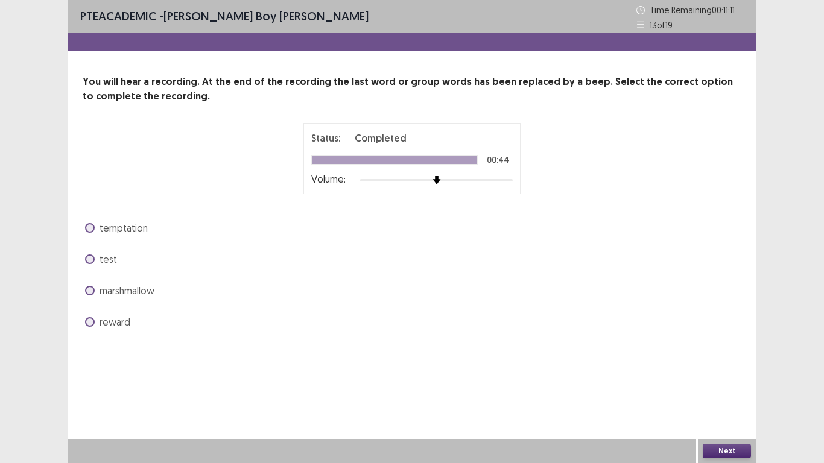
click at [107, 321] on span "reward" at bounding box center [114, 322] width 31 height 14
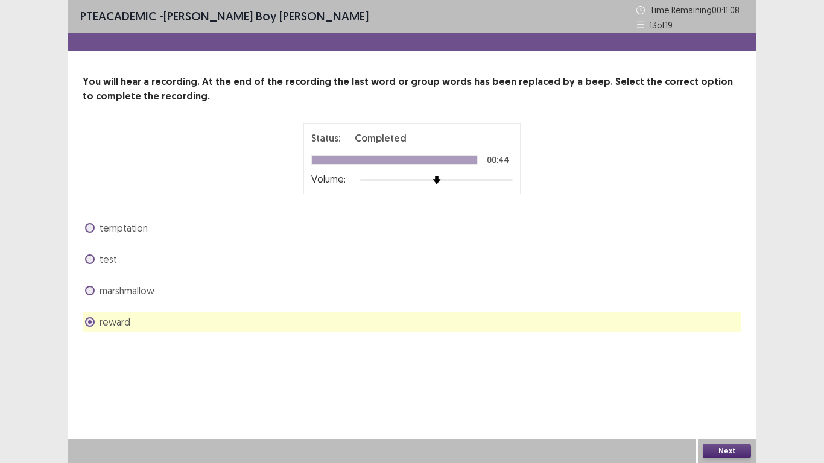
click at [732, 370] on button "Next" at bounding box center [726, 451] width 48 height 14
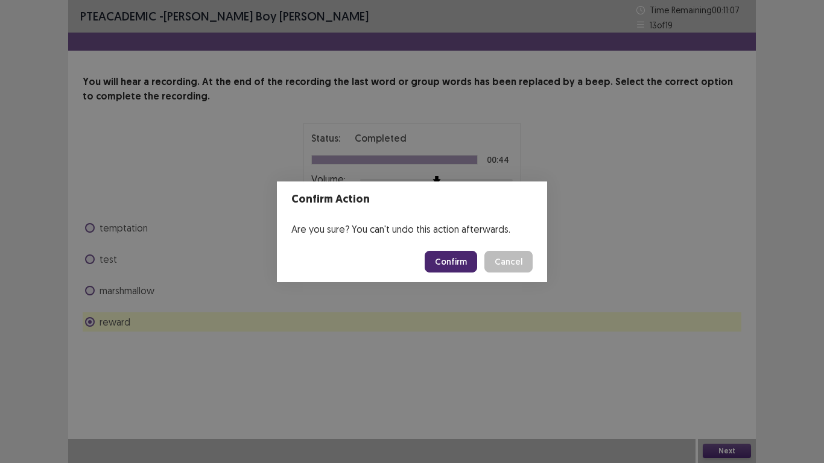
click at [452, 258] on button "Confirm" at bounding box center [450, 262] width 52 height 22
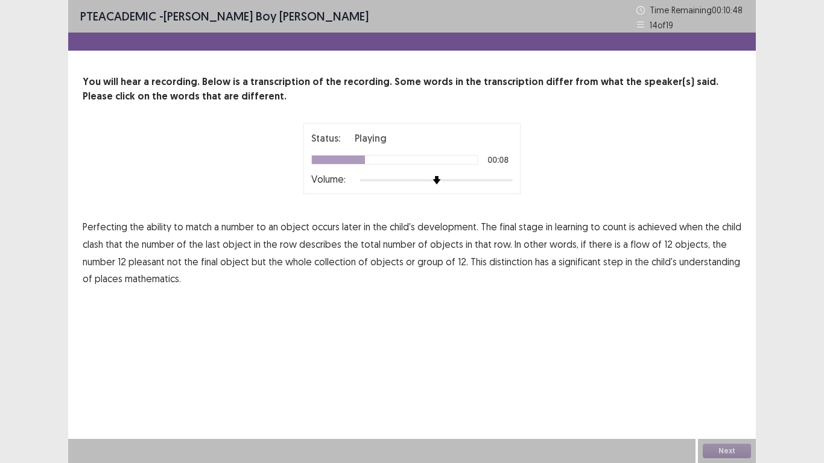
click at [96, 246] on span "clash" at bounding box center [93, 244] width 20 height 14
click at [635, 241] on span "flow" at bounding box center [639, 244] width 19 height 14
click at [102, 278] on span "places" at bounding box center [109, 278] width 28 height 14
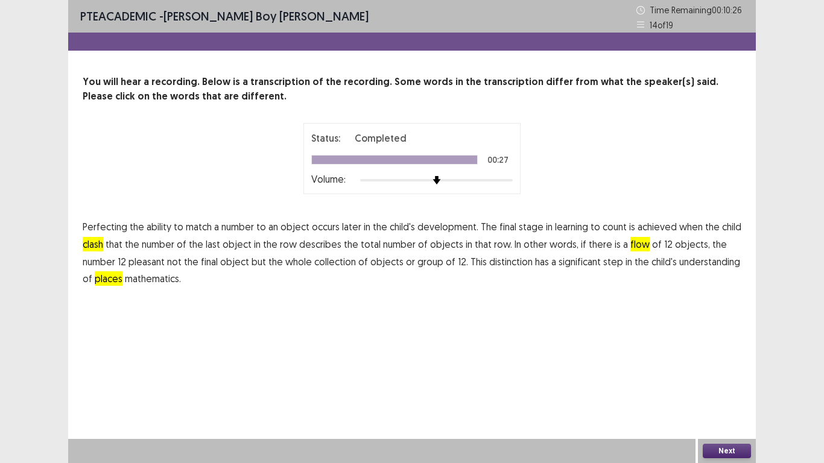
click at [715, 370] on button "Next" at bounding box center [726, 451] width 48 height 14
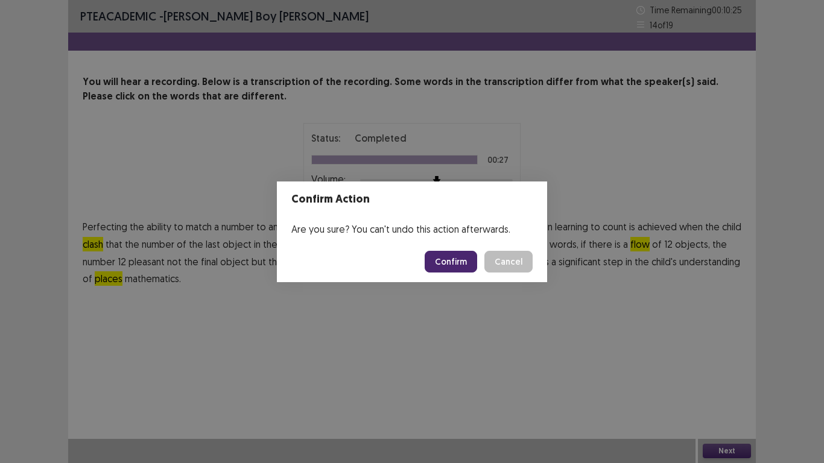
click at [444, 262] on button "Confirm" at bounding box center [450, 262] width 52 height 22
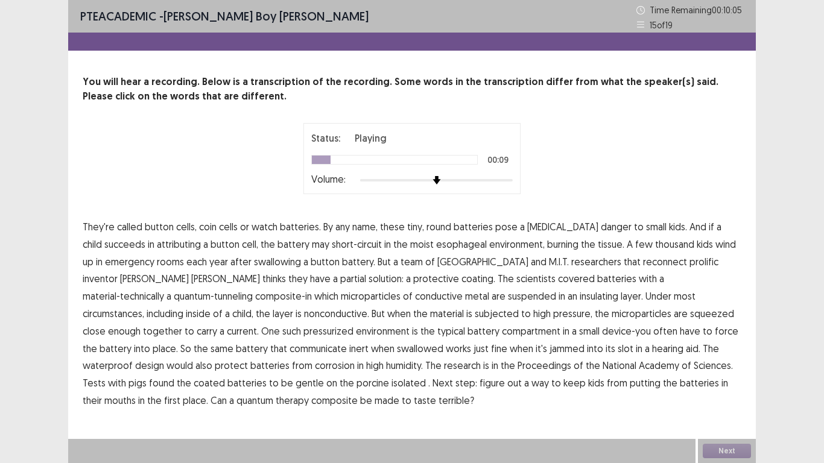
click at [158, 244] on span "attributing" at bounding box center [179, 244] width 44 height 14
click at [643, 264] on span "reconnect" at bounding box center [665, 261] width 44 height 14
click at [347, 341] on span "communicate" at bounding box center [317, 348] width 57 height 14
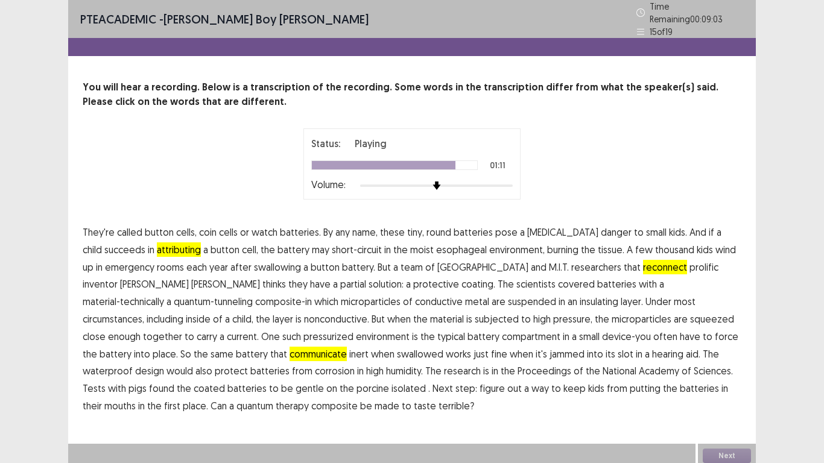
click at [146, 370] on span "pigs" at bounding box center [137, 388] width 18 height 14
click at [309, 370] on span "therapy" at bounding box center [292, 405] width 33 height 14
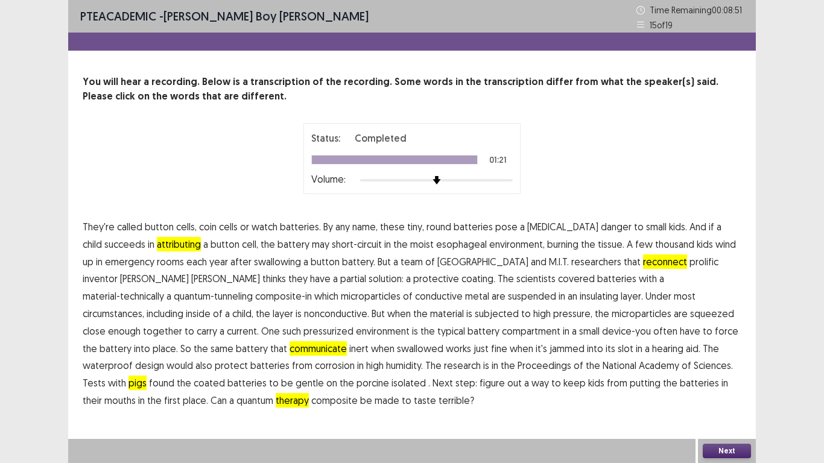
click at [146, 370] on span "pigs" at bounding box center [137, 383] width 18 height 14
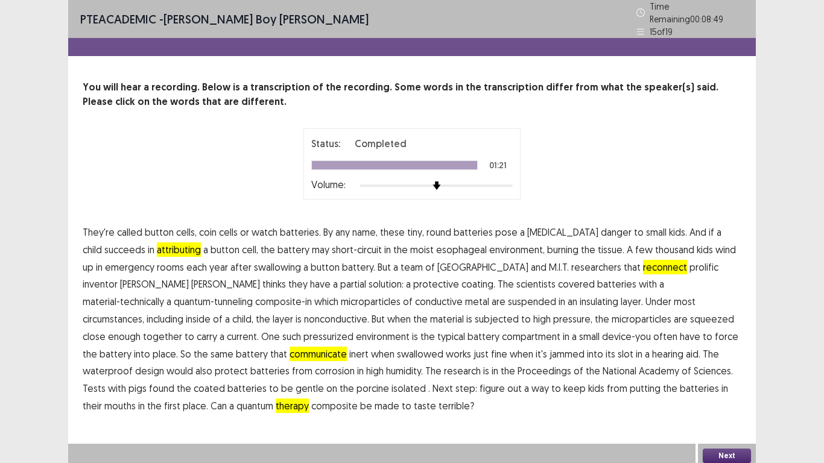
click at [709, 370] on button "Next" at bounding box center [726, 456] width 48 height 14
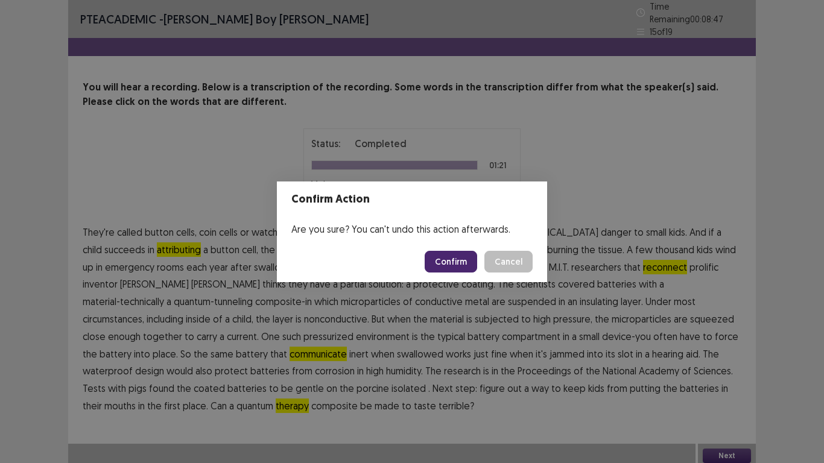
click at [444, 252] on button "Confirm" at bounding box center [450, 262] width 52 height 22
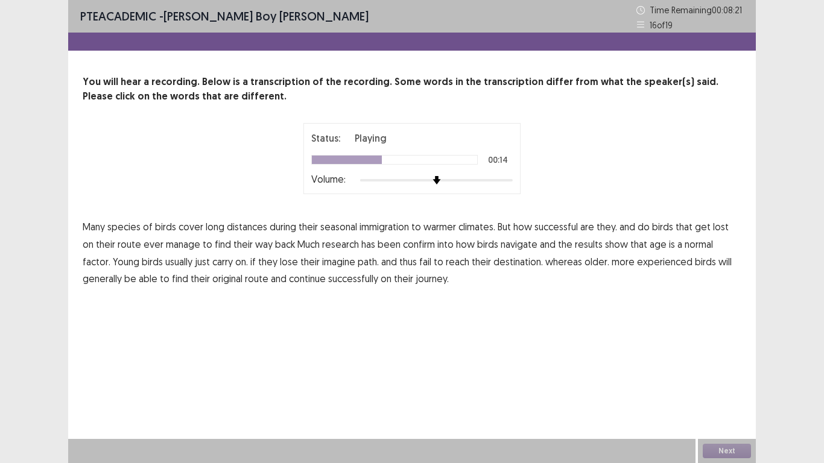
click at [437, 245] on span "into" at bounding box center [445, 244] width 16 height 14
click at [415, 245] on span "confirm" at bounding box center [419, 244] width 32 height 14
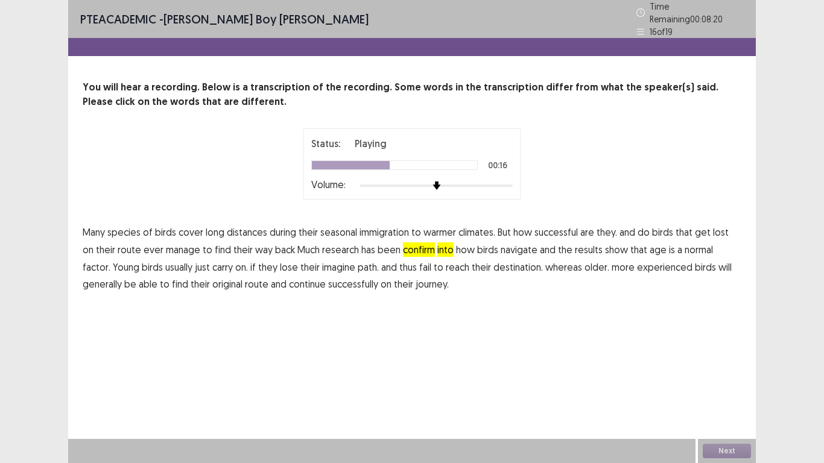
click at [456, 249] on span "how" at bounding box center [465, 249] width 19 height 14
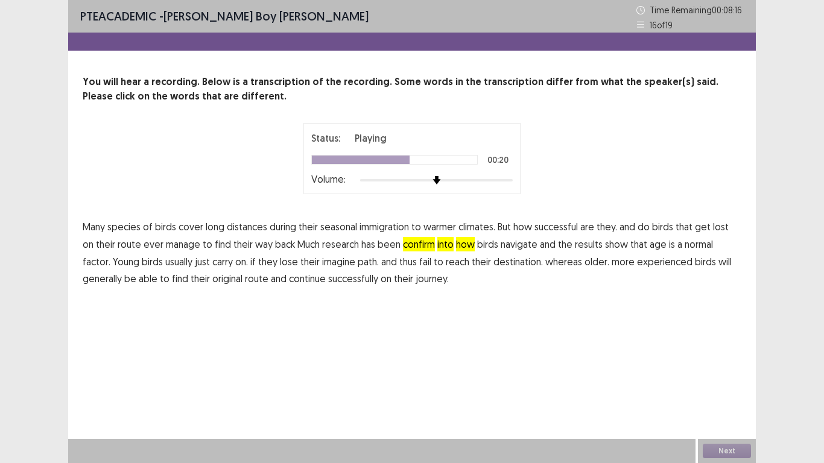
click at [684, 241] on span "normal" at bounding box center [698, 244] width 28 height 14
click at [322, 263] on span "imagine" at bounding box center [338, 261] width 33 height 14
click at [456, 249] on span "how" at bounding box center [465, 244] width 19 height 14
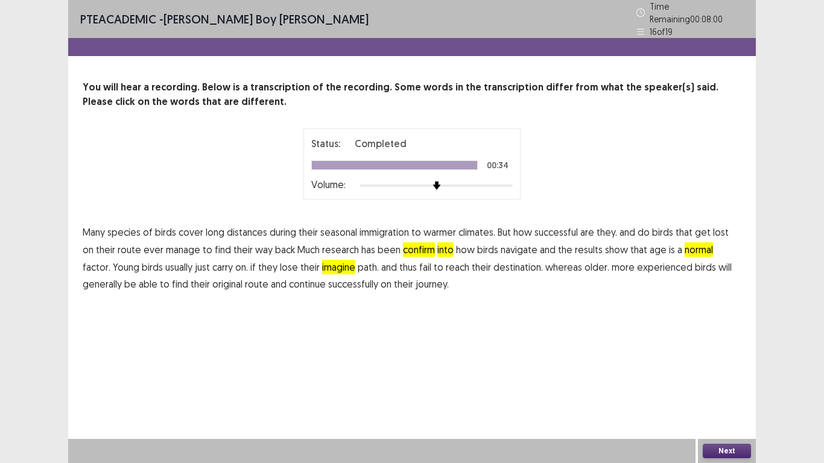
click at [437, 246] on span "into" at bounding box center [445, 249] width 16 height 14
click at [723, 370] on button "Next" at bounding box center [726, 451] width 48 height 14
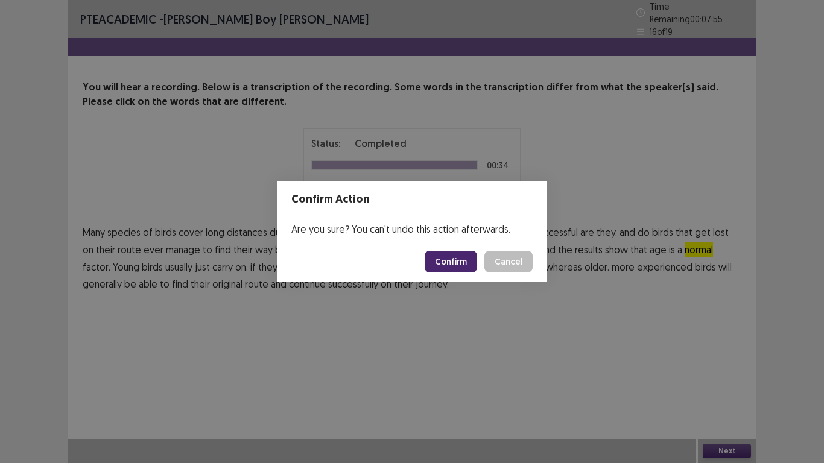
click at [456, 259] on button "Confirm" at bounding box center [450, 262] width 52 height 22
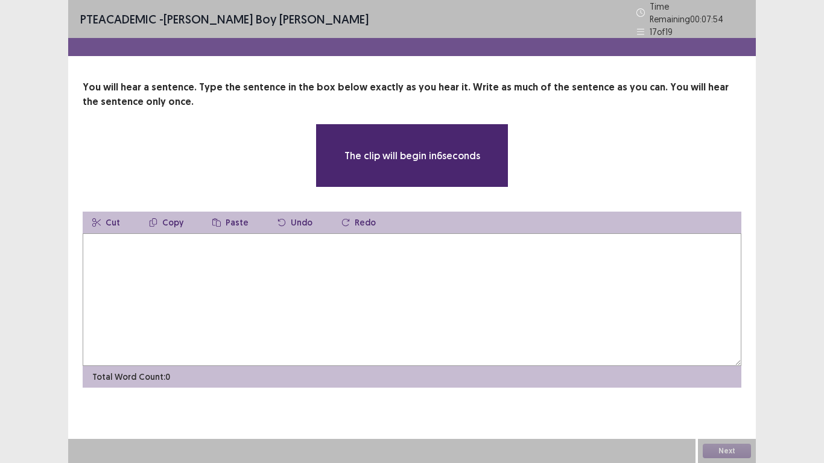
click at [180, 269] on textarea at bounding box center [412, 299] width 658 height 133
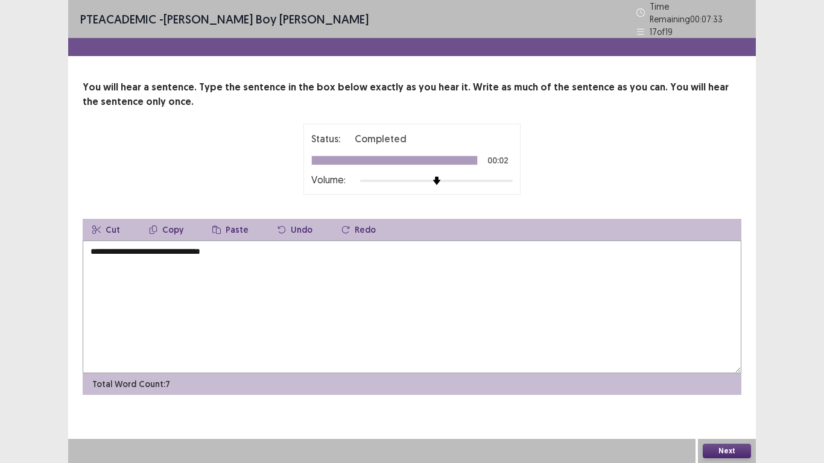
click at [106, 247] on textarea "**********" at bounding box center [412, 307] width 658 height 133
drag, startPoint x: 94, startPoint y: 247, endPoint x: 101, endPoint y: 244, distance: 8.1
click at [96, 247] on textarea "**********" at bounding box center [412, 307] width 658 height 133
click at [127, 248] on textarea "**********" at bounding box center [412, 307] width 658 height 133
click at [125, 249] on textarea "**********" at bounding box center [412, 307] width 658 height 133
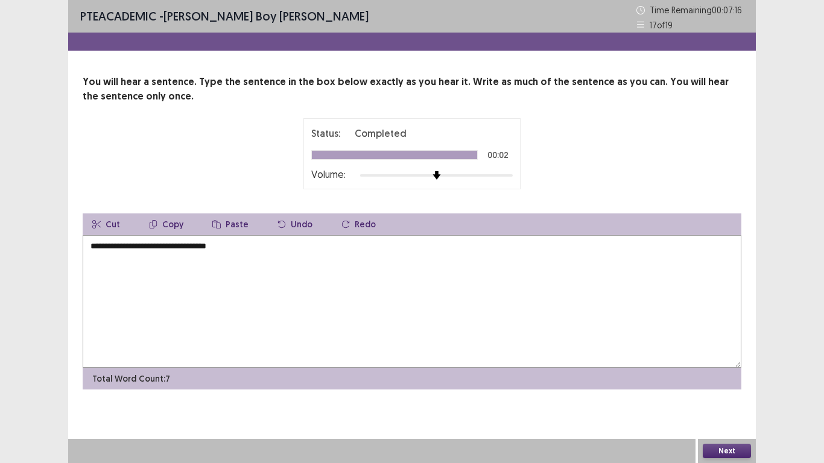
click at [142, 248] on textarea "**********" at bounding box center [412, 301] width 658 height 133
click at [236, 250] on textarea "**********" at bounding box center [412, 301] width 658 height 133
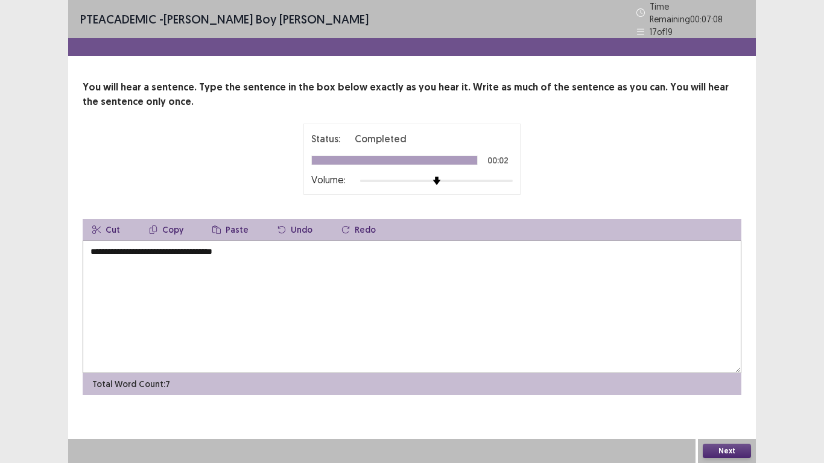
type textarea "**********"
click at [708, 370] on button "Next" at bounding box center [726, 451] width 48 height 14
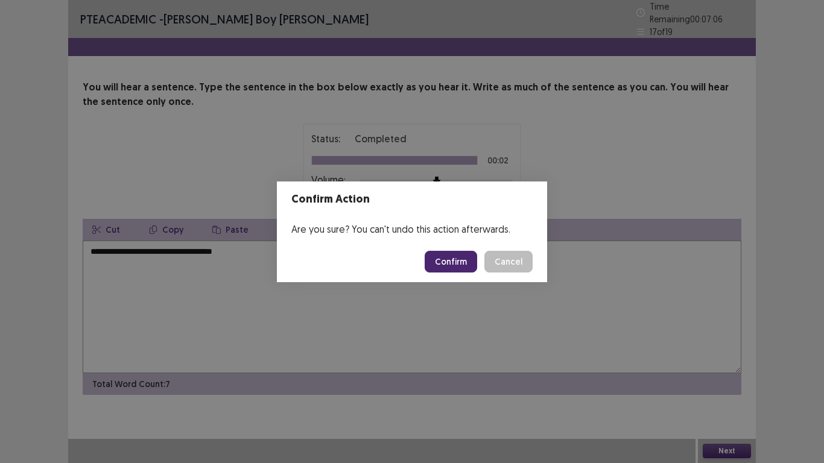
click at [459, 254] on button "Confirm" at bounding box center [450, 262] width 52 height 22
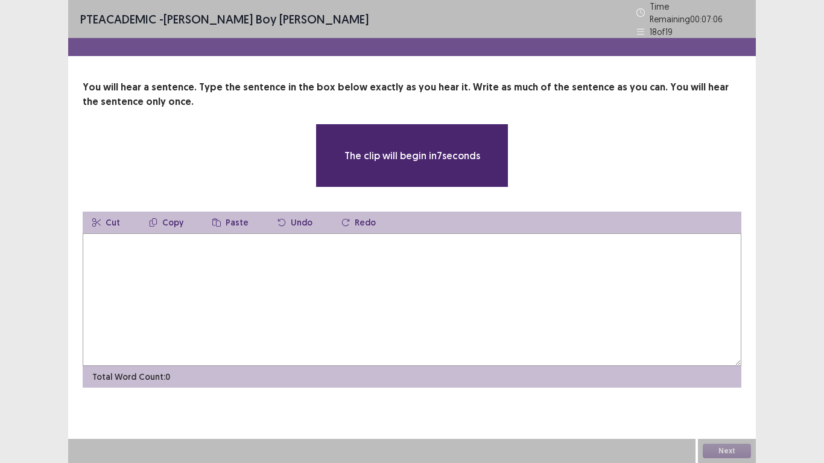
click at [137, 250] on textarea at bounding box center [412, 299] width 658 height 133
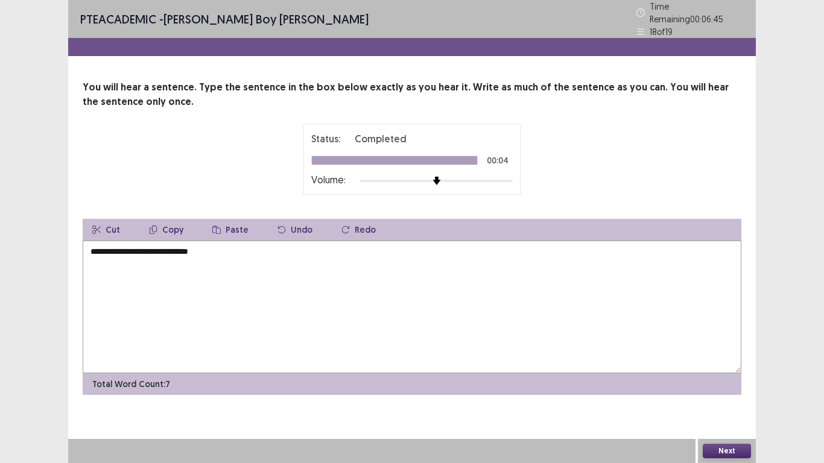
click at [92, 248] on textarea "**********" at bounding box center [412, 307] width 658 height 133
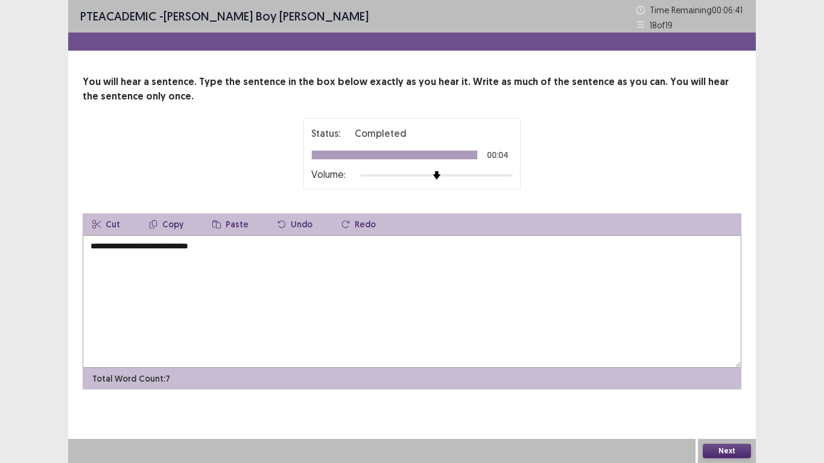
click at [120, 248] on textarea "**********" at bounding box center [412, 301] width 658 height 133
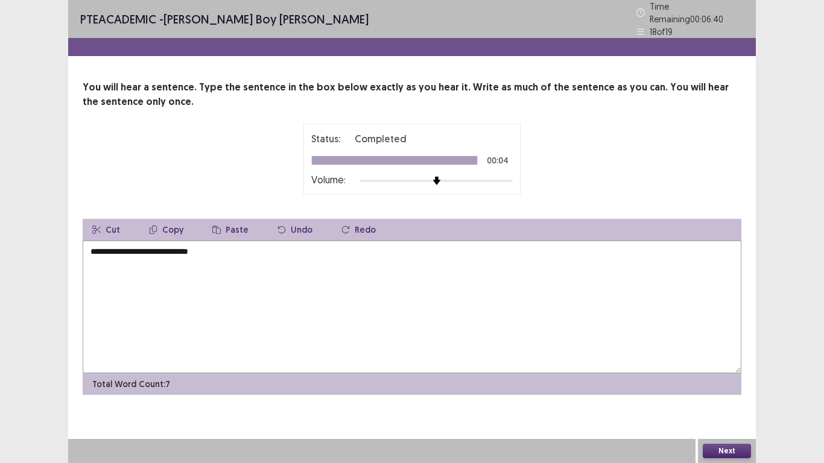
click at [140, 247] on textarea "**********" at bounding box center [412, 307] width 658 height 133
click at [160, 250] on textarea "**********" at bounding box center [412, 307] width 658 height 133
click at [172, 250] on textarea "**********" at bounding box center [412, 307] width 658 height 133
click at [206, 246] on textarea "**********" at bounding box center [412, 307] width 658 height 133
type textarea "**********"
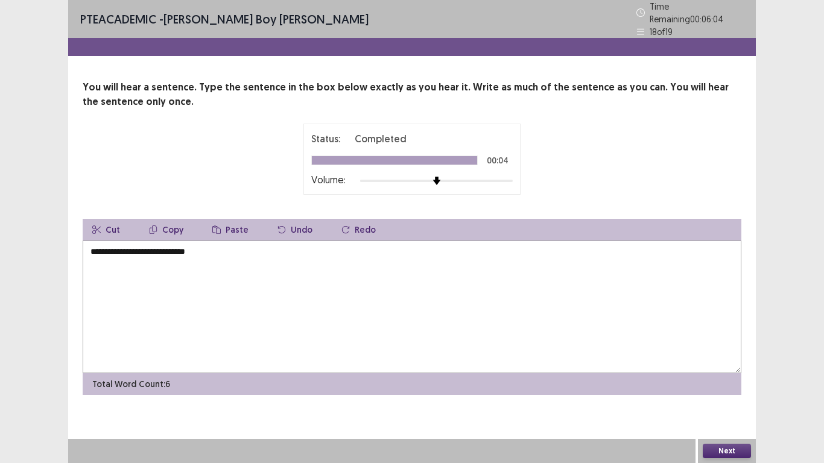
click at [736, 370] on button "Next" at bounding box center [726, 451] width 48 height 14
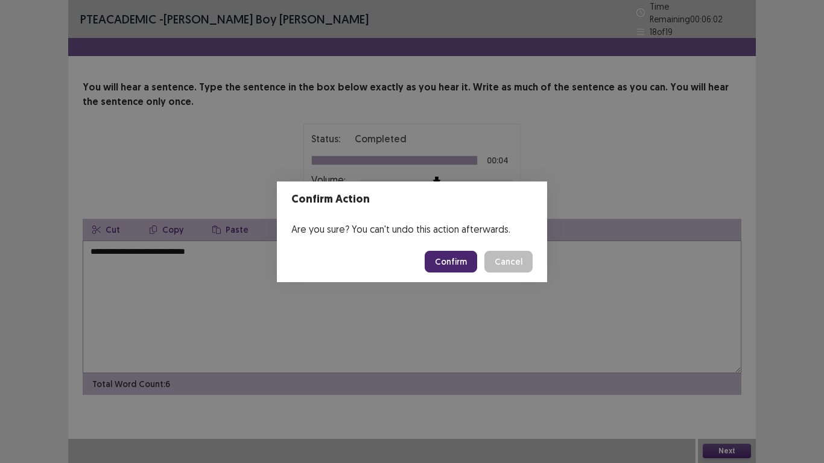
click at [459, 261] on button "Confirm" at bounding box center [450, 262] width 52 height 22
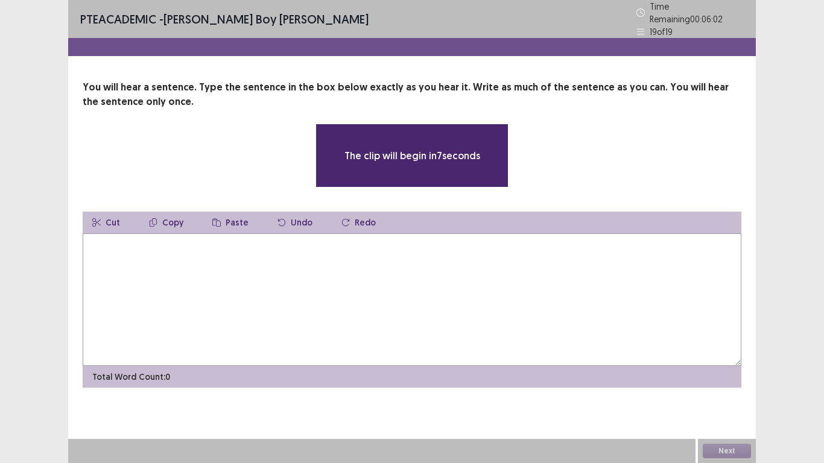
click at [162, 250] on textarea at bounding box center [412, 299] width 658 height 133
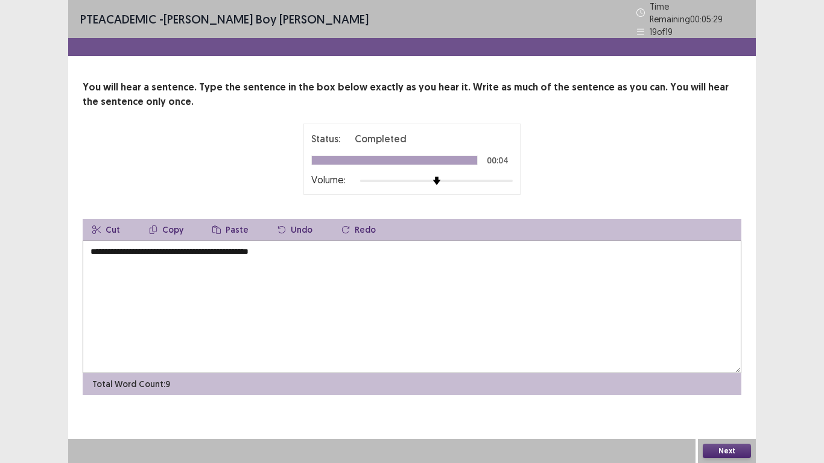
click at [95, 249] on textarea "**********" at bounding box center [412, 307] width 658 height 133
click at [129, 247] on textarea "**********" at bounding box center [412, 307] width 658 height 133
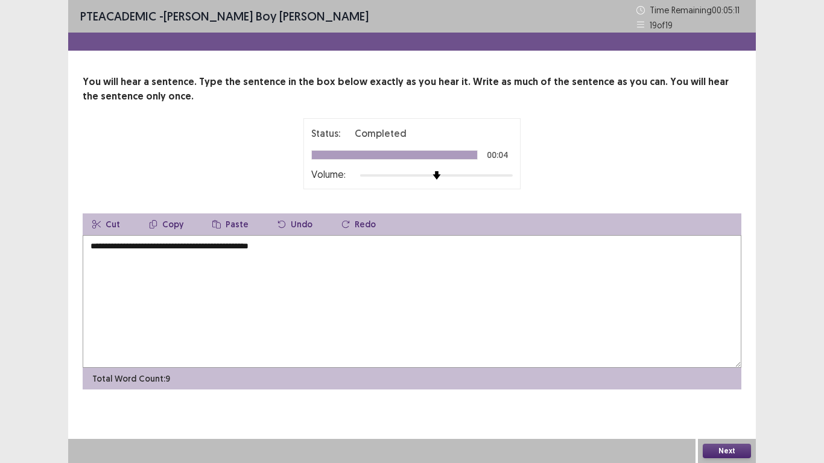
click at [126, 245] on textarea "**********" at bounding box center [412, 301] width 658 height 133
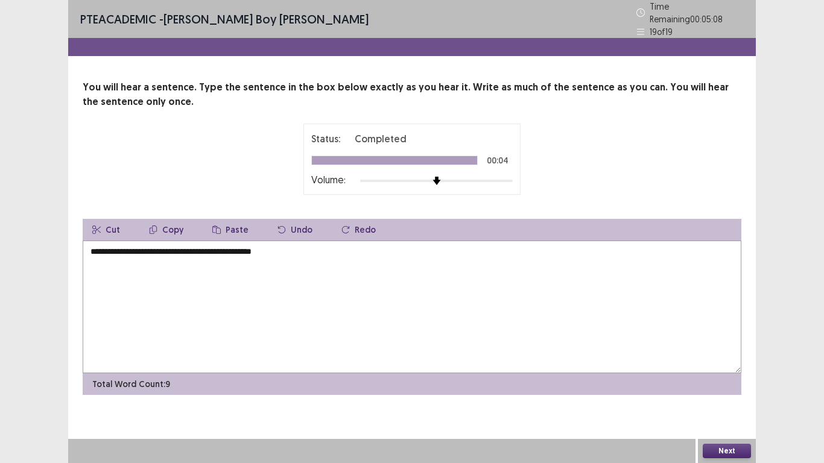
click at [163, 247] on textarea "**********" at bounding box center [412, 307] width 658 height 133
click at [227, 248] on textarea "**********" at bounding box center [412, 307] width 658 height 133
click at [239, 248] on textarea "**********" at bounding box center [412, 307] width 658 height 133
click at [294, 247] on textarea "**********" at bounding box center [412, 307] width 658 height 133
type textarea "**********"
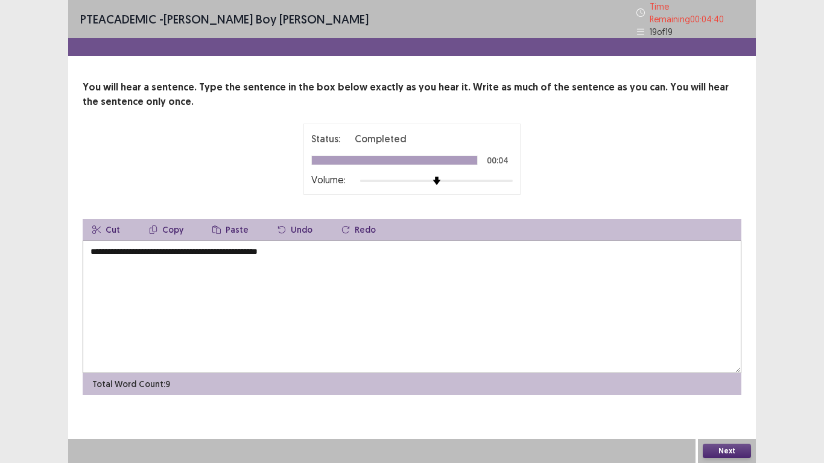
click at [719, 370] on button "Next" at bounding box center [726, 451] width 48 height 14
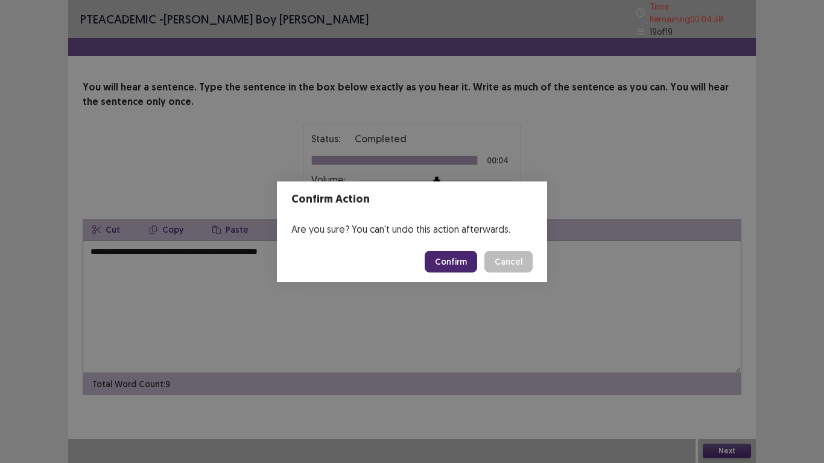
click at [459, 257] on button "Confirm" at bounding box center [450, 262] width 52 height 22
